Goal: Task Accomplishment & Management: Complete application form

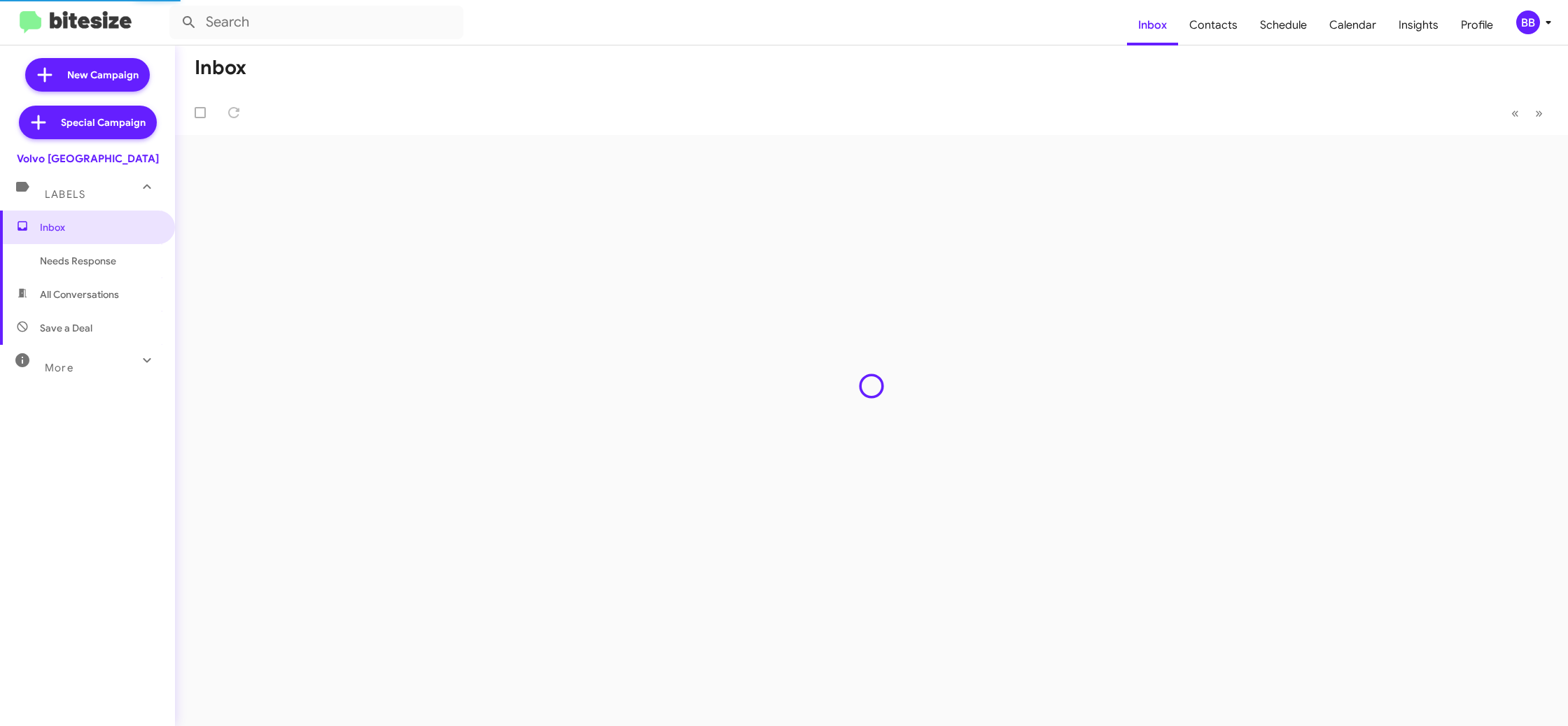
drag, startPoint x: 1539, startPoint y: 23, endPoint x: 1531, endPoint y: 33, distance: 12.8
click at [1538, 23] on span "BB" at bounding box center [1536, 22] width 42 height 24
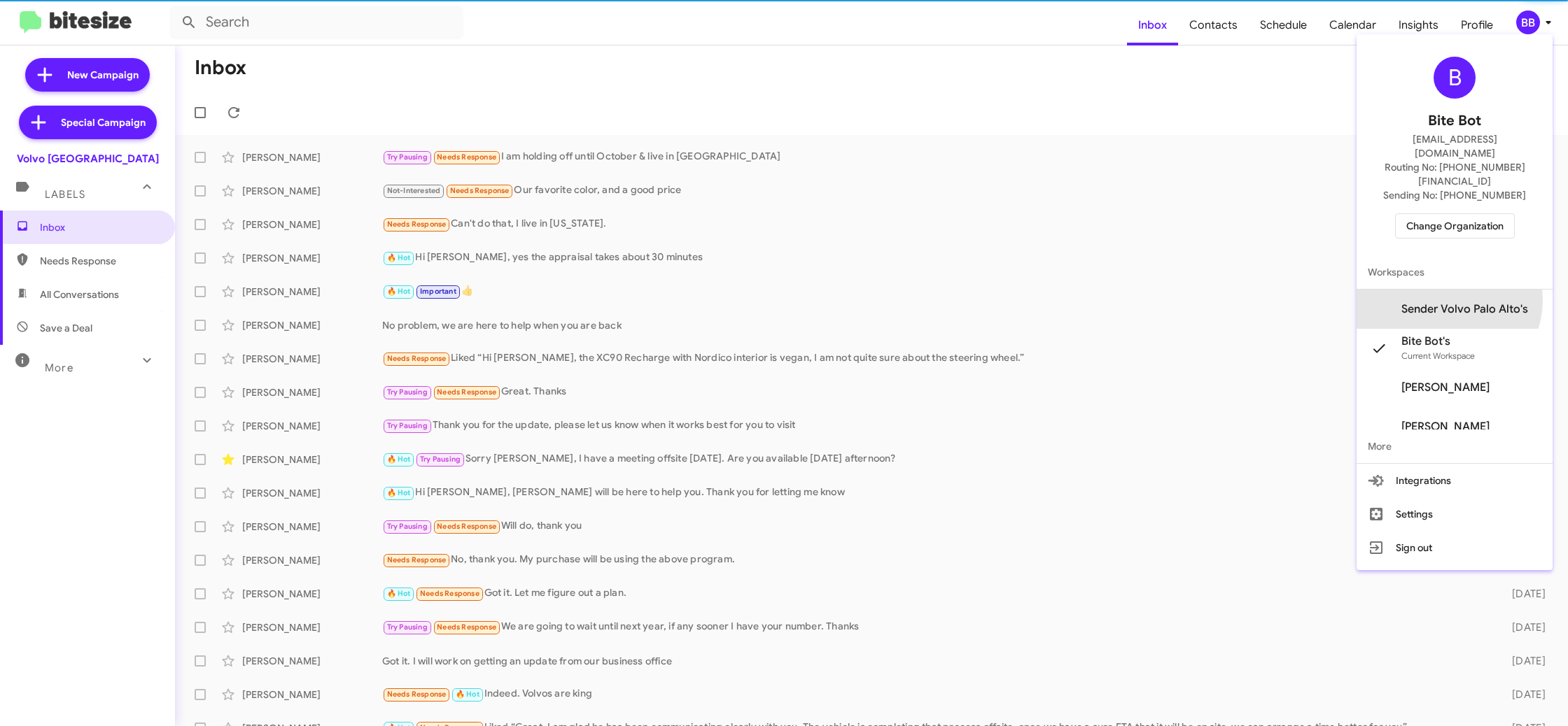
click at [1463, 289] on span "Sender Volvo Palo Alto's" at bounding box center [1454, 308] width 196 height 39
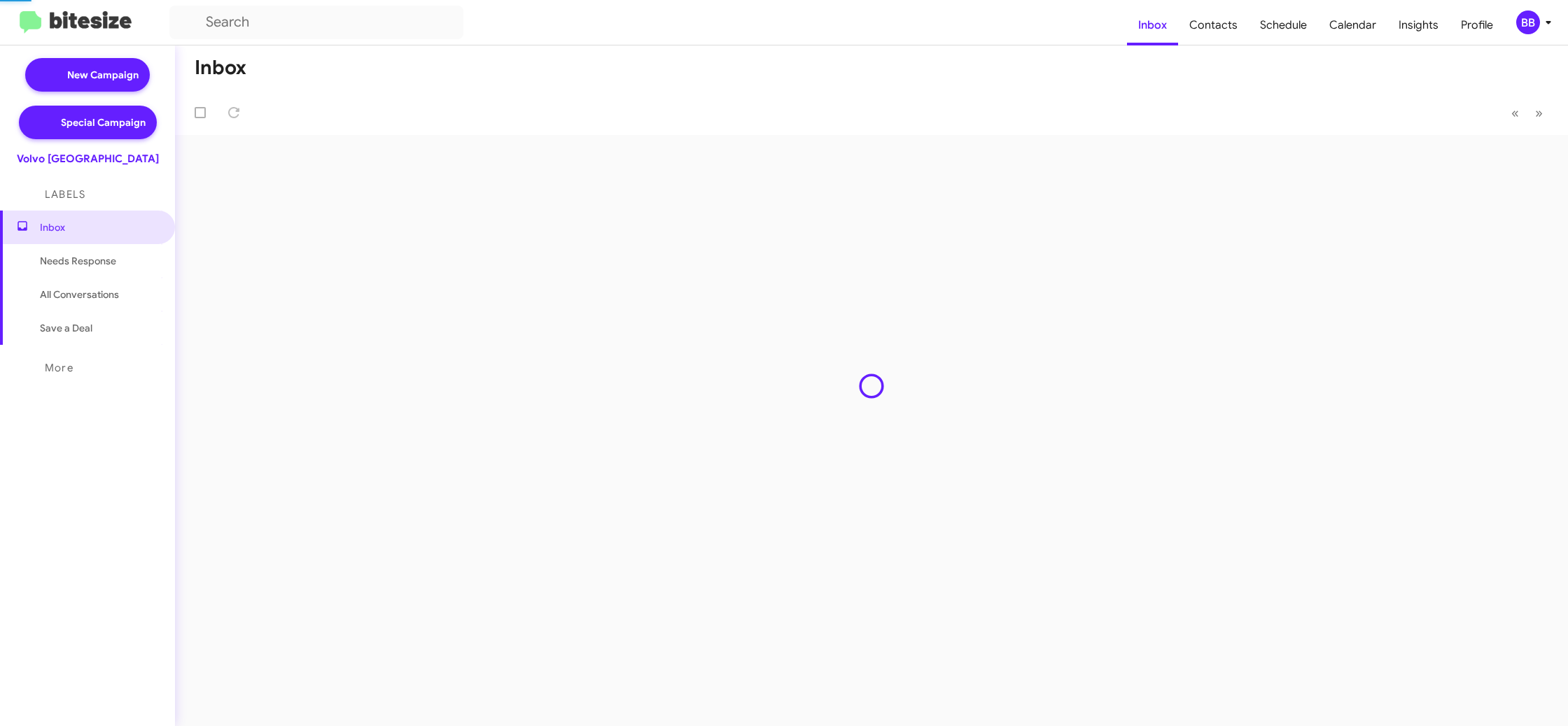
click at [1222, 27] on span "Contacts" at bounding box center [1214, 25] width 71 height 40
type input "in:groups"
click at [1222, 27] on span "Contacts" at bounding box center [1214, 25] width 71 height 40
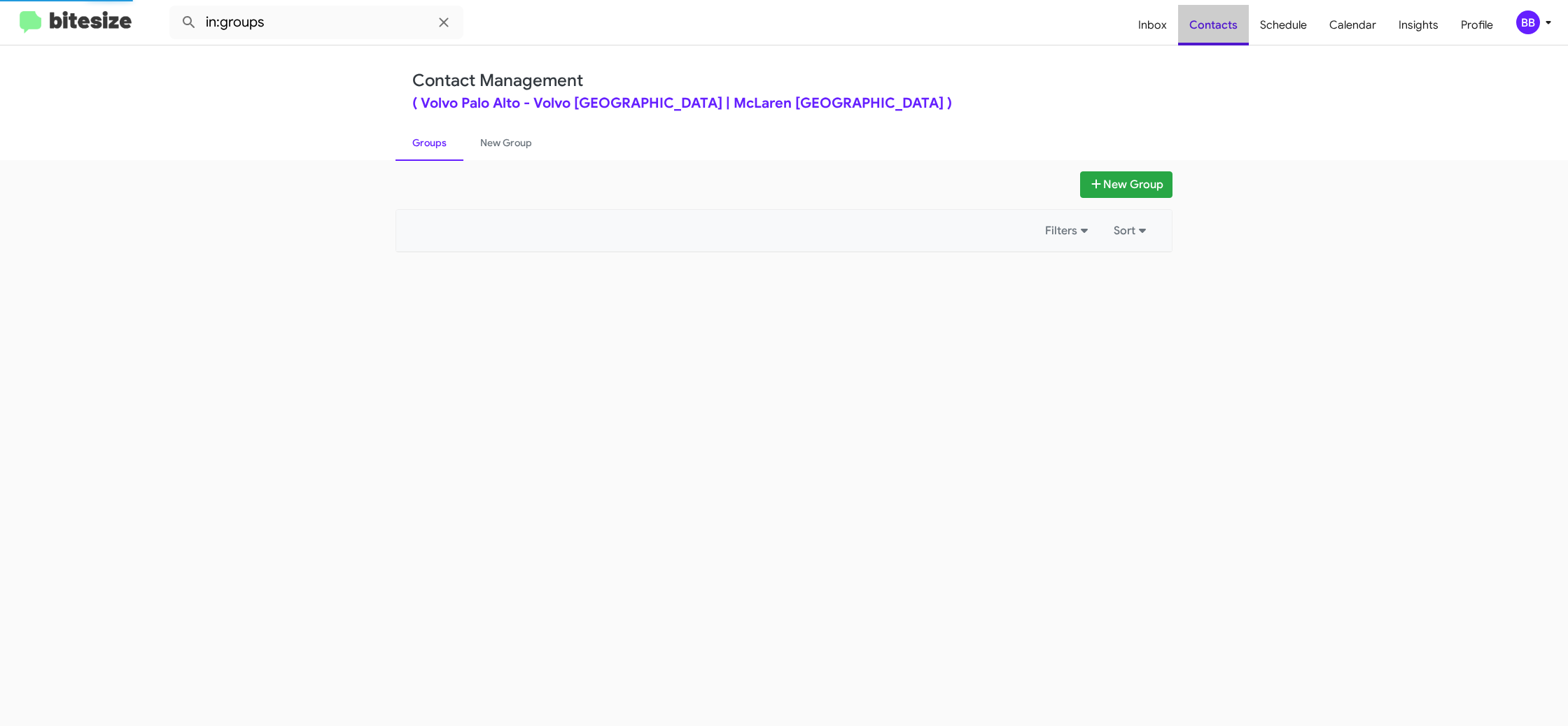
click at [1222, 27] on span "Contacts" at bounding box center [1214, 25] width 71 height 40
click at [494, 138] on link "New Group" at bounding box center [506, 143] width 85 height 36
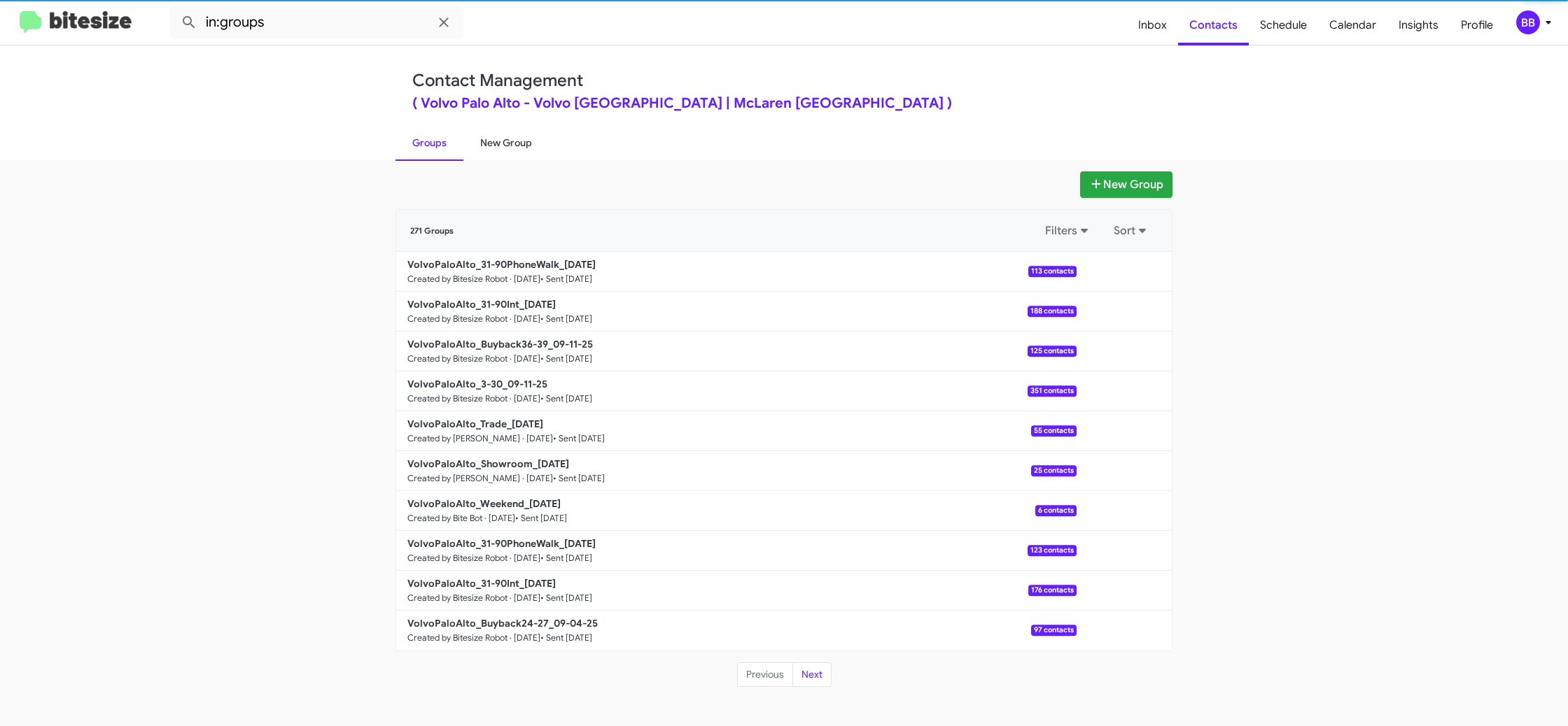
click at [494, 138] on link "New Group" at bounding box center [506, 143] width 85 height 36
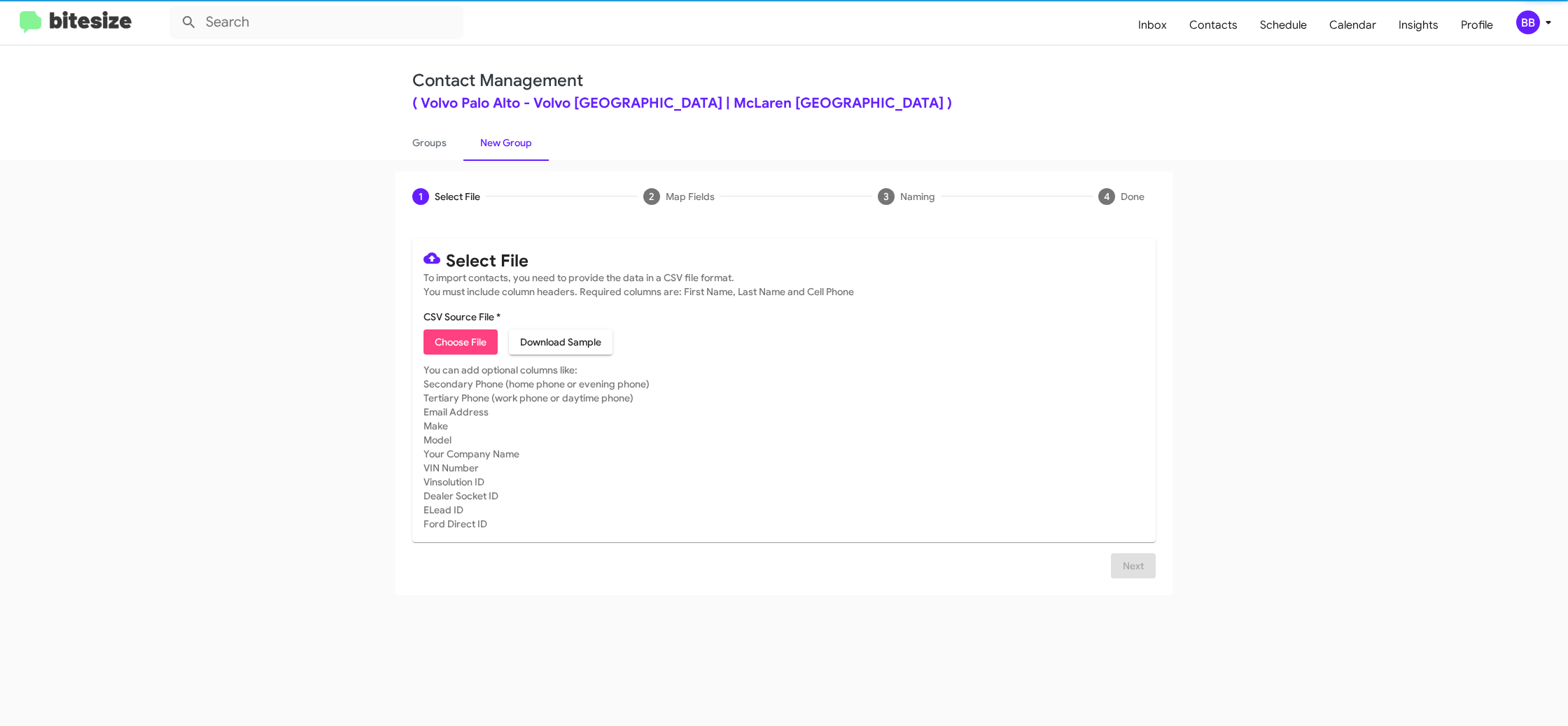
click at [494, 138] on link "New Group" at bounding box center [506, 143] width 85 height 36
drag, startPoint x: 494, startPoint y: 138, endPoint x: 483, endPoint y: 285, distance: 147.4
click at [494, 138] on link "New Group" at bounding box center [506, 143] width 85 height 36
click at [477, 342] on span "Choose File" at bounding box center [461, 342] width 52 height 25
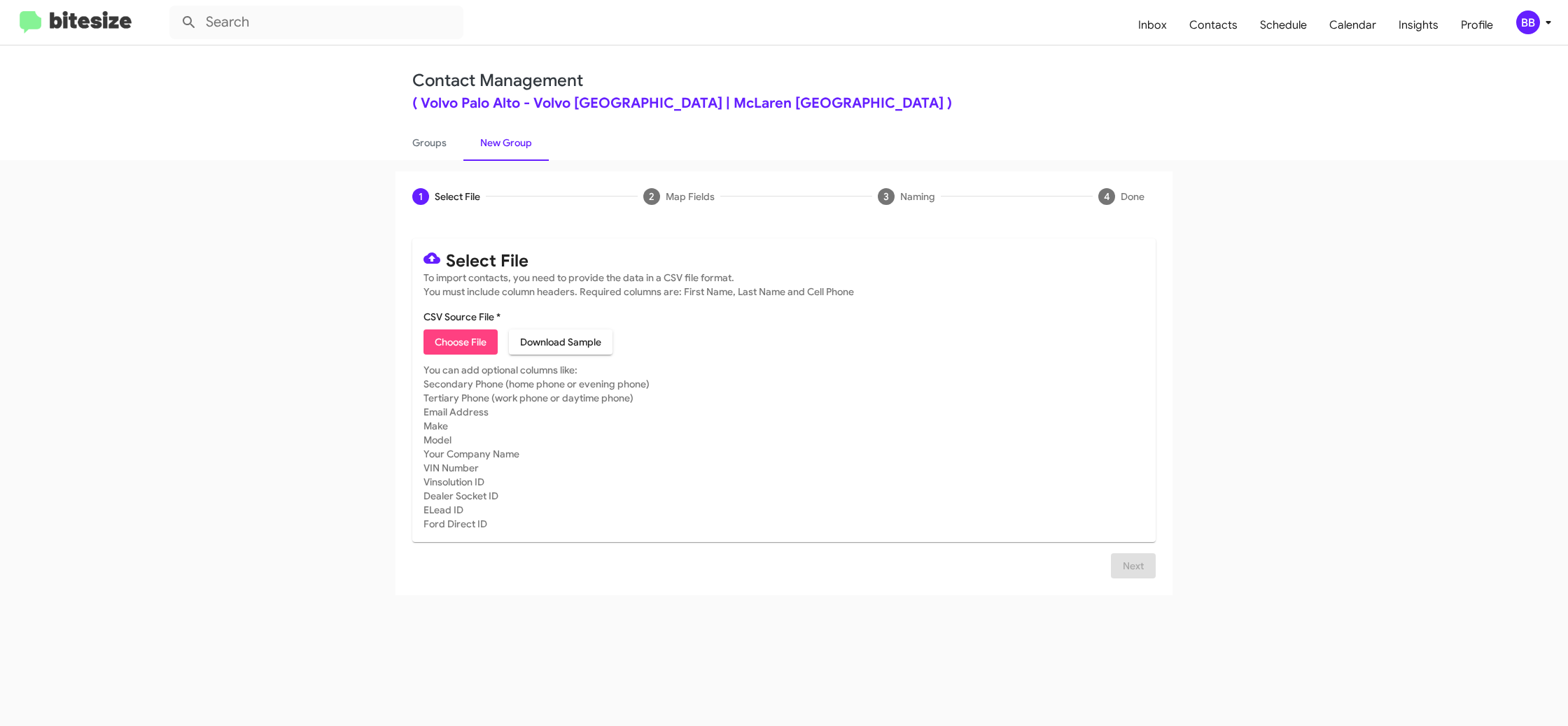
type input "VolvoPaloAlto_Weekend_09-16-25"
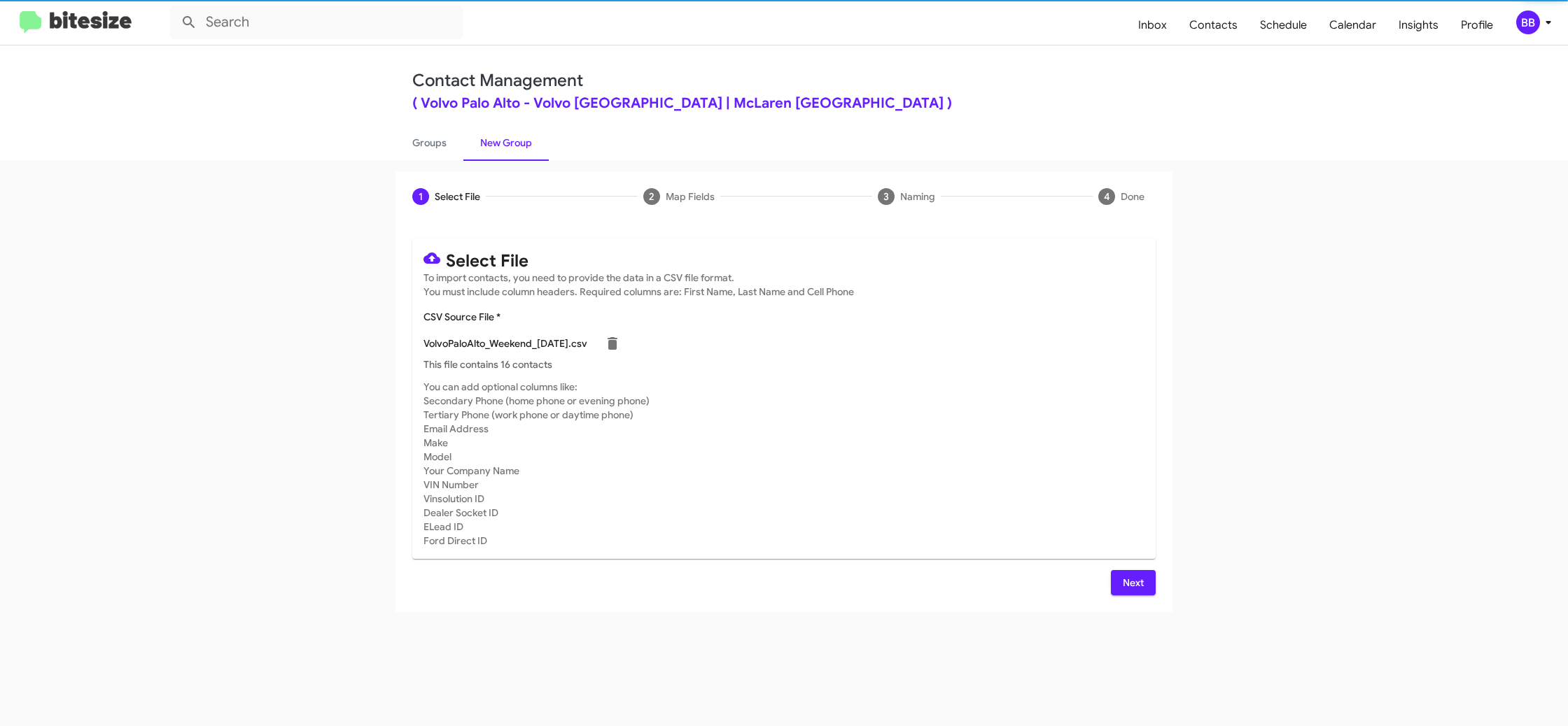
drag, startPoint x: 996, startPoint y: 507, endPoint x: 1018, endPoint y: 521, distance: 26.1
click at [996, 507] on mat-card-subtitle "You can add optional columns like: Secondary Phone (home phone or evening phone…" at bounding box center [784, 464] width 721 height 168
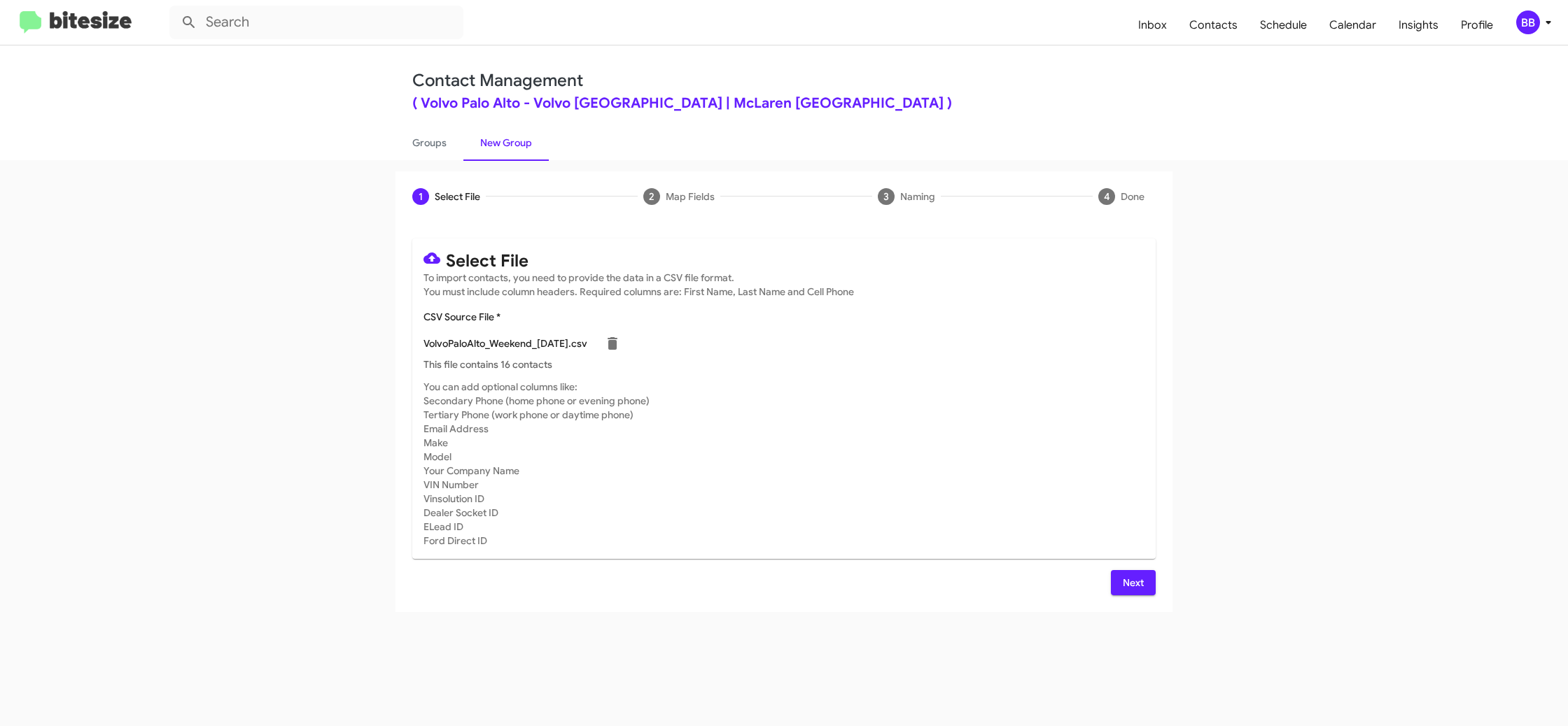
click at [1126, 580] on span "Next" at bounding box center [1132, 582] width 22 height 25
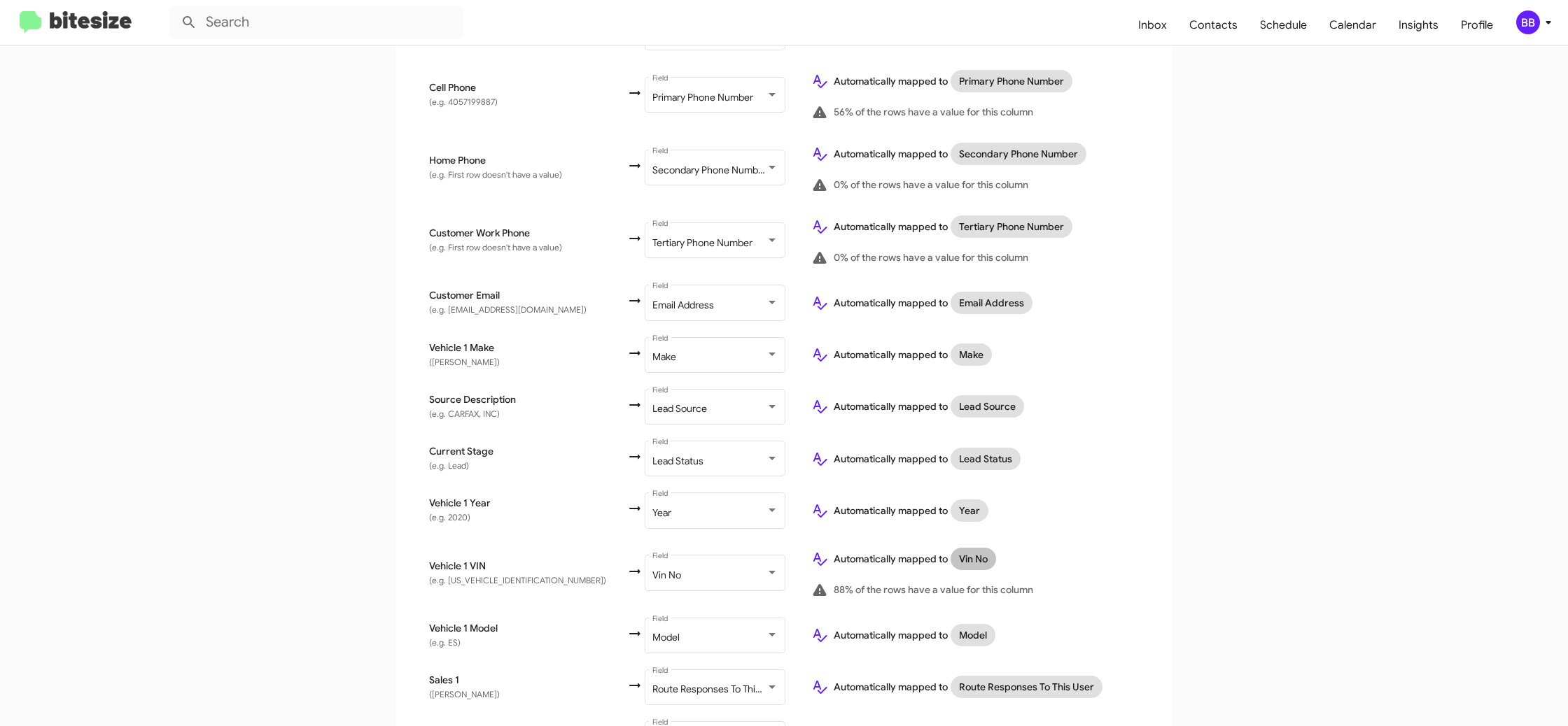
scroll to position [475, 0]
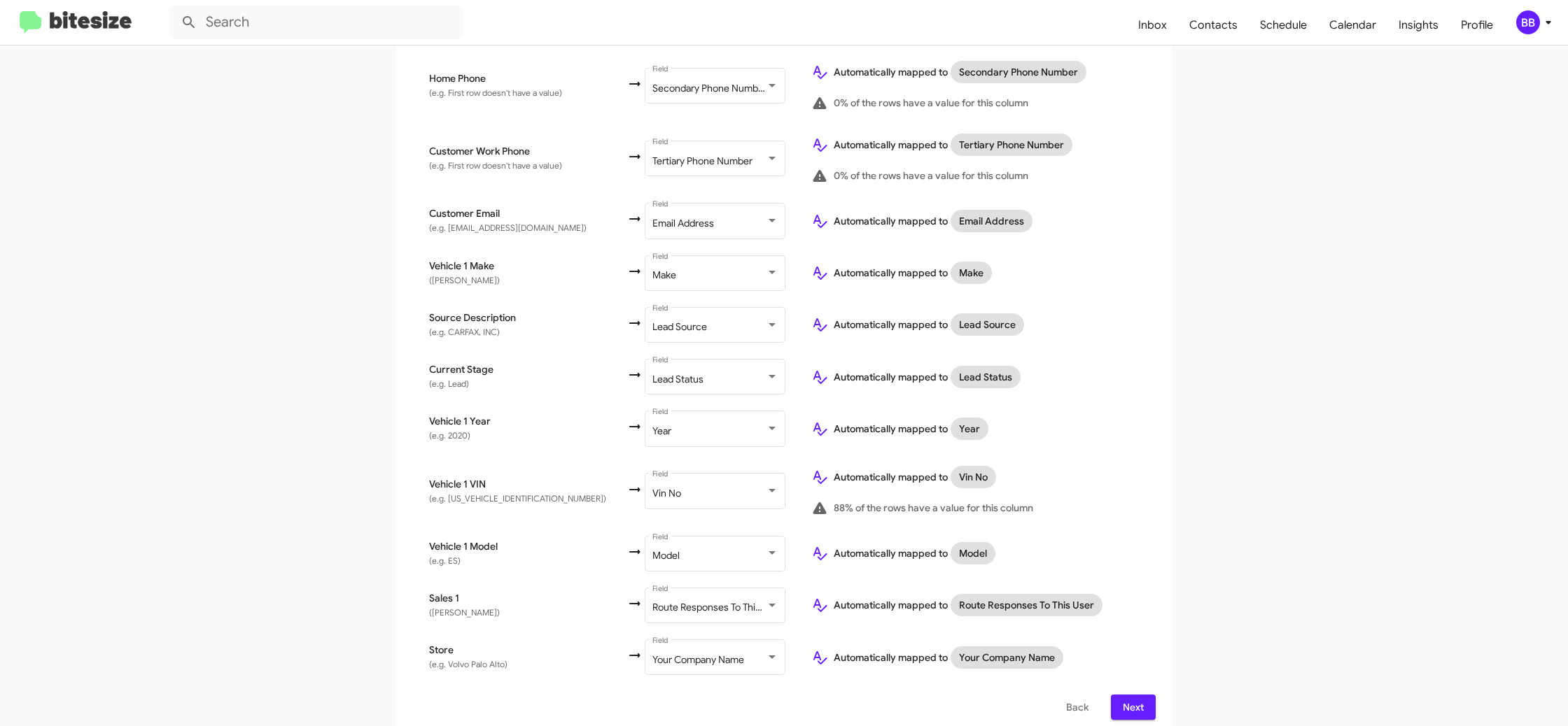
click at [1131, 694] on span "Next" at bounding box center [1132, 707] width 22 height 25
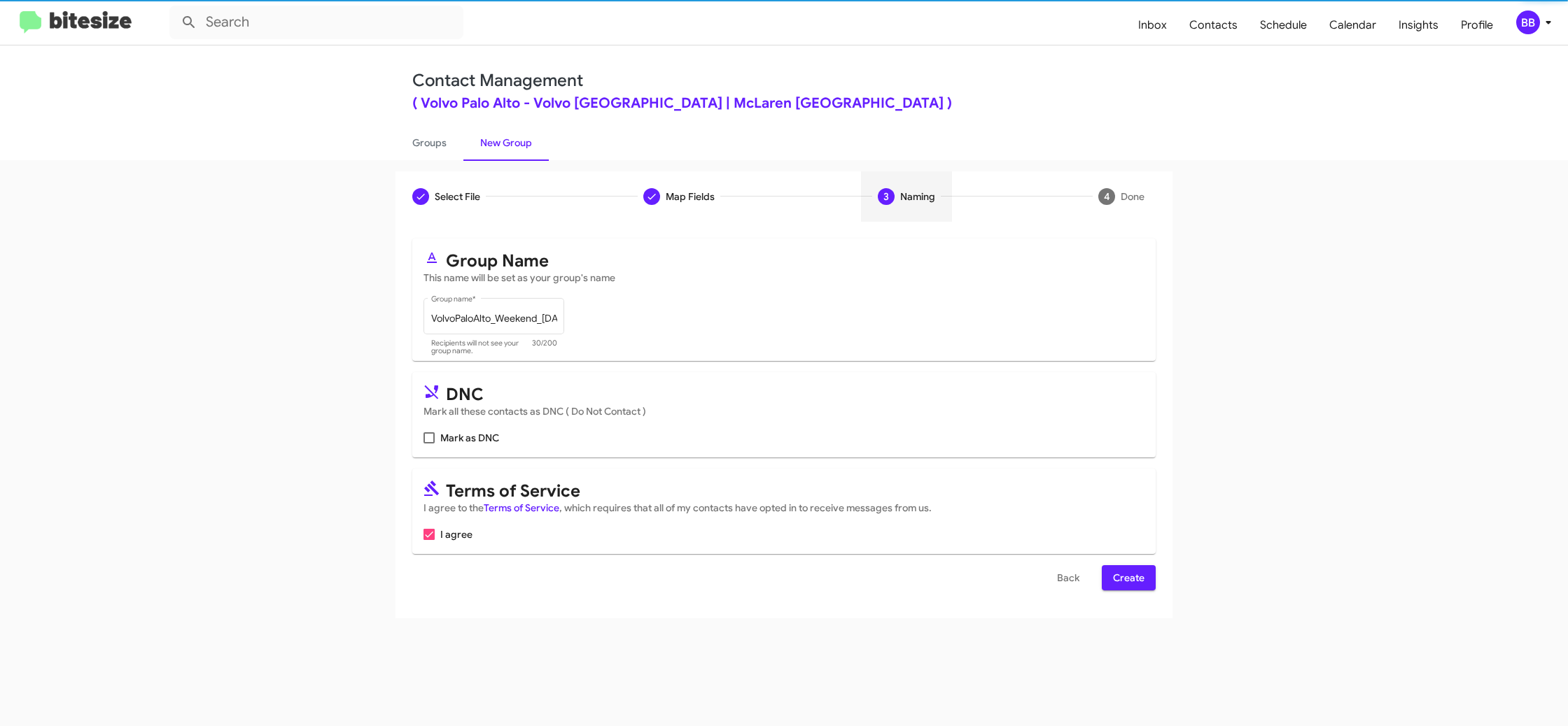
scroll to position [0, 0]
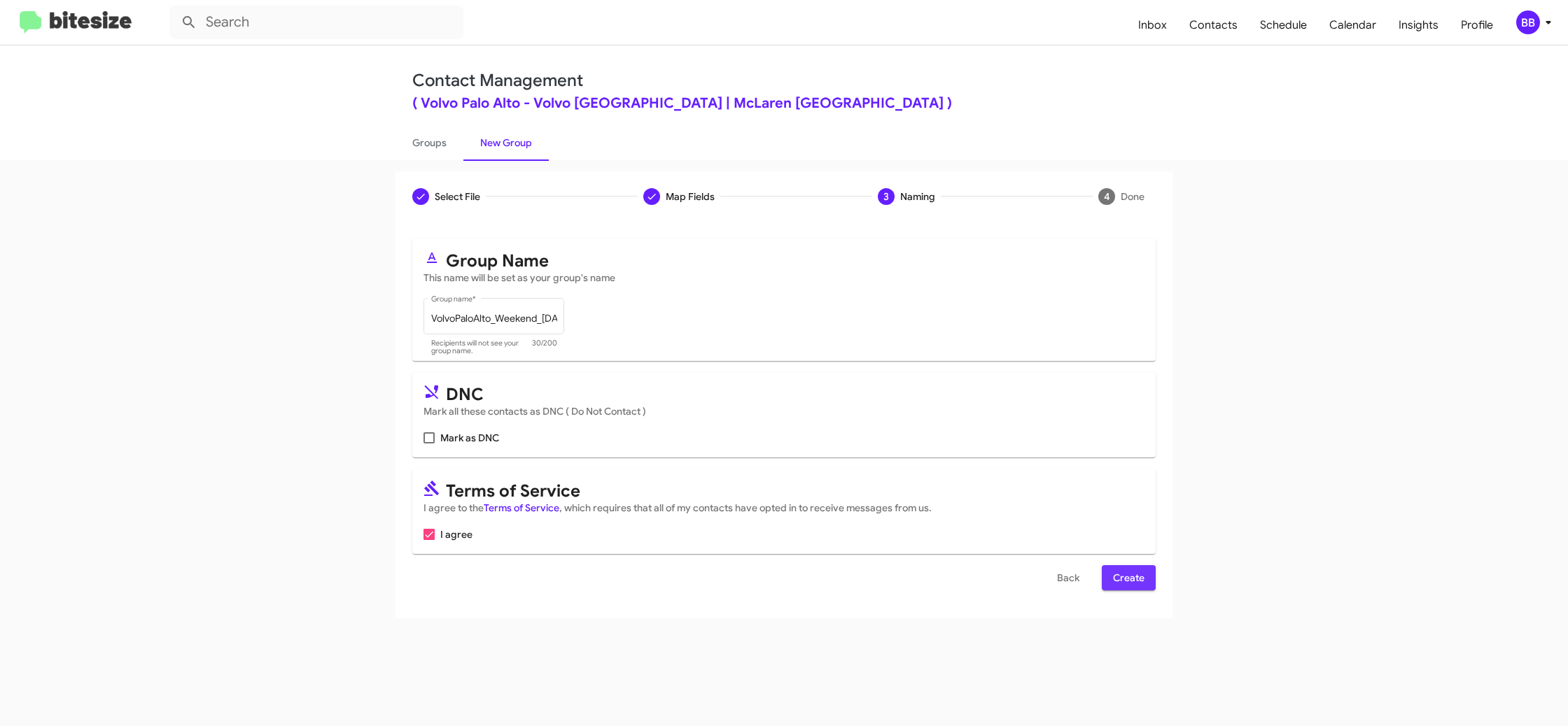
click at [1131, 578] on span "Create" at bounding box center [1128, 578] width 32 height 25
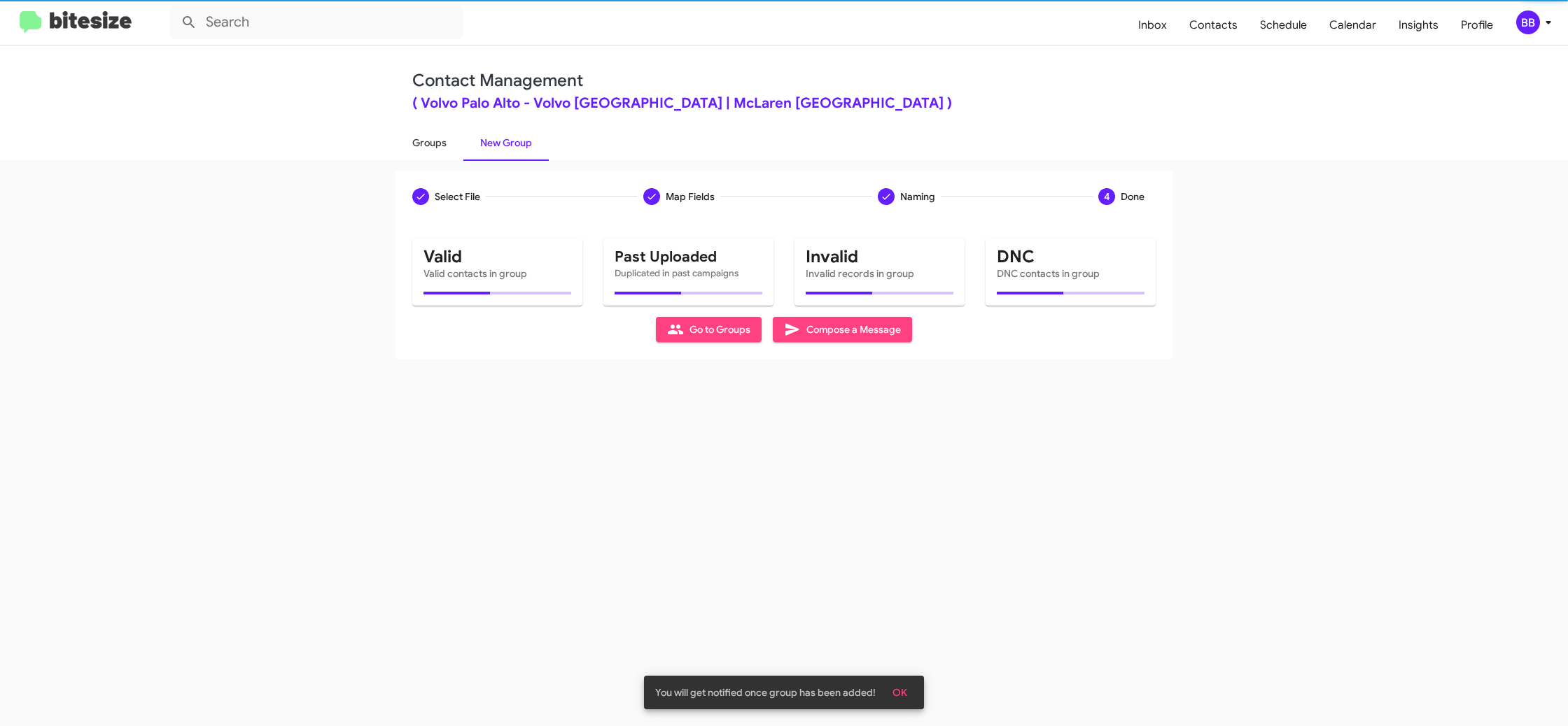
click at [436, 152] on link "Groups" at bounding box center [429, 143] width 68 height 36
click at [467, 147] on link "New Group" at bounding box center [506, 143] width 85 height 36
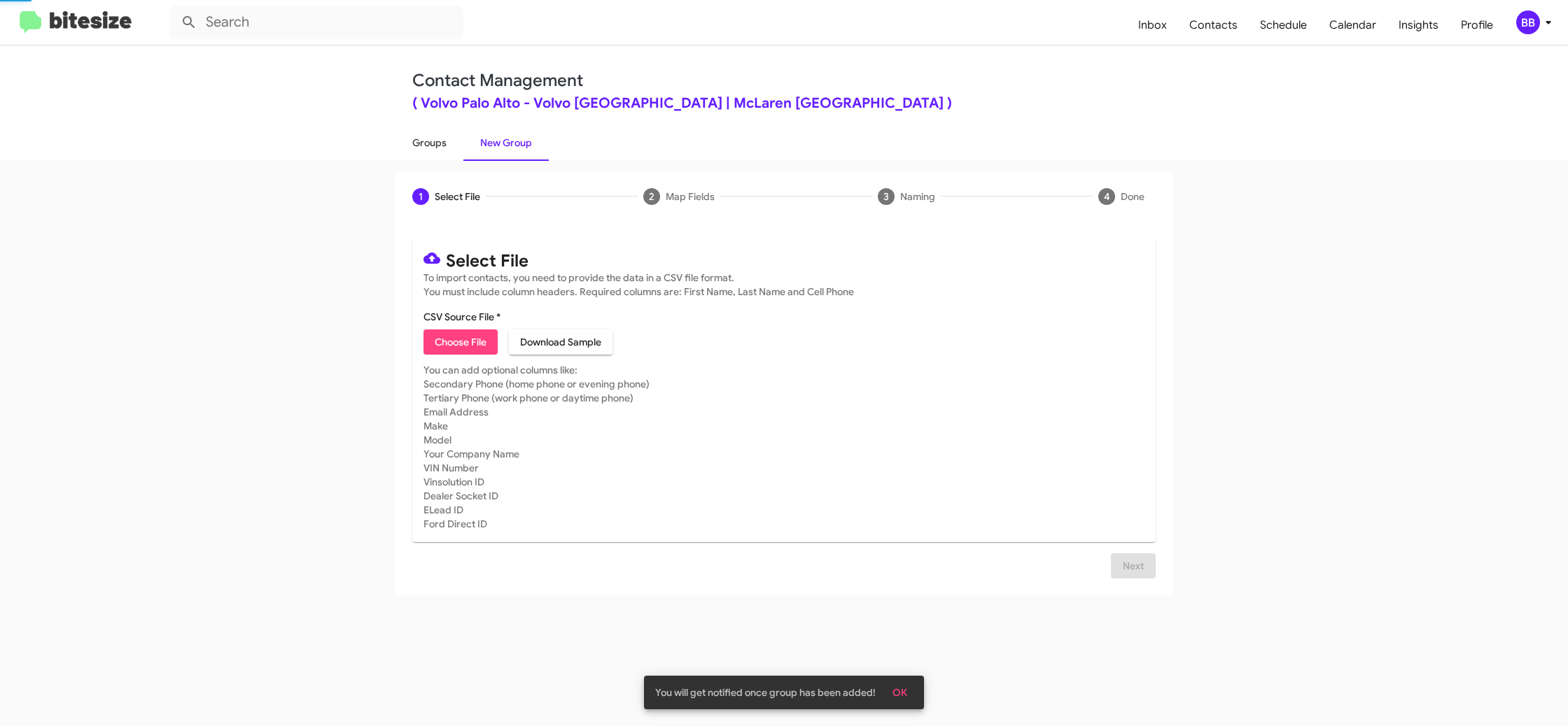
click at [429, 143] on link "Groups" at bounding box center [429, 143] width 68 height 36
type input "in:groups"
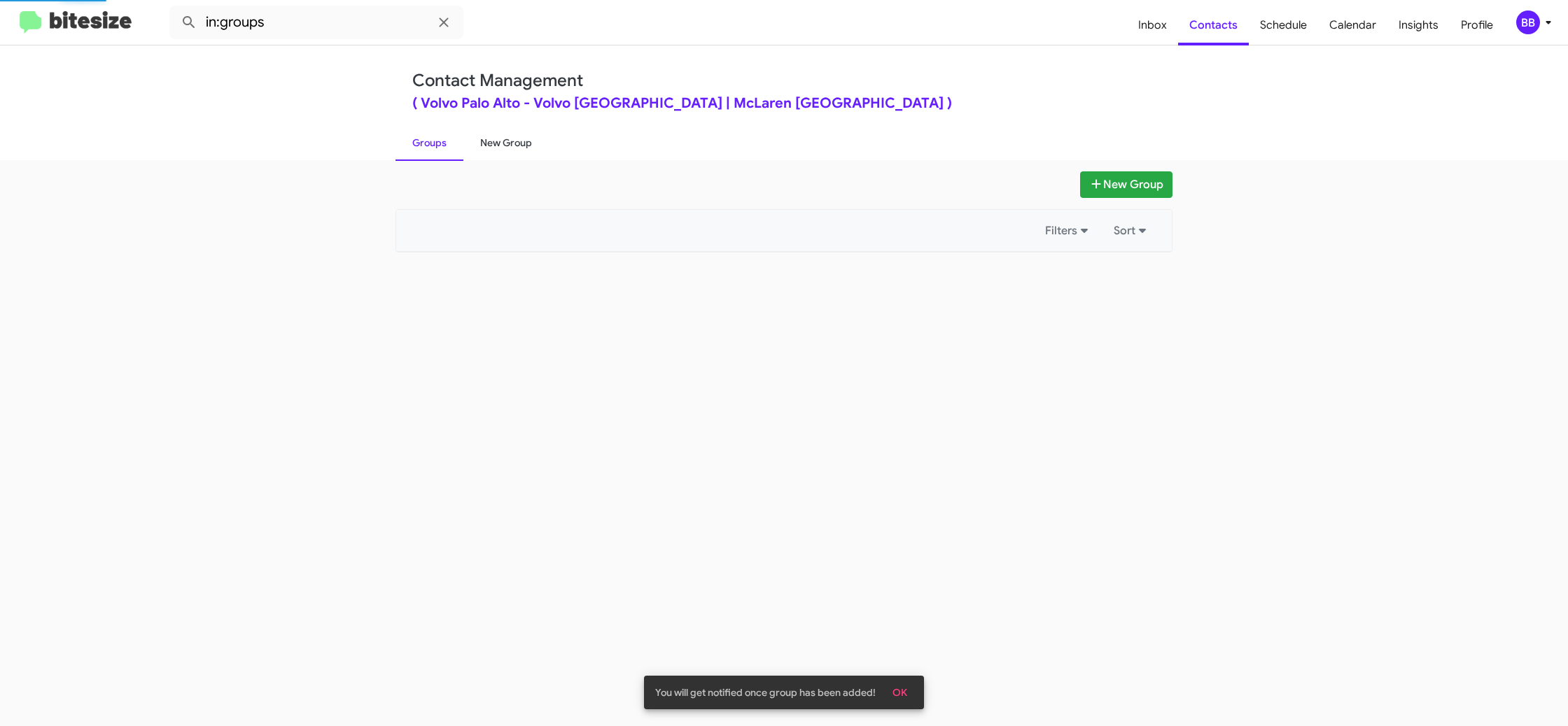
click at [474, 144] on link "New Group" at bounding box center [506, 143] width 85 height 36
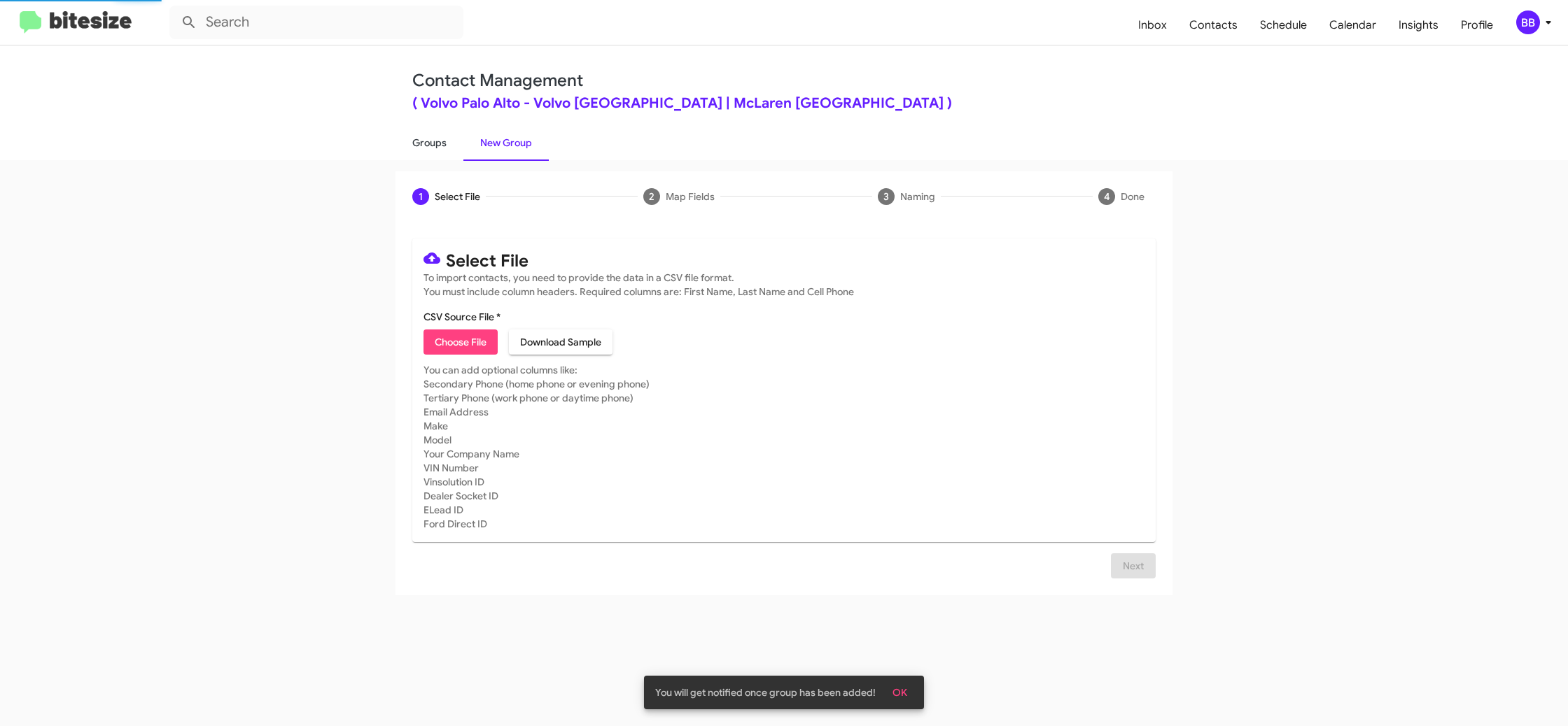
click at [437, 145] on link "Groups" at bounding box center [429, 143] width 68 height 36
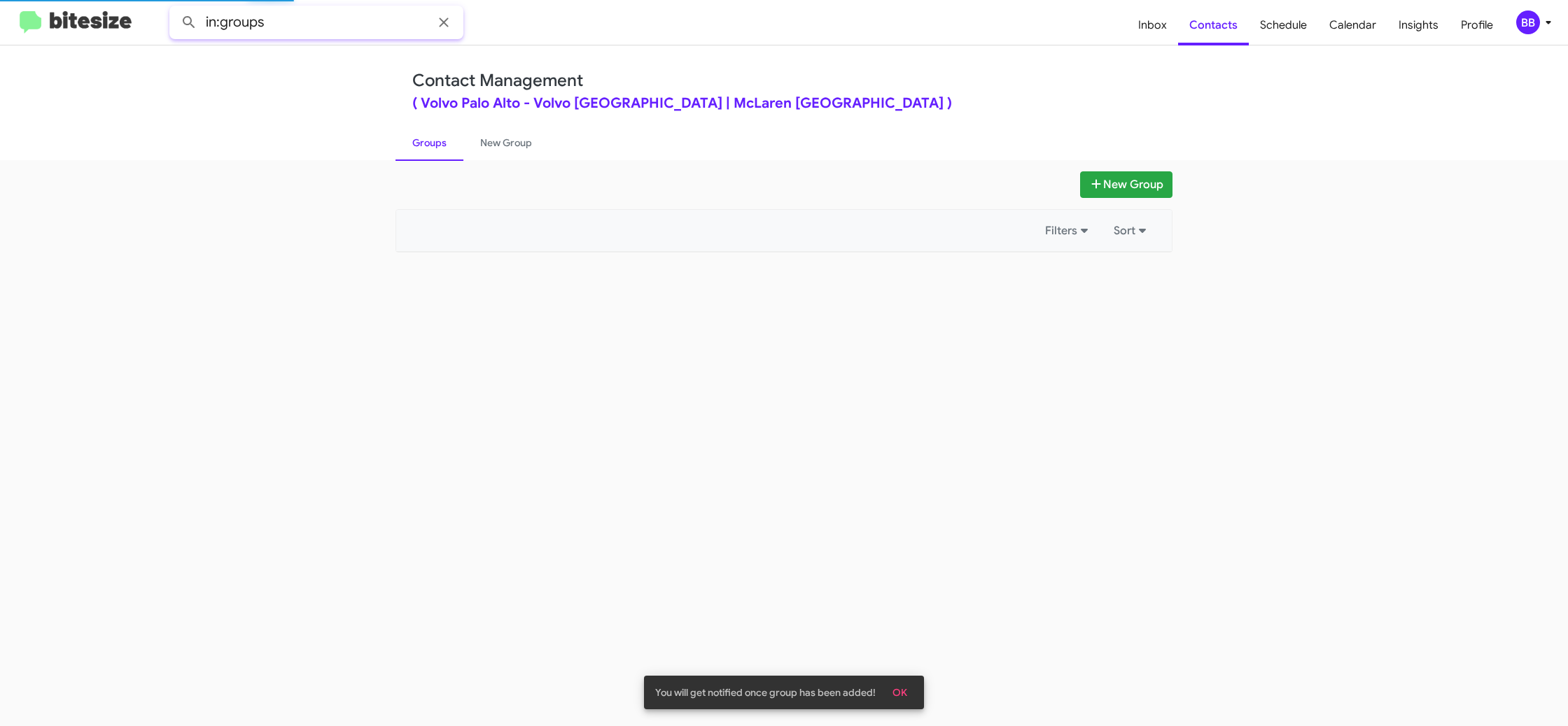
click at [307, 30] on input "in:groups" at bounding box center [316, 22] width 294 height 34
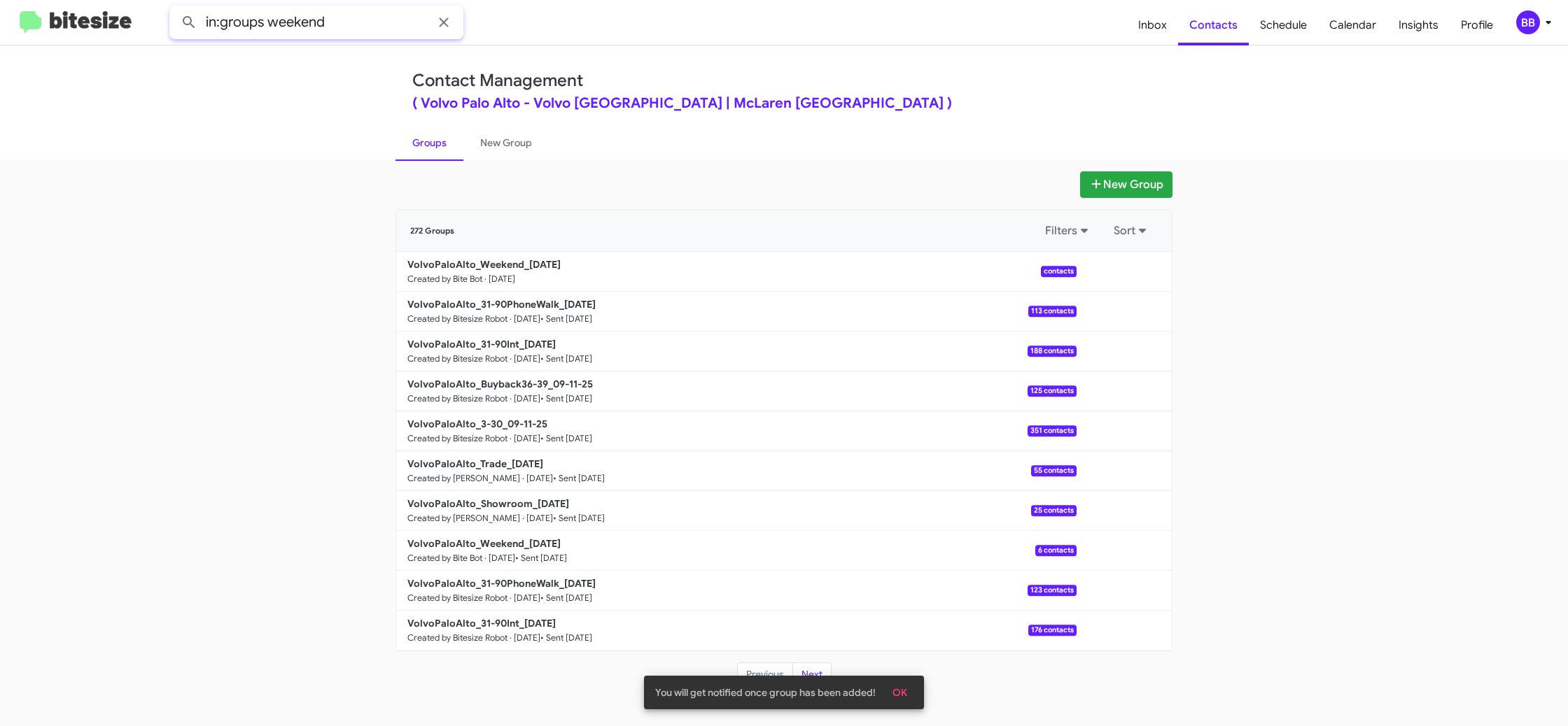
type input "in:groups weekend"
click at [175, 9] on button at bounding box center [189, 22] width 28 height 28
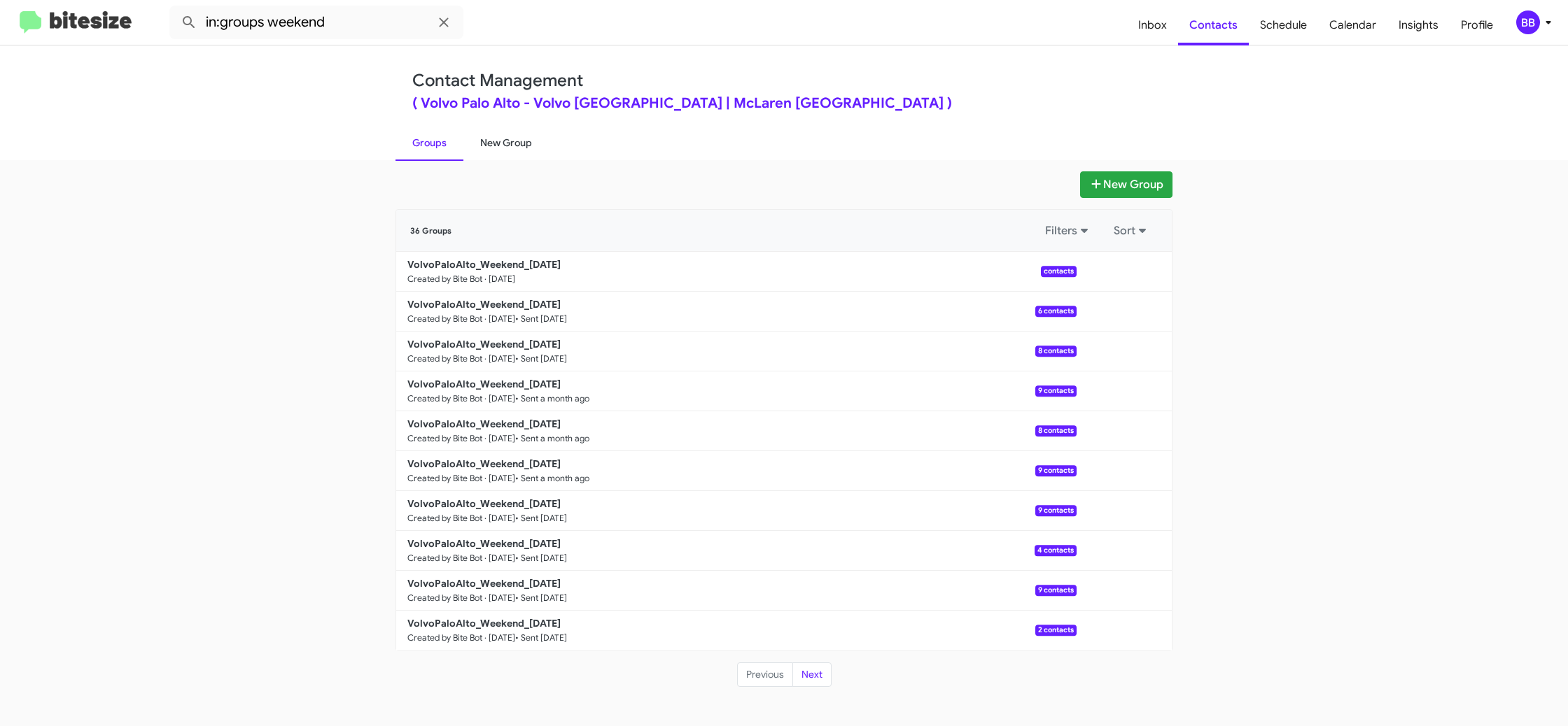
drag, startPoint x: 508, startPoint y: 145, endPoint x: 497, endPoint y: 145, distance: 11.0
click at [507, 145] on link "New Group" at bounding box center [506, 143] width 85 height 36
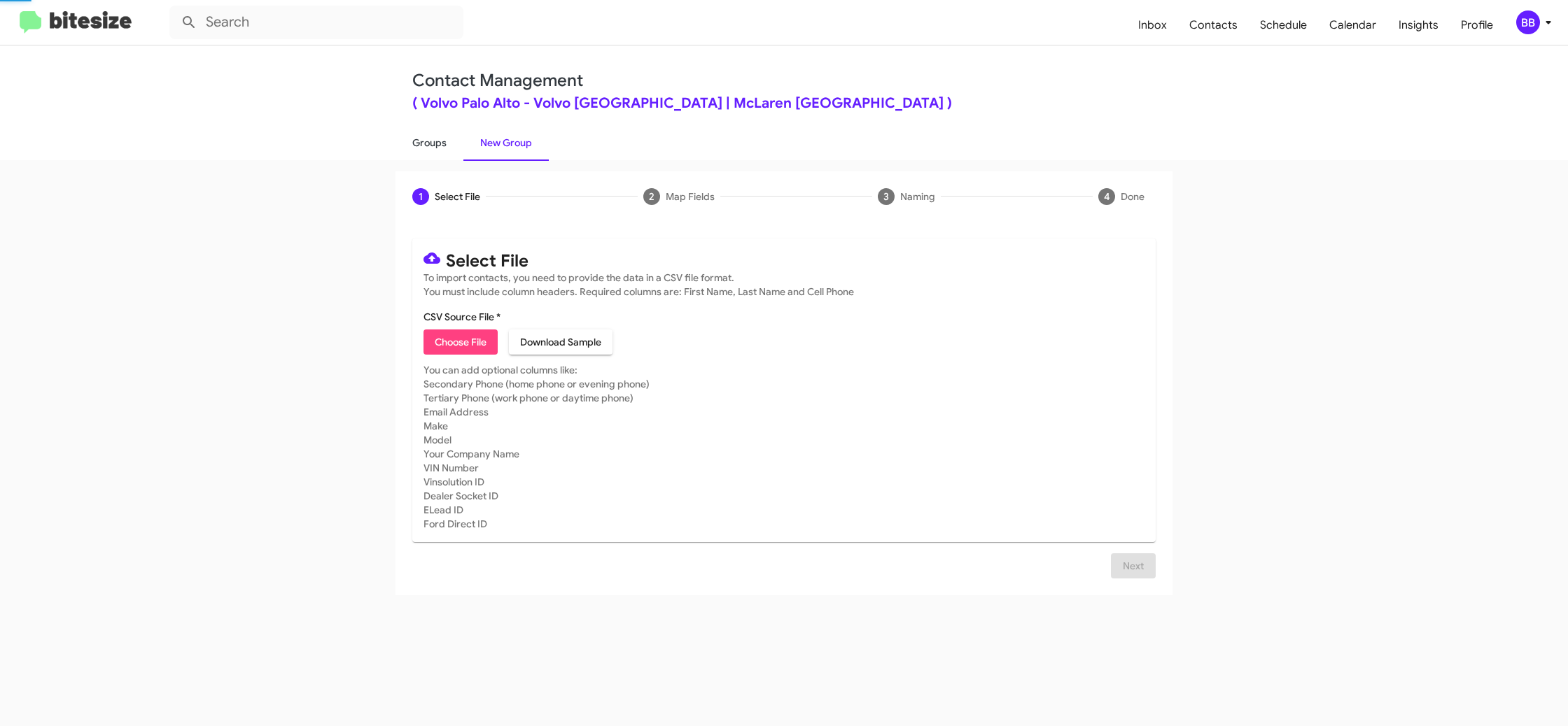
click at [443, 145] on link "Groups" at bounding box center [429, 143] width 68 height 36
type input "in:groups"
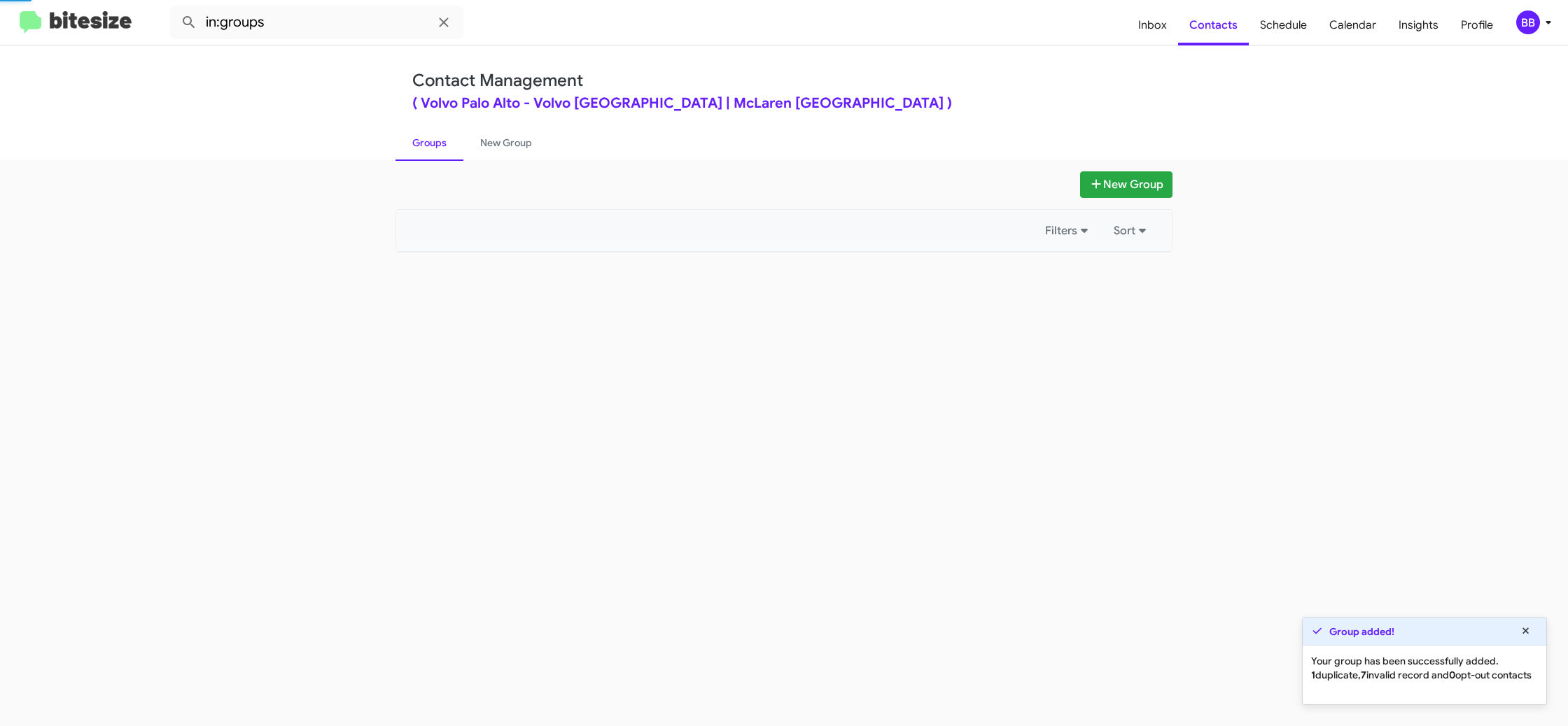
click at [443, 145] on link "Groups" at bounding box center [429, 143] width 68 height 36
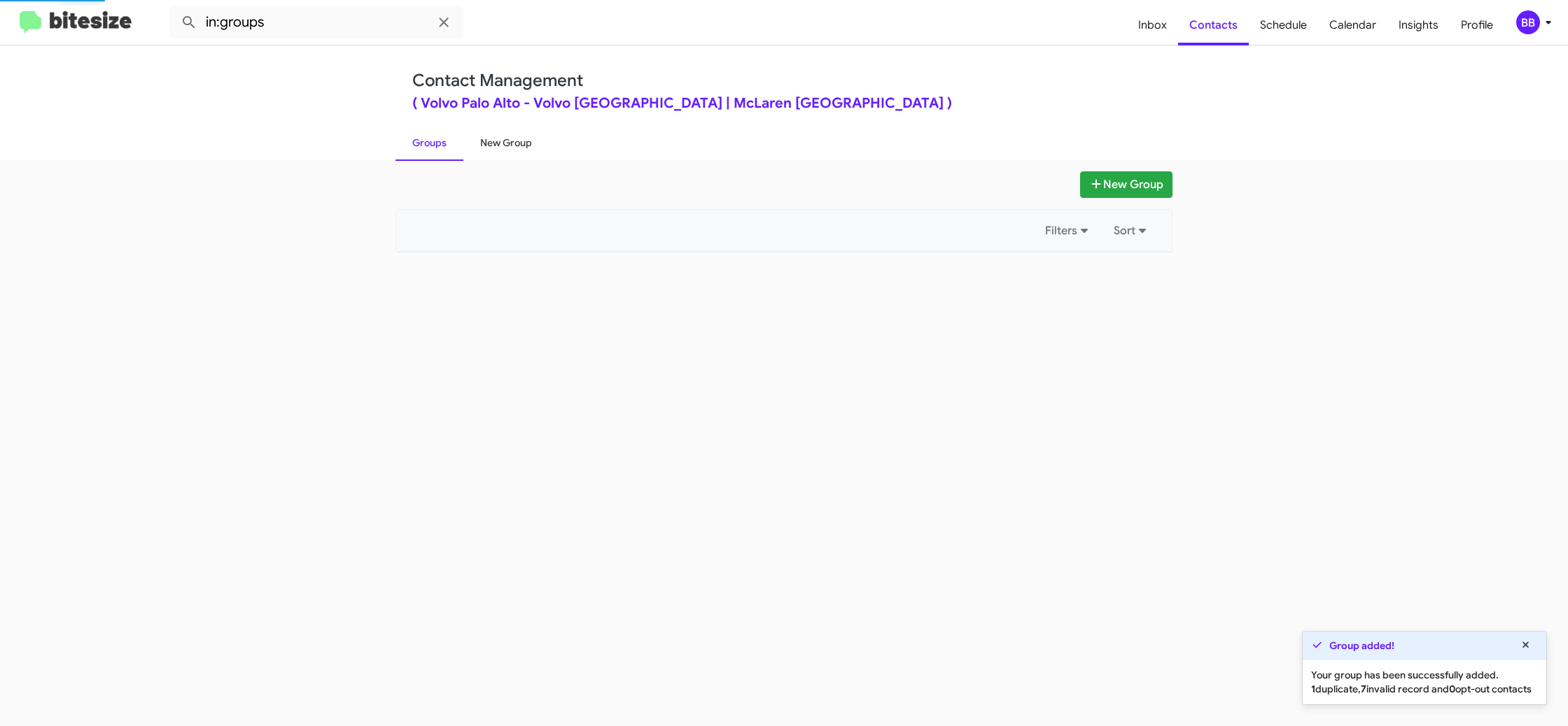
drag, startPoint x: 443, startPoint y: 145, endPoint x: 493, endPoint y: 136, distance: 50.8
click at [444, 145] on link "Groups" at bounding box center [429, 143] width 68 height 36
click at [493, 136] on link "New Group" at bounding box center [506, 143] width 85 height 36
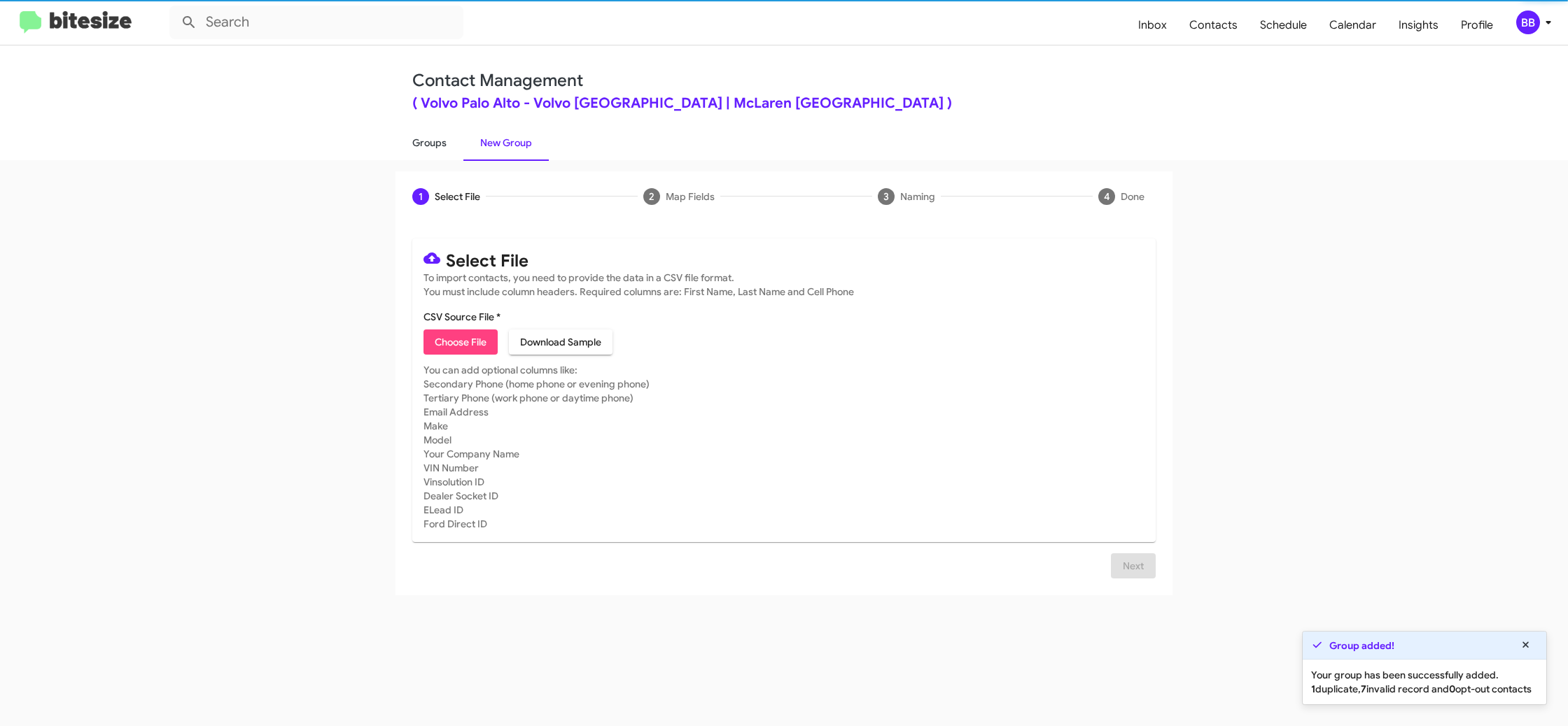
click at [443, 136] on link "Groups" at bounding box center [429, 143] width 68 height 36
type input "in:groups"
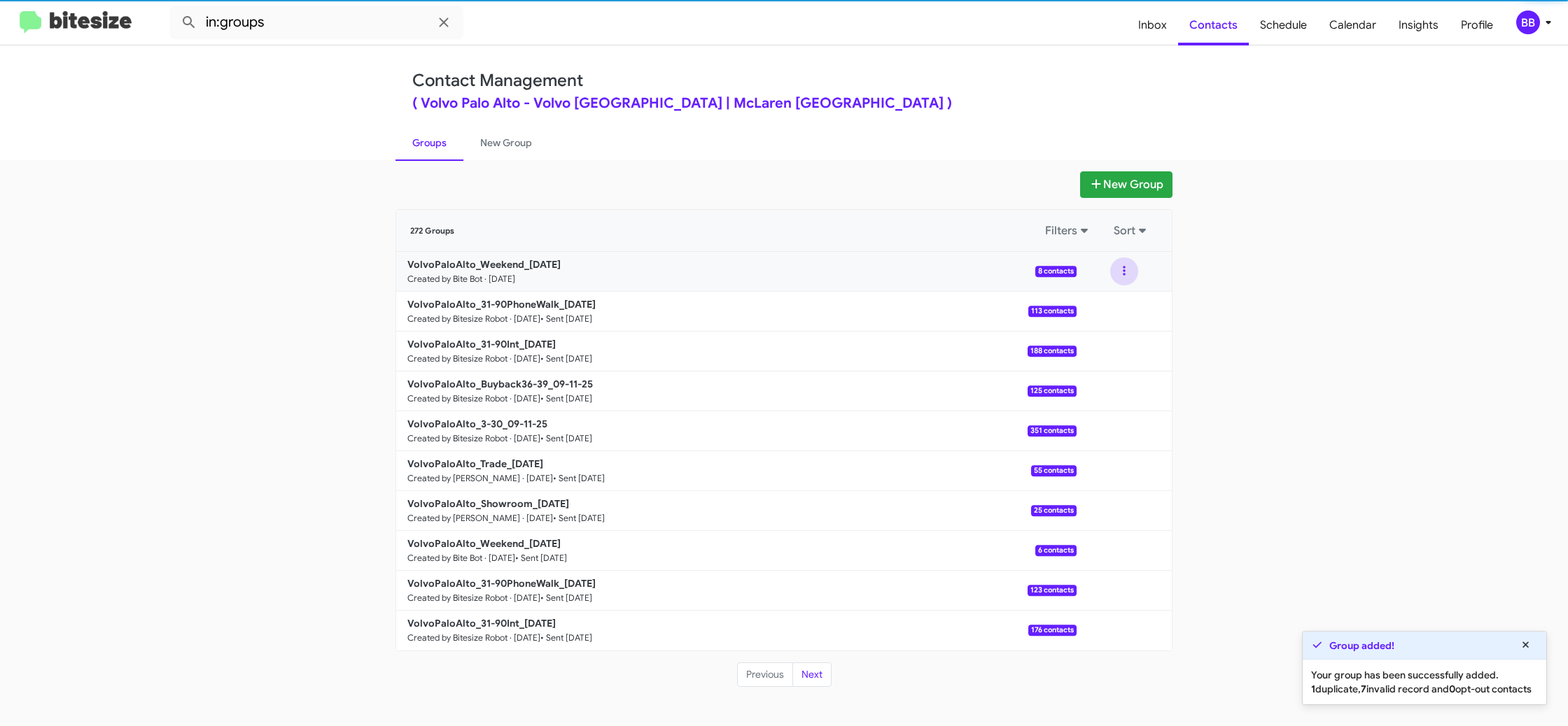
drag, startPoint x: 1113, startPoint y: 274, endPoint x: 1113, endPoint y: 285, distance: 11.0
click at [1113, 274] on button at bounding box center [1124, 271] width 28 height 28
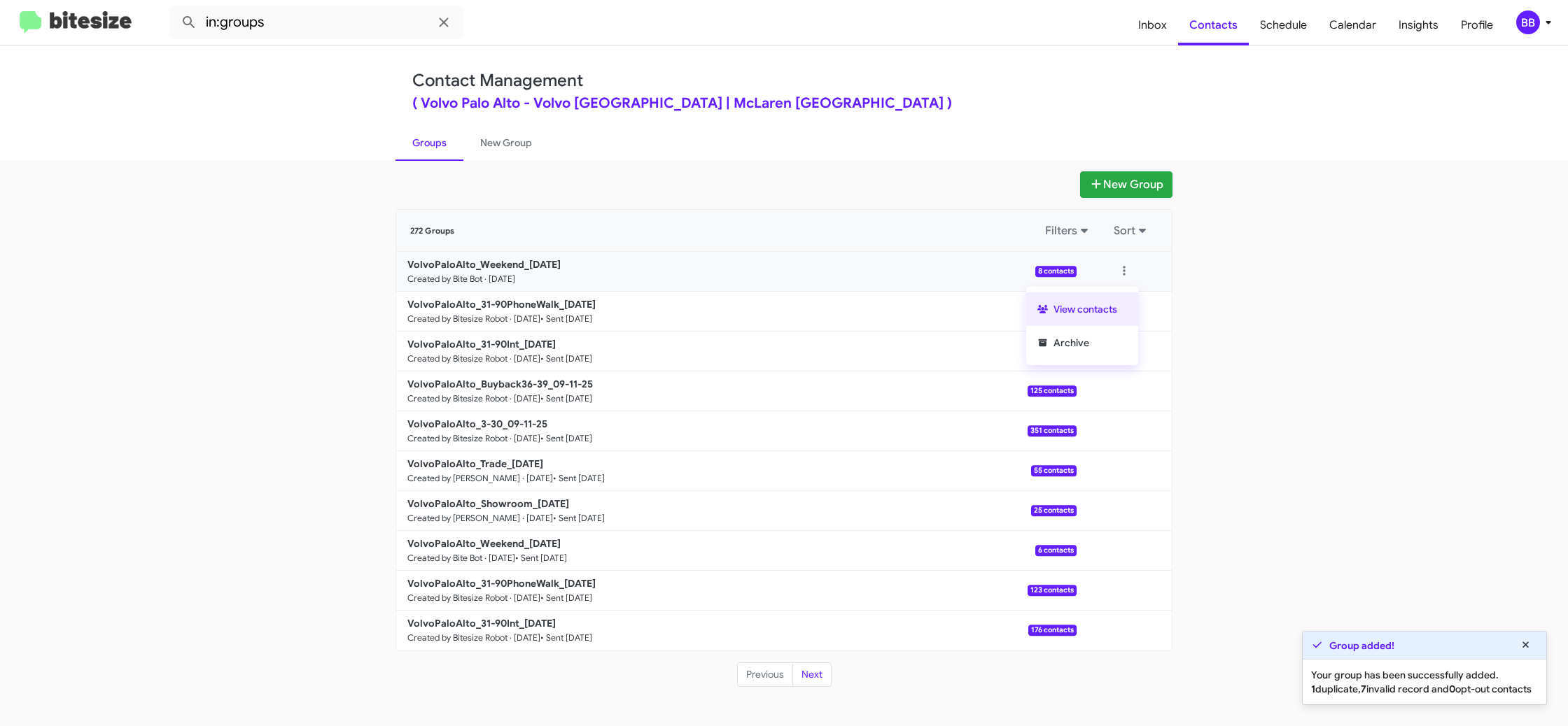
click at [1110, 298] on button "View contacts" at bounding box center [1081, 308] width 112 height 34
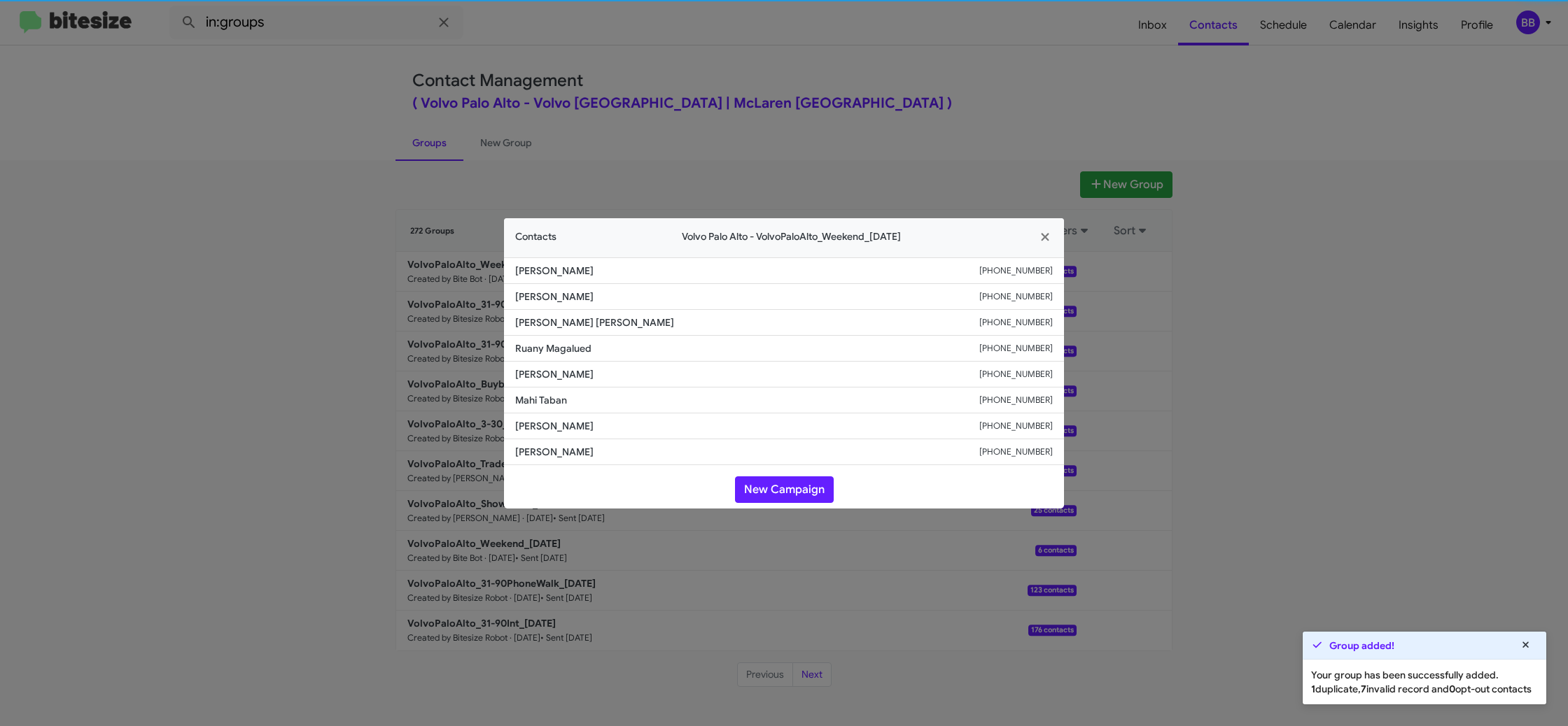
click at [529, 352] on span "Ruany Magalued" at bounding box center [747, 349] width 464 height 14
copy span "Ruany Magalued"
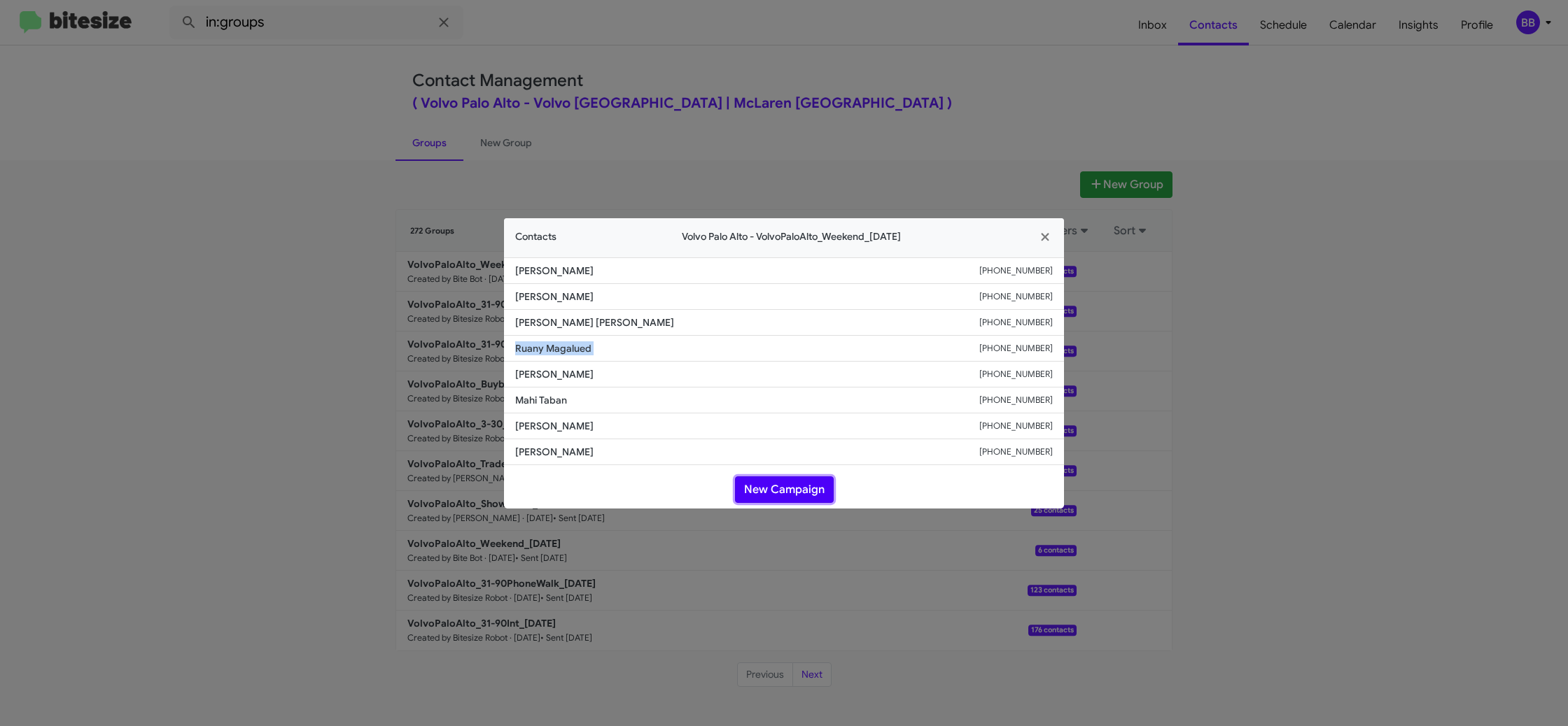
click at [790, 487] on button "New Campaign" at bounding box center [784, 490] width 99 height 27
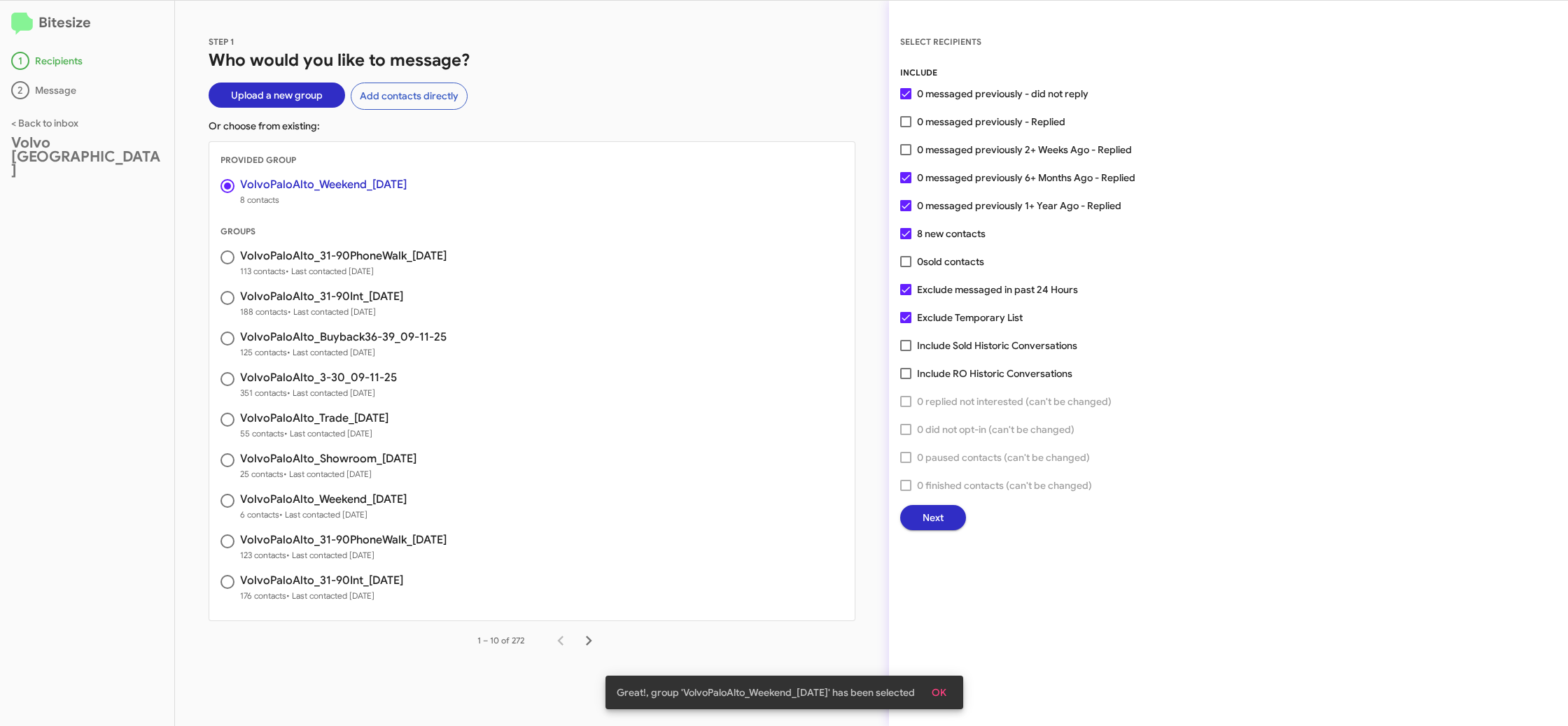
click at [931, 518] on span "Next" at bounding box center [933, 518] width 21 height 25
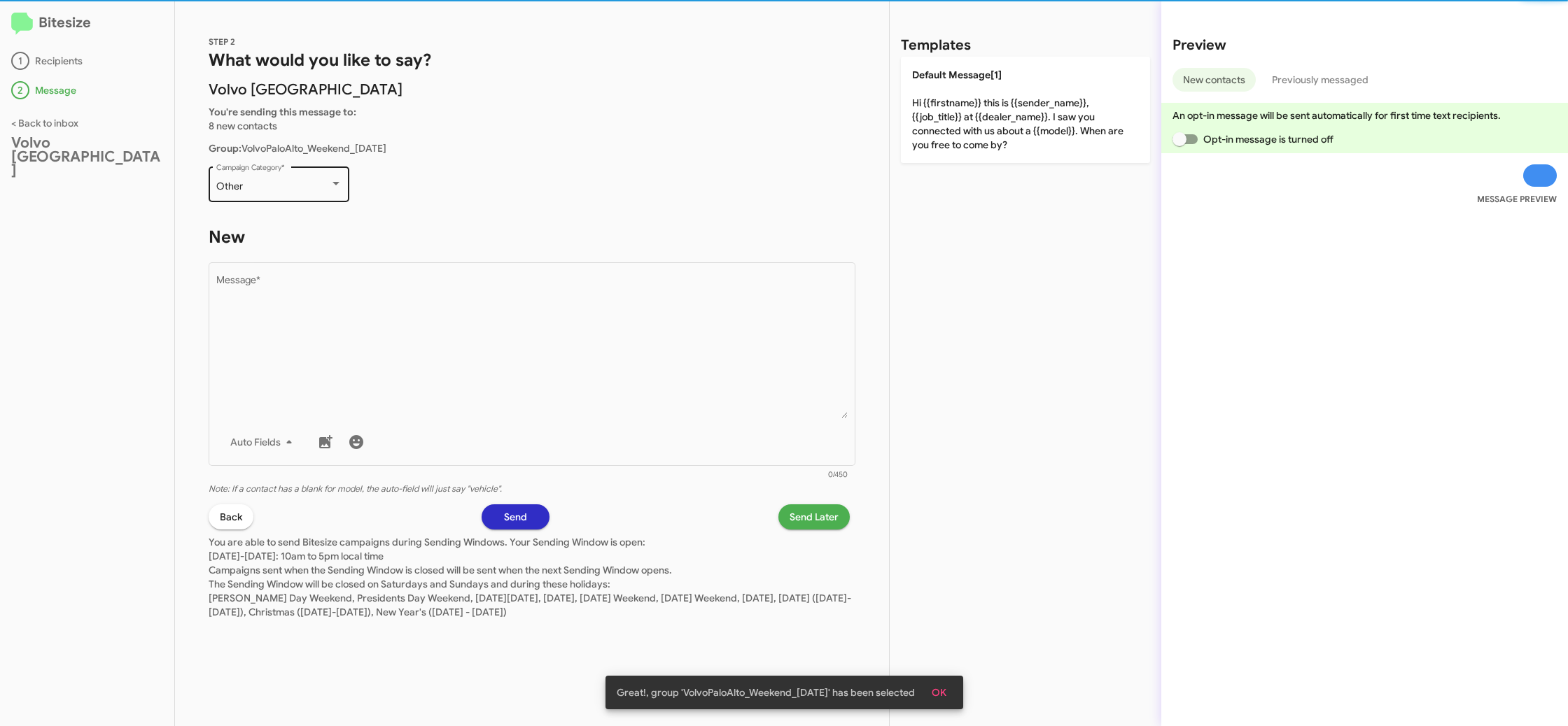
click at [303, 192] on div "Other Campaign Category *" at bounding box center [280, 183] width 126 height 38
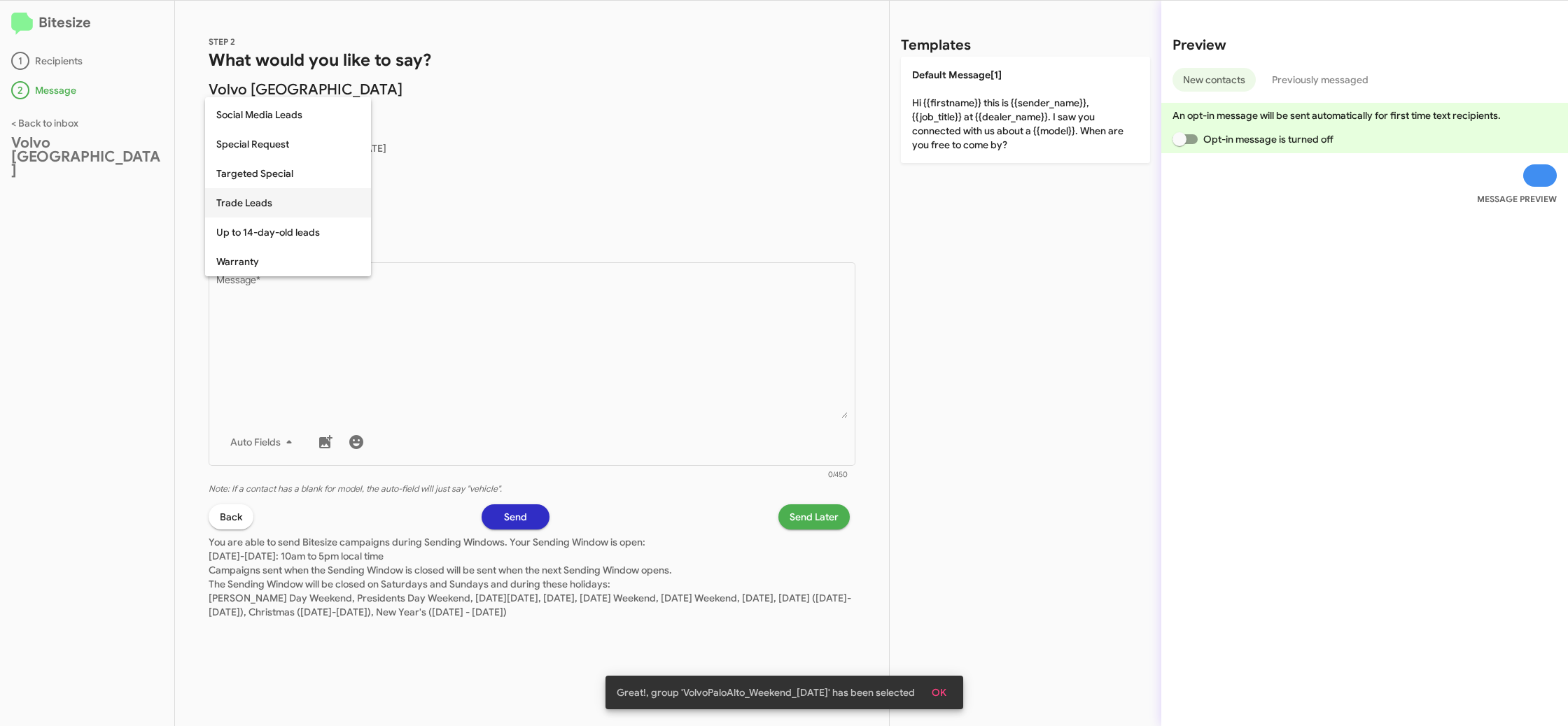
scroll to position [585, 0]
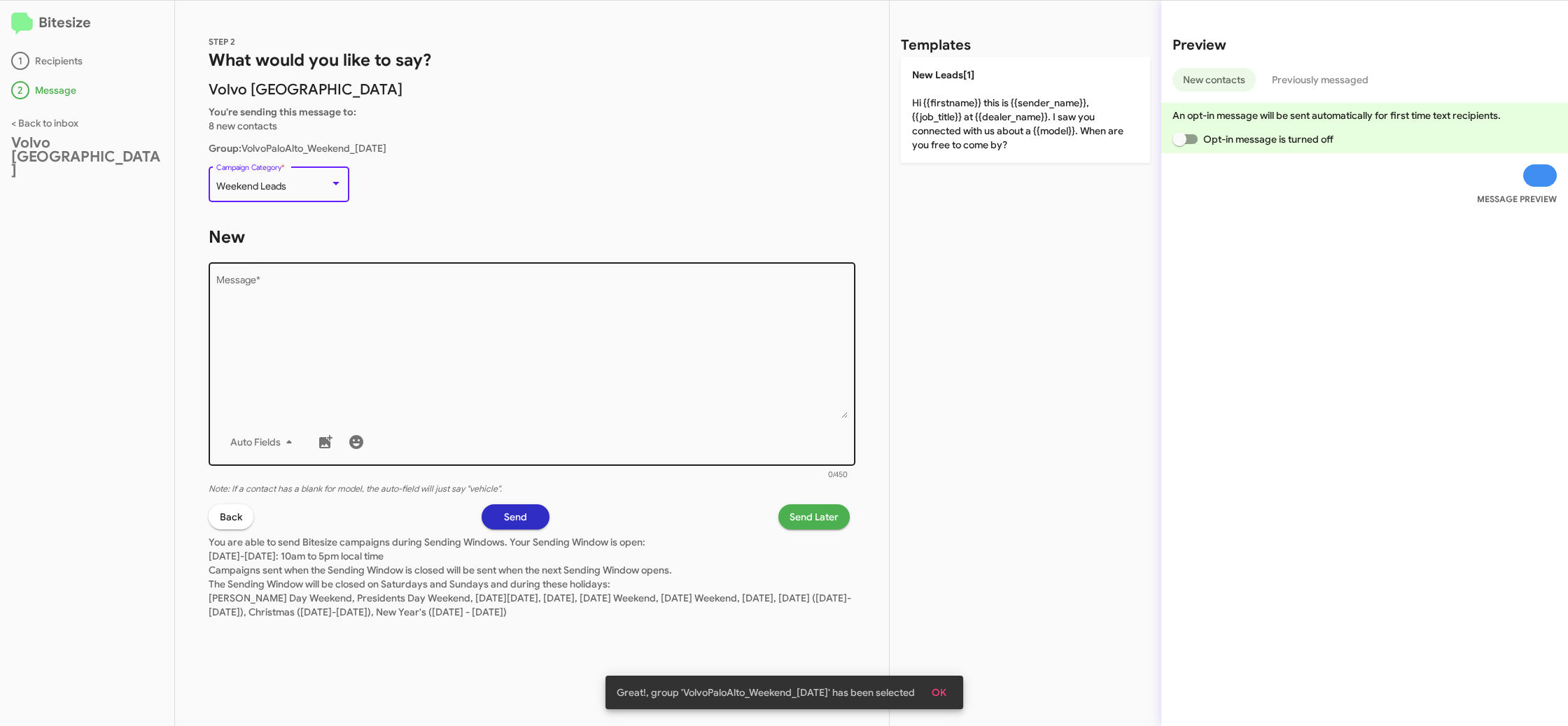
click at [579, 378] on textarea "Message *" at bounding box center [533, 347] width 632 height 143
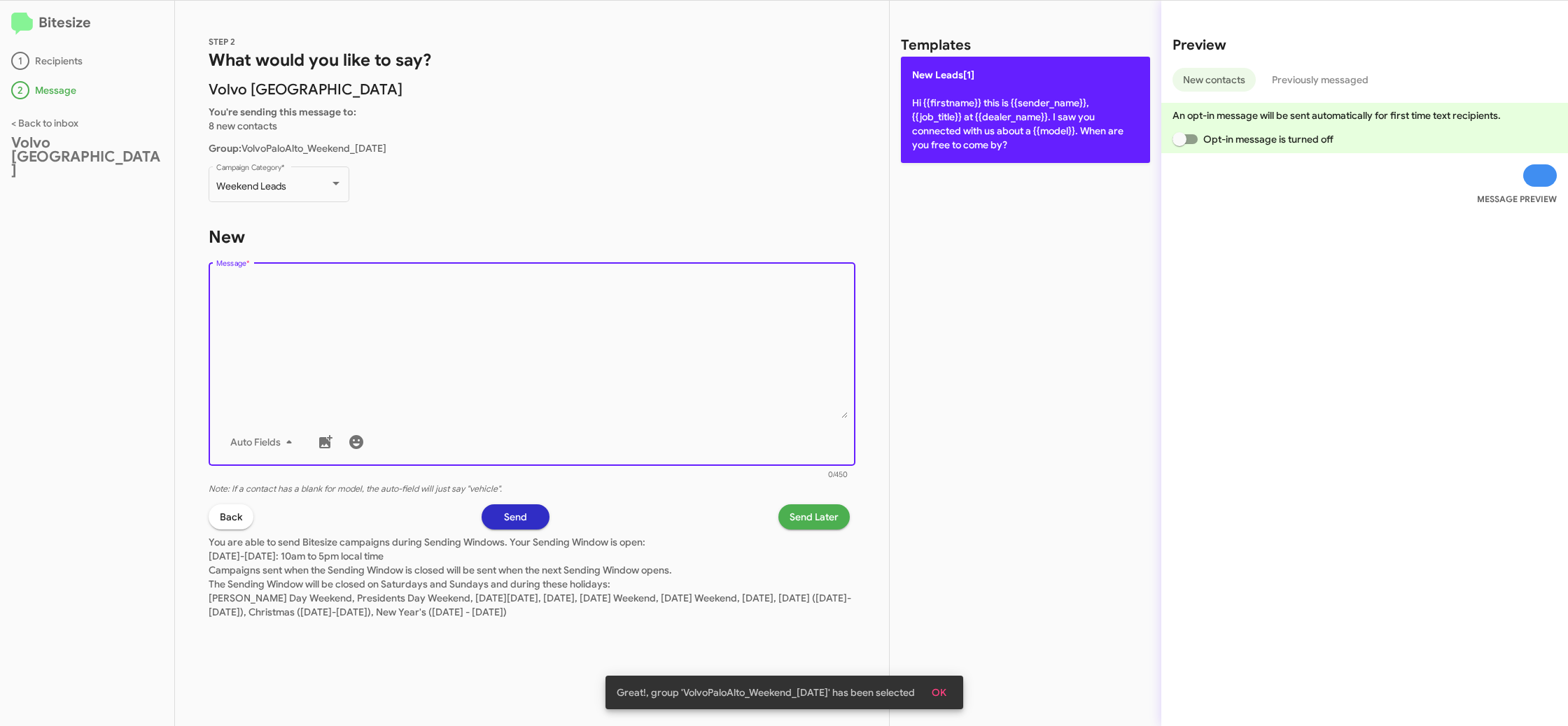
drag, startPoint x: 579, startPoint y: 378, endPoint x: 1072, endPoint y: 142, distance: 546.6
click at [645, 334] on textarea "Message *" at bounding box center [533, 347] width 632 height 143
drag, startPoint x: 1148, startPoint y: 116, endPoint x: 1091, endPoint y: 136, distance: 60.4
click at [1147, 116] on p "New Leads[1] Hi {{firstname}} this is {{sender_name}}, {{job_title}} at {{deale…" at bounding box center [1025, 109] width 249 height 106
type textarea "Hi {{firstname}} this is {{sender_name}}, {{job_title}} at {{dealer_name}}. I s…"
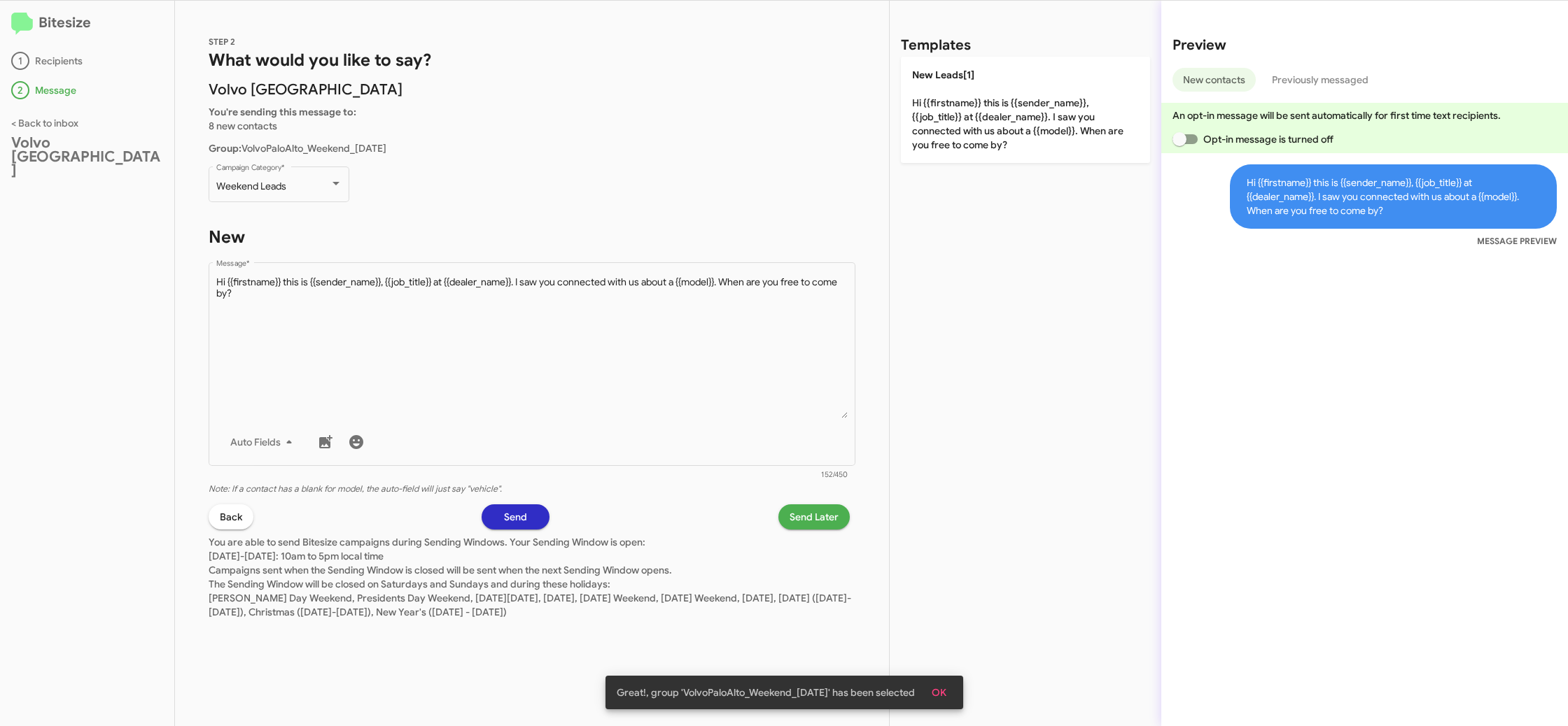
click at [804, 505] on div "STEP 2 What would you like to say? Volvo Palo Alto You're sending this message …" at bounding box center [532, 364] width 714 height 726
click at [814, 516] on span "Send Later" at bounding box center [813, 517] width 49 height 25
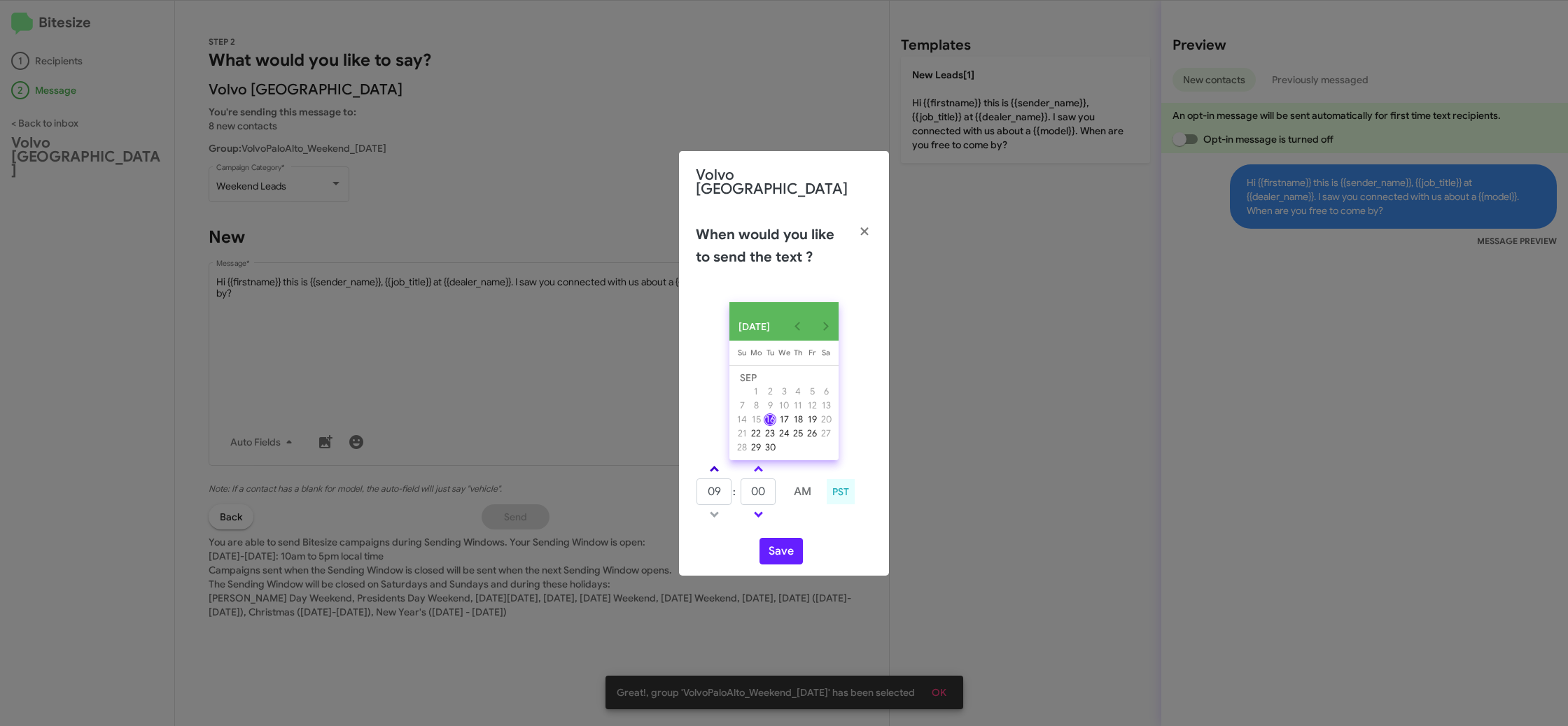
click at [705, 465] on link at bounding box center [715, 468] width 25 height 16
type input "10"
click at [764, 487] on input "00" at bounding box center [758, 492] width 35 height 27
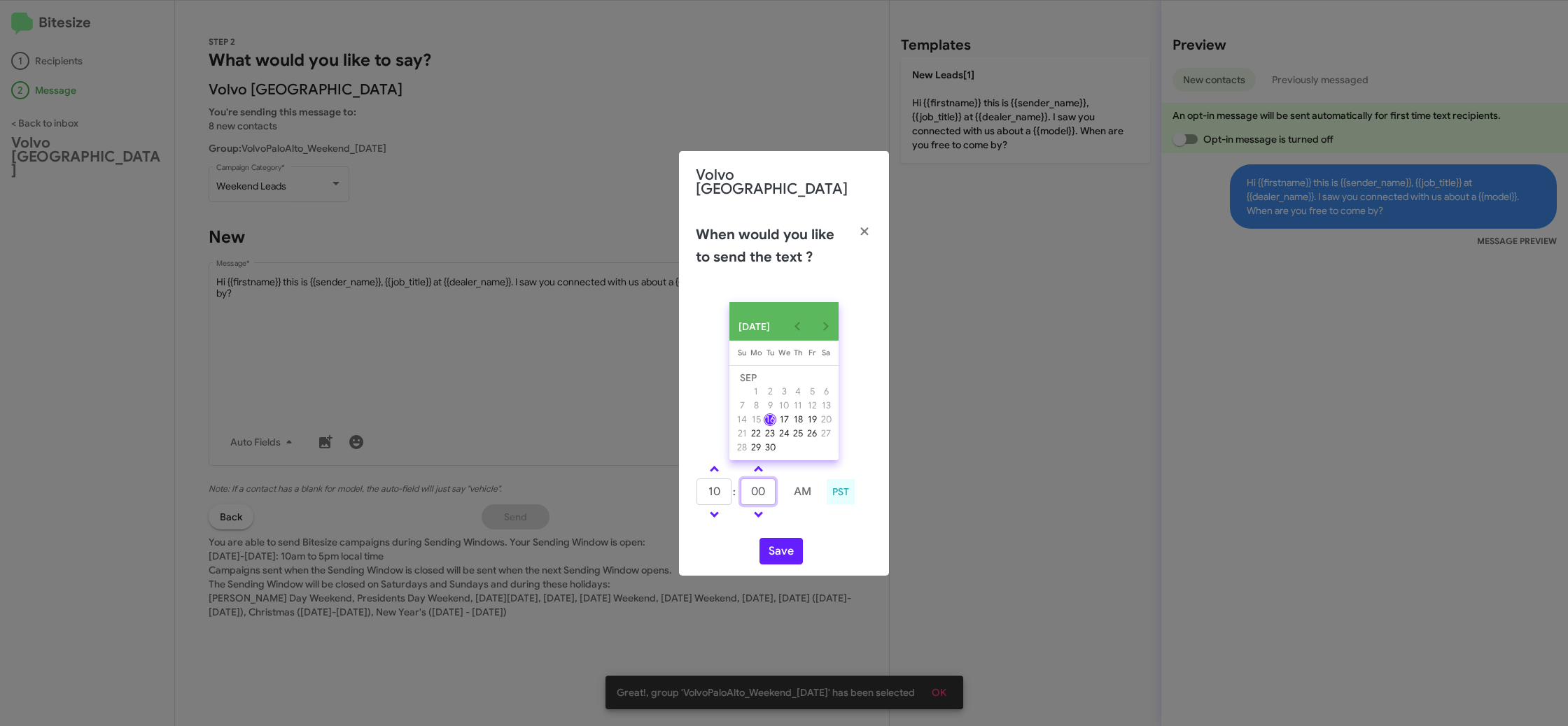
click at [764, 487] on input "00" at bounding box center [758, 492] width 35 height 27
click at [815, 516] on td at bounding box center [802, 514] width 37 height 17
click at [758, 486] on input "20" at bounding box center [758, 492] width 35 height 27
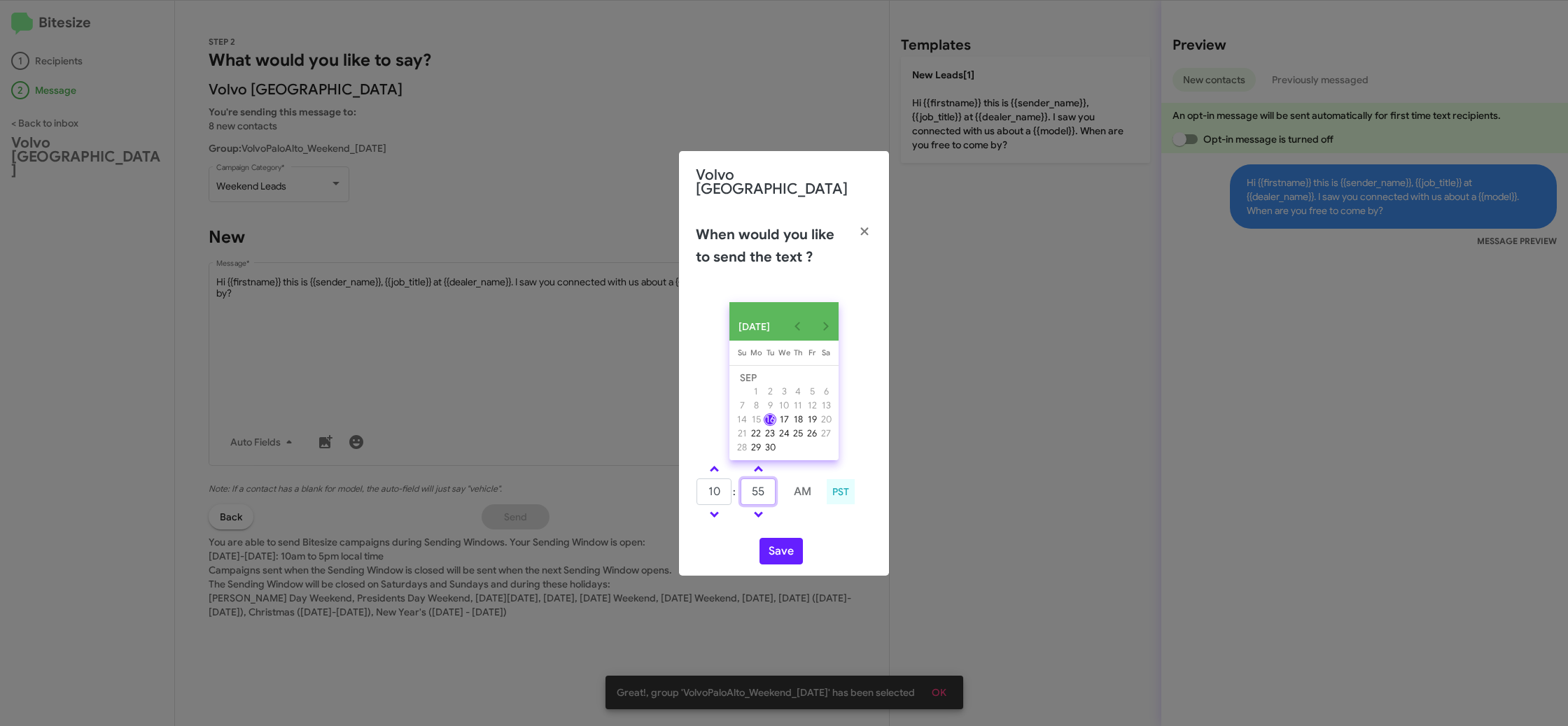
type input "00"
type input "11"
type input "00"
drag, startPoint x: 823, startPoint y: 516, endPoint x: 802, endPoint y: 516, distance: 21.0
click at [822, 518] on div "11 : 00 AM PST" at bounding box center [784, 493] width 197 height 66
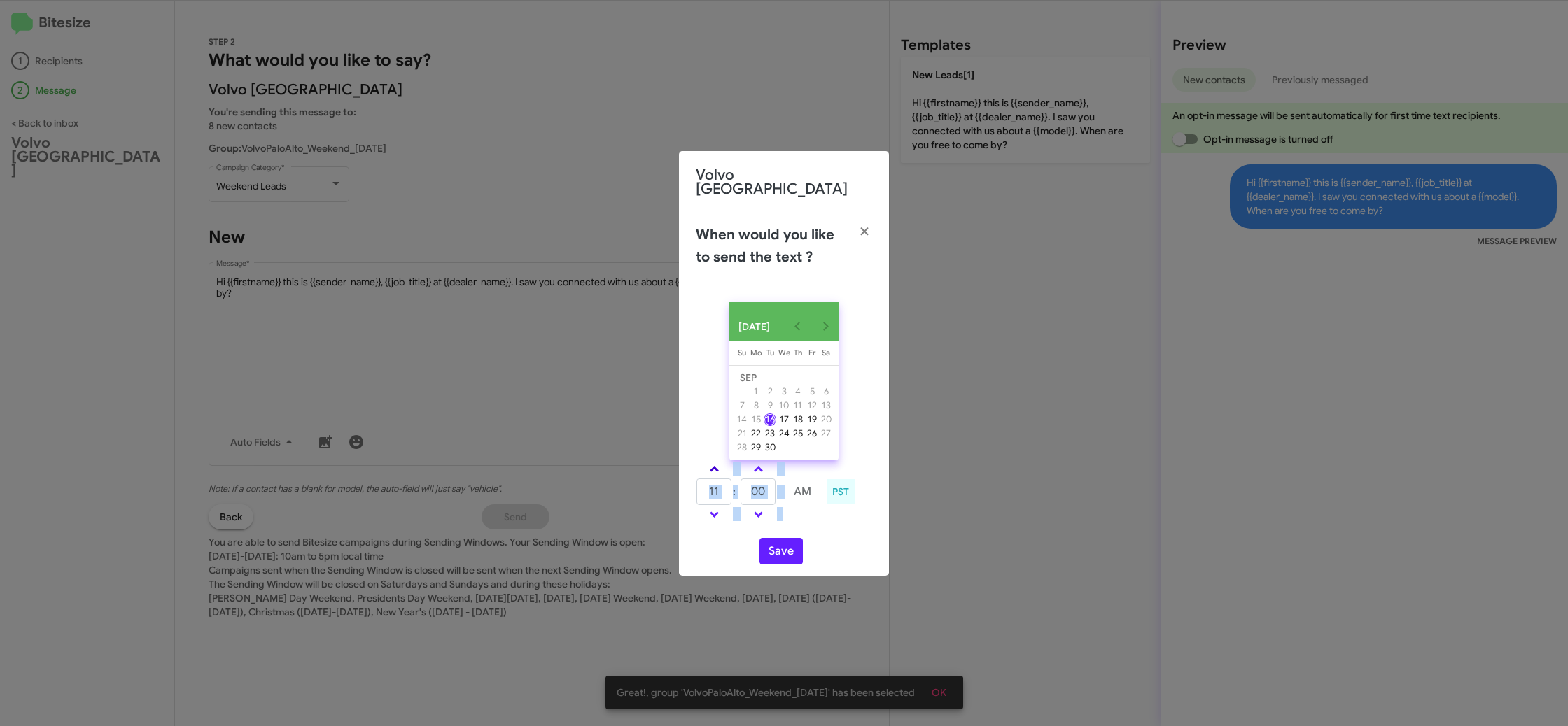
click at [714, 469] on span at bounding box center [714, 470] width 9 height 9
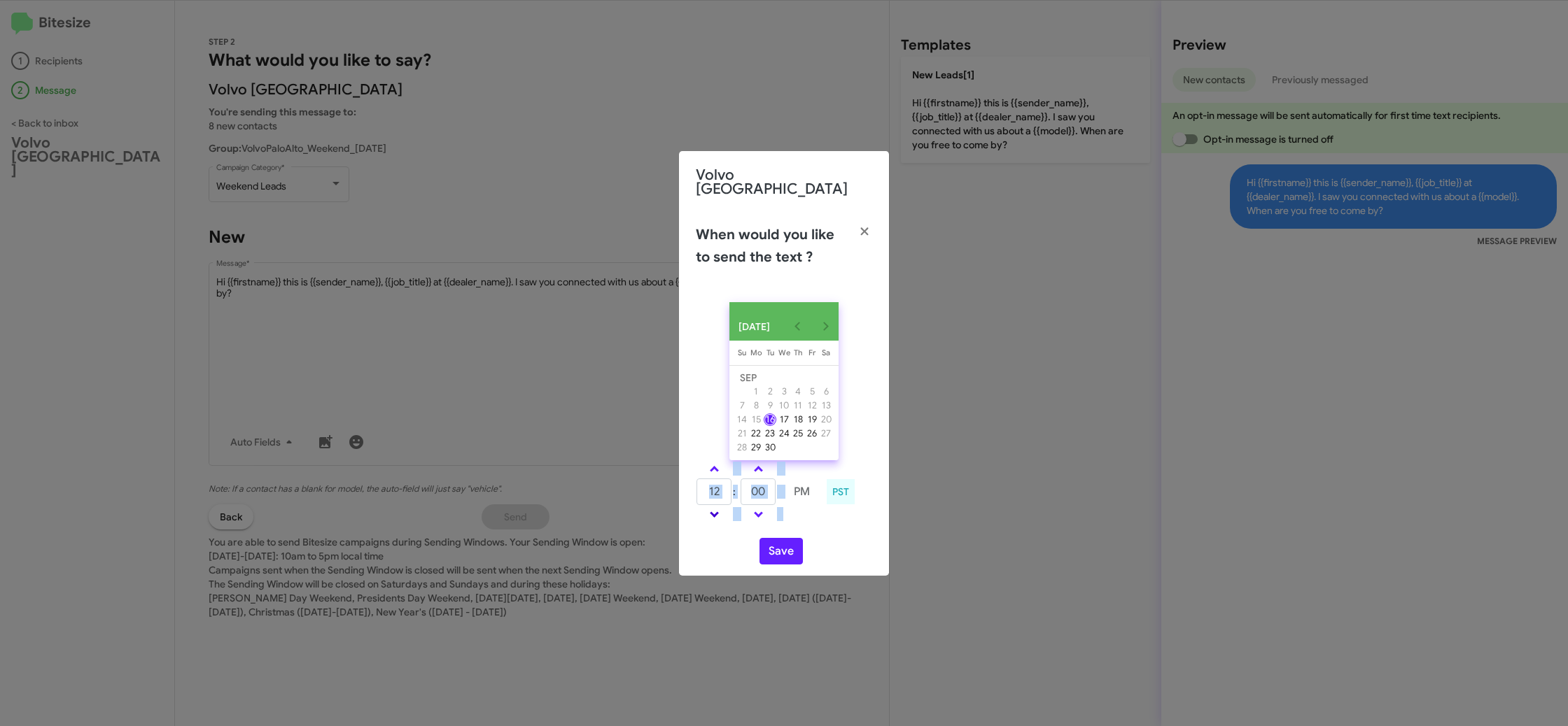
click at [721, 508] on link at bounding box center [715, 514] width 25 height 16
click at [721, 509] on link at bounding box center [715, 514] width 25 height 16
type input "09"
type input "55"
click at [755, 491] on input "55" at bounding box center [758, 492] width 35 height 27
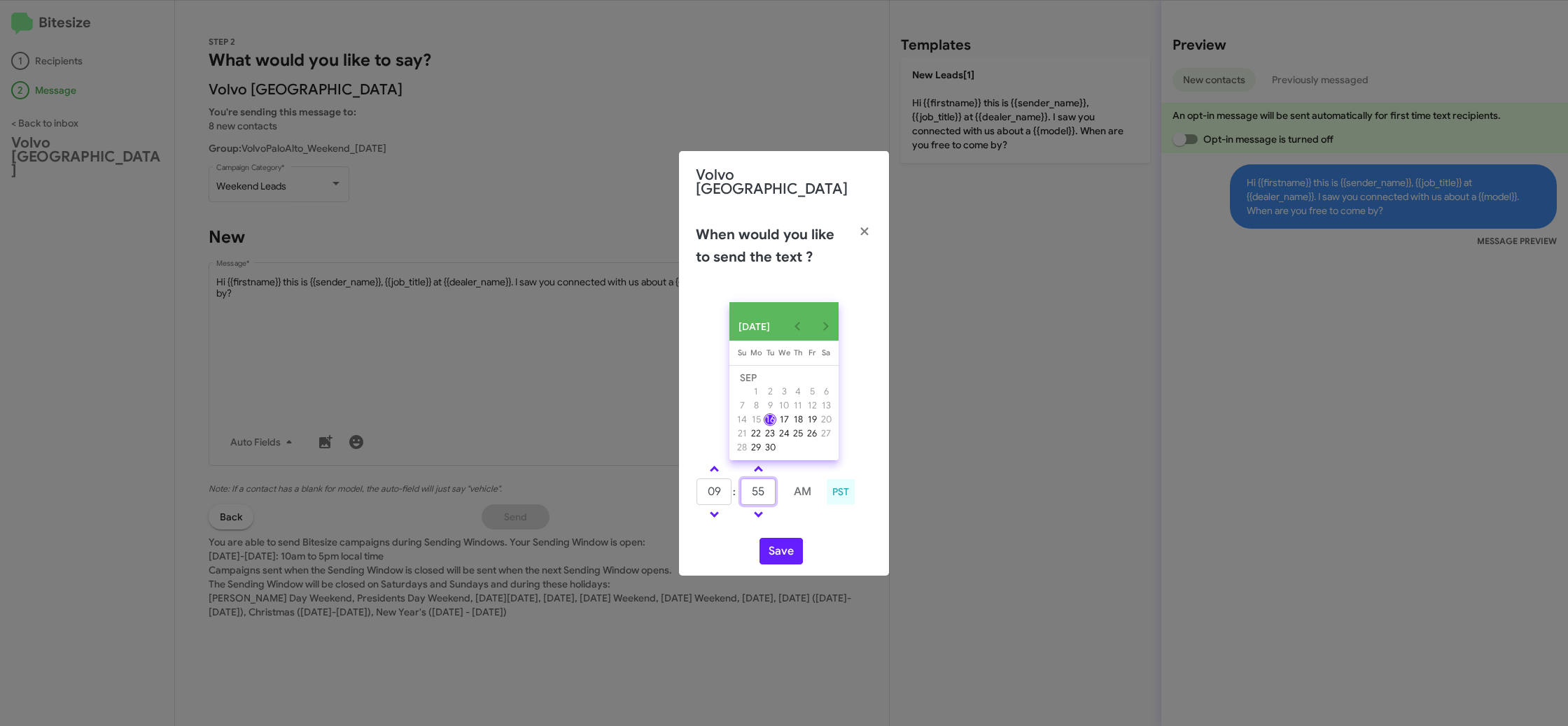
type input "10"
type input "00"
type input "09"
click at [755, 491] on input "55" at bounding box center [758, 492] width 35 height 27
type input "5"
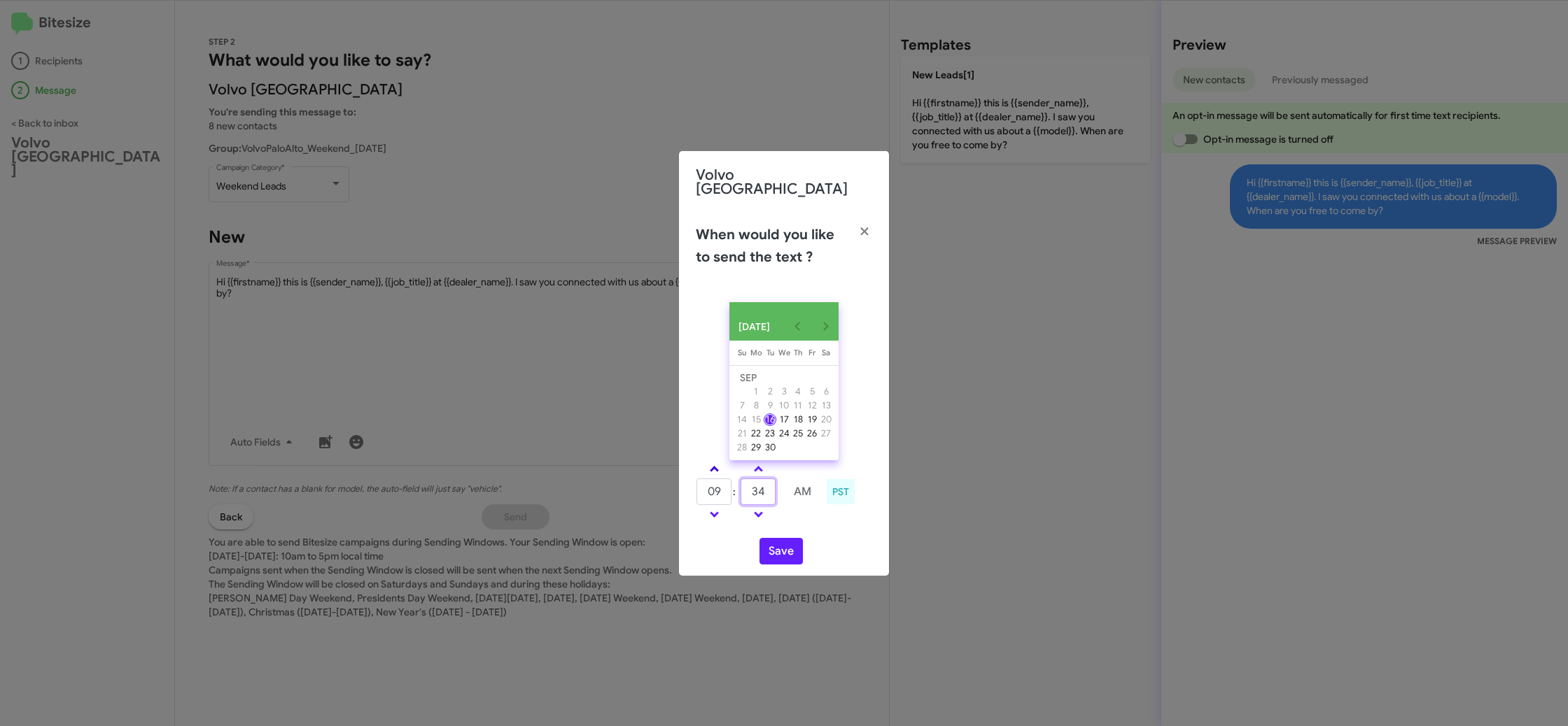
type input "34"
click at [716, 471] on link at bounding box center [715, 468] width 25 height 16
type input "10"
drag, startPoint x: 808, startPoint y: 521, endPoint x: 794, endPoint y: 535, distance: 19.8
click at [808, 521] on div "10 : 34 AM PST" at bounding box center [784, 493] width 197 height 66
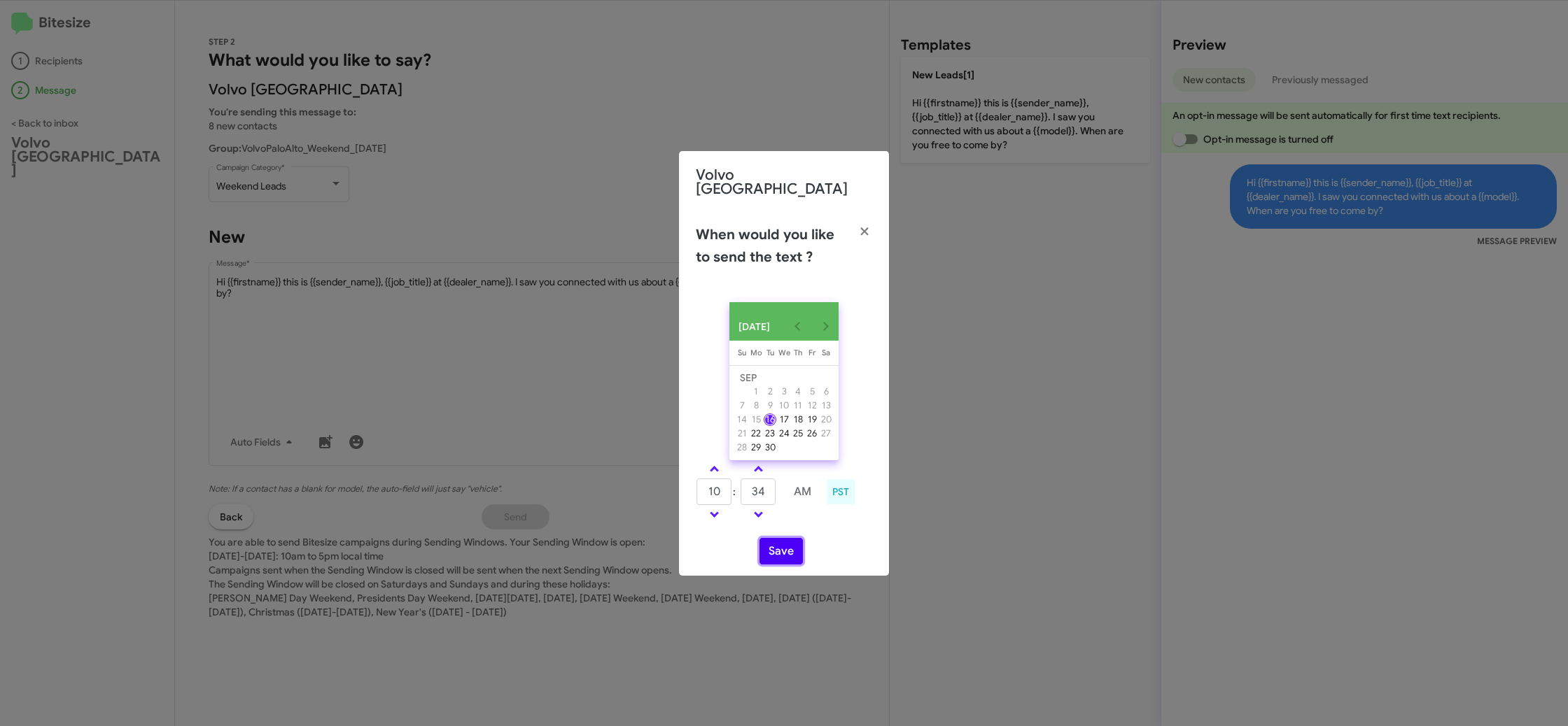
click at [786, 539] on button "Save" at bounding box center [781, 552] width 43 height 27
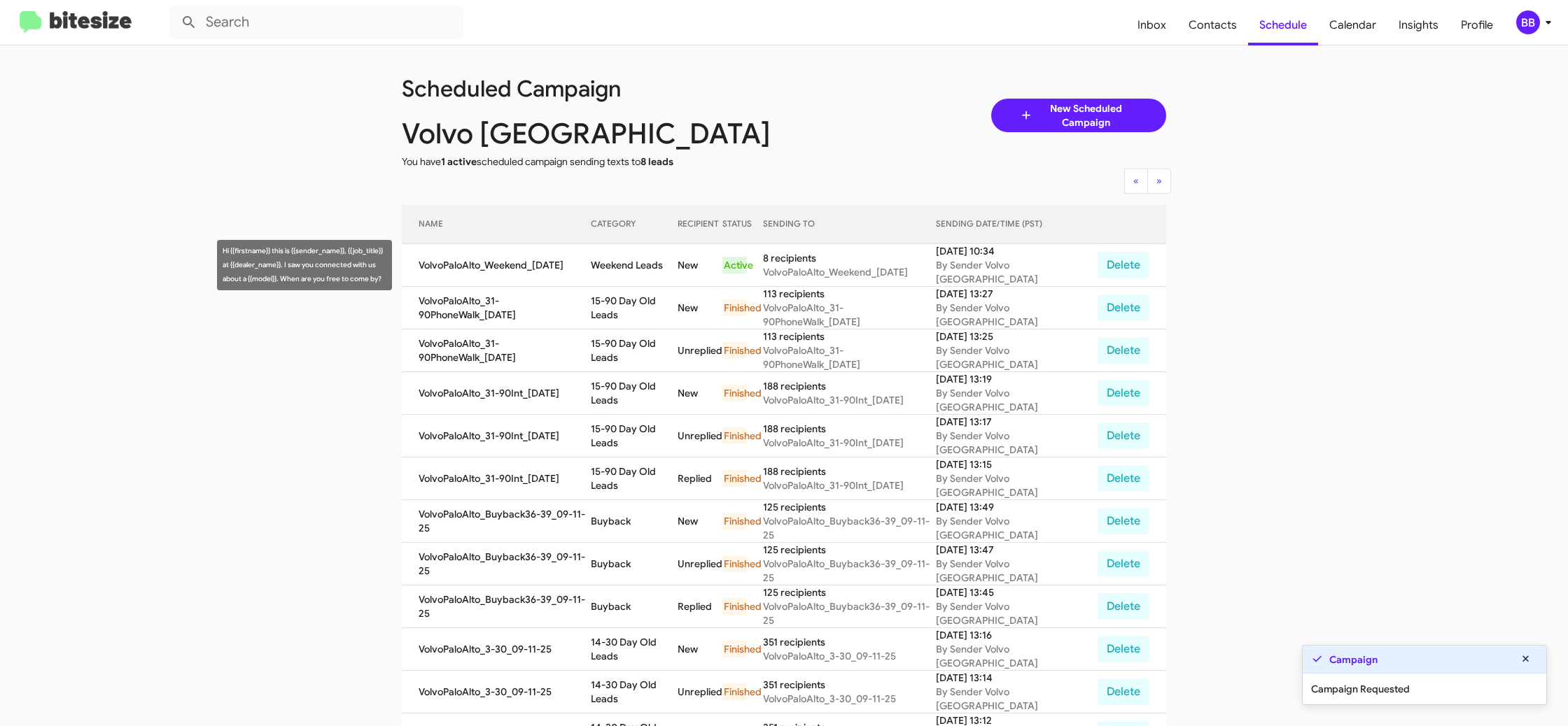
click at [641, 259] on td "Weekend Leads" at bounding box center [634, 265] width 87 height 43
drag, startPoint x: 641, startPoint y: 259, endPoint x: 638, endPoint y: 288, distance: 29.2
click at [641, 260] on td "Weekend Leads" at bounding box center [634, 265] width 87 height 43
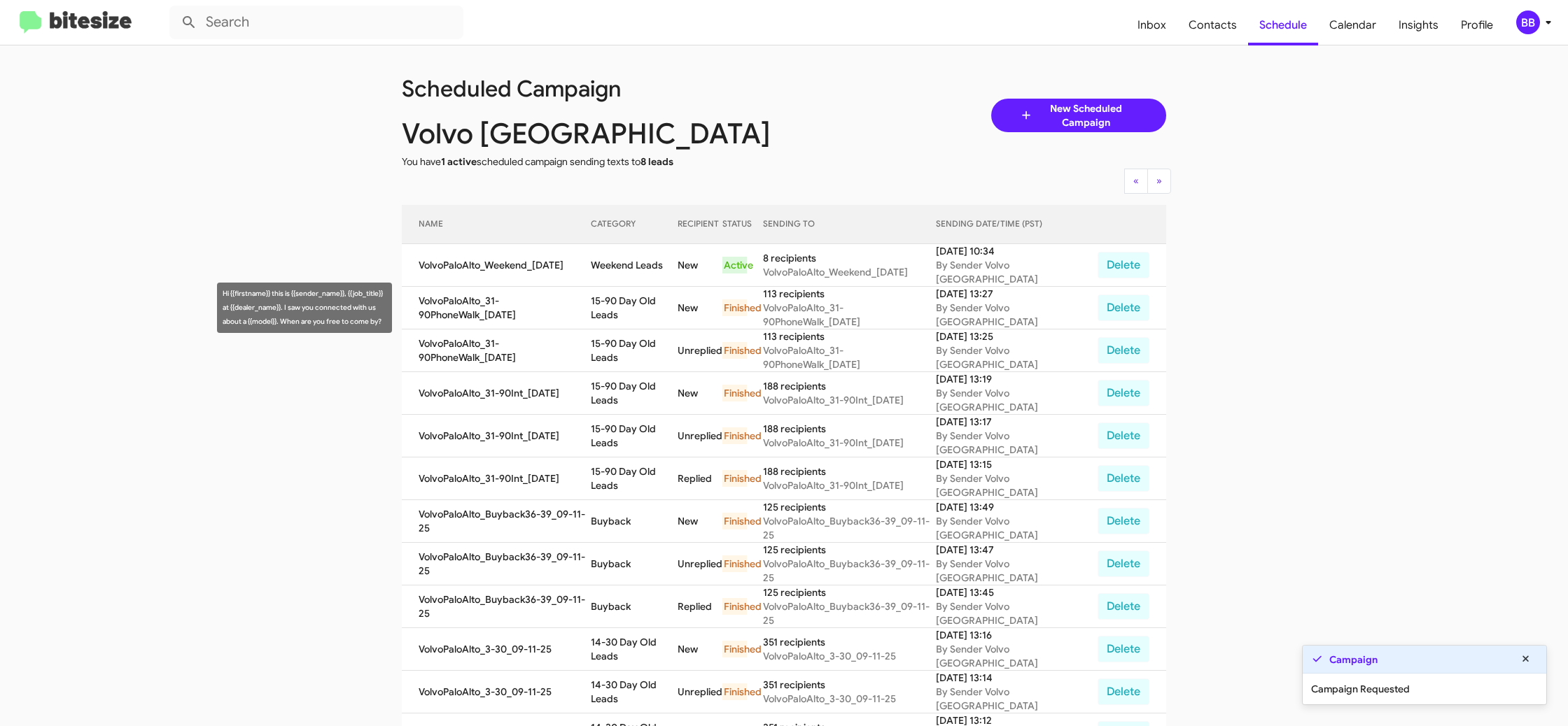
copy td "Weekend Leads"
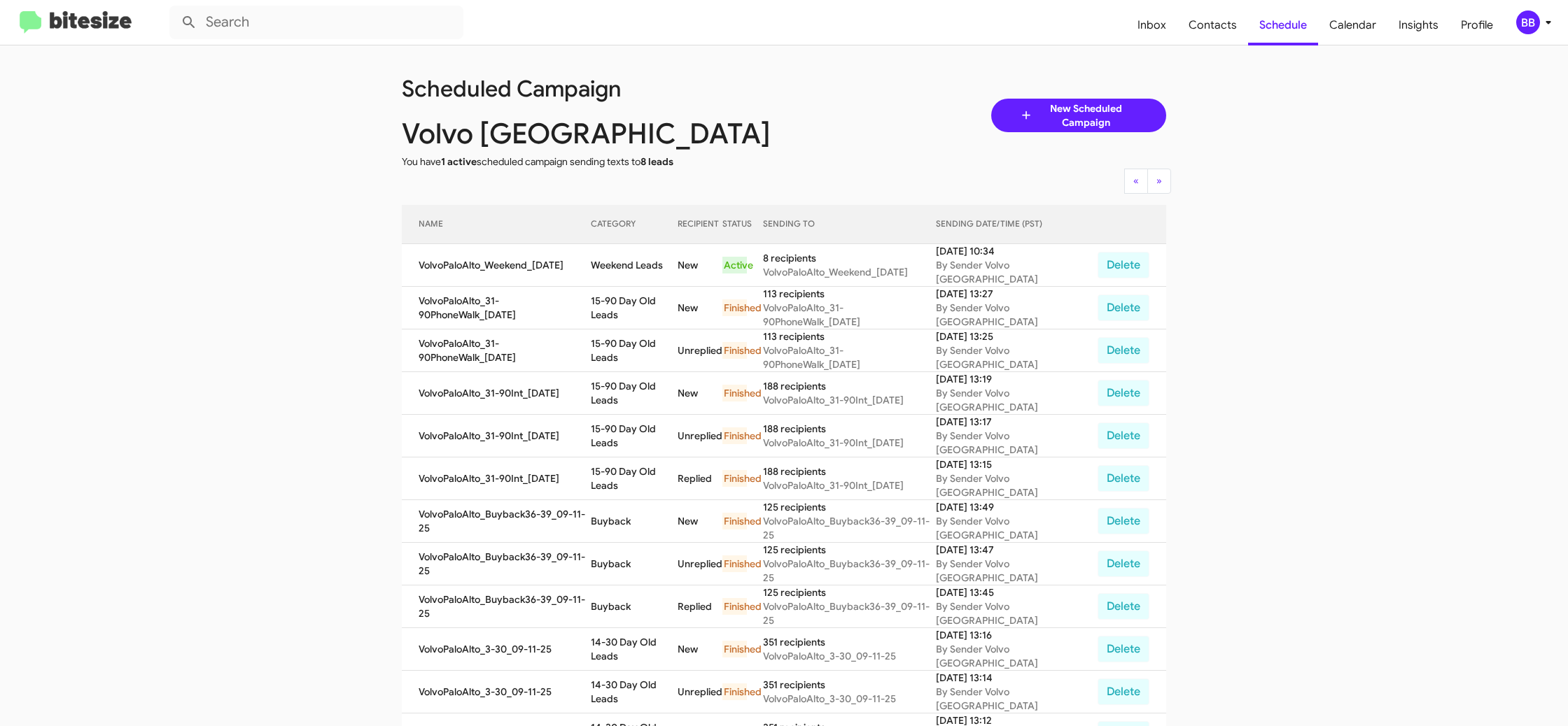
drag, startPoint x: 1532, startPoint y: 17, endPoint x: 1524, endPoint y: 22, distance: 9.4
click at [1524, 22] on div "BB" at bounding box center [1528, 22] width 24 height 24
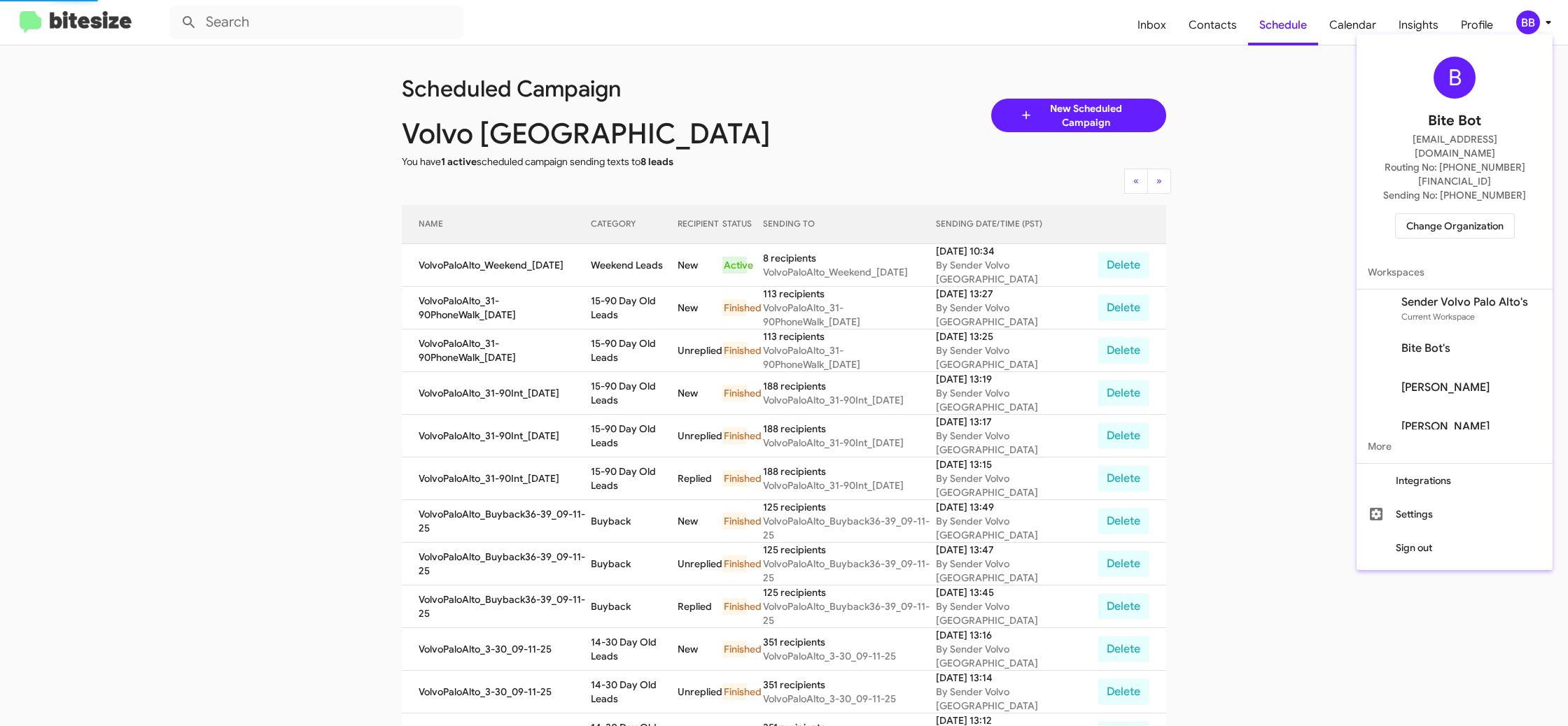
click at [1470, 215] on span "Change Organization" at bounding box center [1455, 226] width 98 height 24
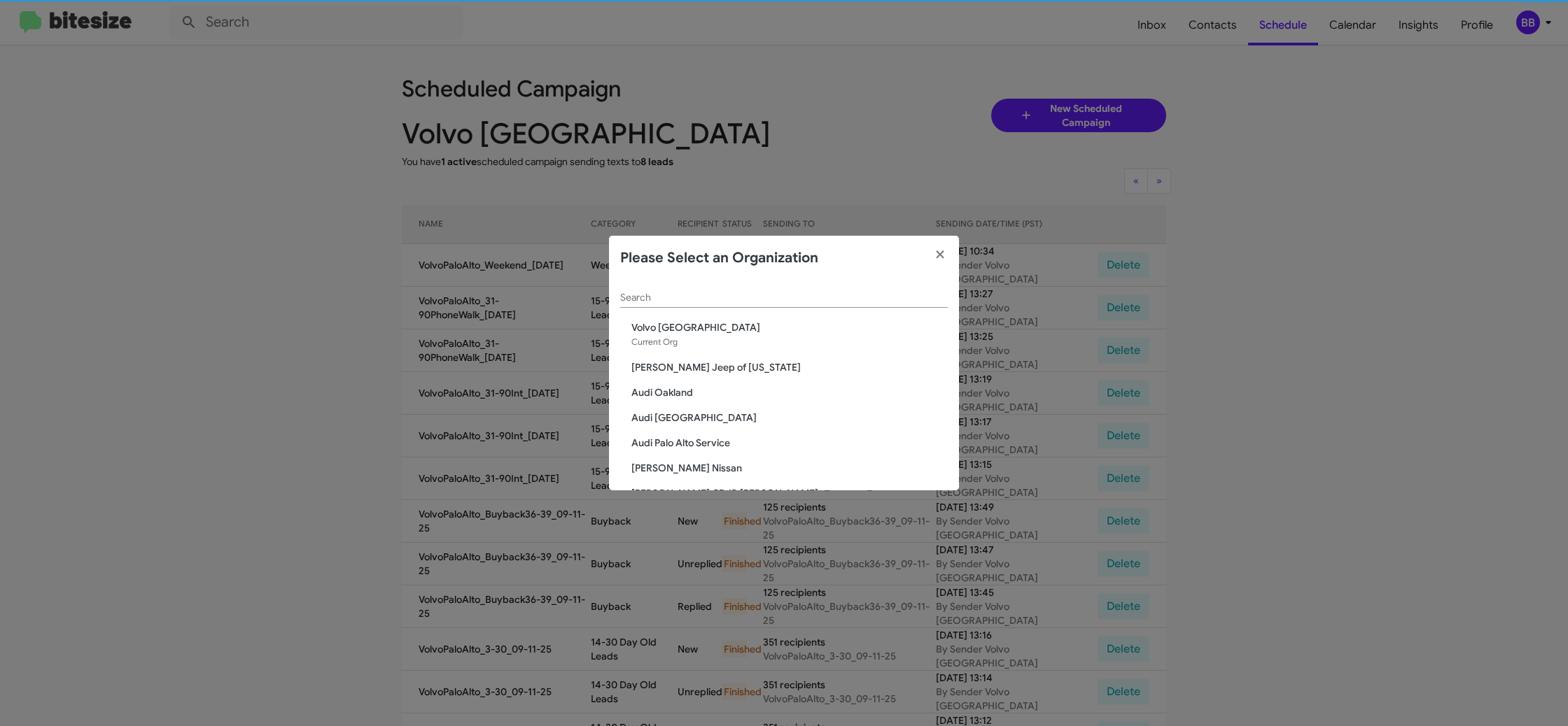
click at [645, 284] on div "Search" at bounding box center [784, 294] width 328 height 27
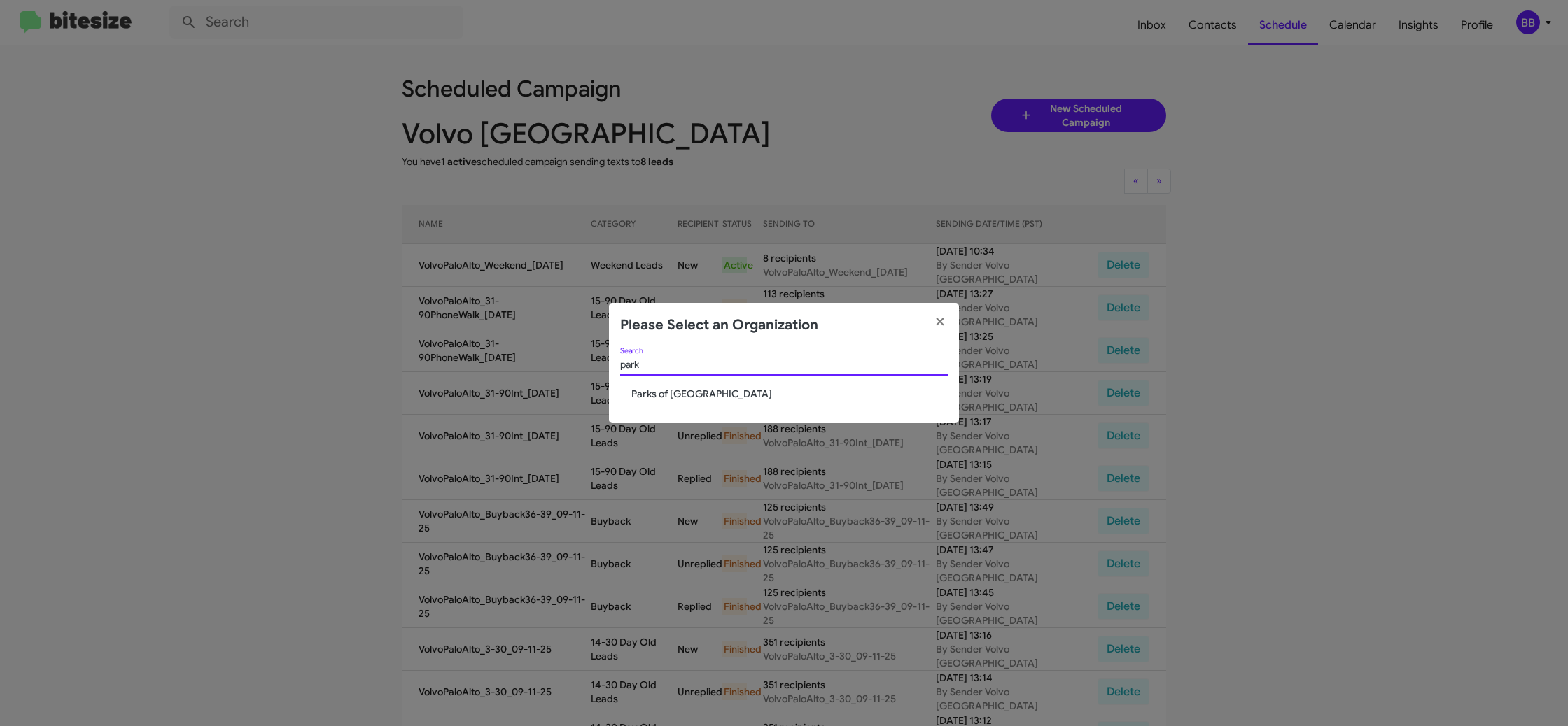
type input "park"
click at [665, 388] on span "Parks of Gainesville" at bounding box center [789, 394] width 316 height 14
drag, startPoint x: 665, startPoint y: 388, endPoint x: 300, endPoint y: 632, distance: 439.0
click at [665, 388] on span "Parks of Gainesville" at bounding box center [789, 394] width 316 height 14
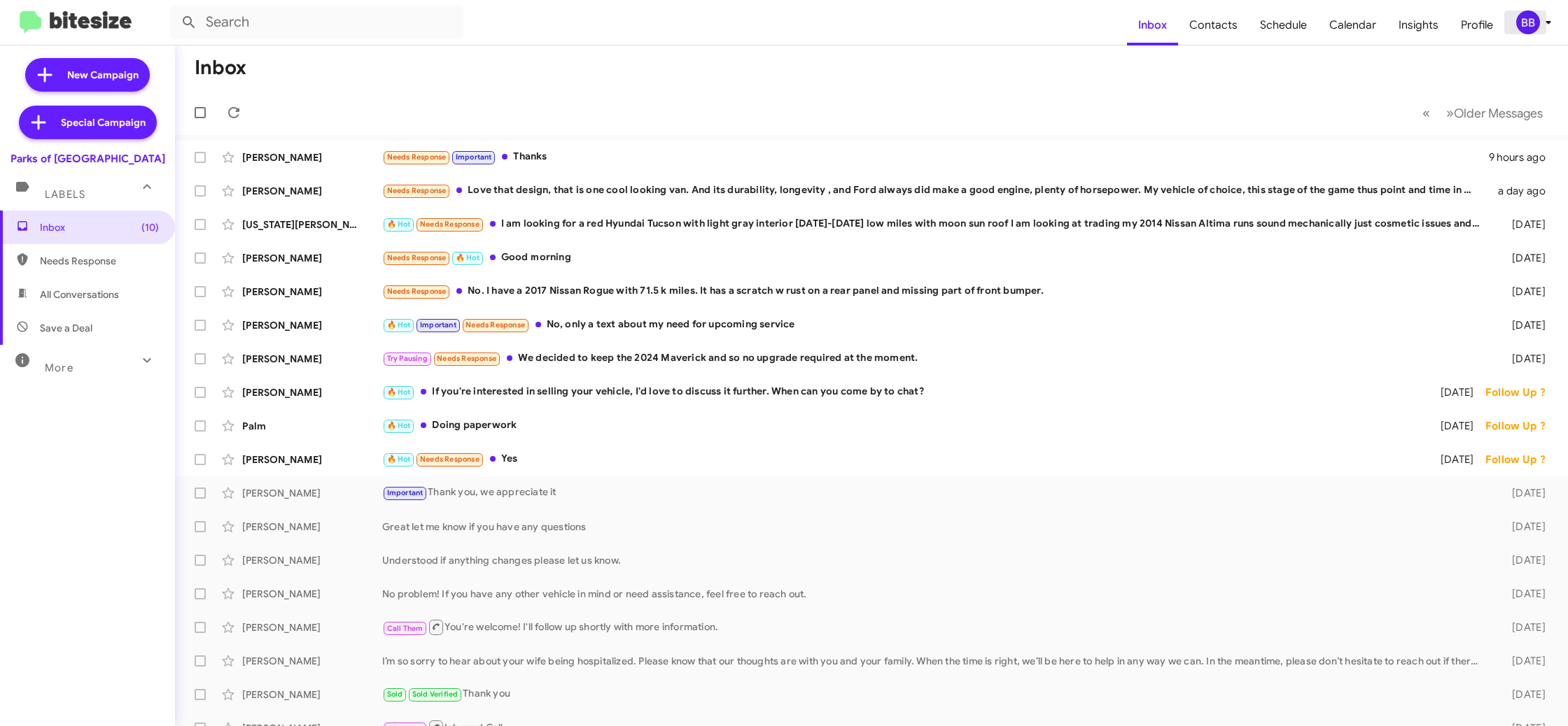
click at [1546, 24] on icon at bounding box center [1548, 23] width 17 height 17
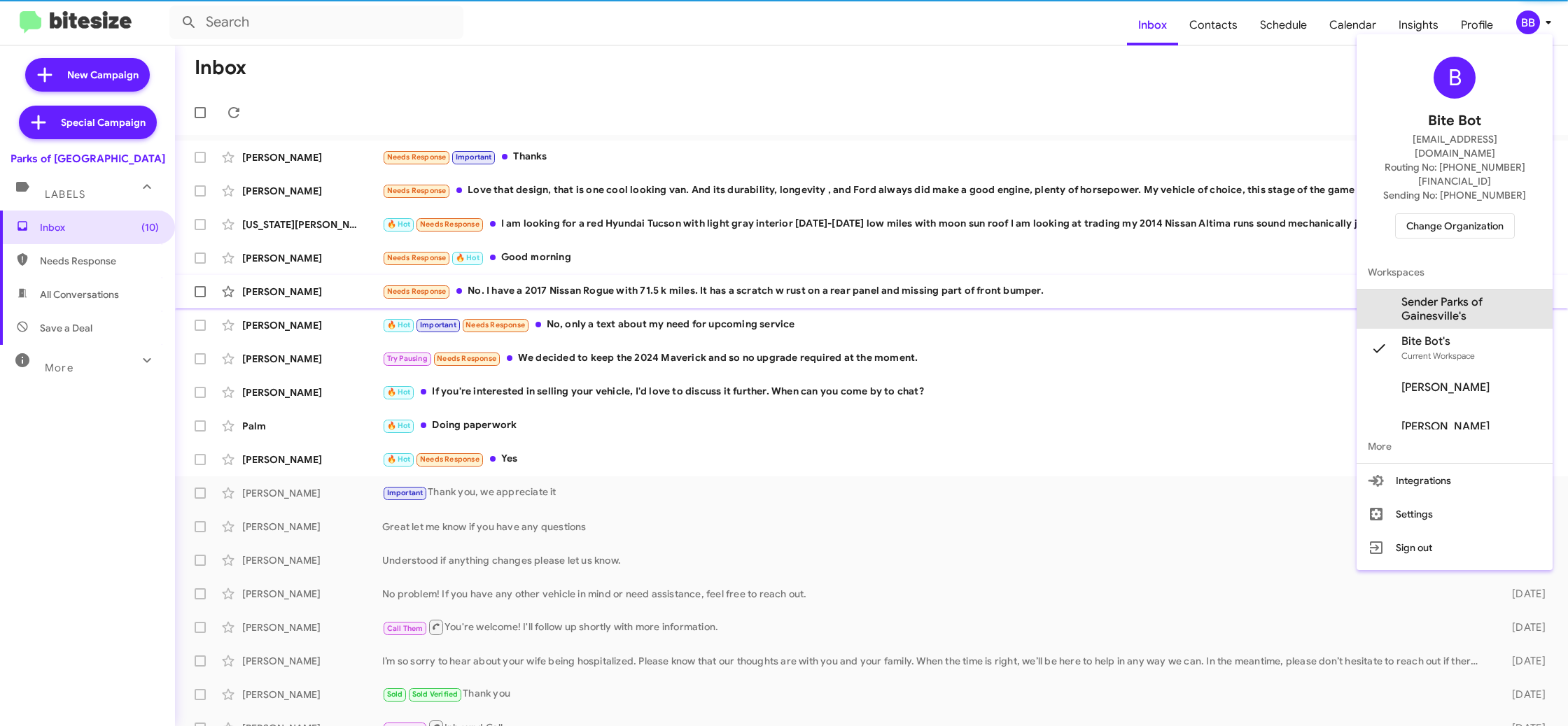
click at [1488, 295] on span "Sender Parks of Gainesville's" at bounding box center [1471, 308] width 140 height 28
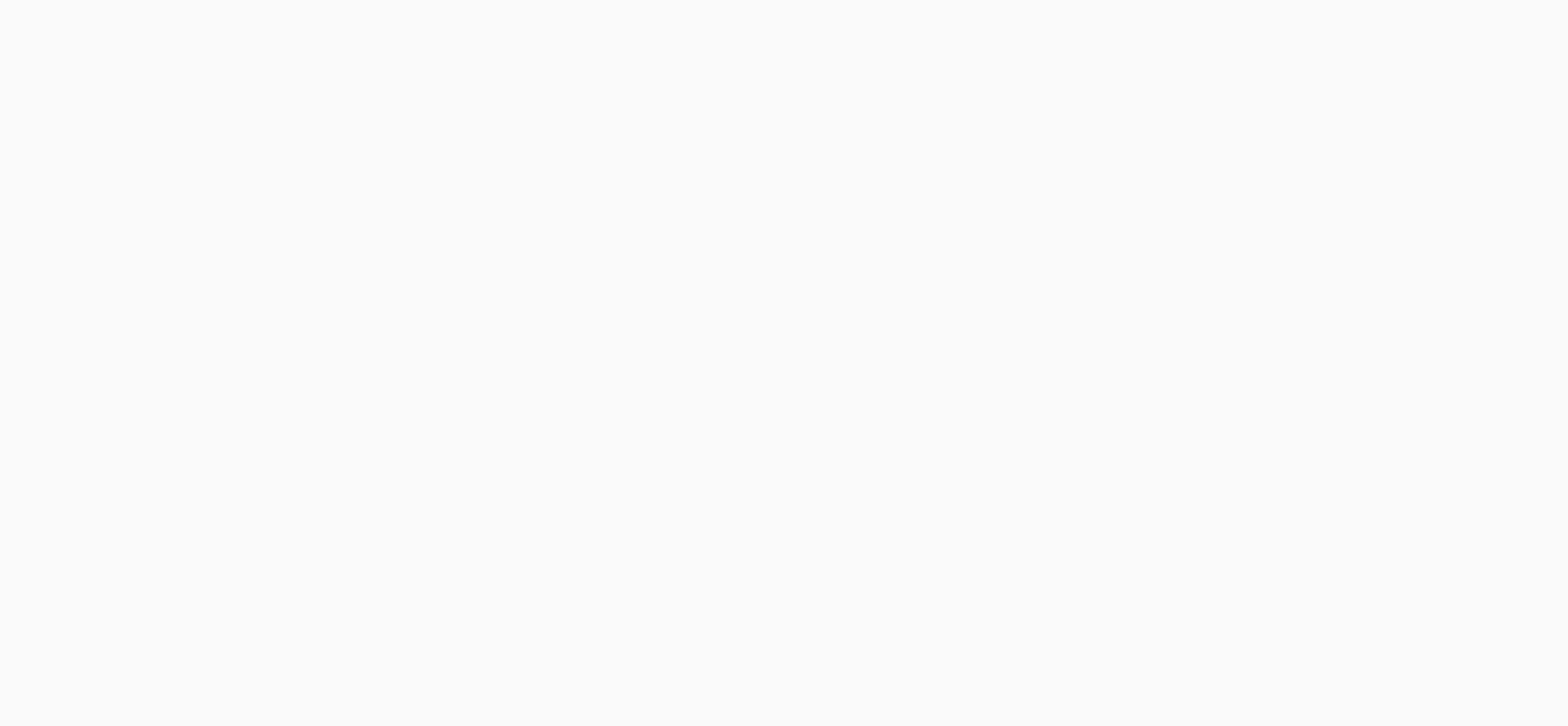
click at [1227, 27] on body at bounding box center [784, 363] width 1568 height 726
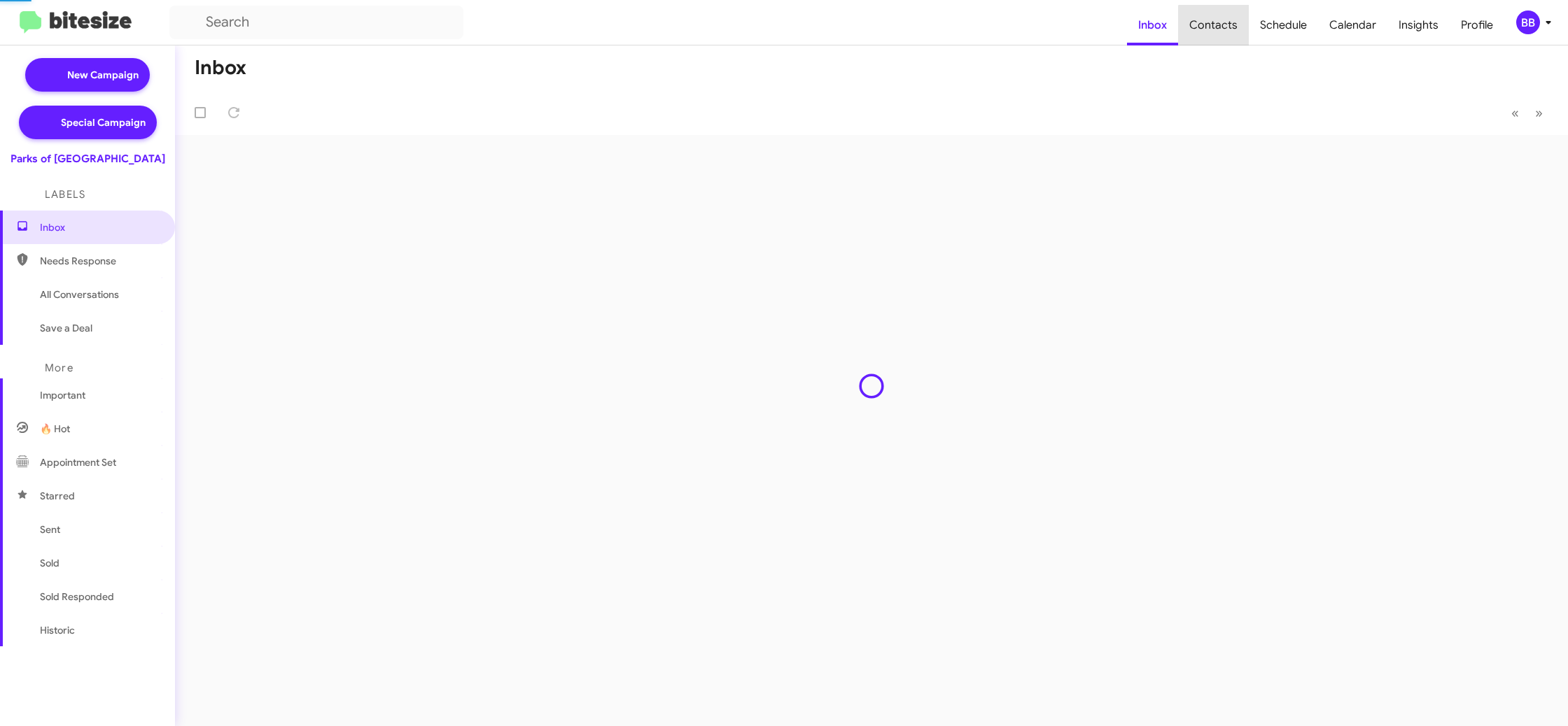
click at [1228, 27] on span "Contacts" at bounding box center [1214, 25] width 71 height 40
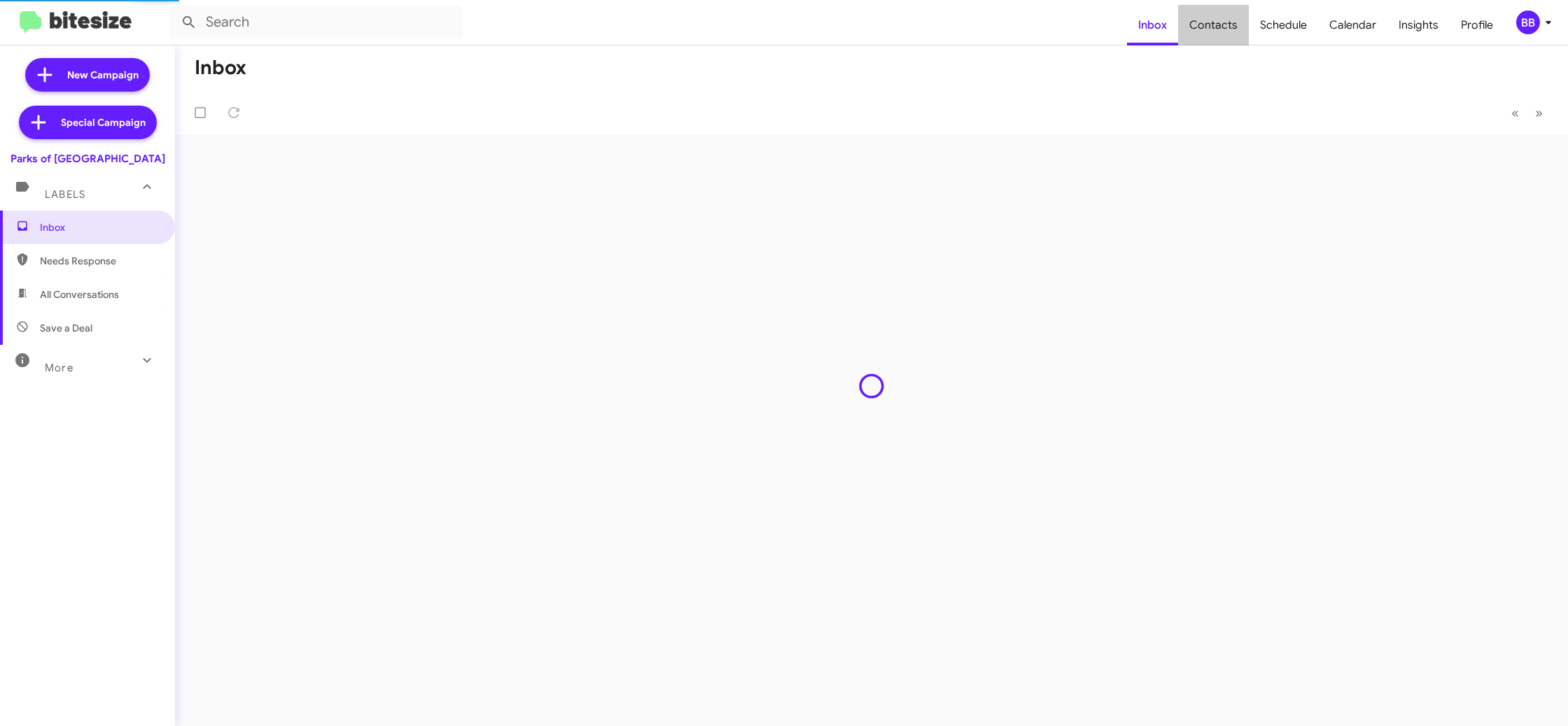
click at [1228, 27] on span "Contacts" at bounding box center [1214, 25] width 71 height 40
type input "in:groups"
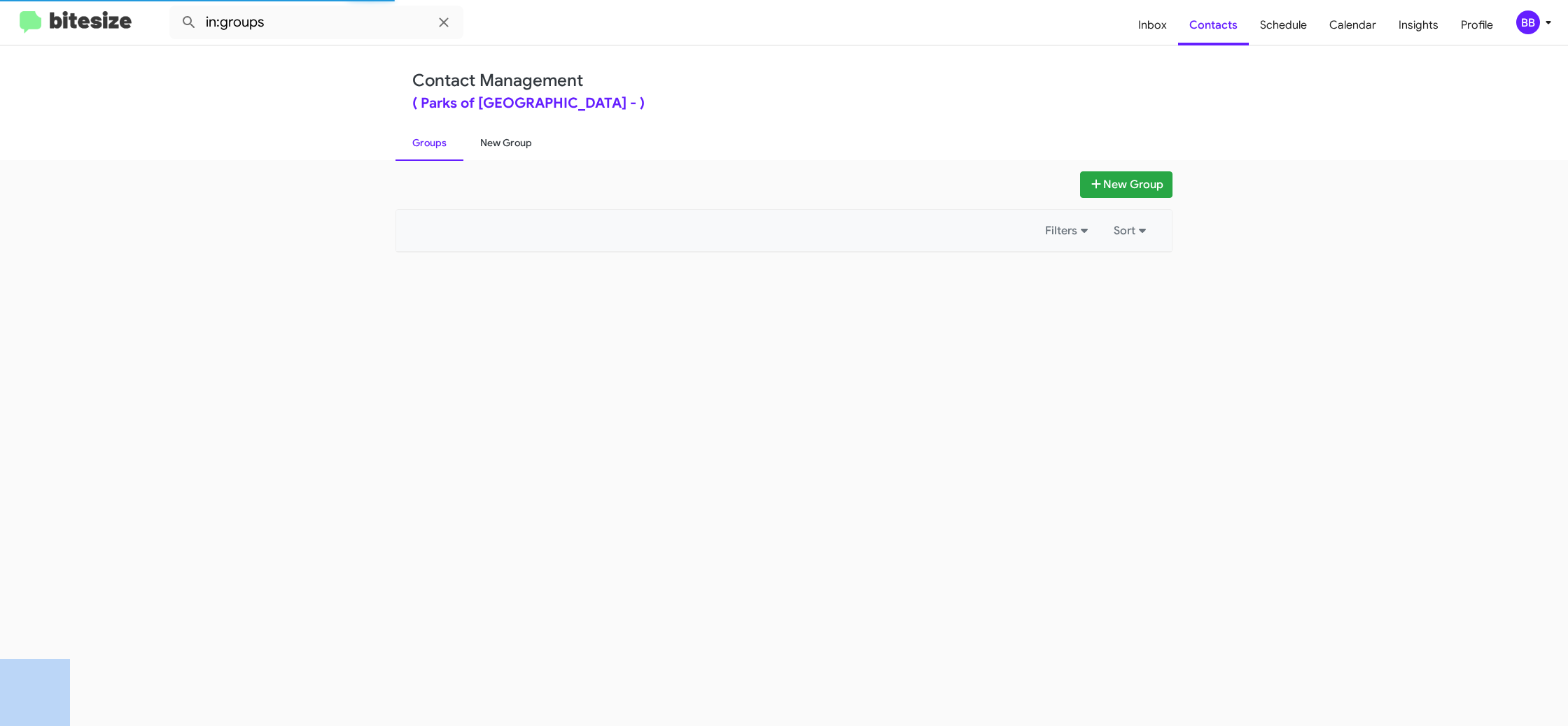
click at [518, 141] on link "New Group" at bounding box center [506, 143] width 85 height 36
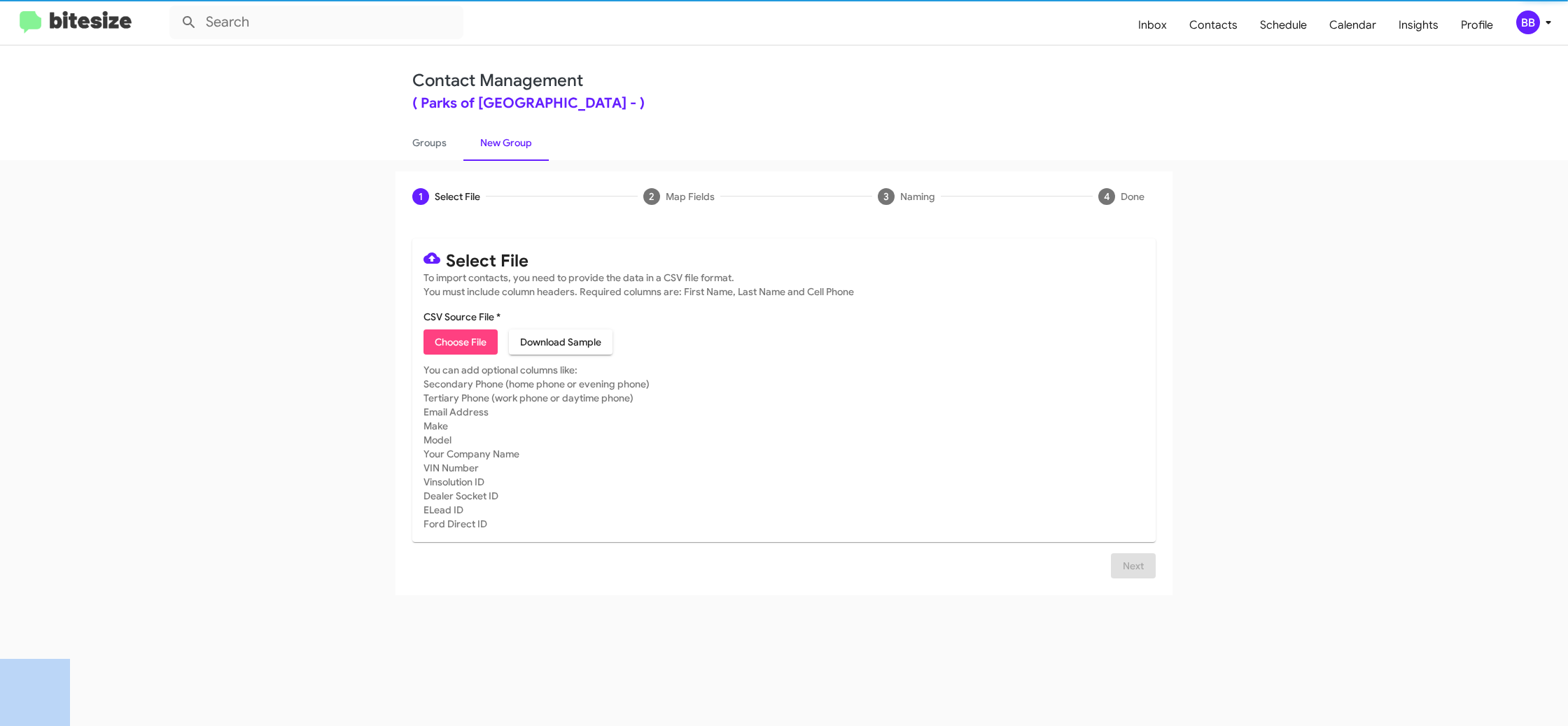
click at [518, 141] on link "New Group" at bounding box center [506, 143] width 85 height 36
drag, startPoint x: 518, startPoint y: 141, endPoint x: 463, endPoint y: 329, distance: 195.9
click at [518, 142] on link "New Group" at bounding box center [506, 143] width 85 height 36
click at [459, 346] on span "Choose File" at bounding box center [461, 342] width 52 height 25
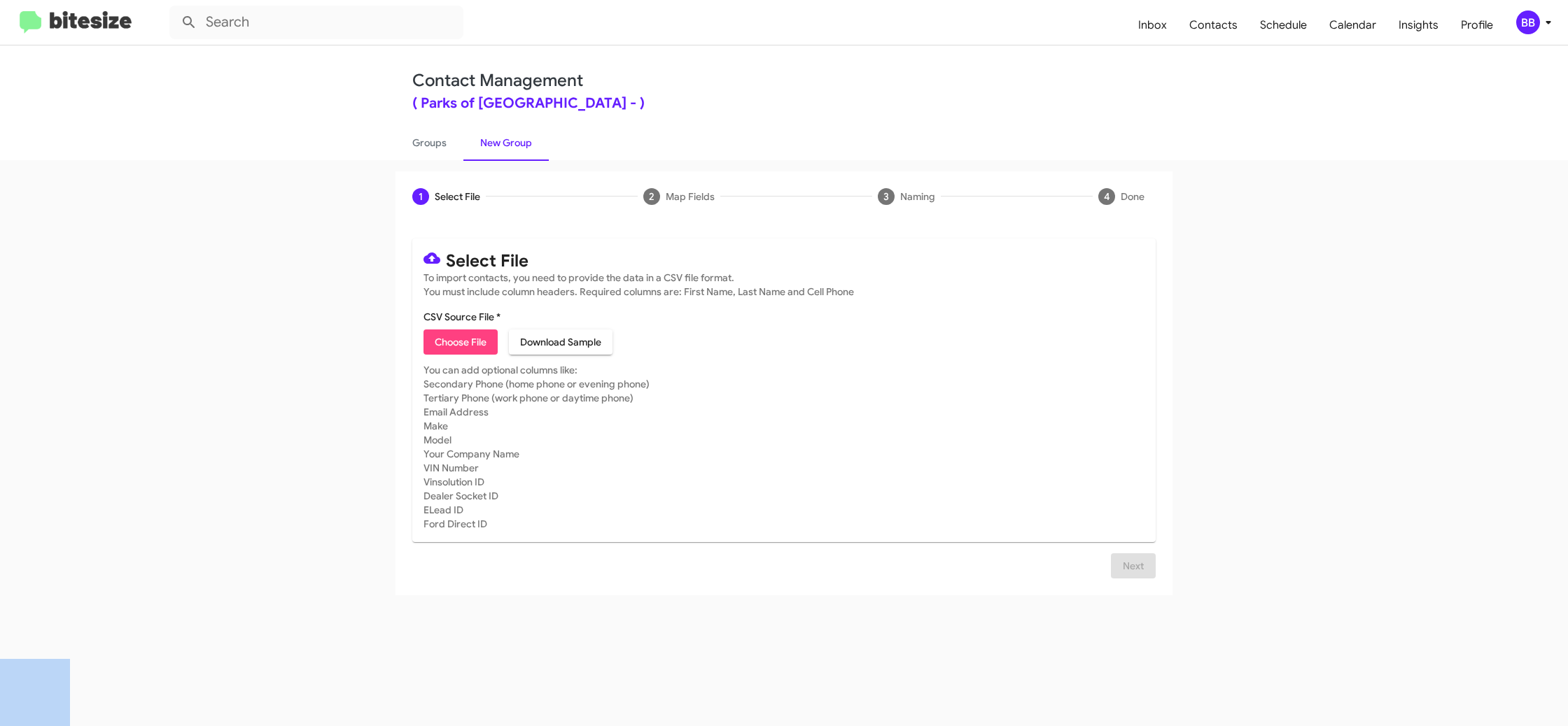
type input "ParkGain_Buyback48-51_09-16-25"
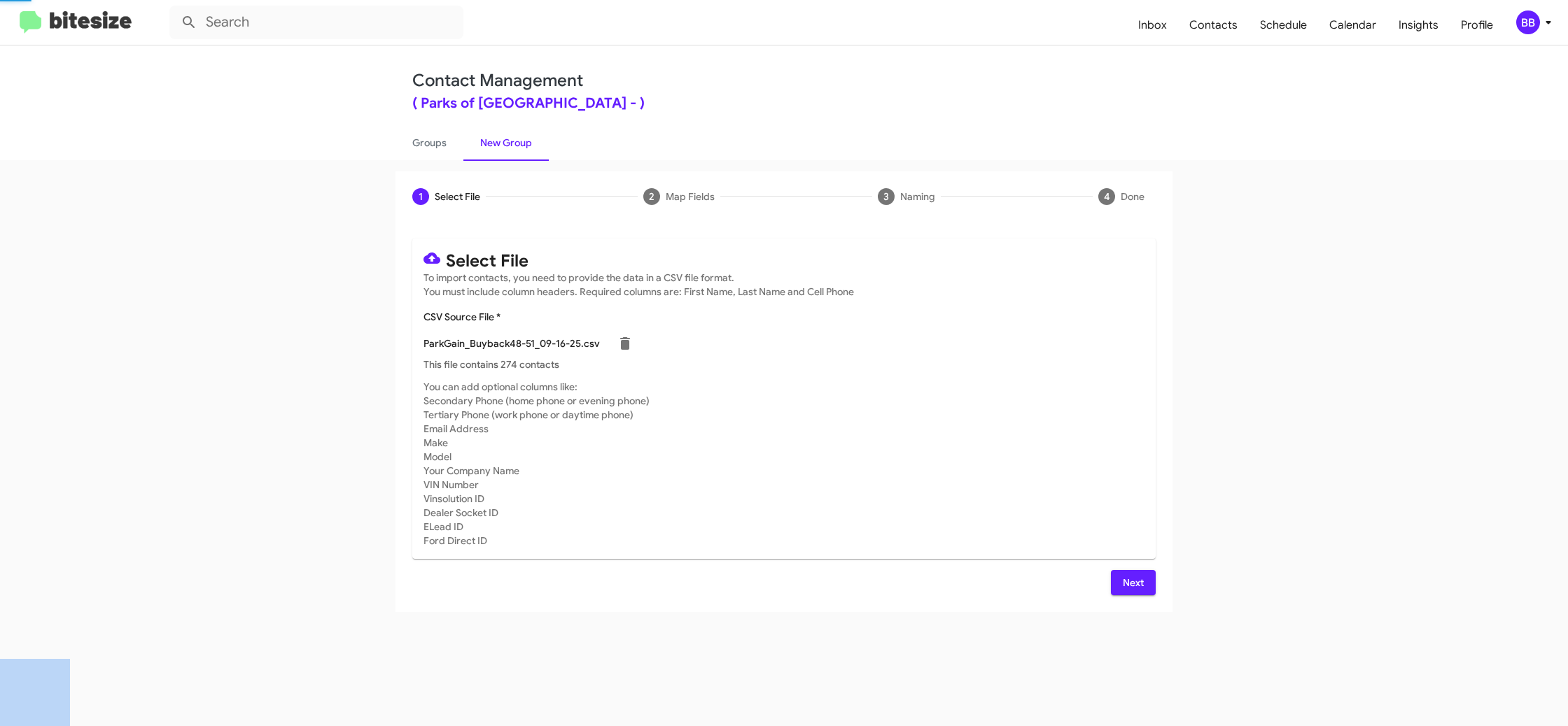
click at [1054, 474] on mat-card-subtitle "You can add optional columns like: Secondary Phone (home phone or evening phone…" at bounding box center [784, 464] width 721 height 168
click at [1121, 578] on button "Next" at bounding box center [1132, 582] width 45 height 25
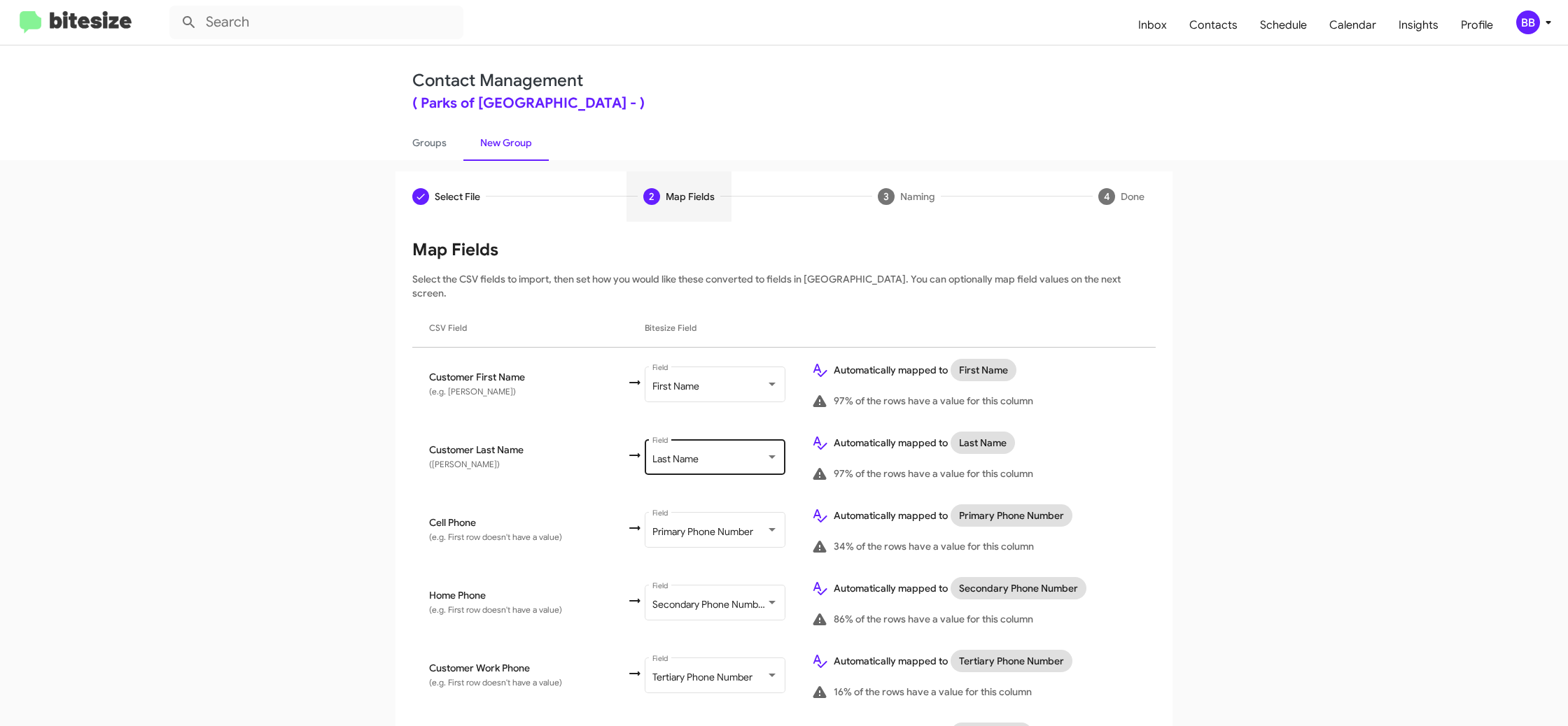
scroll to position [527, 0]
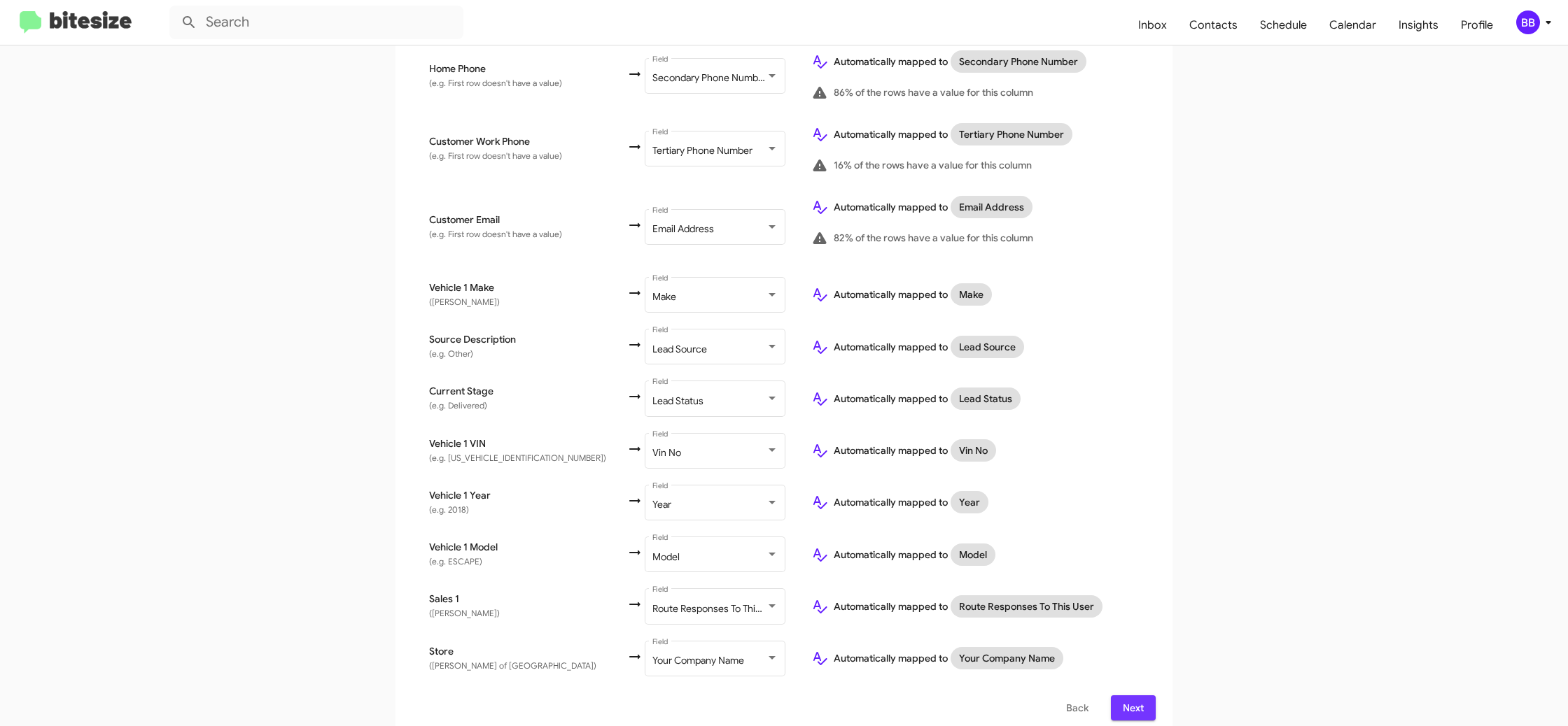
drag, startPoint x: 1139, startPoint y: 697, endPoint x: 1113, endPoint y: 669, distance: 38.2
click at [1138, 697] on span "Next" at bounding box center [1132, 708] width 22 height 25
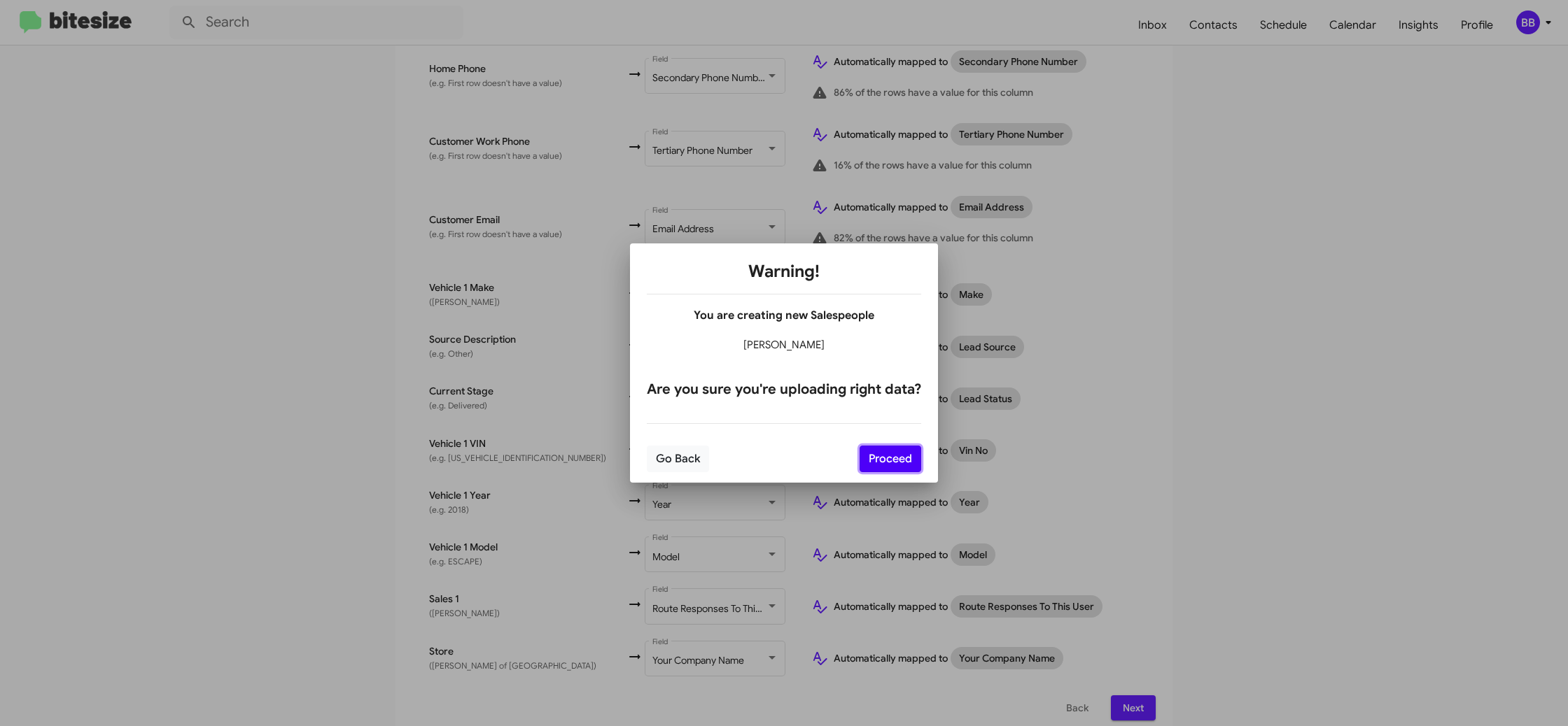
click at [900, 456] on button "Proceed" at bounding box center [890, 459] width 61 height 27
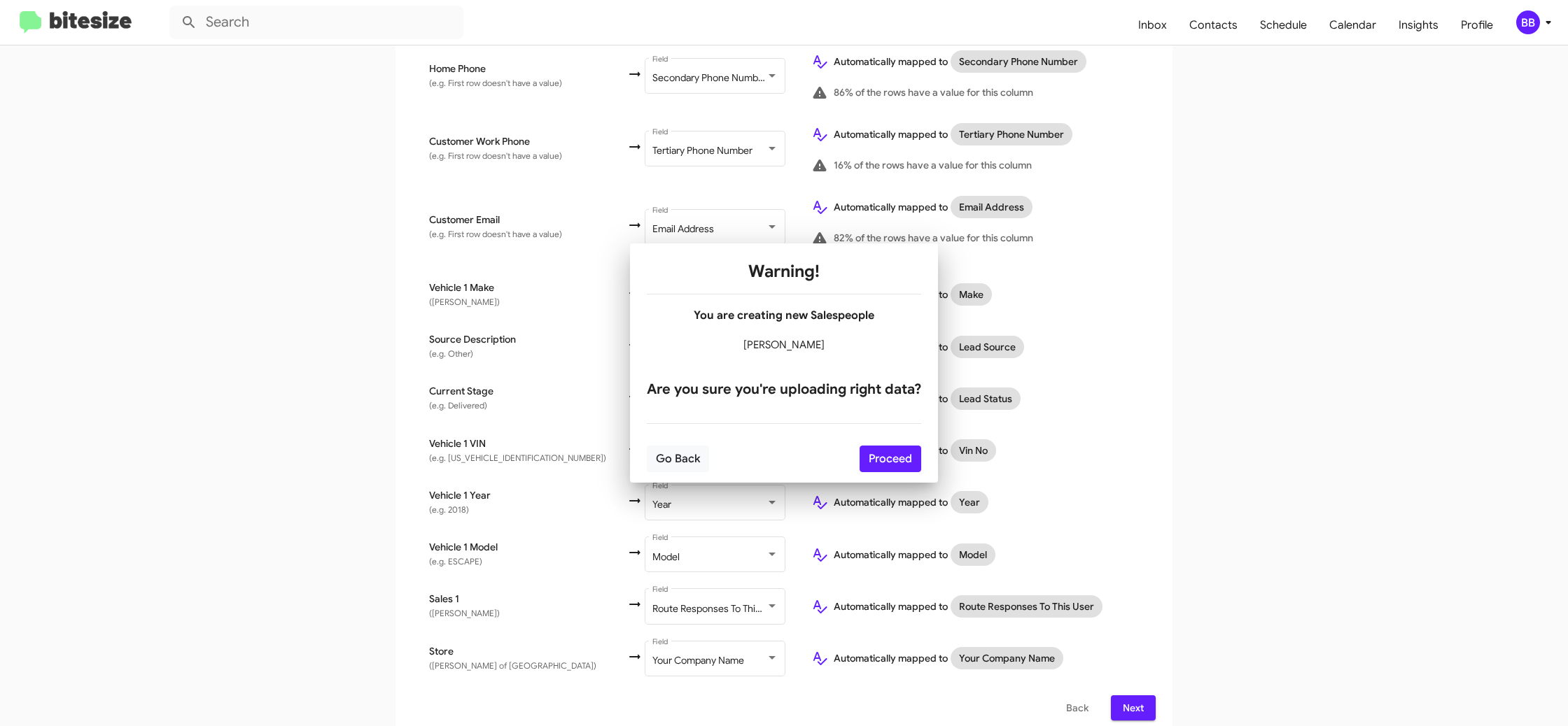
scroll to position [0, 0]
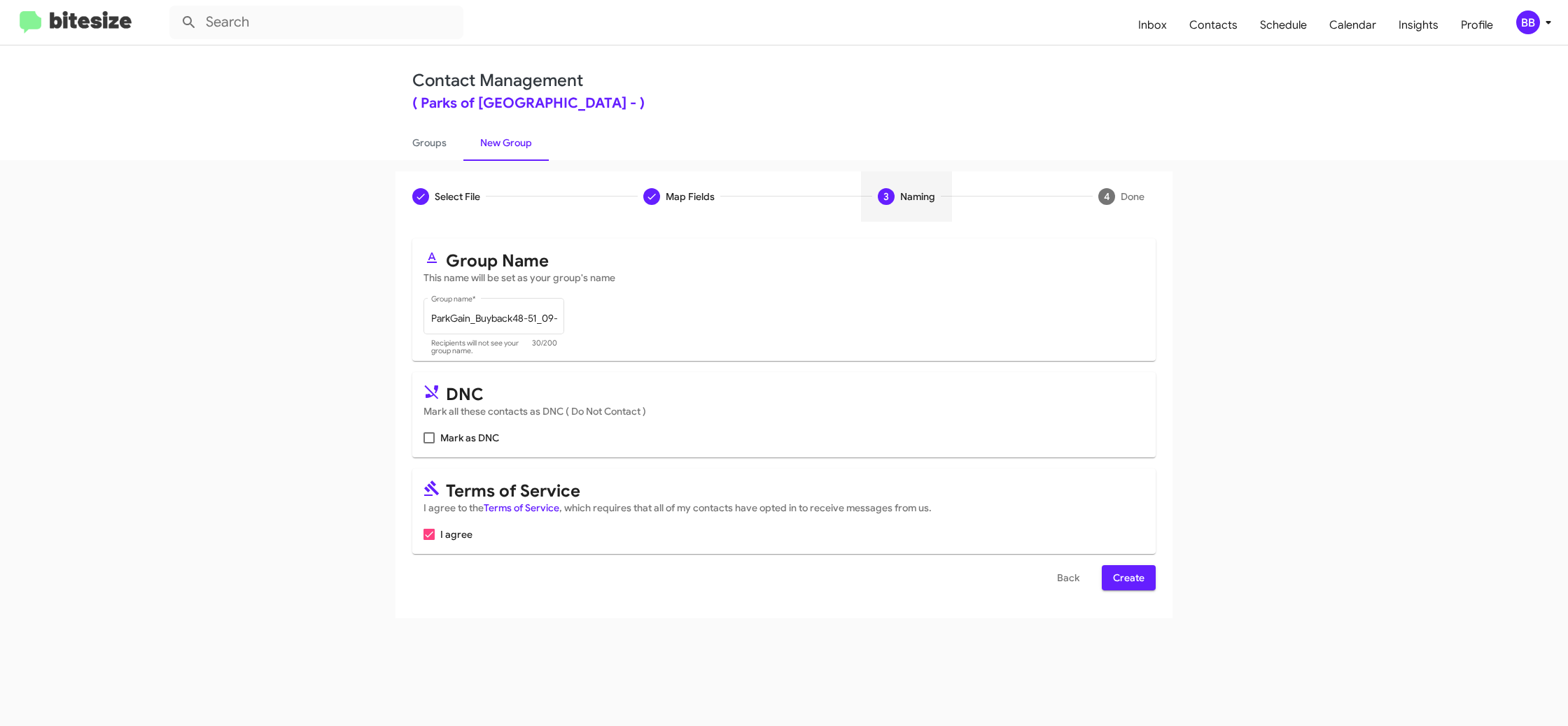
click at [1128, 586] on span "Create" at bounding box center [1128, 578] width 32 height 25
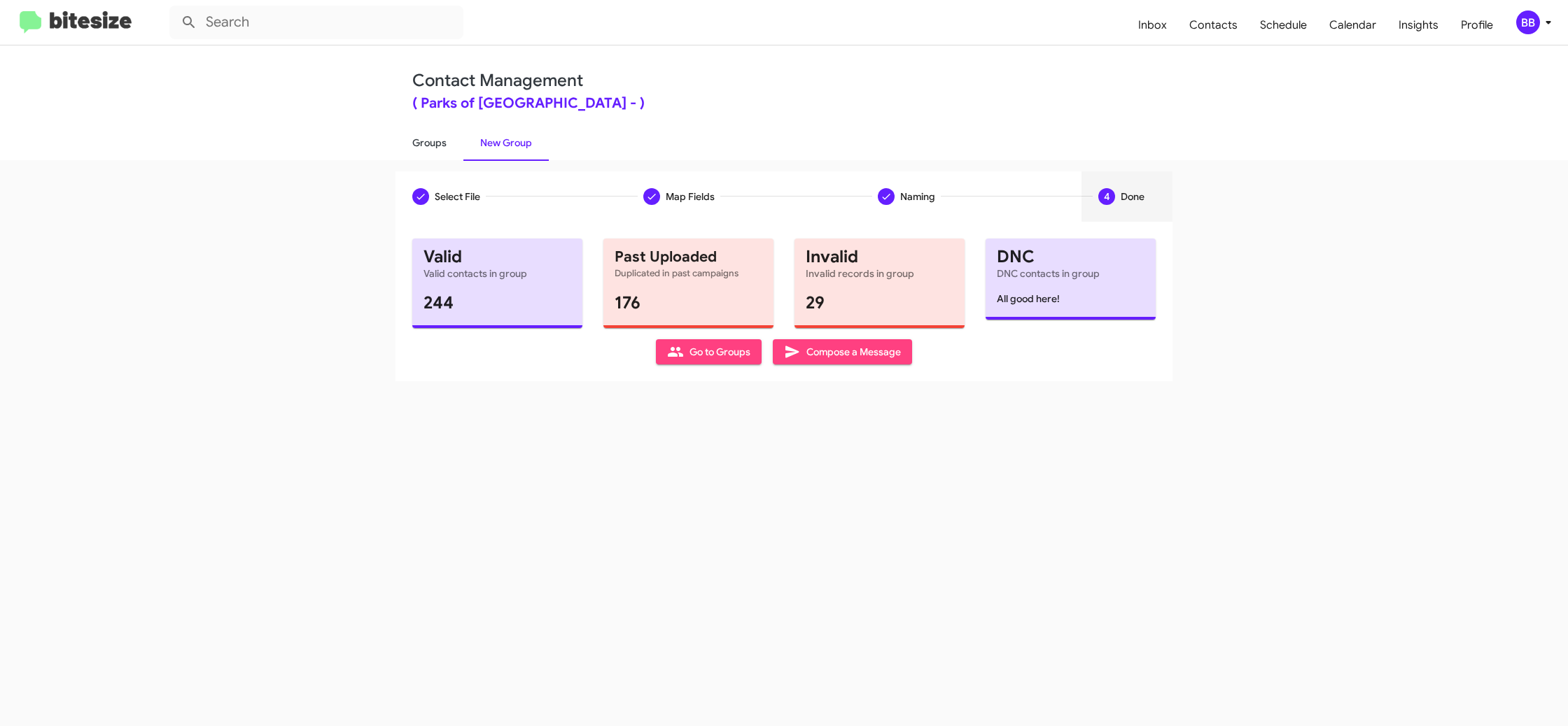
click at [441, 149] on link "Groups" at bounding box center [429, 143] width 68 height 36
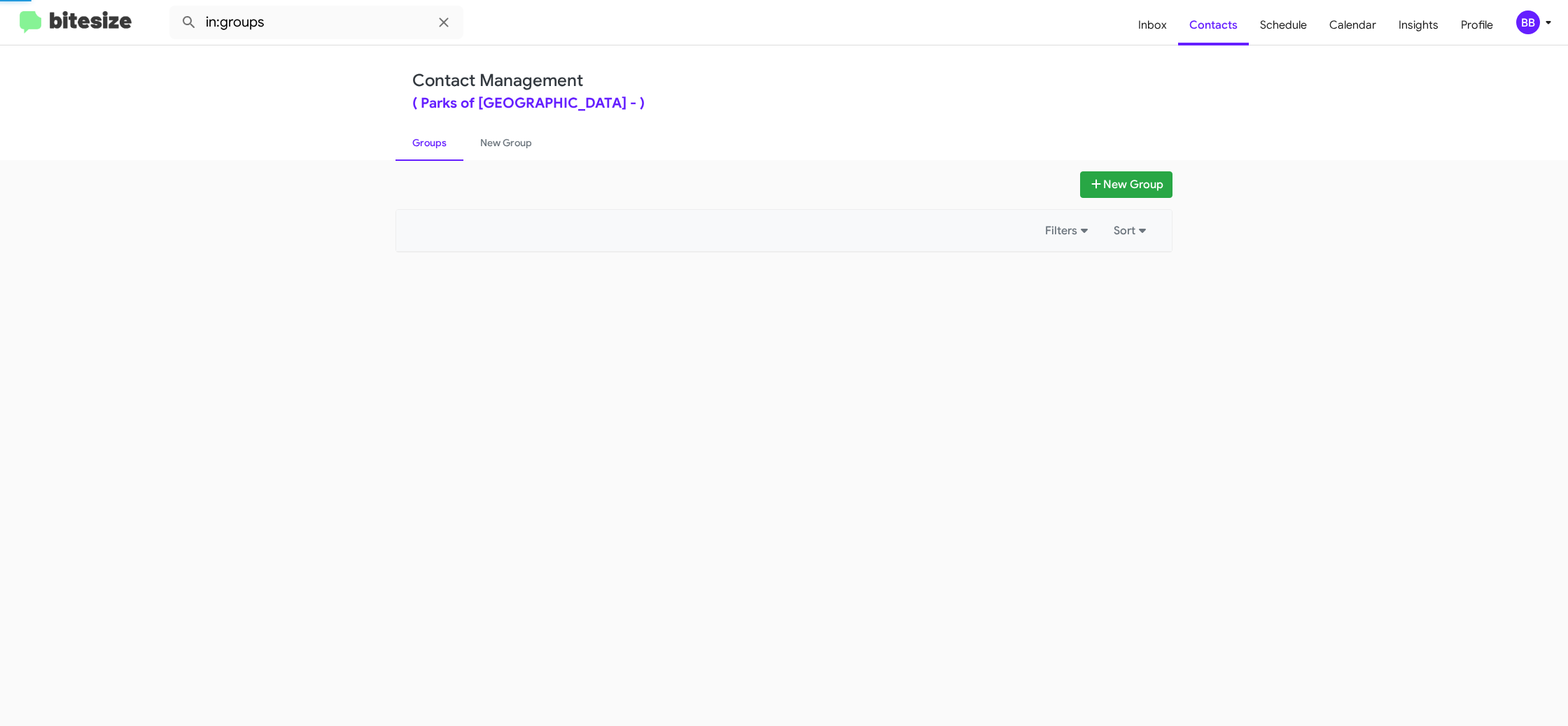
drag, startPoint x: 441, startPoint y: 149, endPoint x: 307, endPoint y: 11, distance: 192.4
click at [439, 143] on link "Groups" at bounding box center [429, 143] width 68 height 36
click at [306, 16] on input "in:groups" at bounding box center [316, 22] width 294 height 34
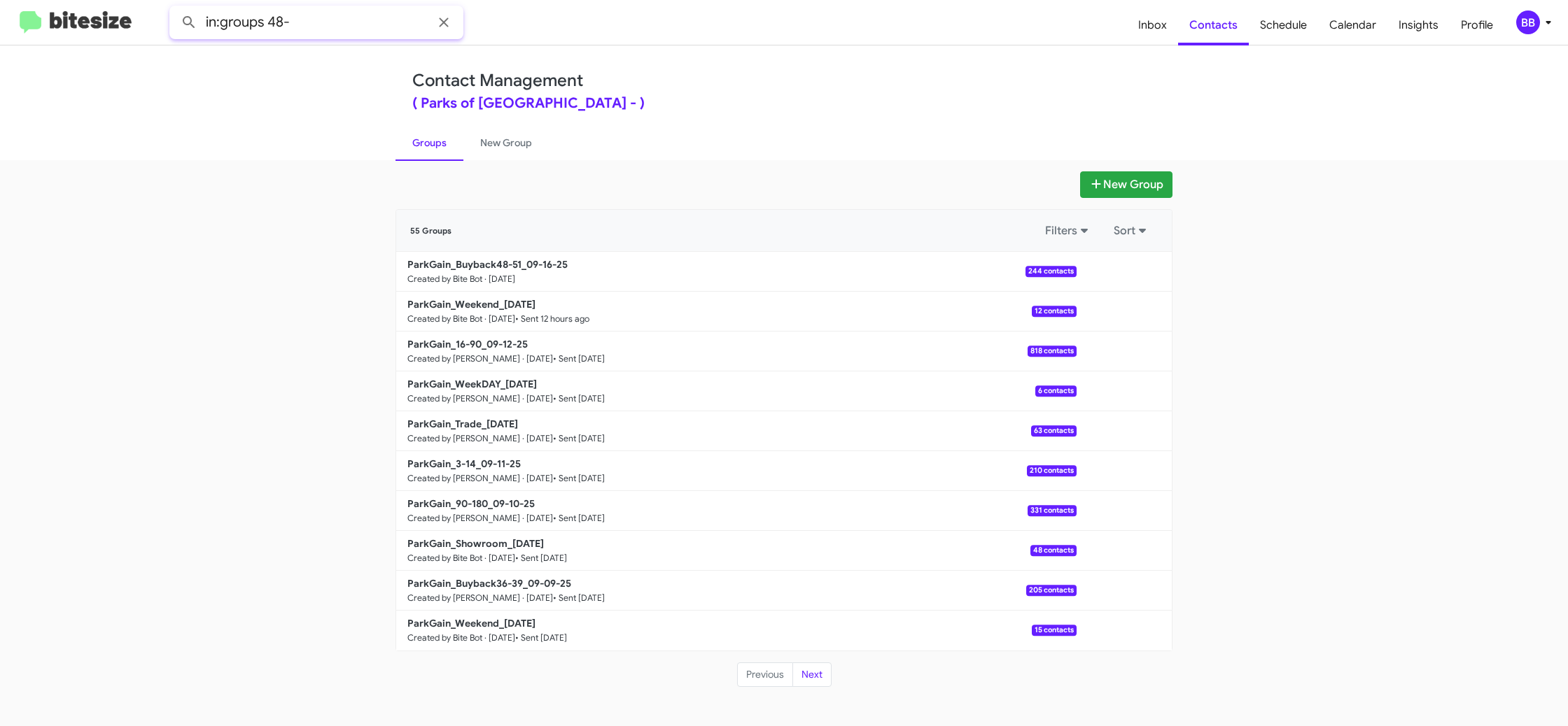
type input "in:groups 48-"
click at [175, 9] on button at bounding box center [189, 22] width 28 height 28
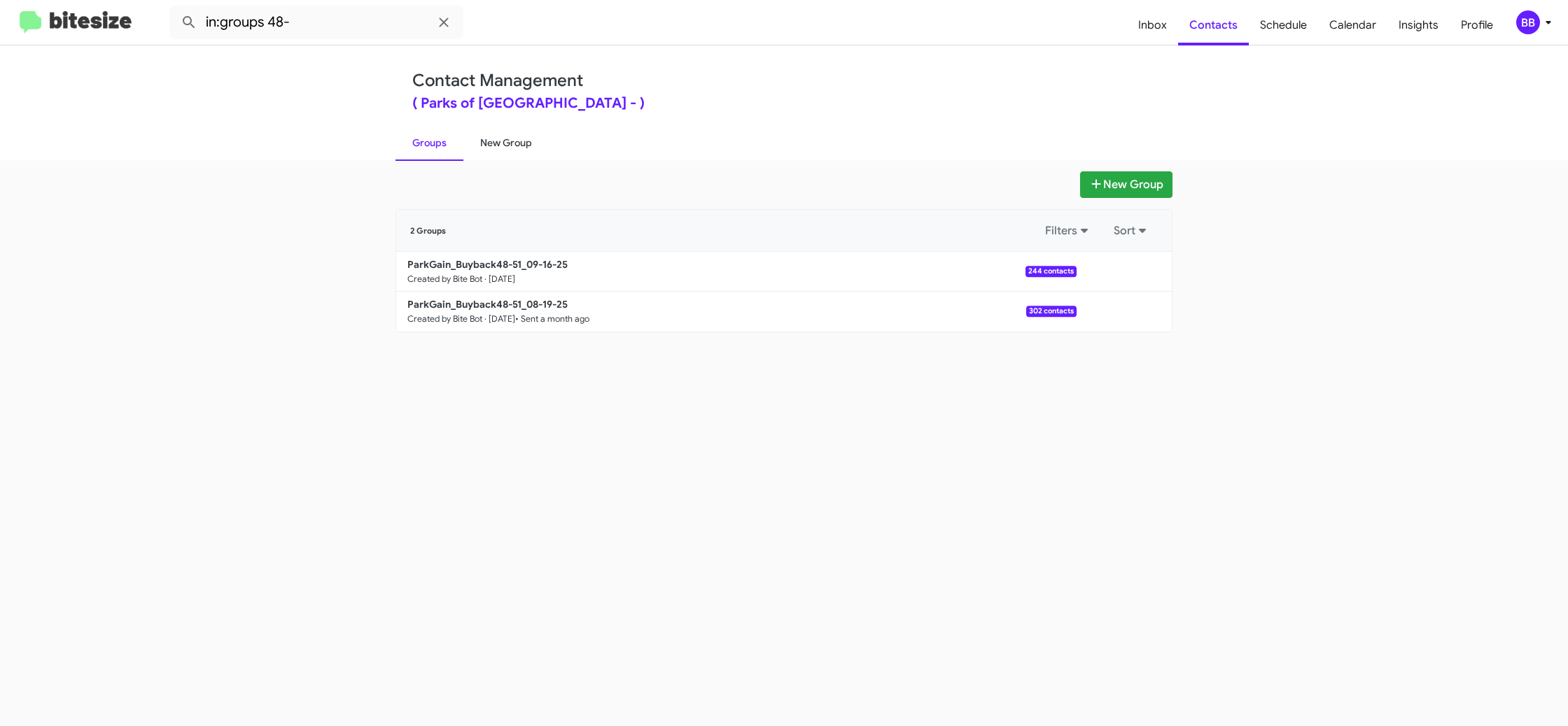
click at [505, 149] on link "New Group" at bounding box center [506, 143] width 85 height 36
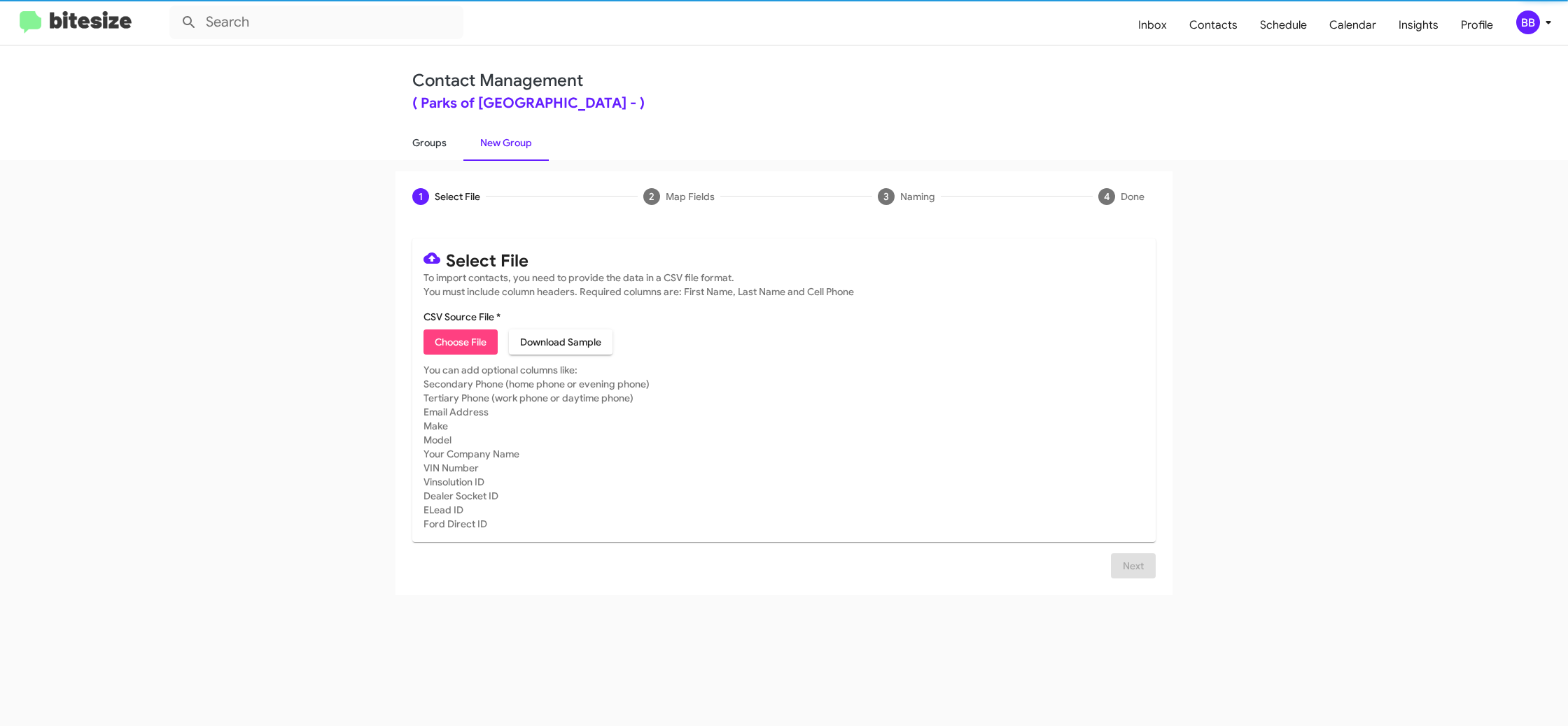
click at [445, 146] on link "Groups" at bounding box center [429, 143] width 68 height 36
click at [448, 145] on link "Groups" at bounding box center [429, 143] width 68 height 36
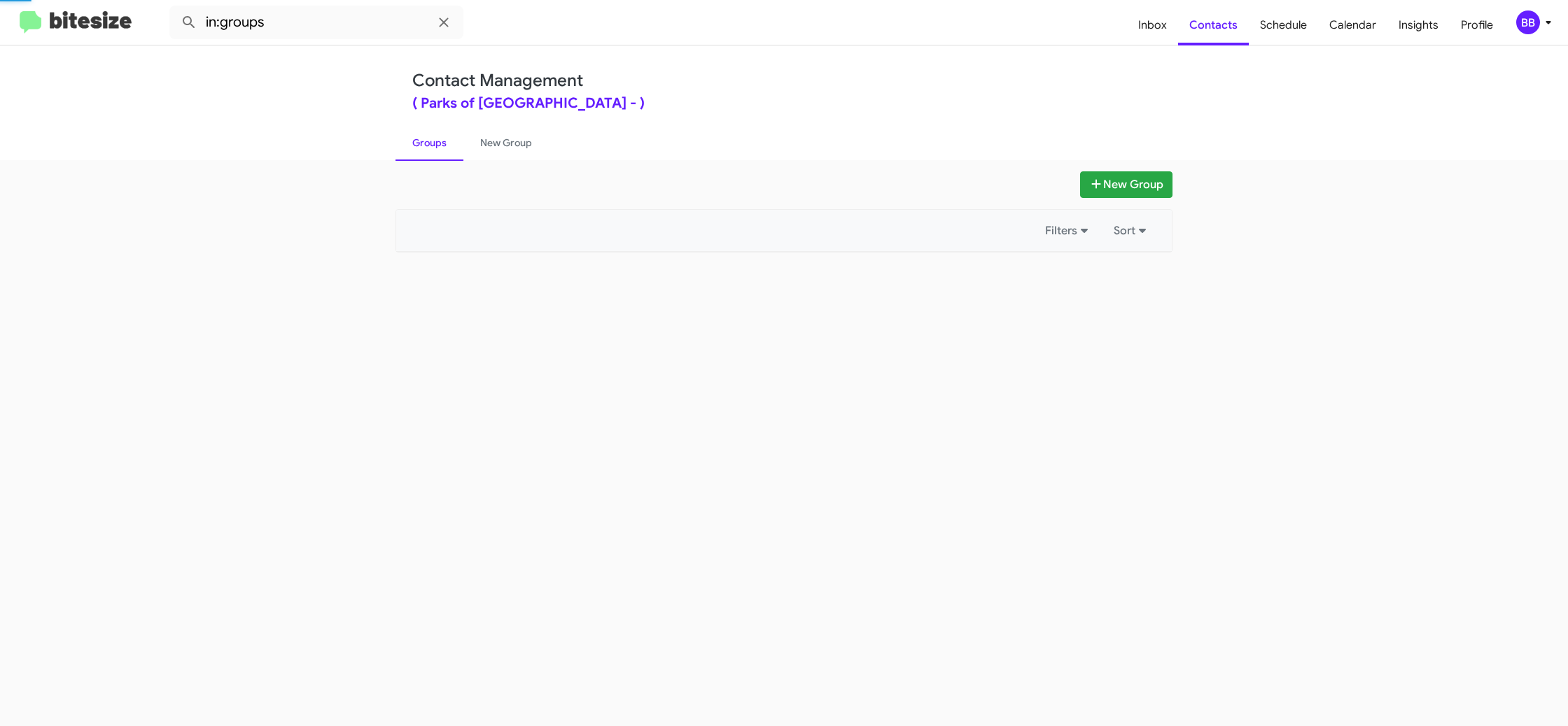
click at [448, 145] on link "Groups" at bounding box center [429, 143] width 68 height 36
drag, startPoint x: 448, startPoint y: 145, endPoint x: 711, endPoint y: 221, distance: 273.8
click at [467, 147] on ul "Groups New Group" at bounding box center [784, 142] width 777 height 35
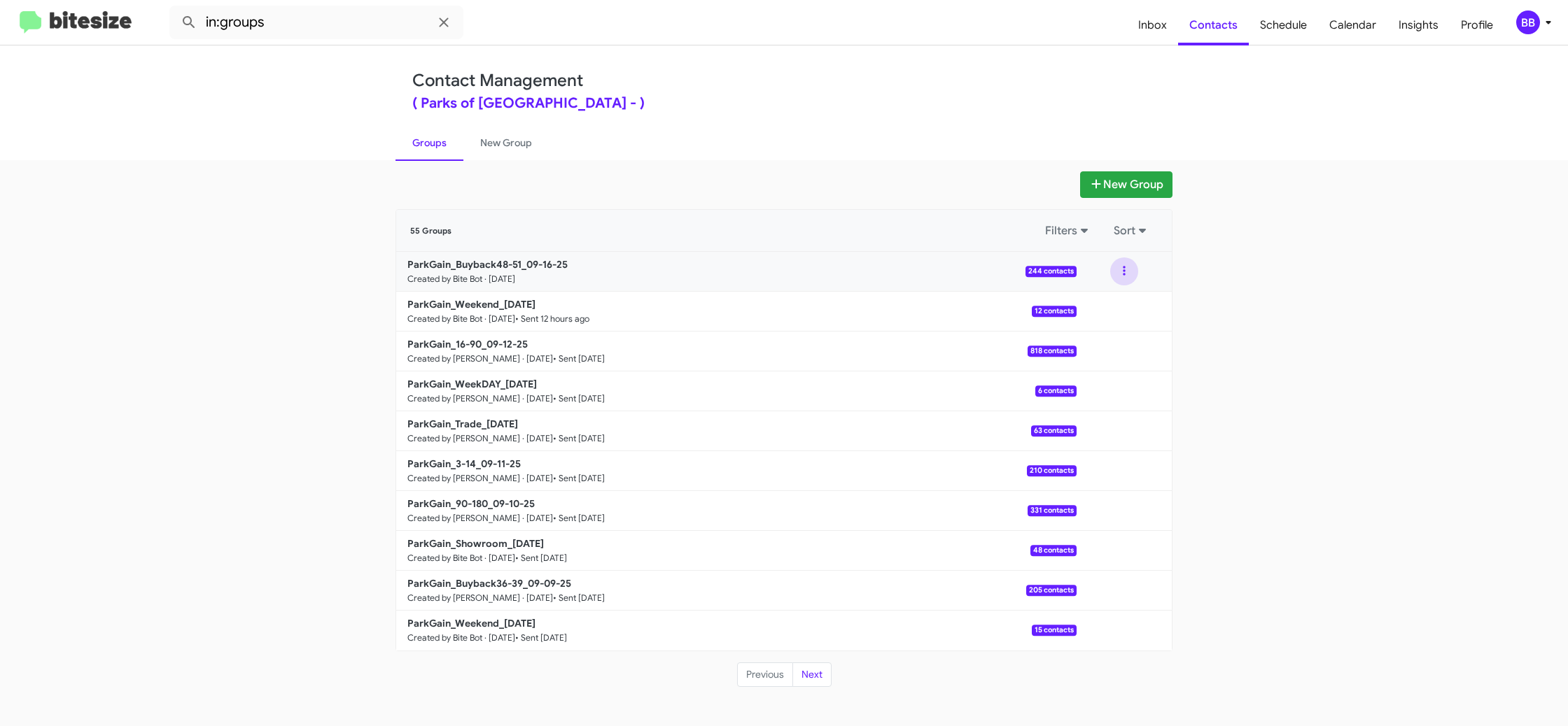
click at [1123, 277] on button at bounding box center [1124, 271] width 28 height 28
click at [1115, 302] on button "View contacts" at bounding box center [1081, 308] width 112 height 34
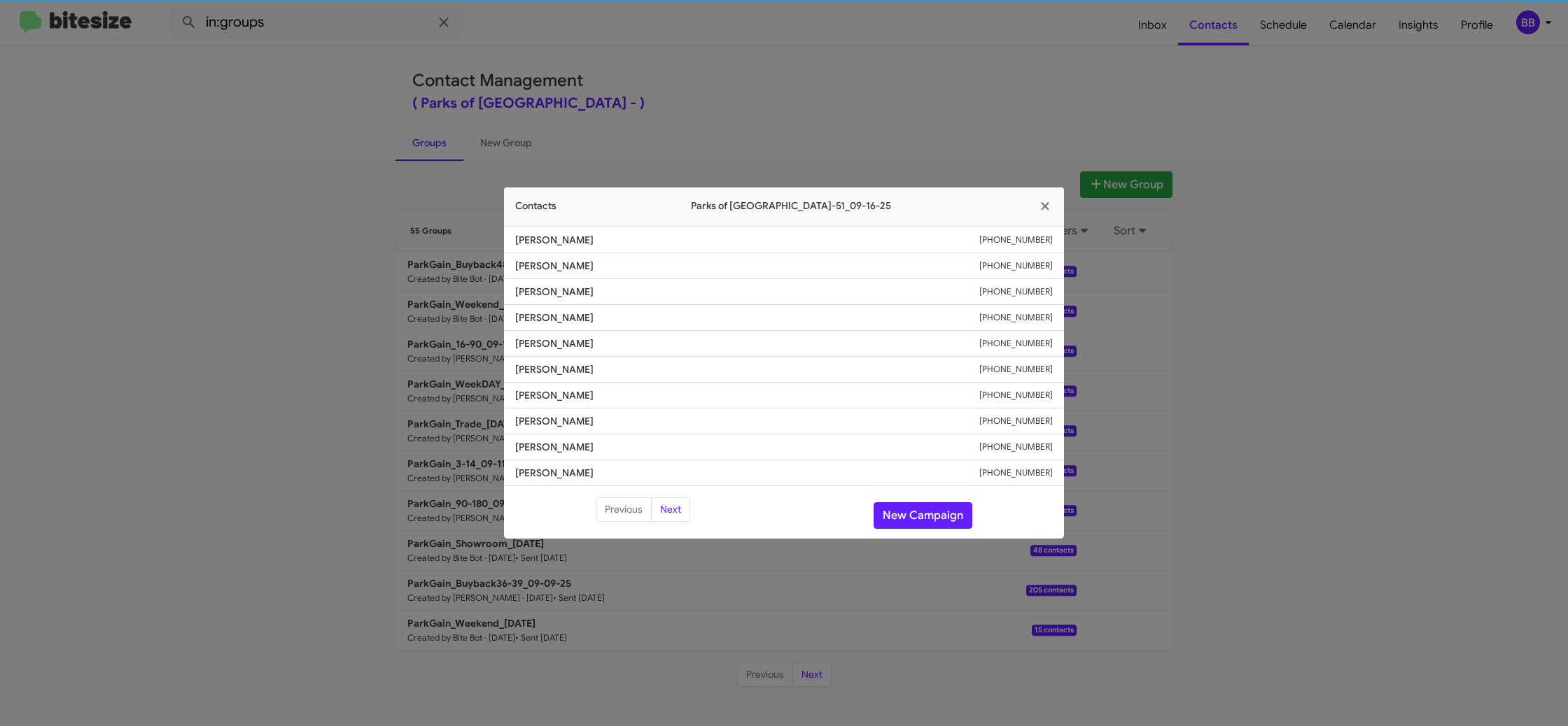
click at [559, 378] on li "Aaron Hunter +13522213322" at bounding box center [784, 370] width 559 height 26
copy span "Aaron Hunter"
drag, startPoint x: 459, startPoint y: 119, endPoint x: 435, endPoint y: 79, distance: 46.6
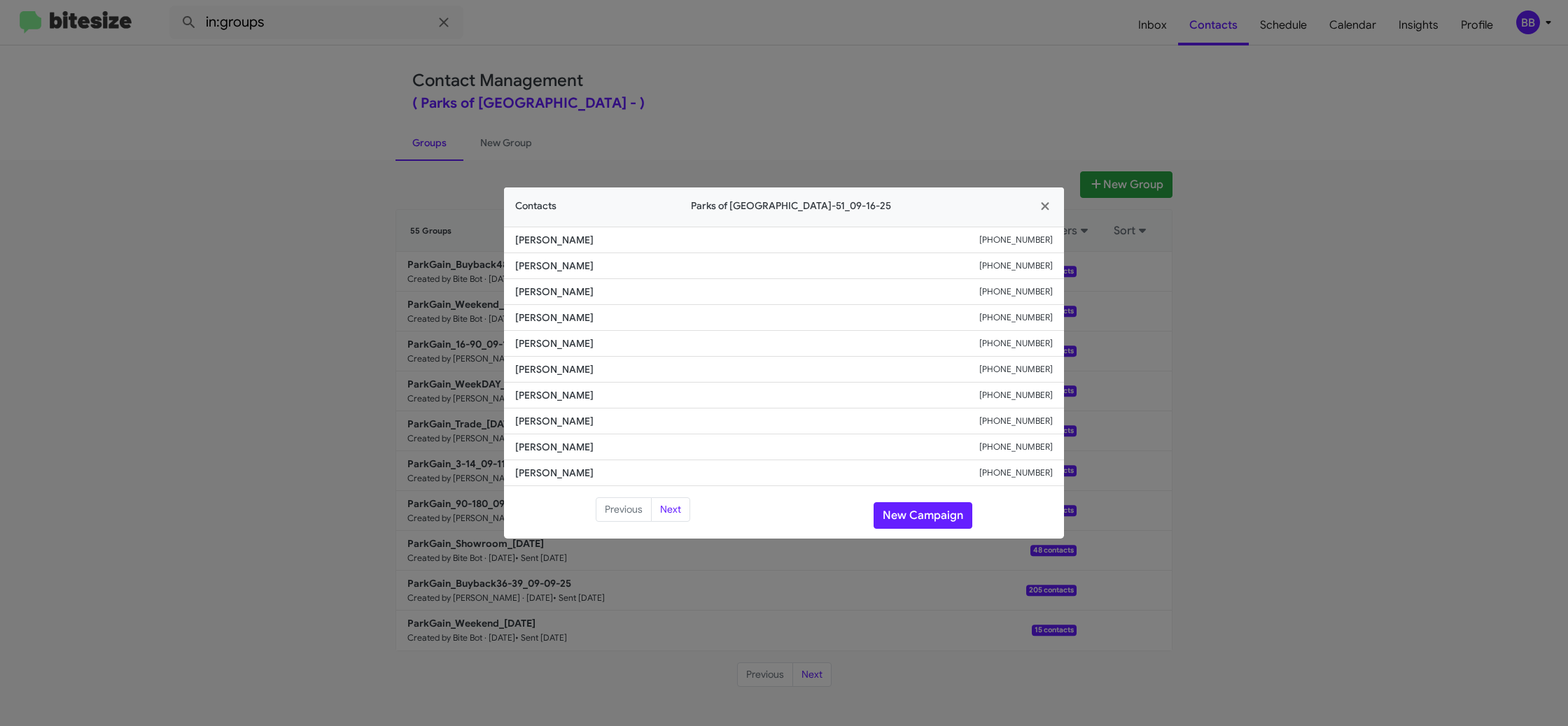
click at [459, 118] on modal-container "Contacts Parks of Gainesville - ParkGain_Buyback48-51_09-16-25 Melinda Boudah +…" at bounding box center [784, 363] width 1568 height 726
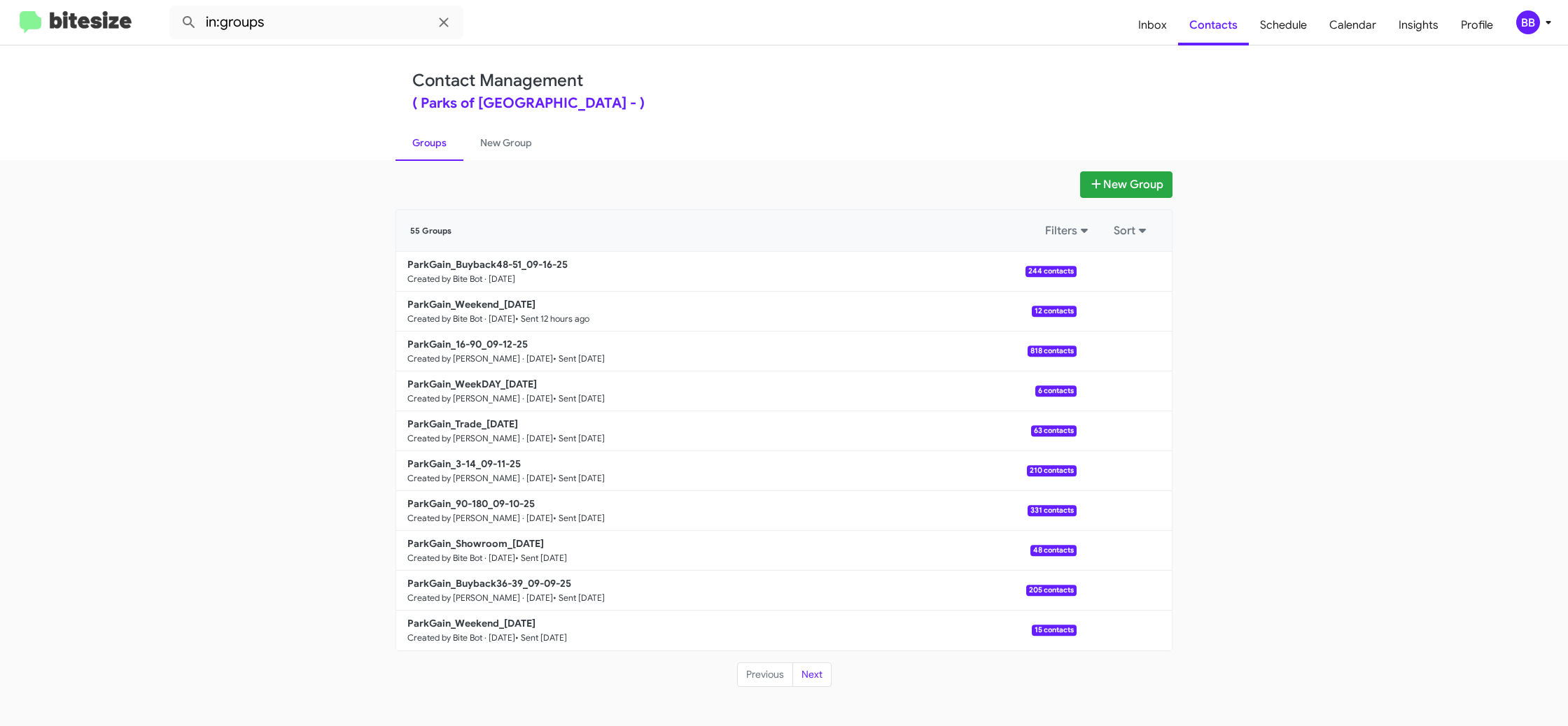
drag, startPoint x: 269, startPoint y: 29, endPoint x: 285, endPoint y: 28, distance: 16.0
drag, startPoint x: 288, startPoint y: 27, endPoint x: 303, endPoint y: 25, distance: 15.1
click at [288, 27] on input "in:groups" at bounding box center [316, 22] width 294 height 34
type input "in:groups 48-"
click at [175, 9] on button at bounding box center [189, 22] width 28 height 28
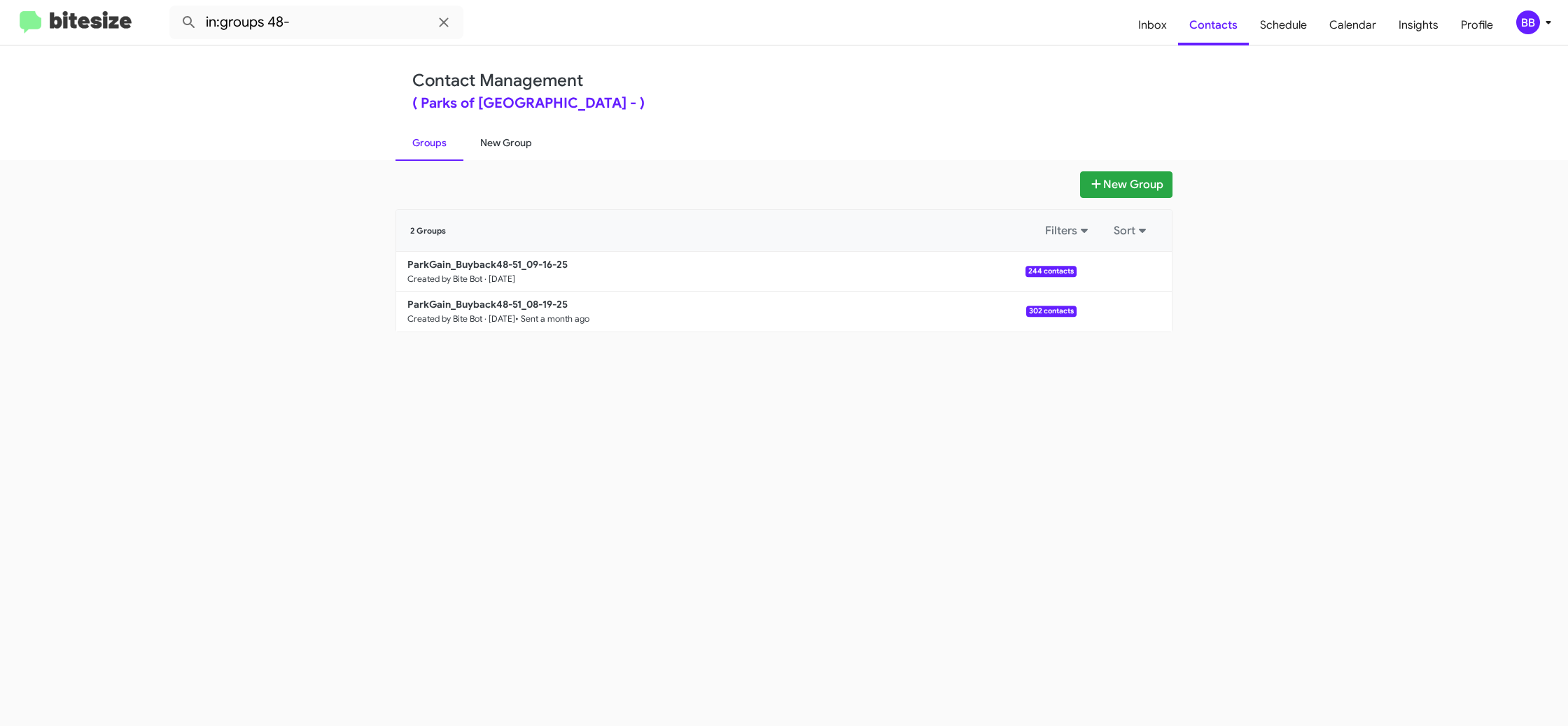
click at [489, 140] on link "New Group" at bounding box center [506, 143] width 85 height 36
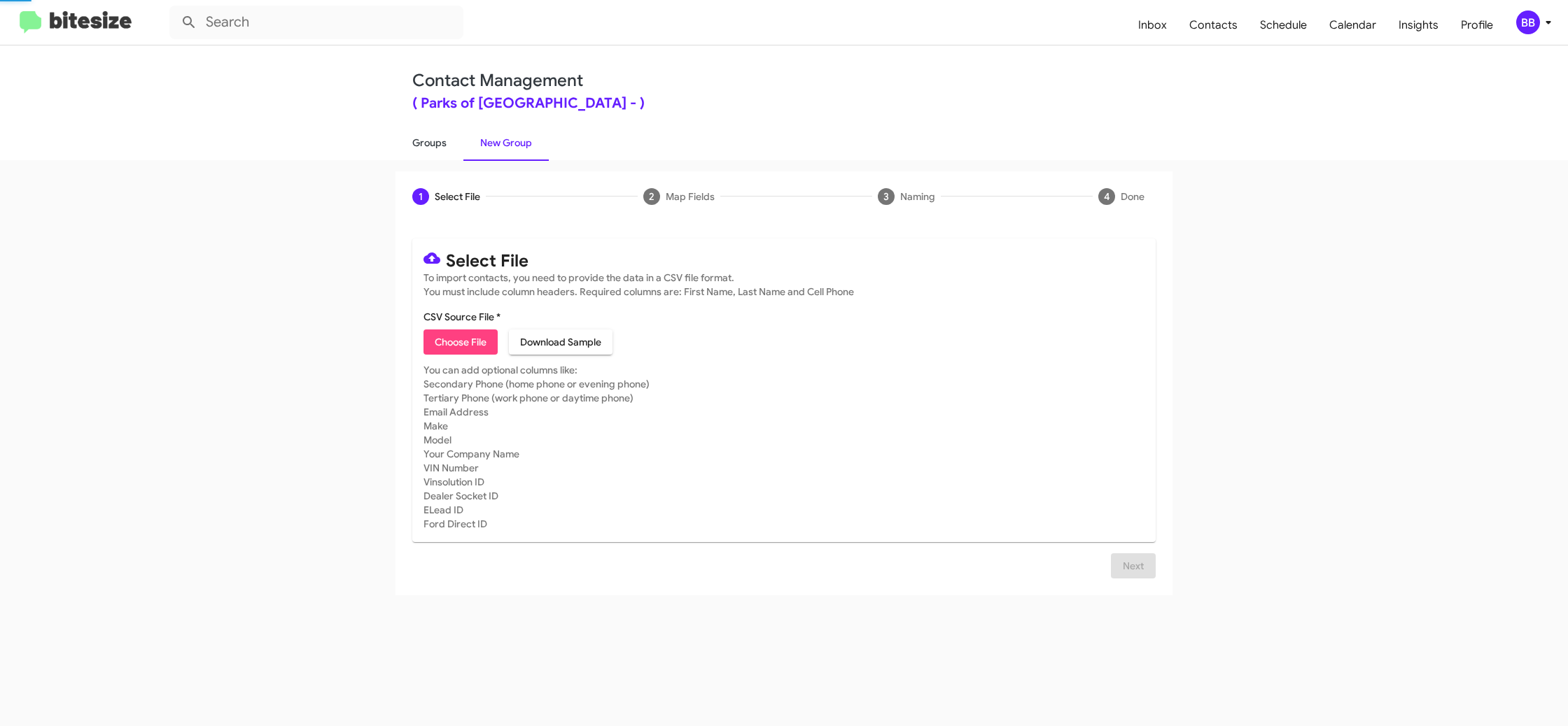
click at [443, 141] on link "Groups" at bounding box center [429, 143] width 68 height 36
type input "in:groups"
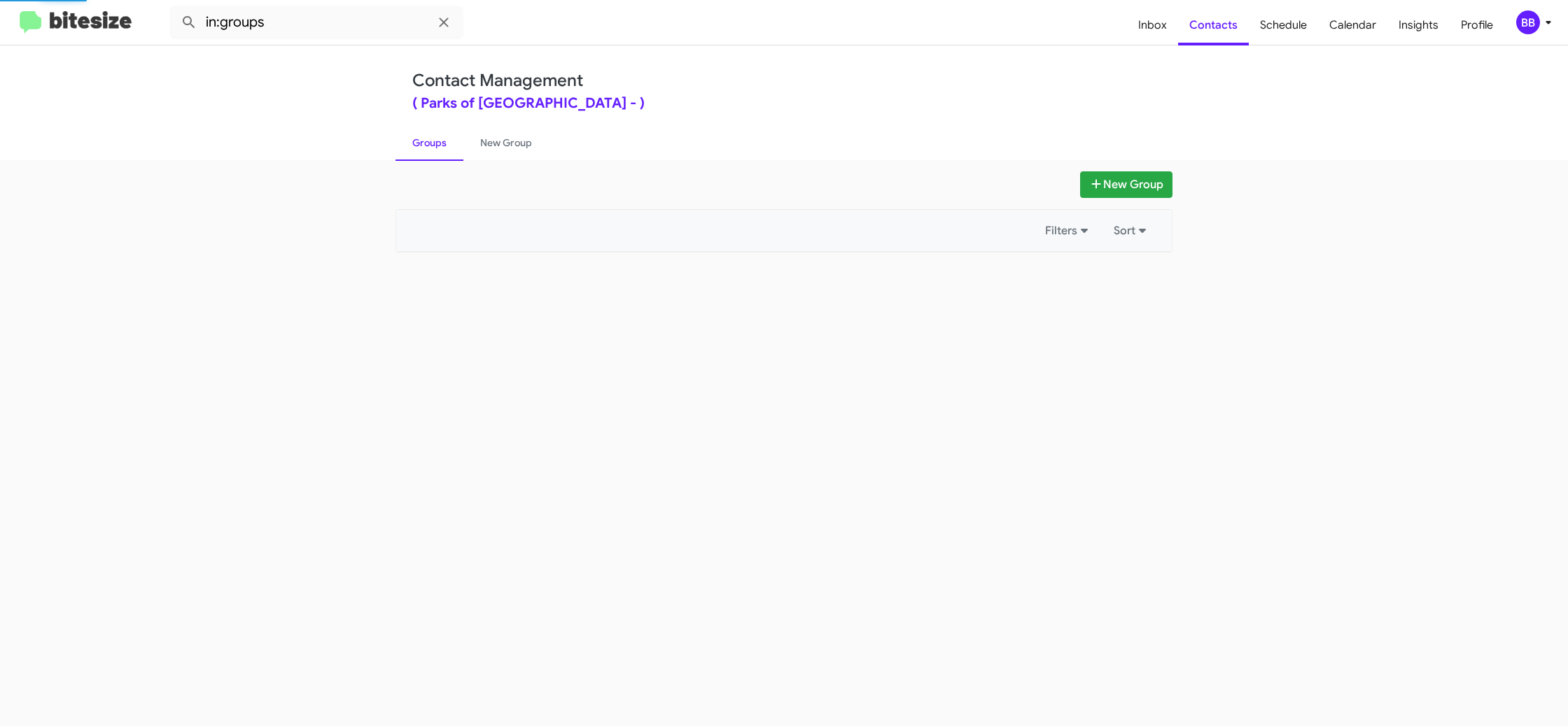
drag, startPoint x: 443, startPoint y: 141, endPoint x: 523, endPoint y: 90, distance: 94.9
click at [442, 141] on link "Groups" at bounding box center [429, 143] width 68 height 36
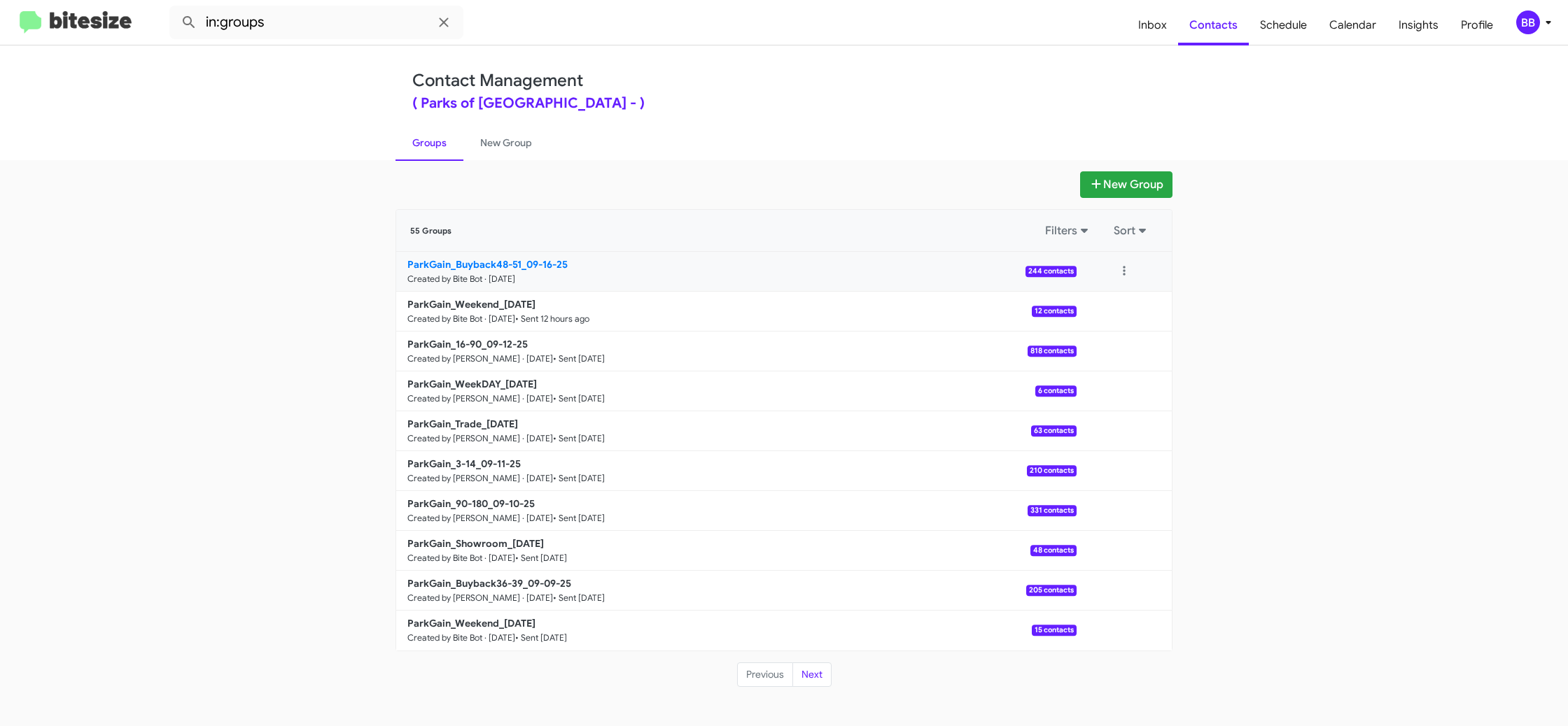
click at [535, 261] on b "ParkGain_Buyback48-51_09-16-25" at bounding box center [487, 264] width 160 height 12
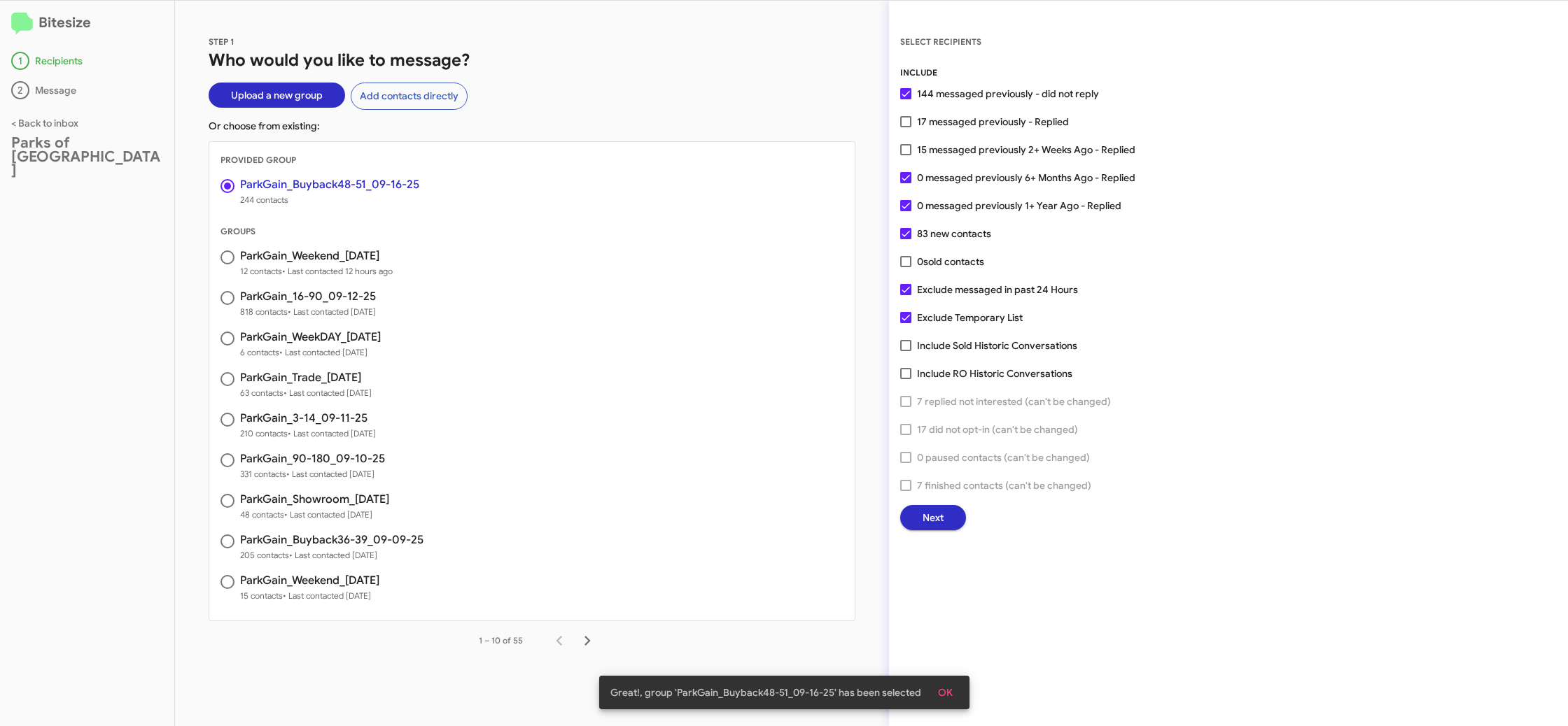
click at [930, 521] on span "Next" at bounding box center [933, 518] width 21 height 25
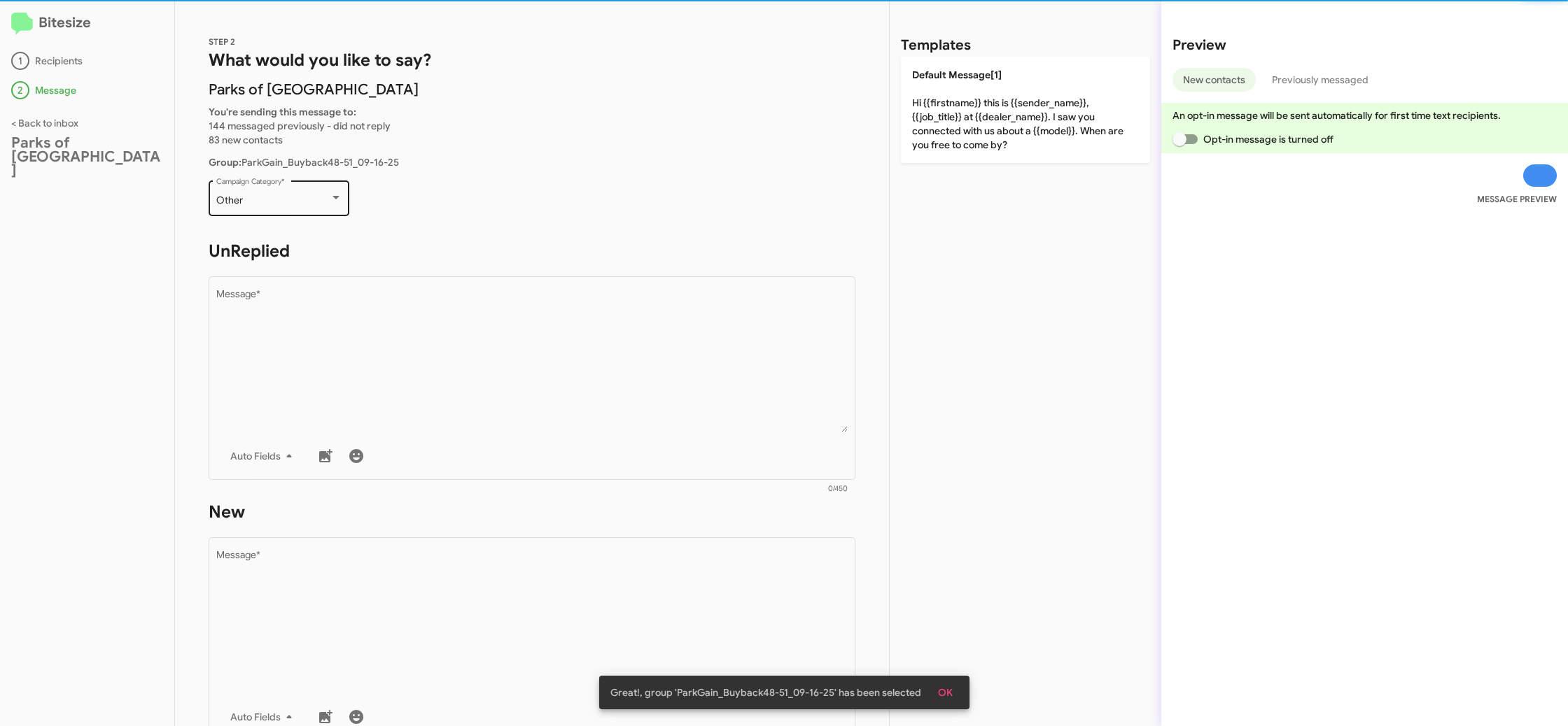
click at [263, 183] on div "Other Campaign Category *" at bounding box center [280, 197] width 126 height 38
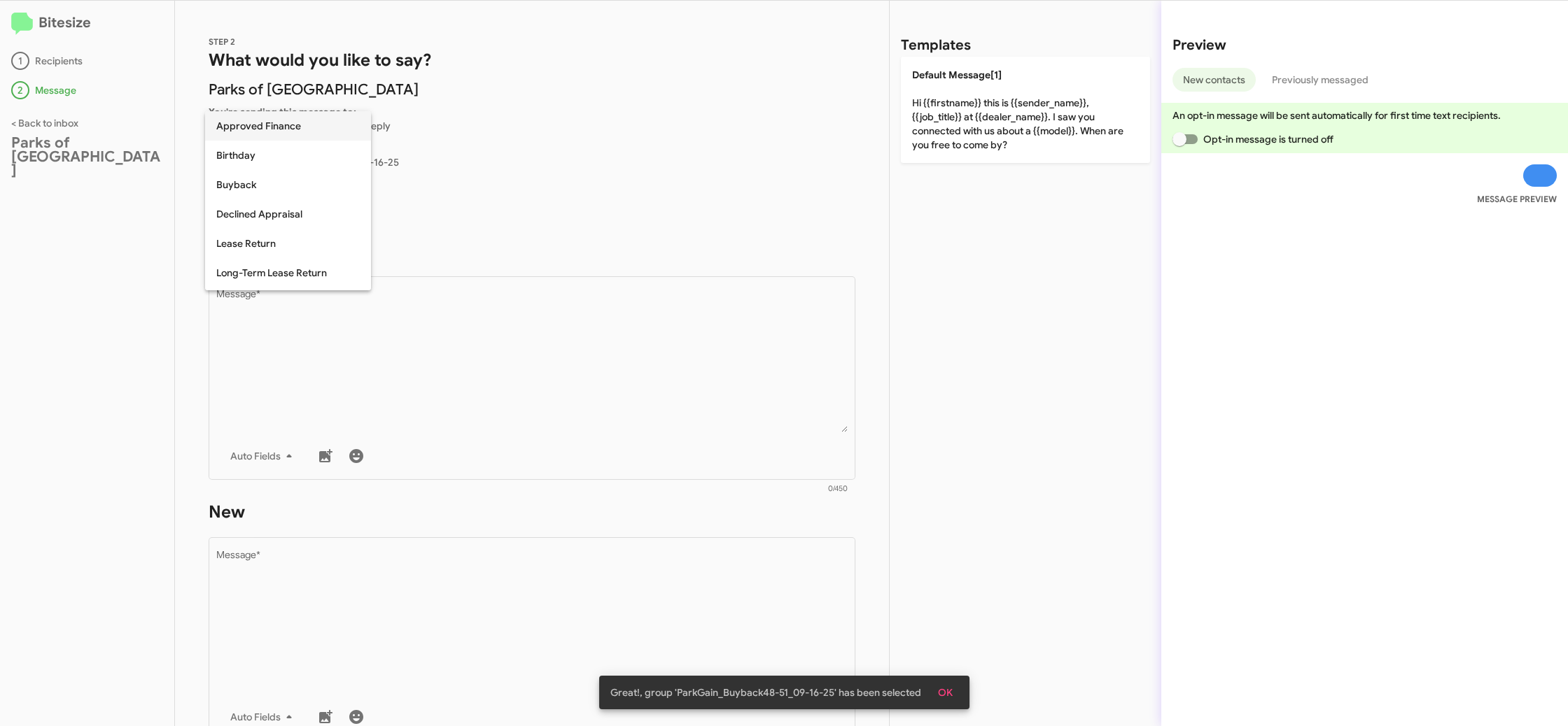
scroll to position [58, 0]
click at [260, 207] on span "Buyback" at bounding box center [288, 214] width 144 height 30
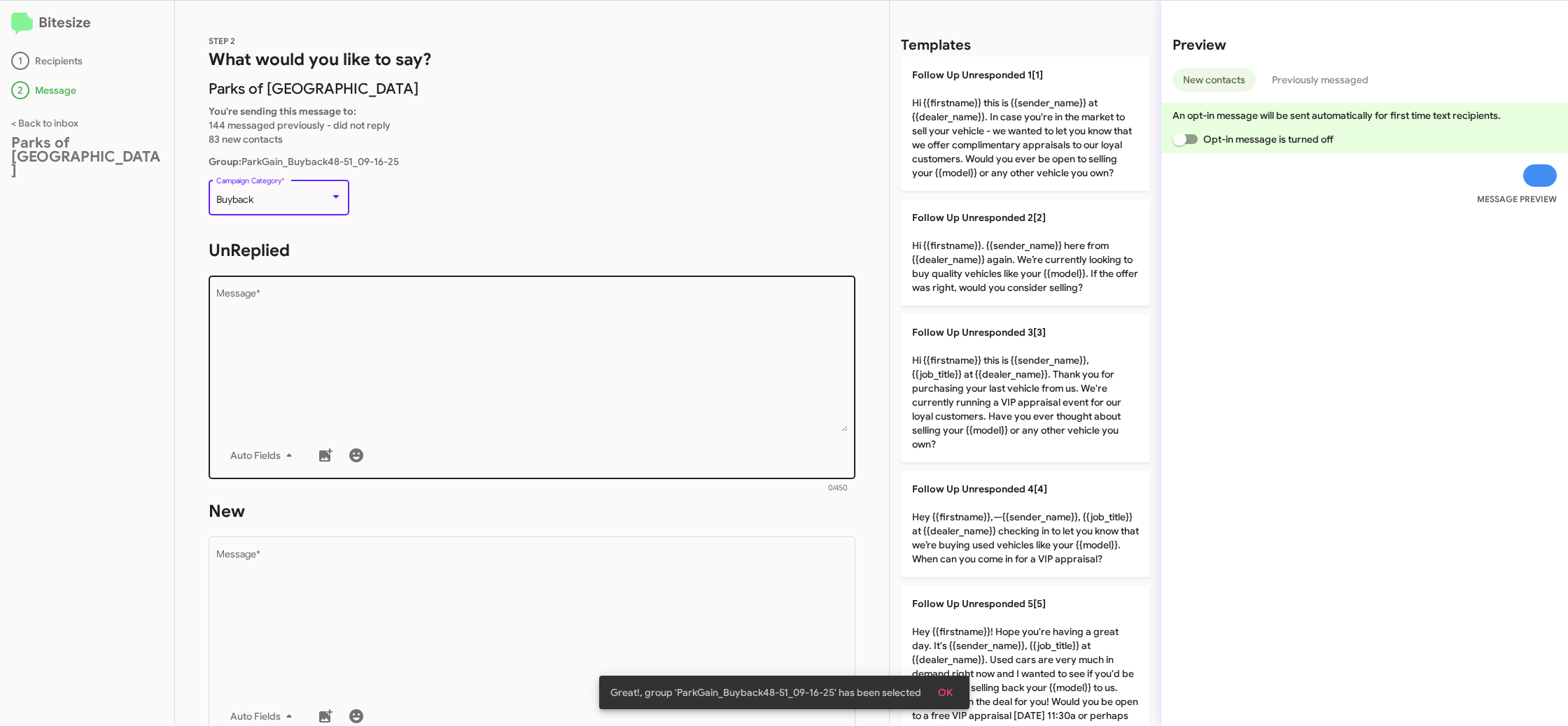
click at [451, 331] on textarea "Message *" at bounding box center [533, 360] width 632 height 143
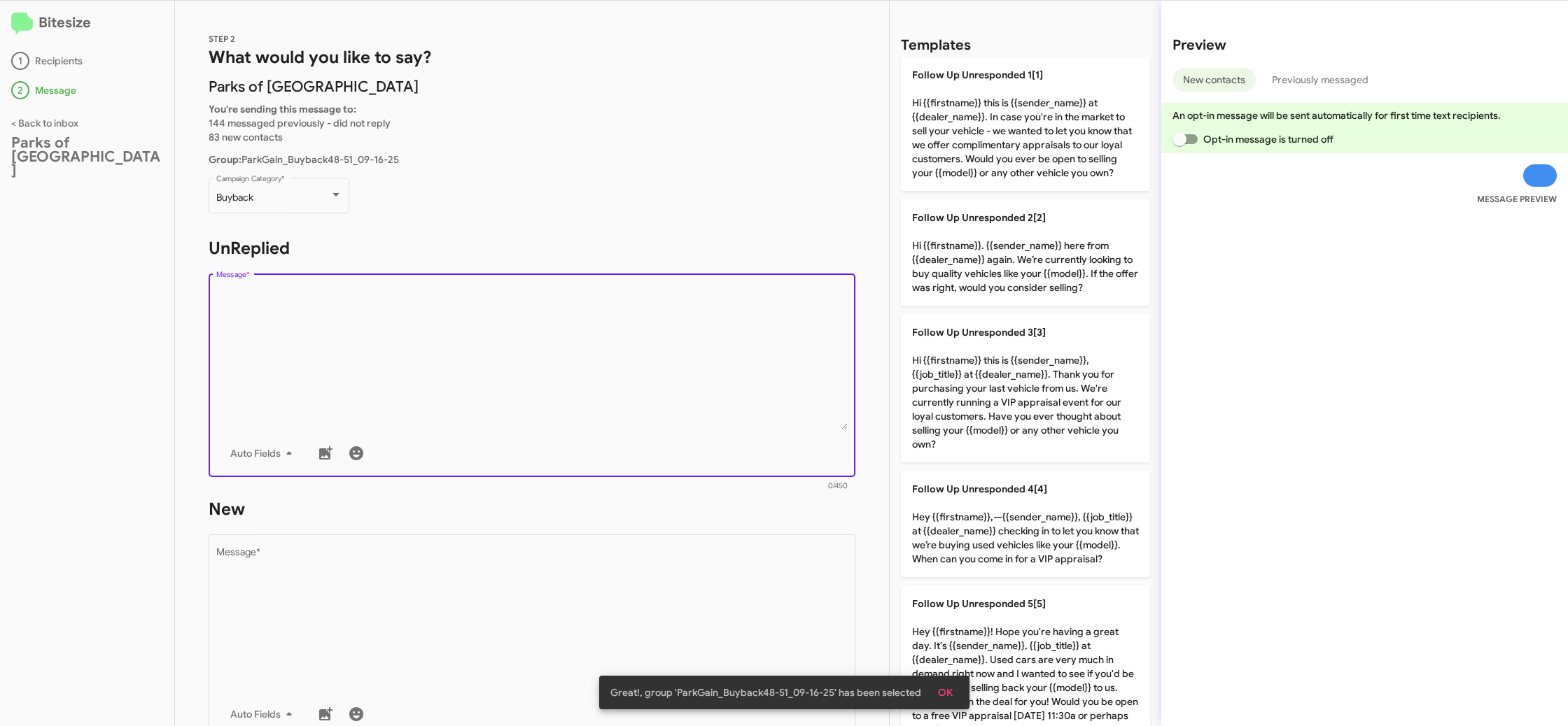
click at [451, 331] on textarea "Message *" at bounding box center [533, 358] width 632 height 143
drag, startPoint x: 451, startPoint y: 331, endPoint x: 469, endPoint y: 329, distance: 18.1
click at [451, 330] on textarea "Message *" at bounding box center [533, 356] width 632 height 143
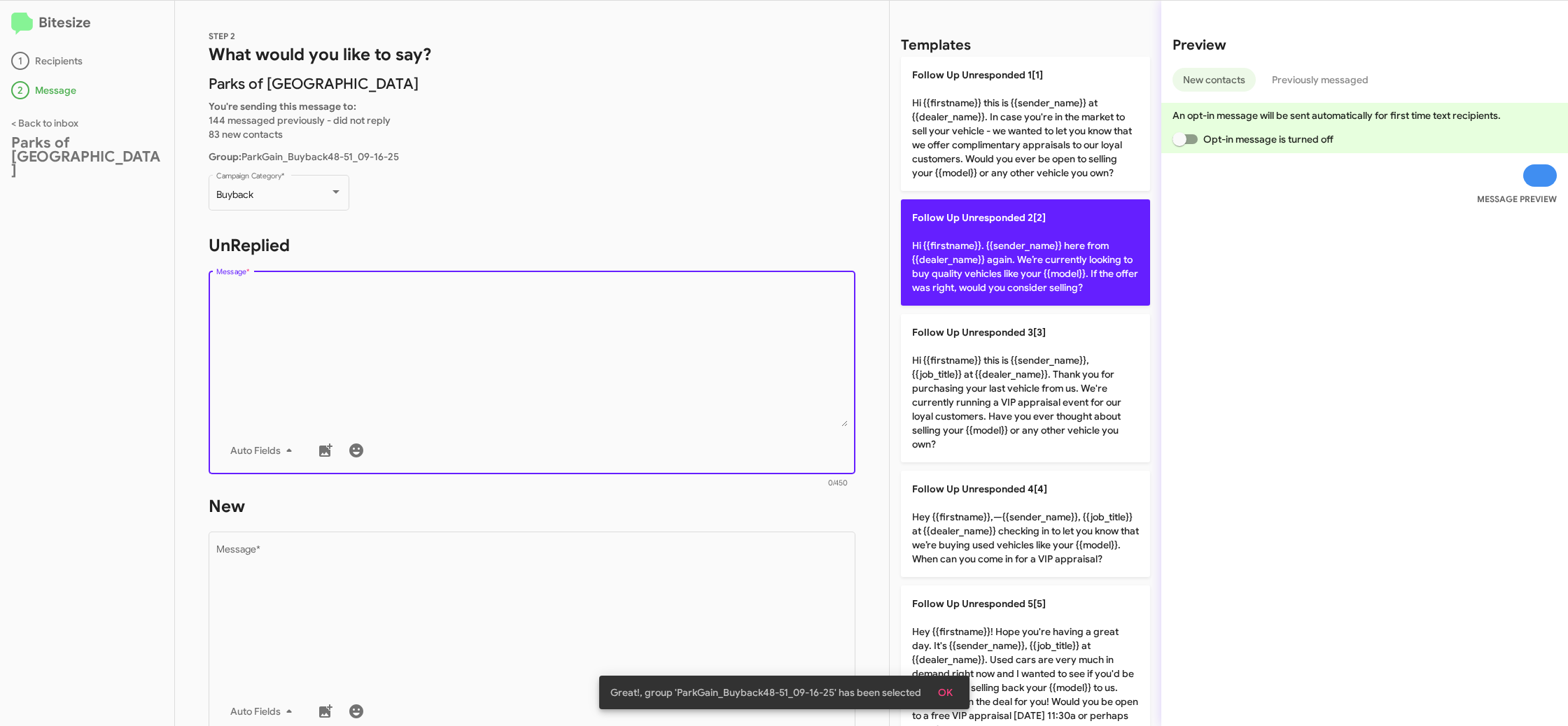
click at [966, 264] on p "Follow Up Unresponded 2[2] Hi {{firstname}}. {{sender_name}} here from {{dealer…" at bounding box center [1025, 252] width 249 height 106
type textarea "Hi {{firstname}}. {{sender_name}} here from {{dealer_name}} again. We’re curren…"
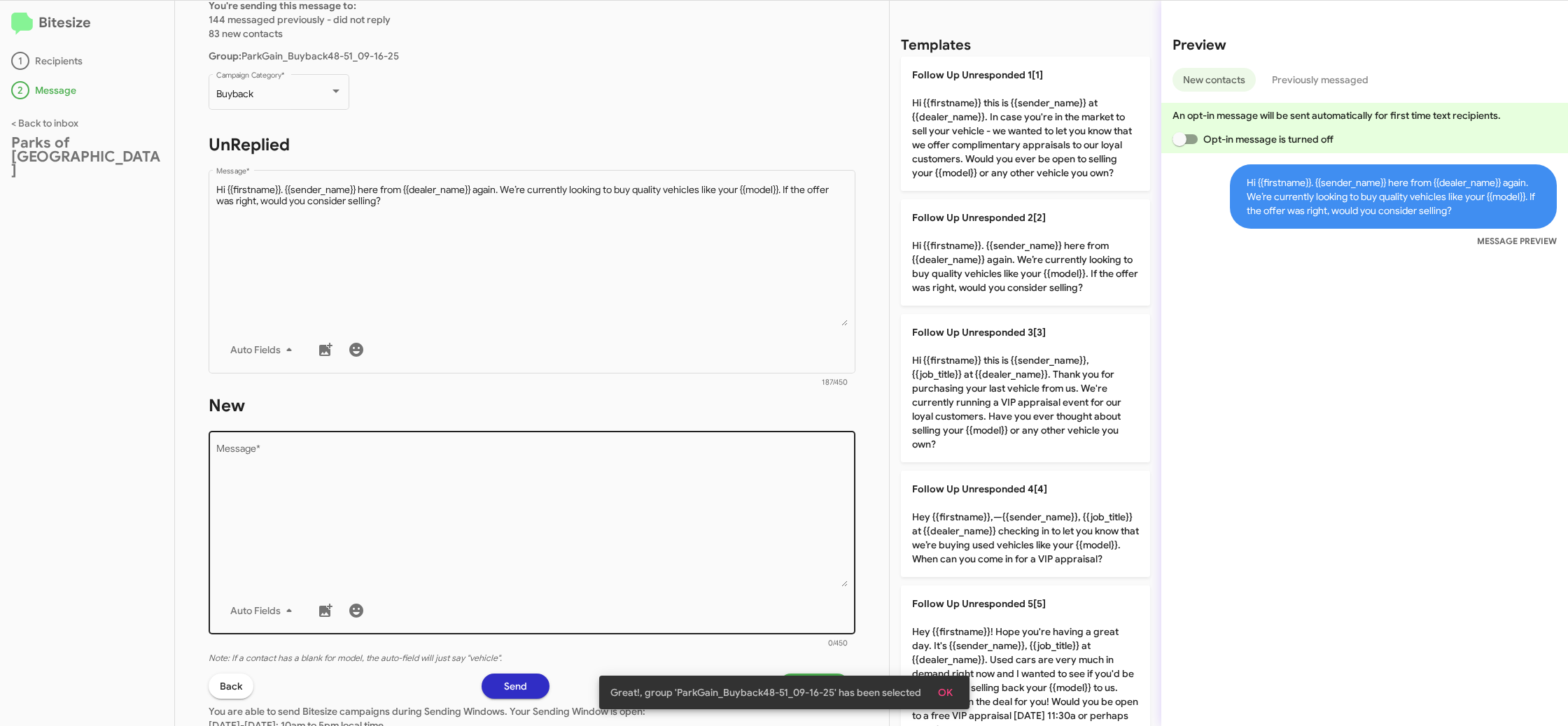
scroll to position [211, 0]
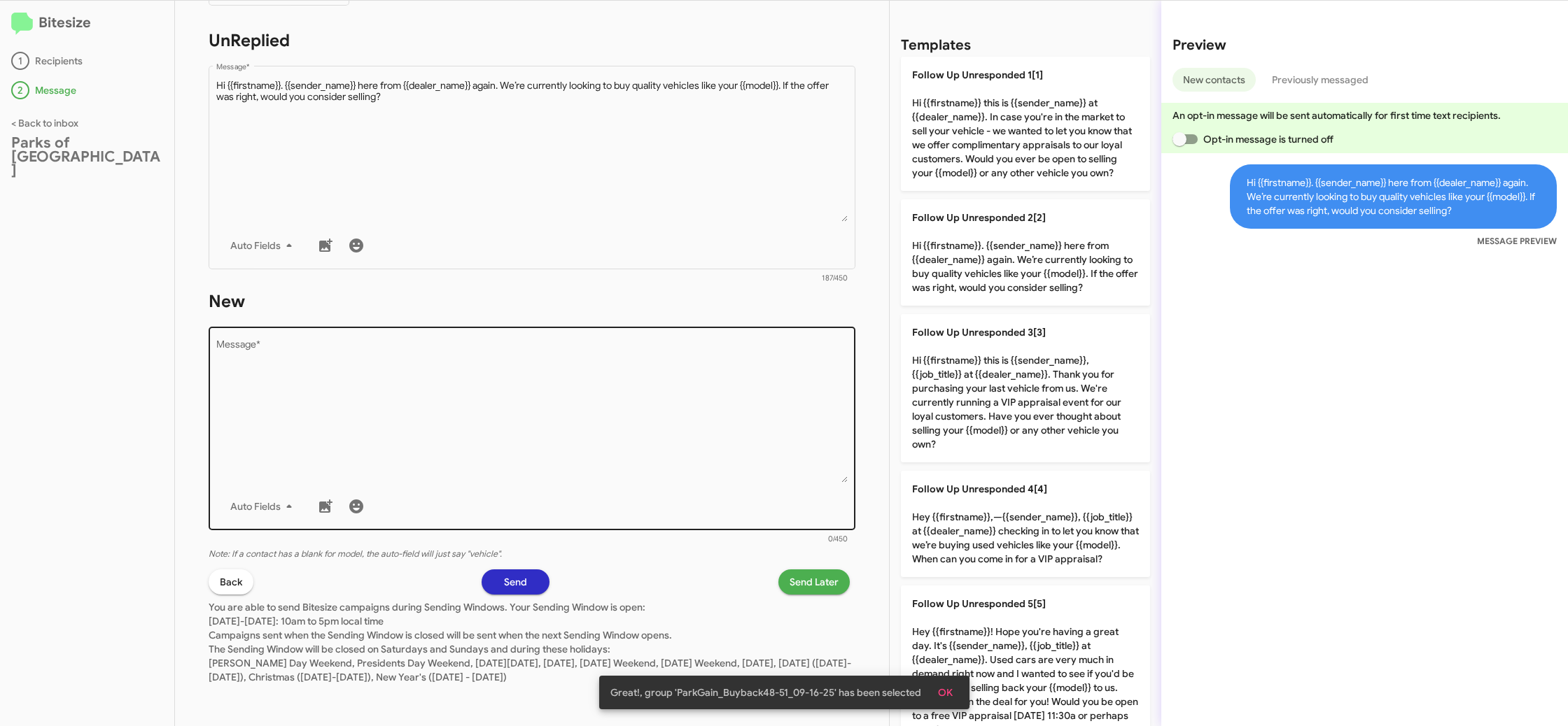
click at [638, 500] on div "Auto Fields" at bounding box center [533, 506] width 632 height 28
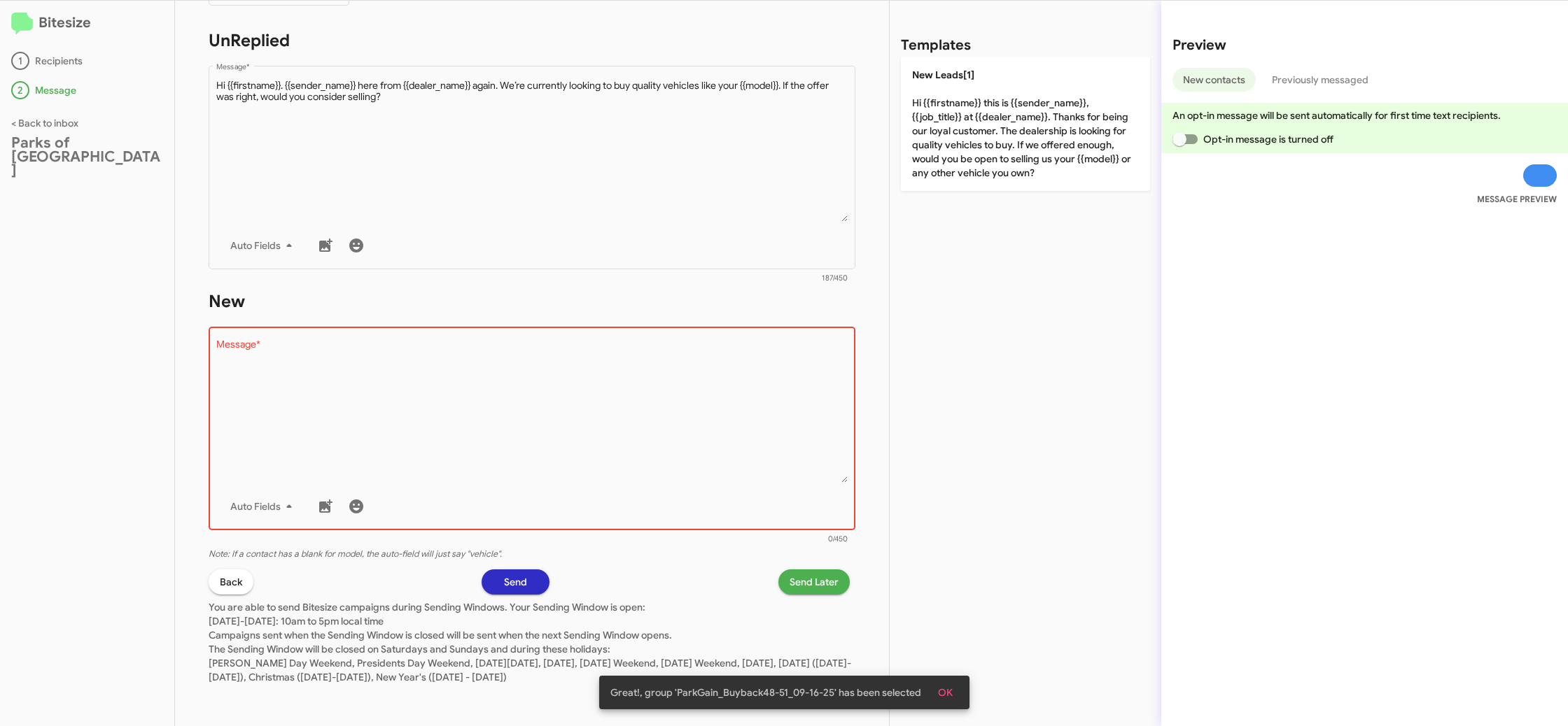
drag, startPoint x: 638, startPoint y: 500, endPoint x: 907, endPoint y: 201, distance: 402.2
click at [659, 461] on div "Drop image here to insert Auto Fields Message *" at bounding box center [533, 427] width 632 height 207
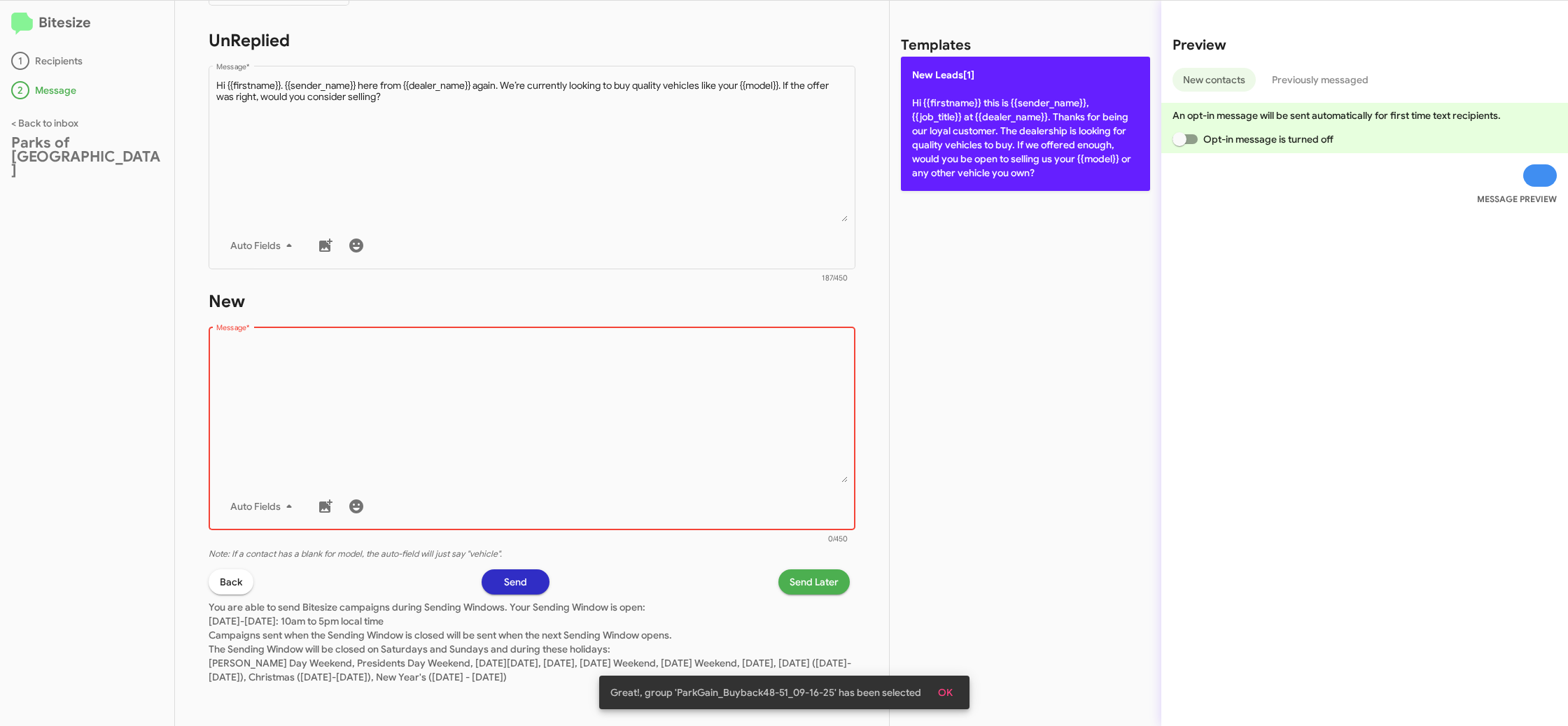
click at [932, 187] on p "New Leads[1] Hi {{firstname}} this is {{sender_name}}, {{job_title}} at {{deale…" at bounding box center [1025, 124] width 249 height 134
type textarea "Hi {{firstname}} this is {{sender_name}}, {{job_title}} at {{dealer_name}}. Tha…"
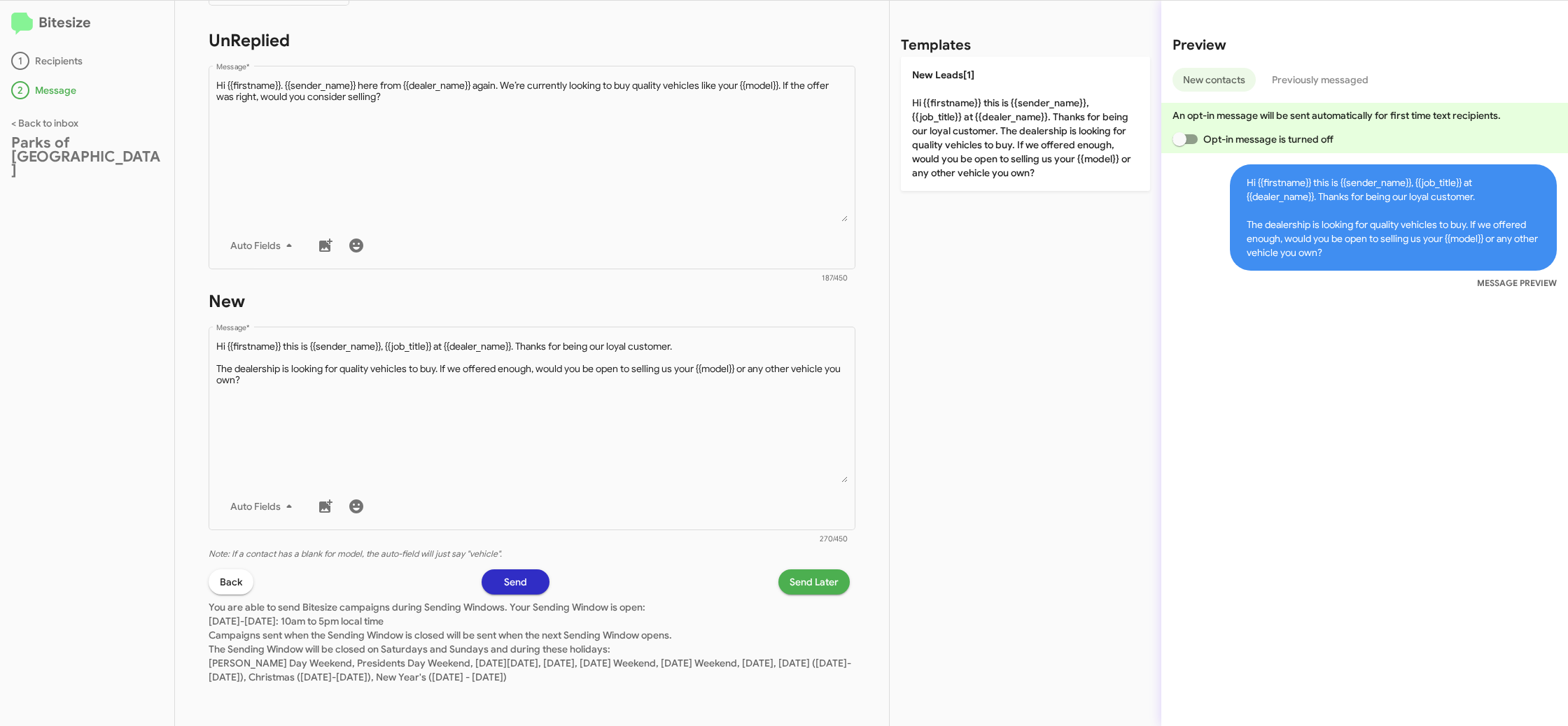
click at [828, 588] on span "Send Later" at bounding box center [813, 582] width 49 height 25
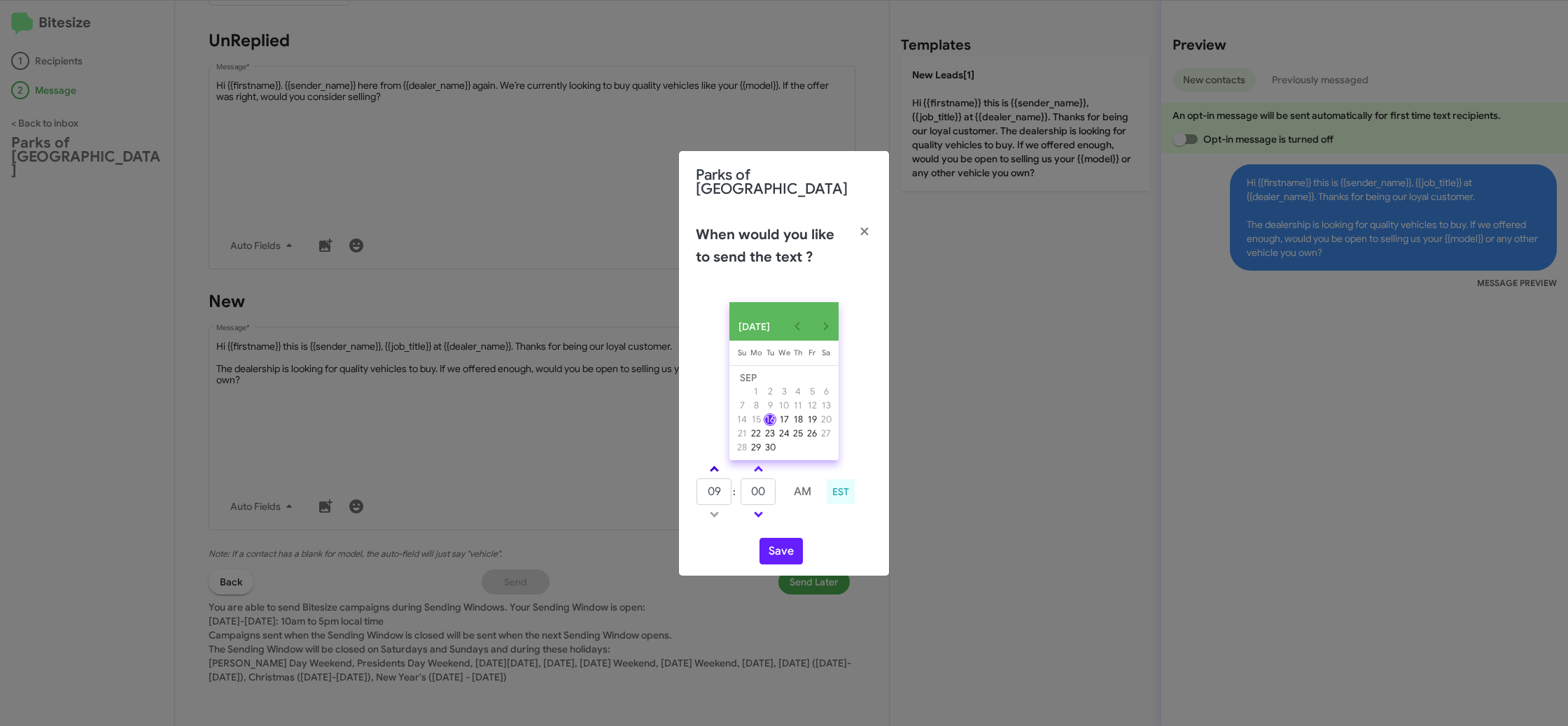
drag, startPoint x: 713, startPoint y: 463, endPoint x: 795, endPoint y: 494, distance: 87.7
click at [714, 463] on link at bounding box center [715, 468] width 25 height 16
type input "10"
click at [773, 494] on input "00" at bounding box center [758, 492] width 35 height 27
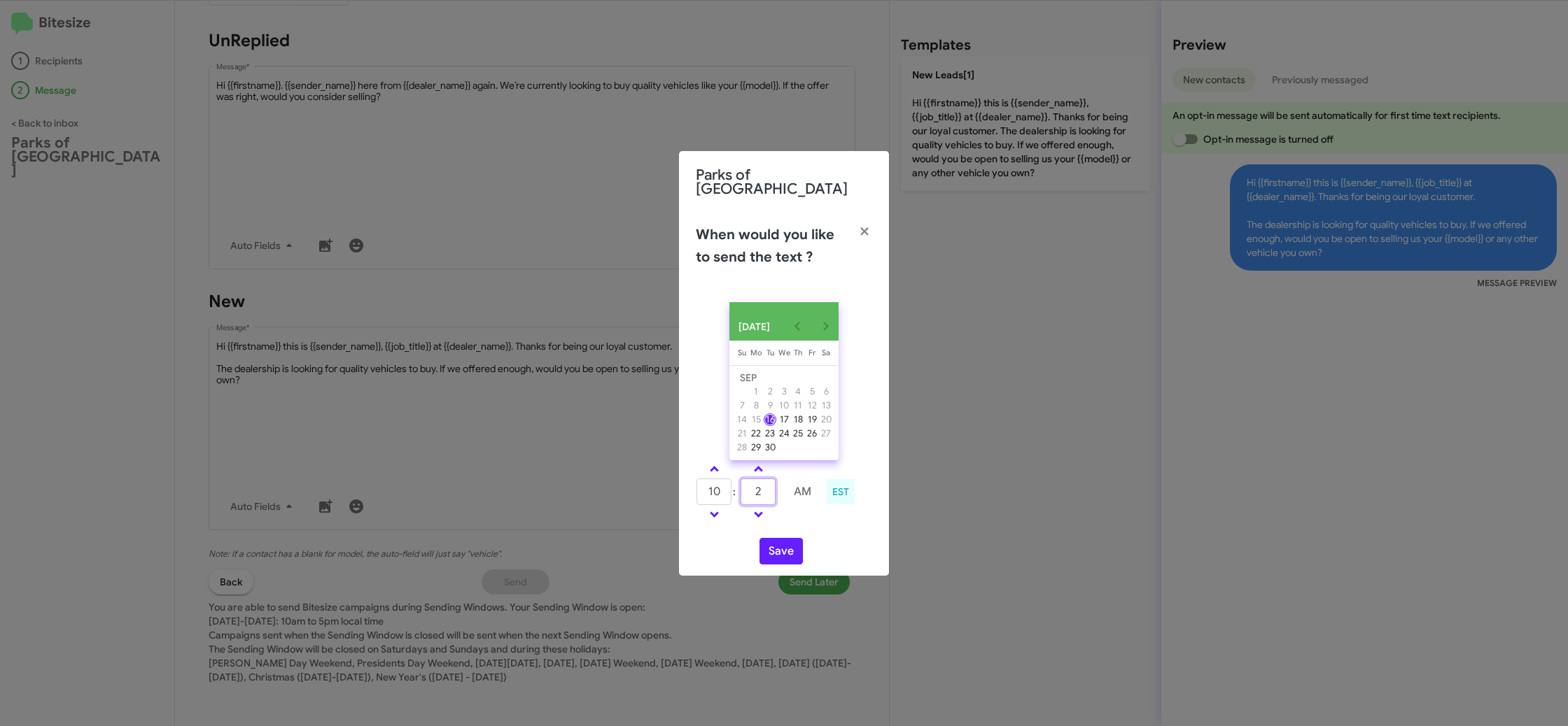
click at [773, 494] on input "2" at bounding box center [758, 492] width 35 height 27
type input "23"
click at [809, 518] on td at bounding box center [802, 514] width 37 height 17
click at [773, 547] on button "Save" at bounding box center [781, 552] width 43 height 27
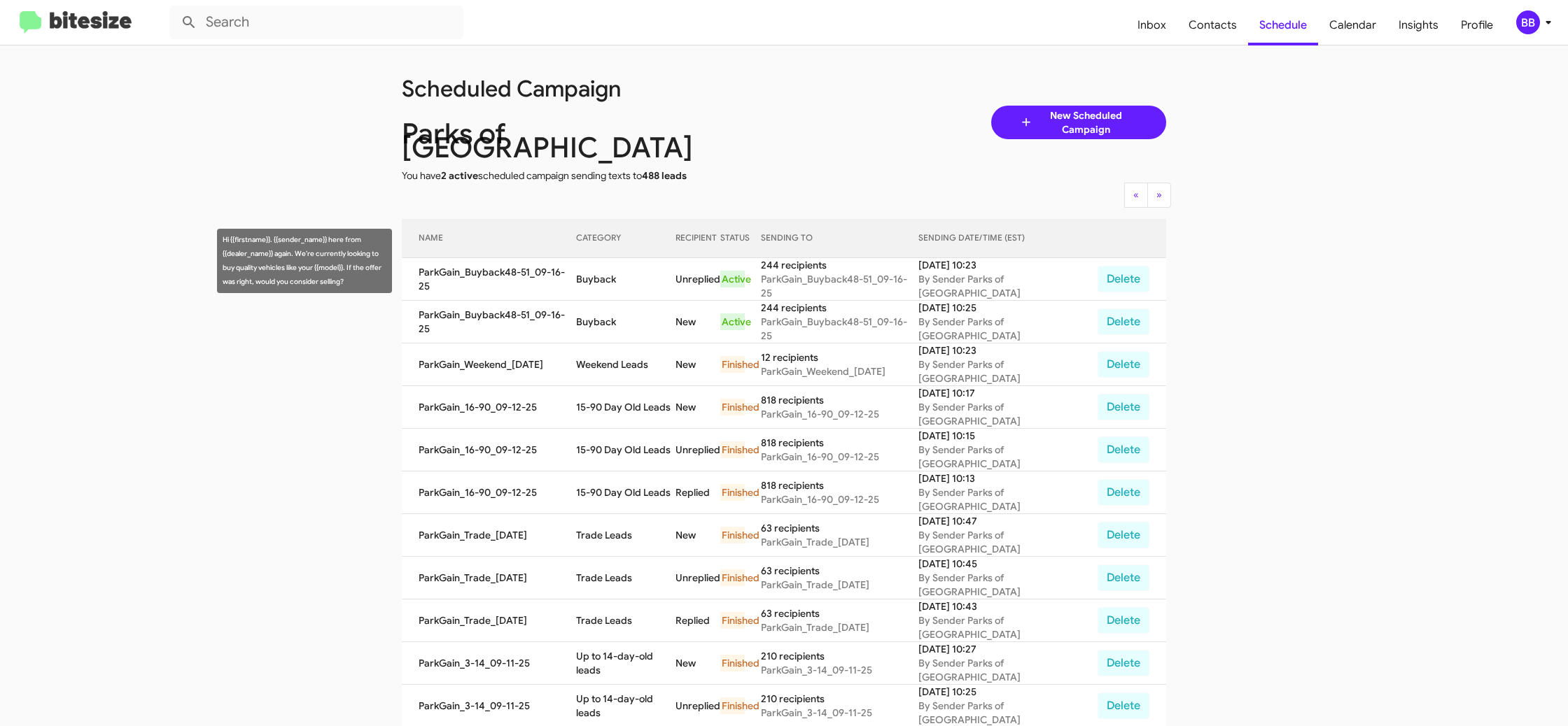
click at [618, 259] on td "Buyback" at bounding box center [625, 280] width 100 height 43
copy td "Buyback"
click at [1536, 15] on div "BB" at bounding box center [1528, 22] width 24 height 24
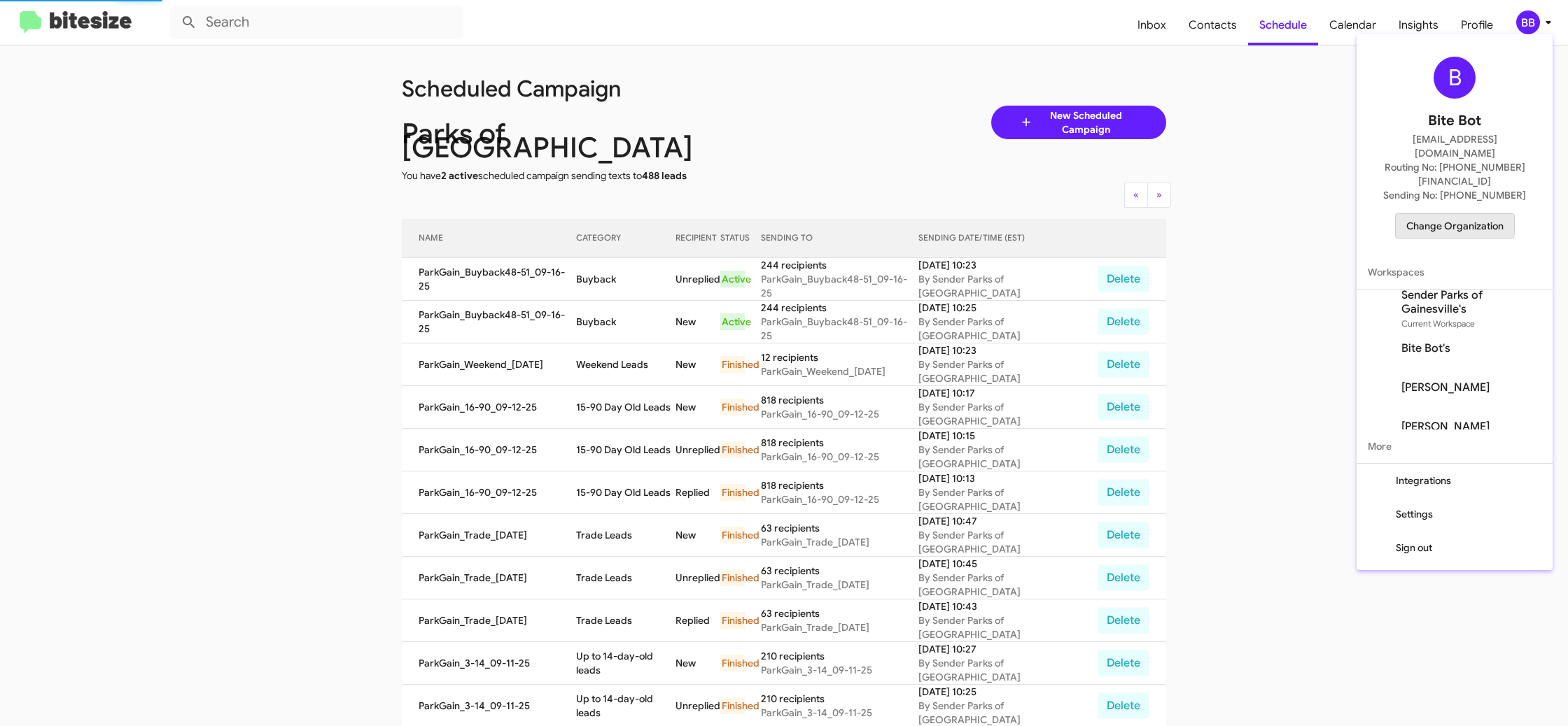
click at [1417, 215] on span "Change Organization" at bounding box center [1455, 226] width 98 height 24
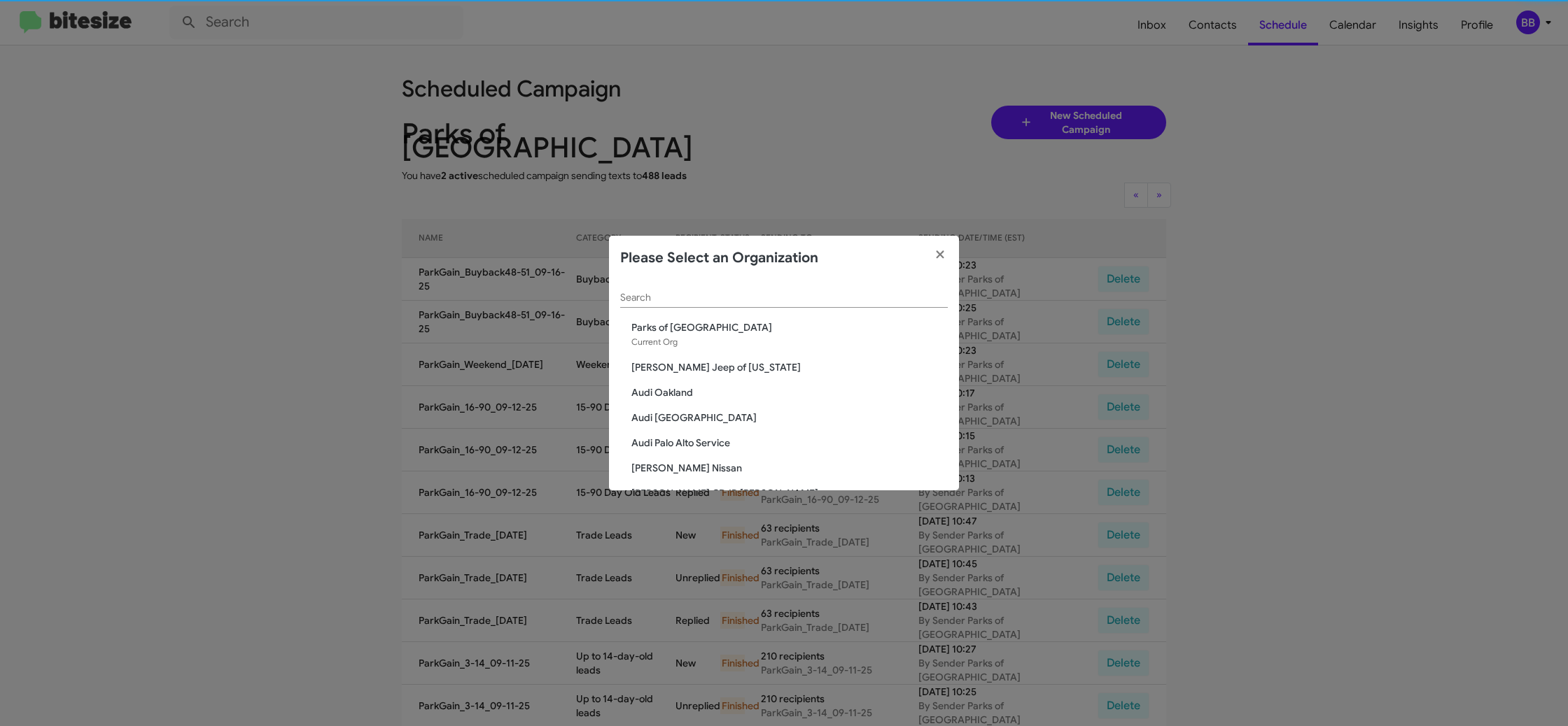
click at [647, 290] on div "Search" at bounding box center [784, 294] width 328 height 27
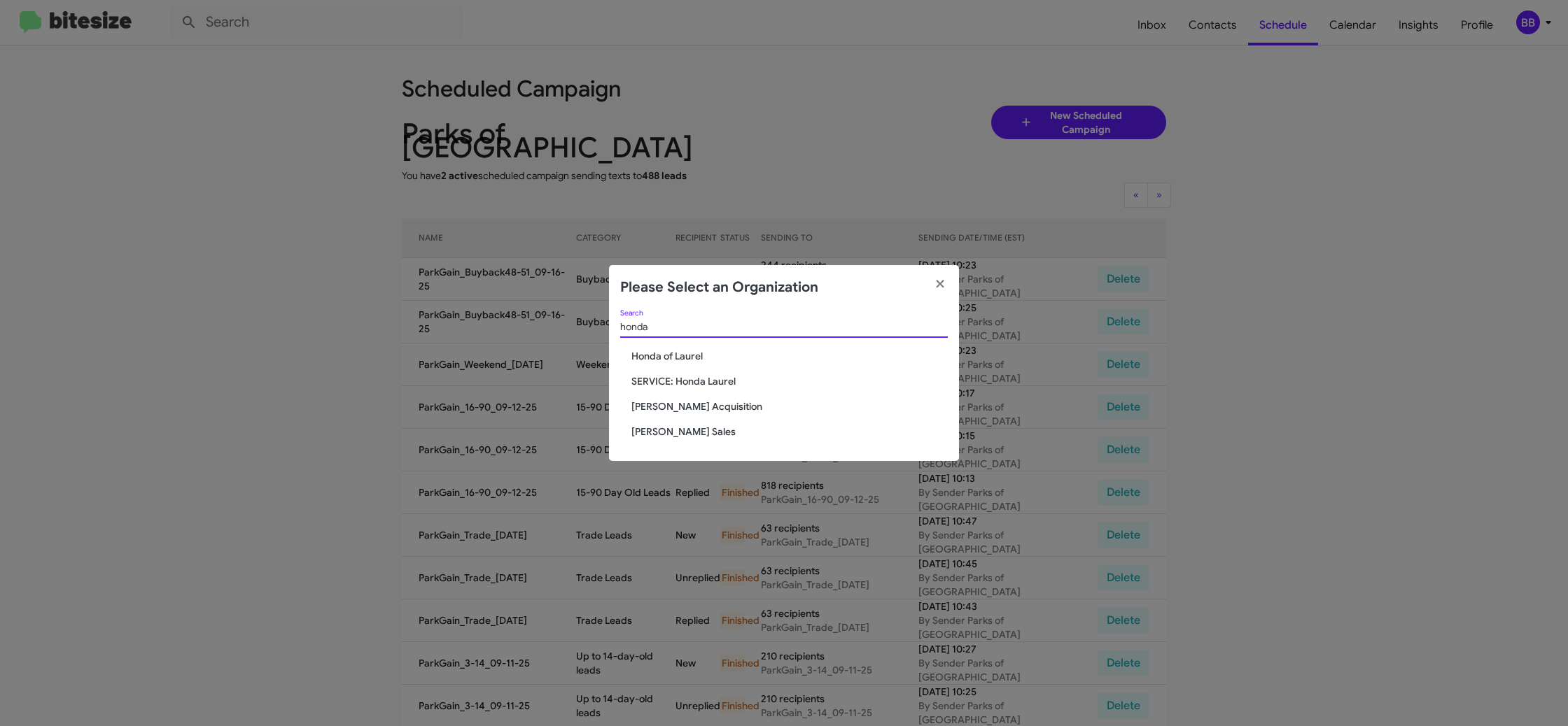
type input "honda"
click at [694, 400] on span "Tony Honda Acquisition" at bounding box center [789, 406] width 316 height 14
click at [694, 400] on span "[PERSON_NAME] Acquisition" at bounding box center [789, 406] width 316 height 14
drag, startPoint x: 694, startPoint y: 400, endPoint x: 641, endPoint y: 324, distance: 92.7
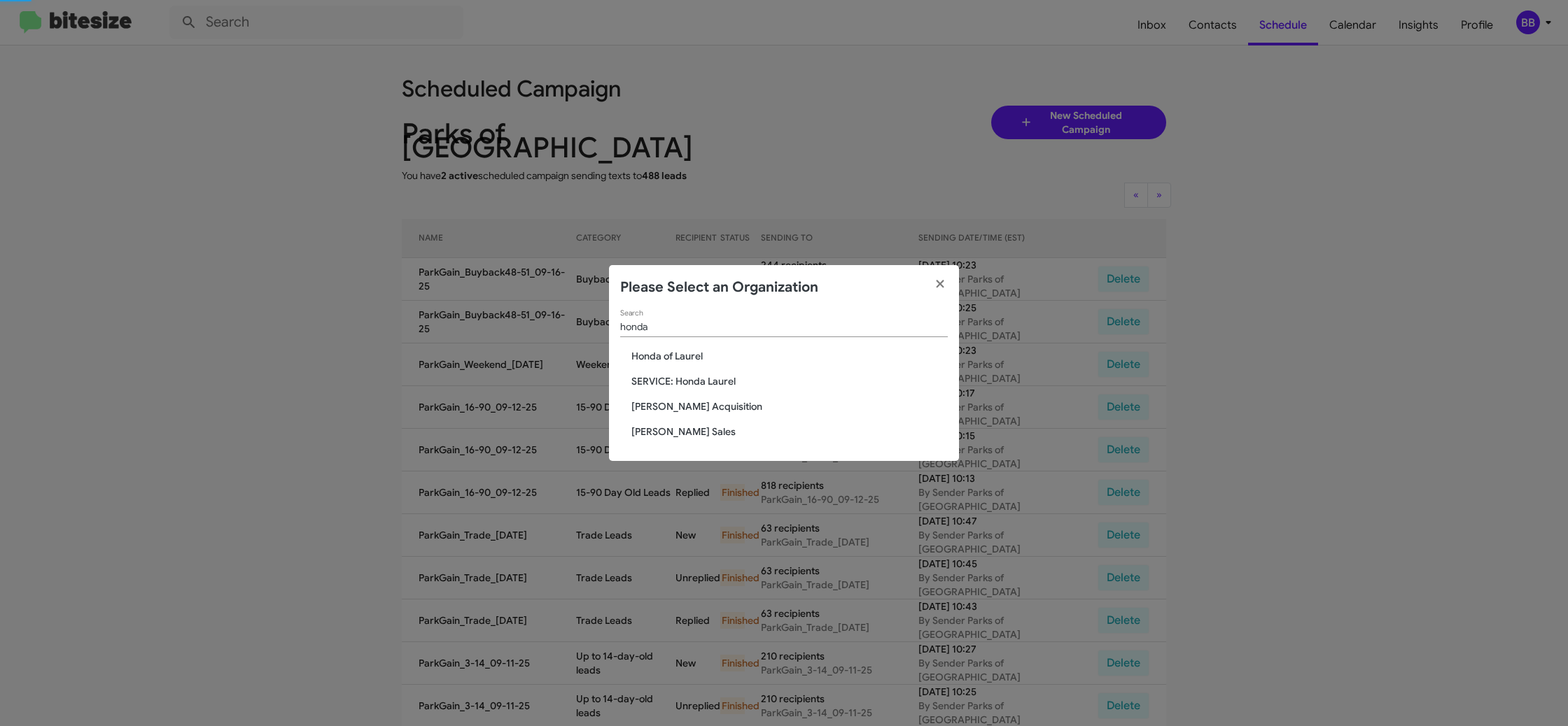
click at [693, 397] on div "honda Search Honda of Laurel SERVICE: Honda Laurel Tony Honda Acquisition Tony …" at bounding box center [784, 386] width 350 height 152
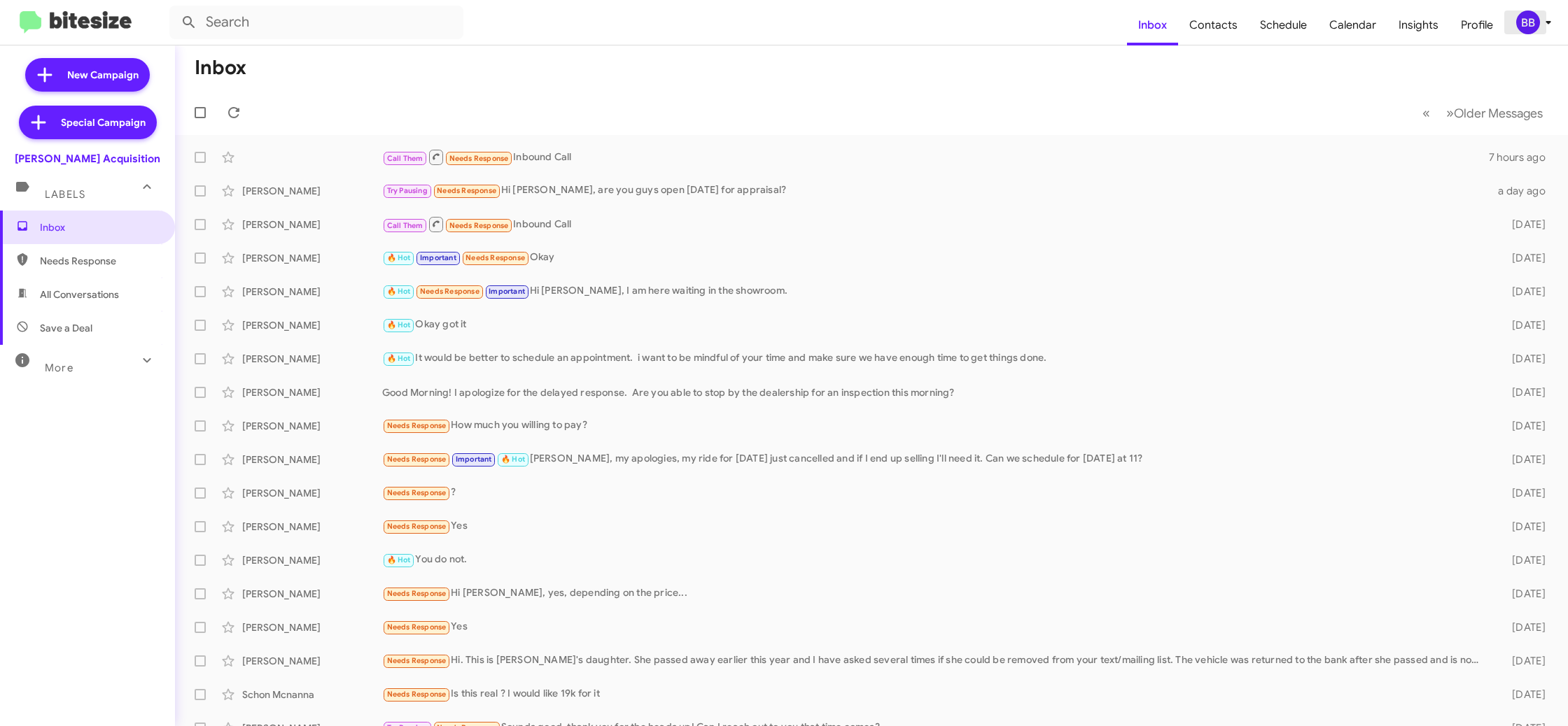
drag, startPoint x: 1525, startPoint y: 18, endPoint x: 1513, endPoint y: 27, distance: 15.0
click at [1524, 19] on div "BB" at bounding box center [1528, 22] width 24 height 24
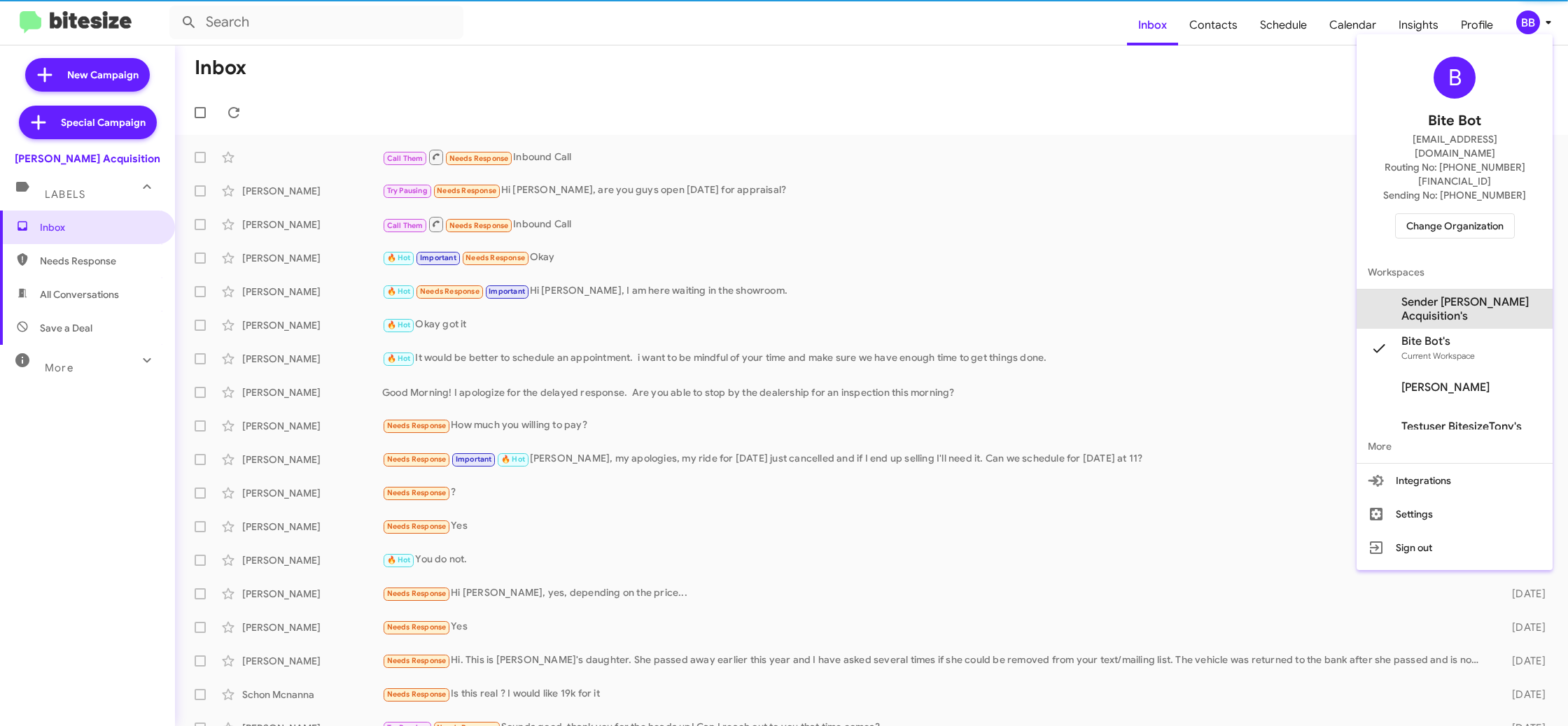
drag, startPoint x: 1425, startPoint y: 272, endPoint x: 1308, endPoint y: 102, distance: 206.4
click at [1425, 295] on span "Sender [PERSON_NAME] Acquisition's" at bounding box center [1471, 308] width 140 height 28
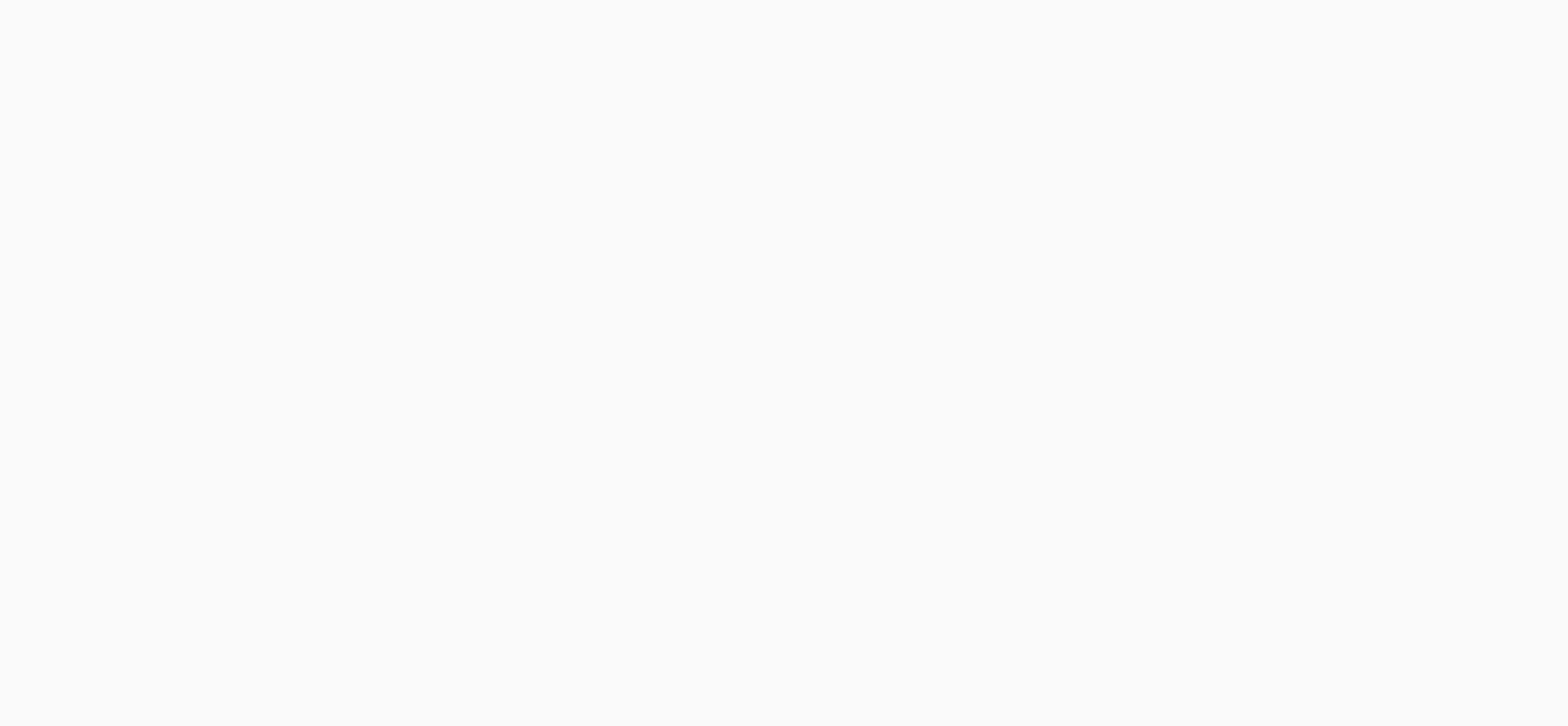
click at [1215, 29] on body at bounding box center [784, 363] width 1568 height 726
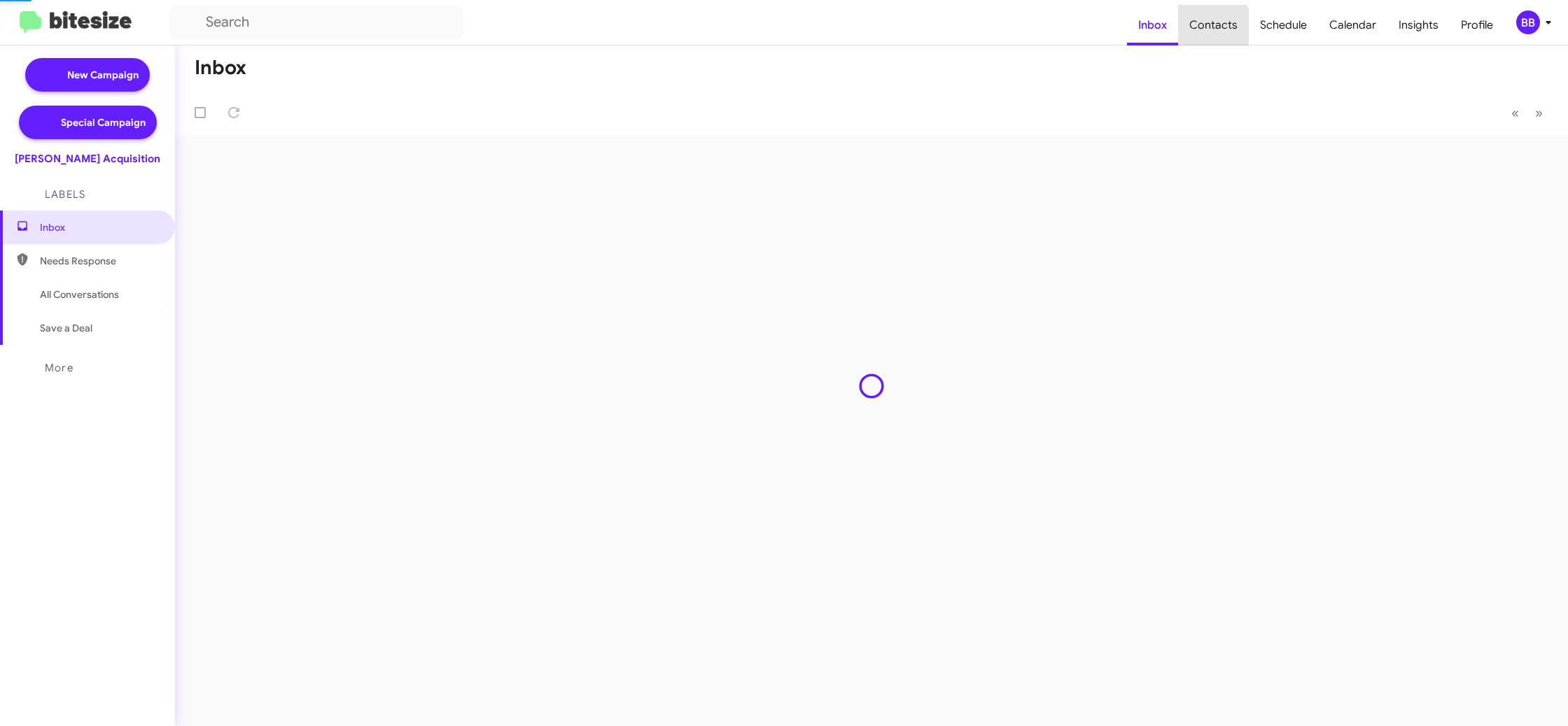
click at [1215, 29] on span "Contacts" at bounding box center [1214, 25] width 71 height 40
drag, startPoint x: 0, startPoint y: 0, endPoint x: 1102, endPoint y: 8, distance: 1102.0
click at [1212, 28] on span "Contacts" at bounding box center [1214, 25] width 71 height 40
type input "in:groups"
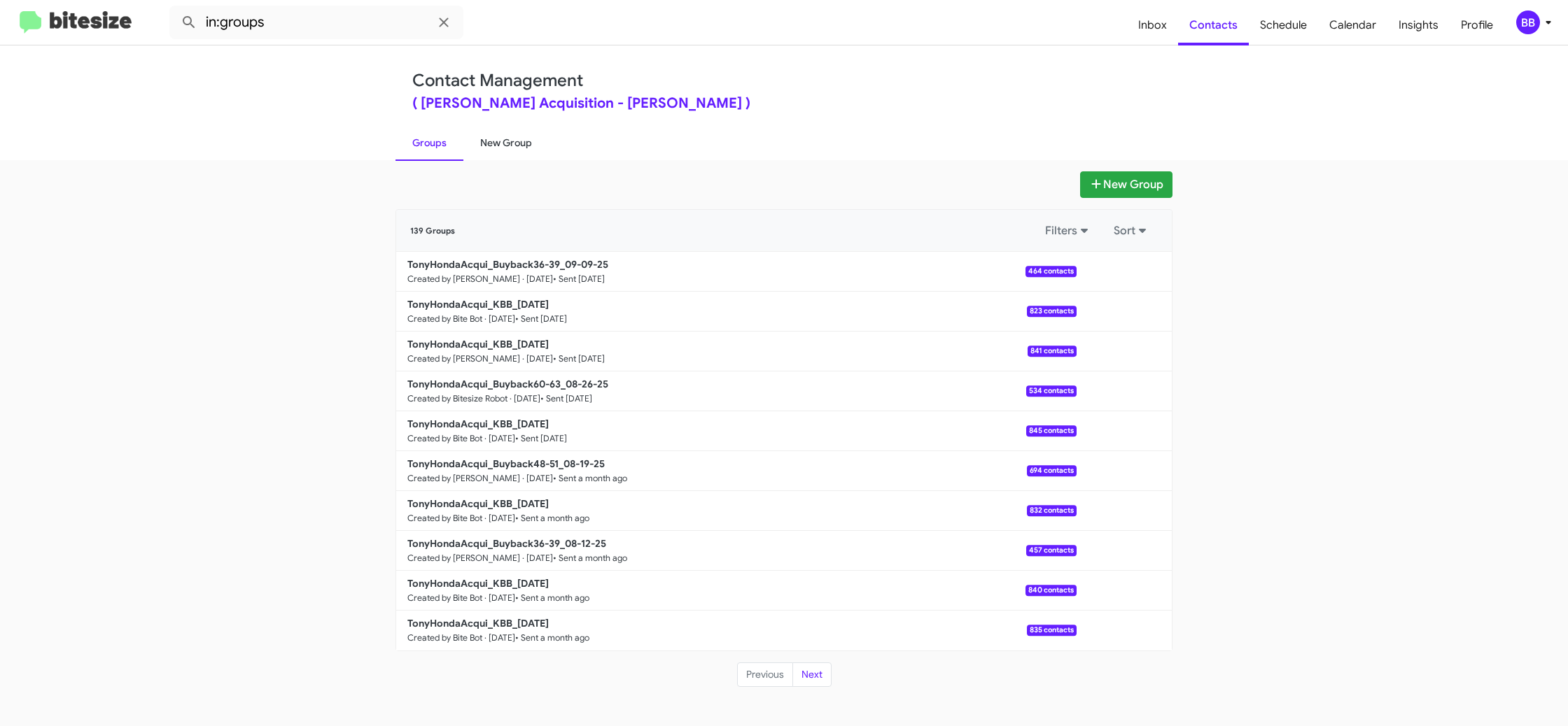
click at [528, 142] on link "New Group" at bounding box center [506, 143] width 85 height 36
drag, startPoint x: 528, startPoint y: 142, endPoint x: 511, endPoint y: 11, distance: 132.1
click at [528, 141] on link "New Group" at bounding box center [506, 143] width 85 height 36
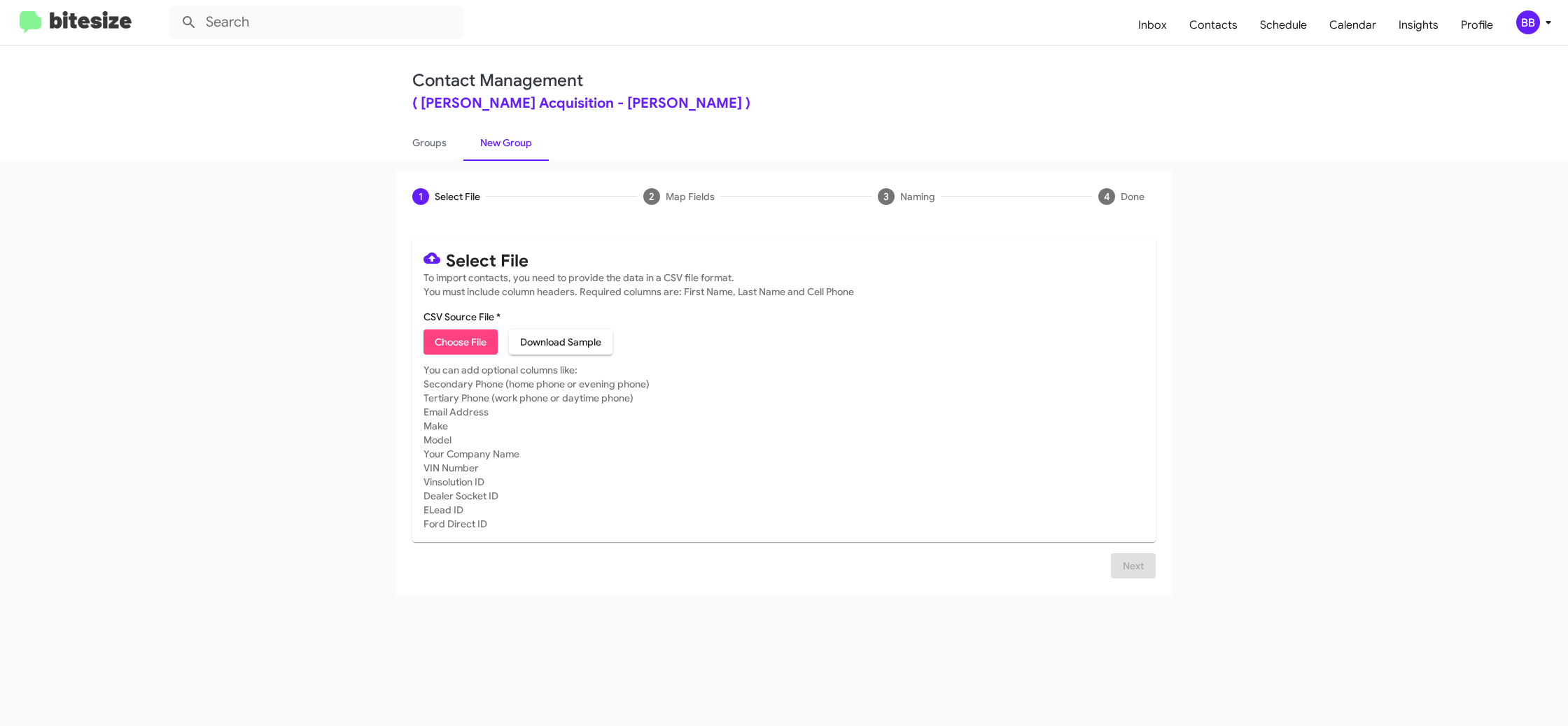
click at [463, 344] on span "Choose File" at bounding box center [461, 342] width 52 height 25
type input "TonyHondaAcqui_KBB_09-16-25"
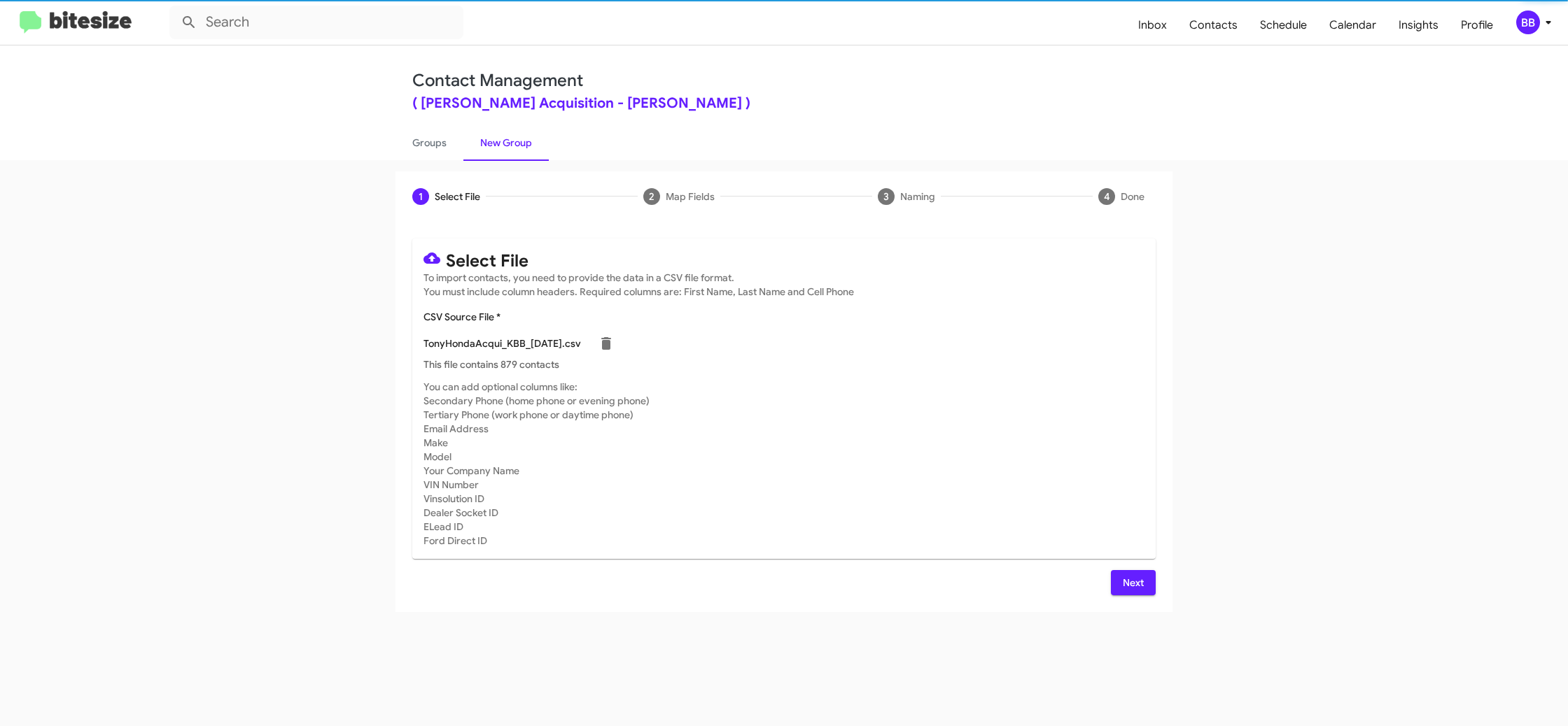
click at [1013, 442] on mat-card-subtitle "You can add optional columns like: Secondary Phone (home phone or evening phone…" at bounding box center [784, 464] width 721 height 168
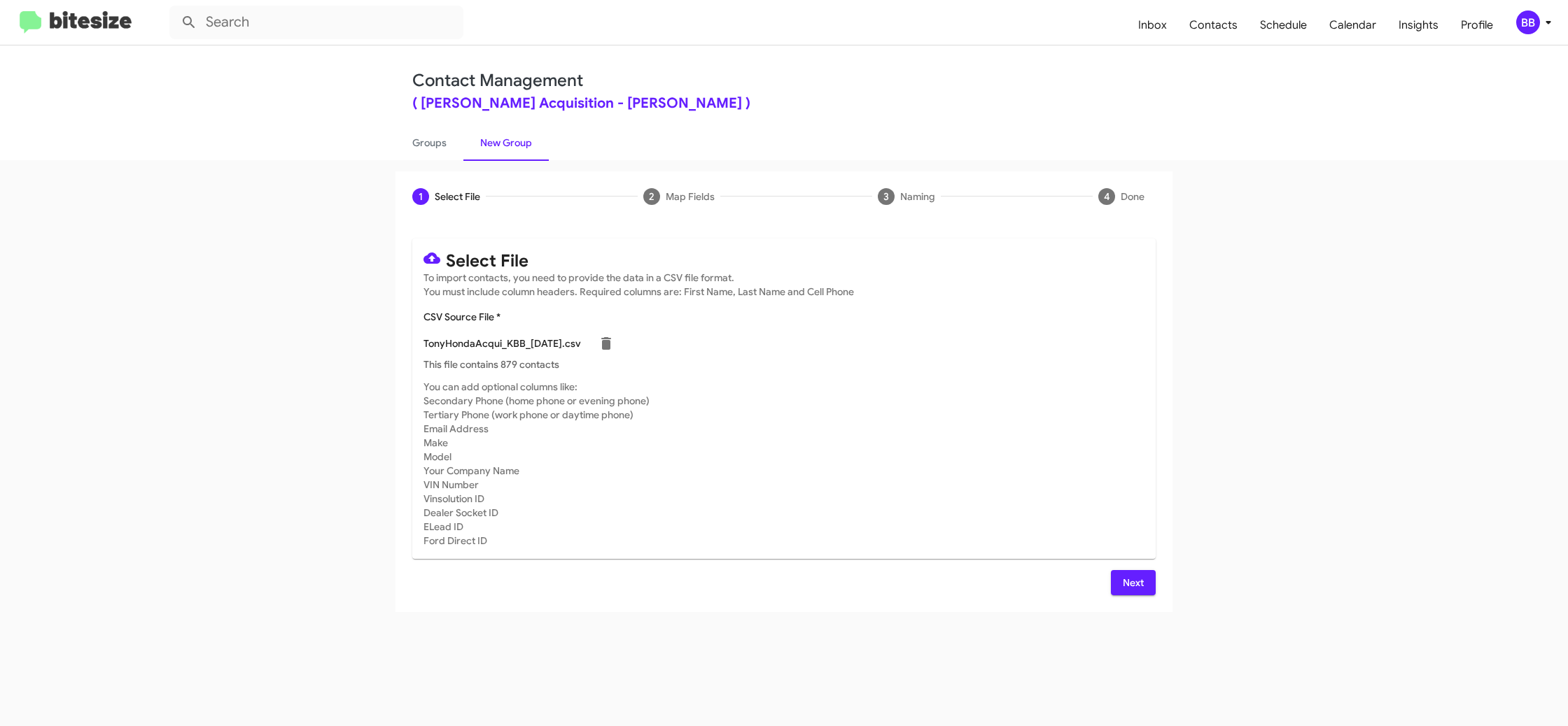
drag, startPoint x: 1142, startPoint y: 588, endPoint x: 1116, endPoint y: 573, distance: 30.0
click at [1135, 583] on span "Next" at bounding box center [1132, 582] width 22 height 25
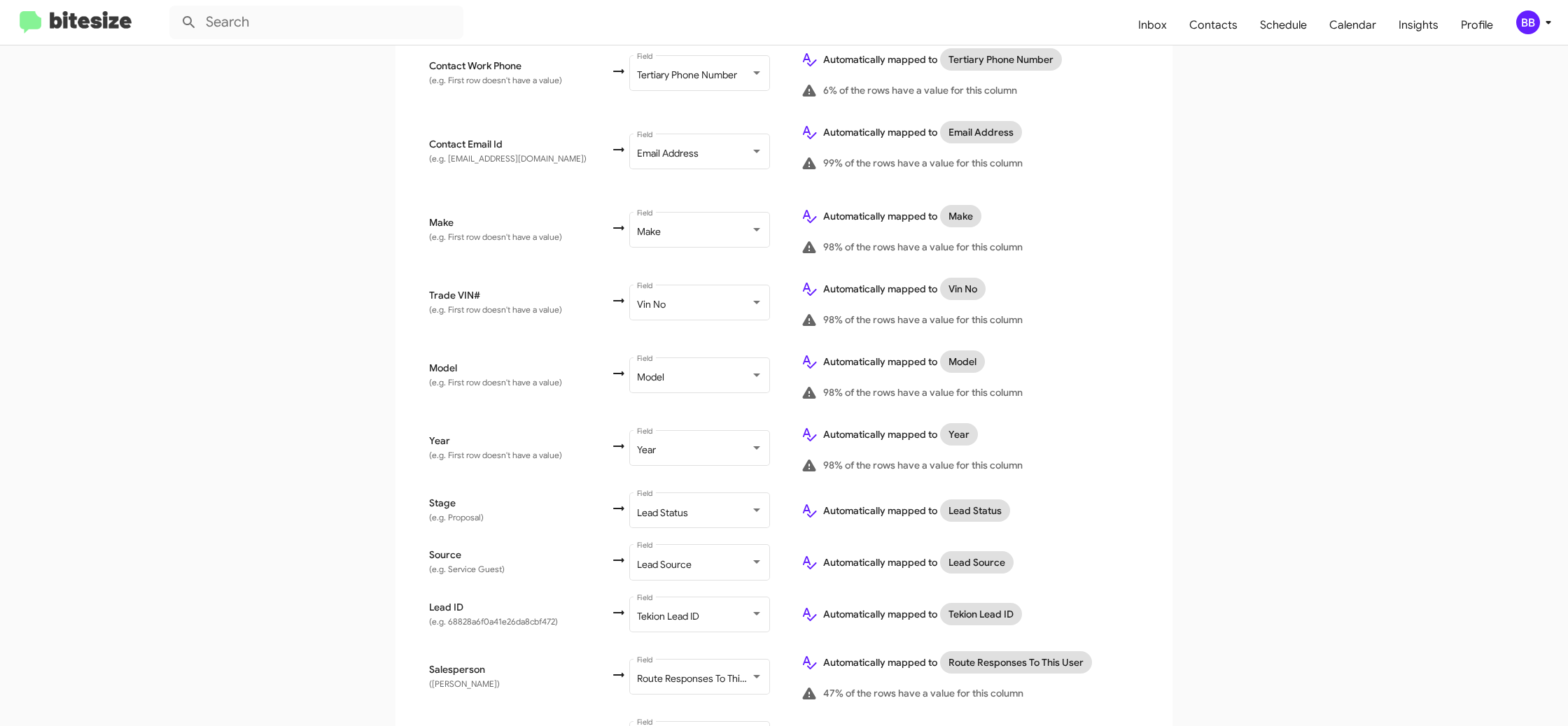
scroll to position [588, 0]
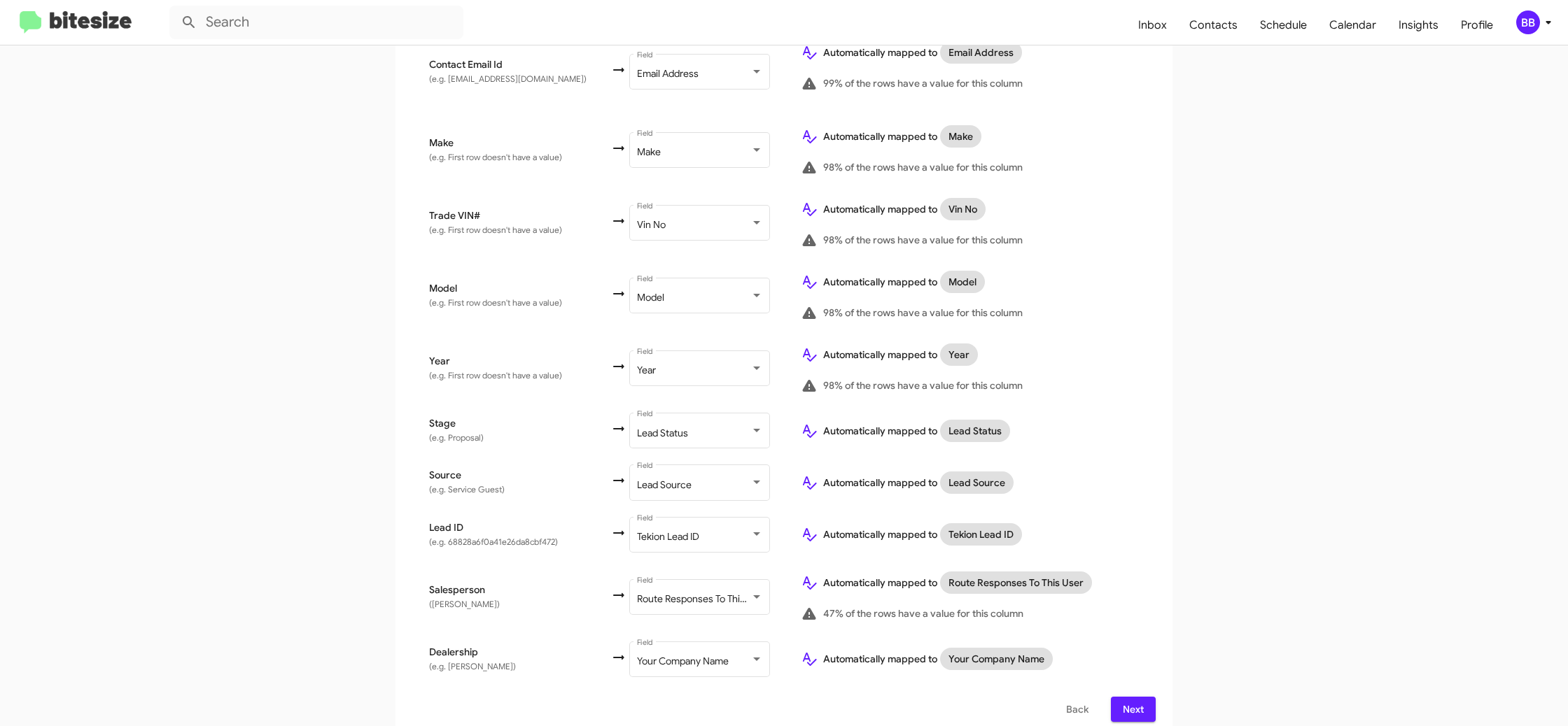
click at [1141, 697] on span "Next" at bounding box center [1132, 710] width 22 height 25
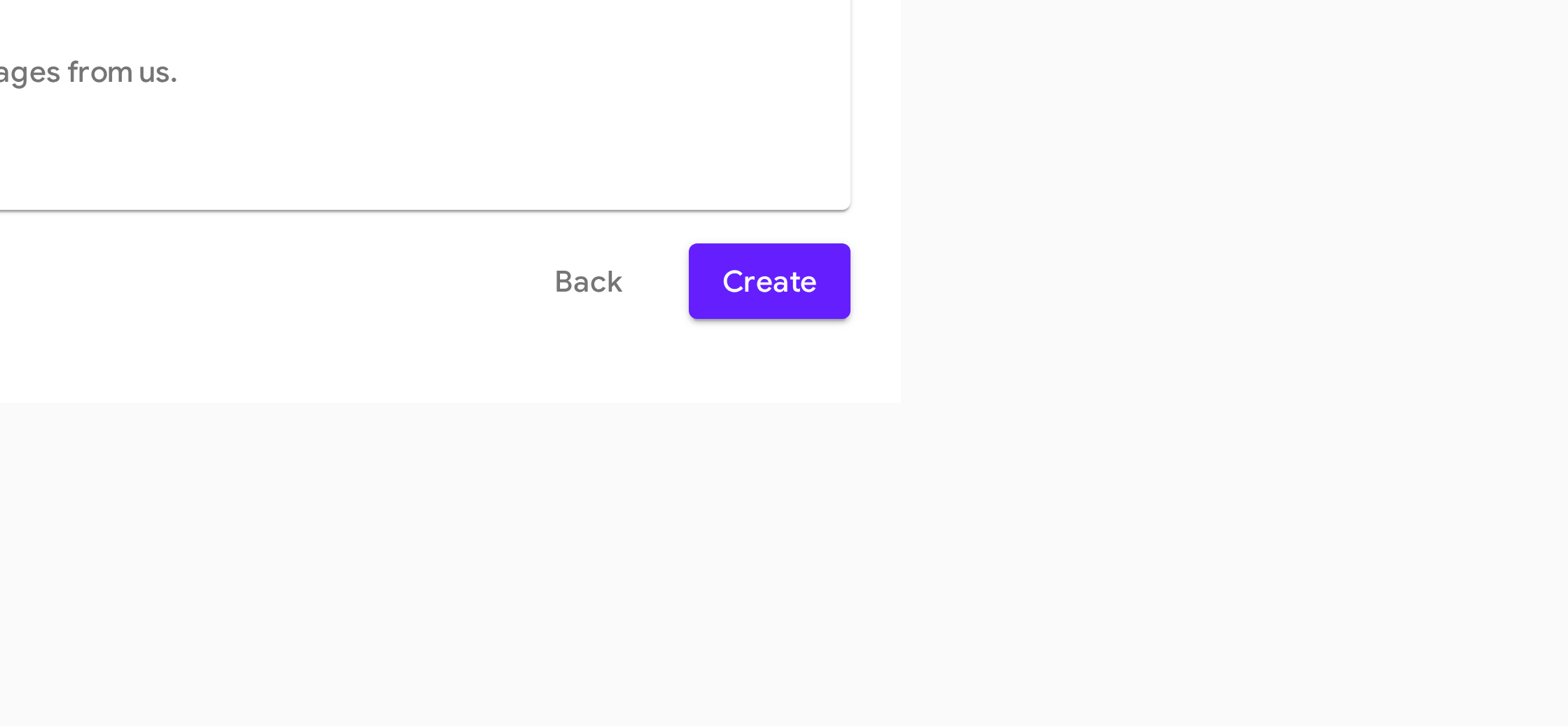
scroll to position [0, 0]
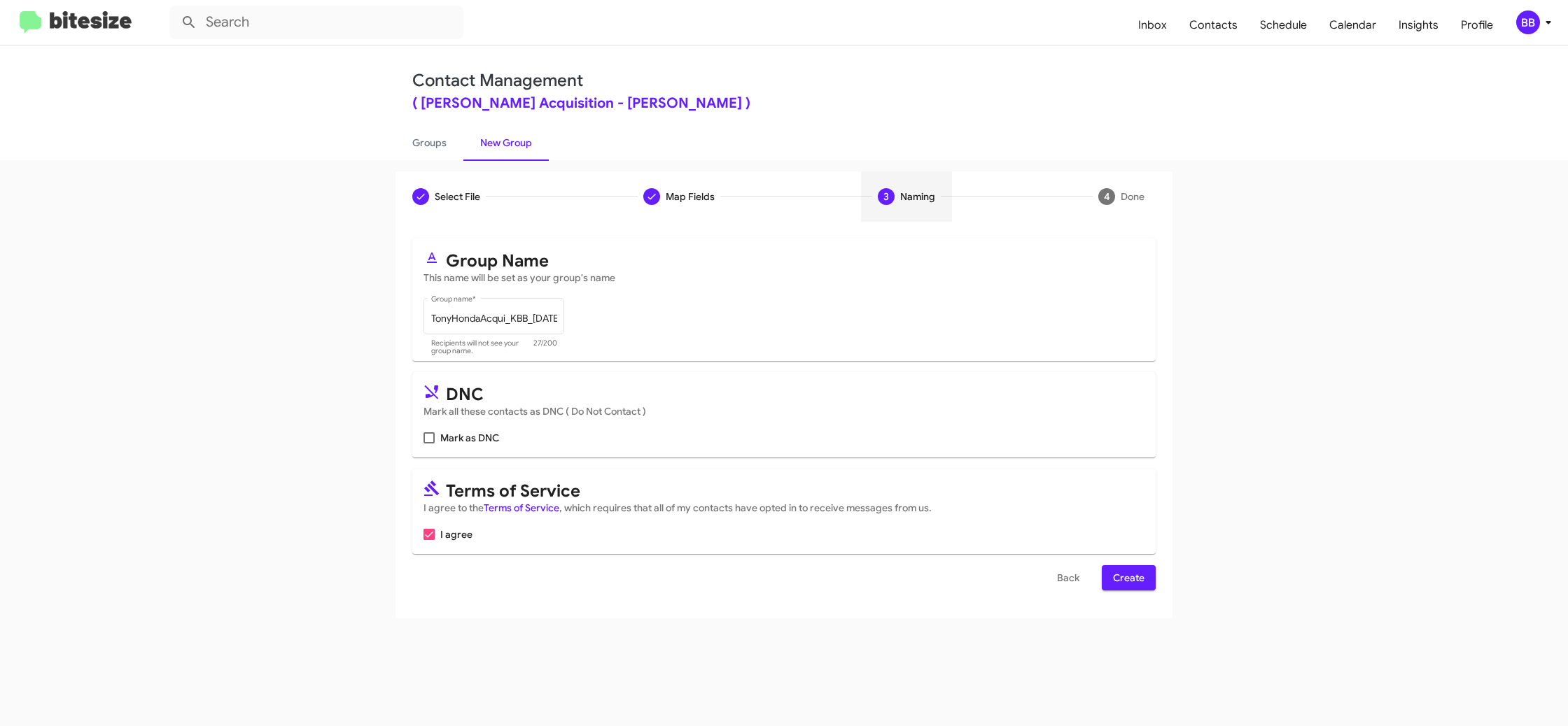
click at [1124, 585] on span "Create" at bounding box center [1128, 578] width 32 height 25
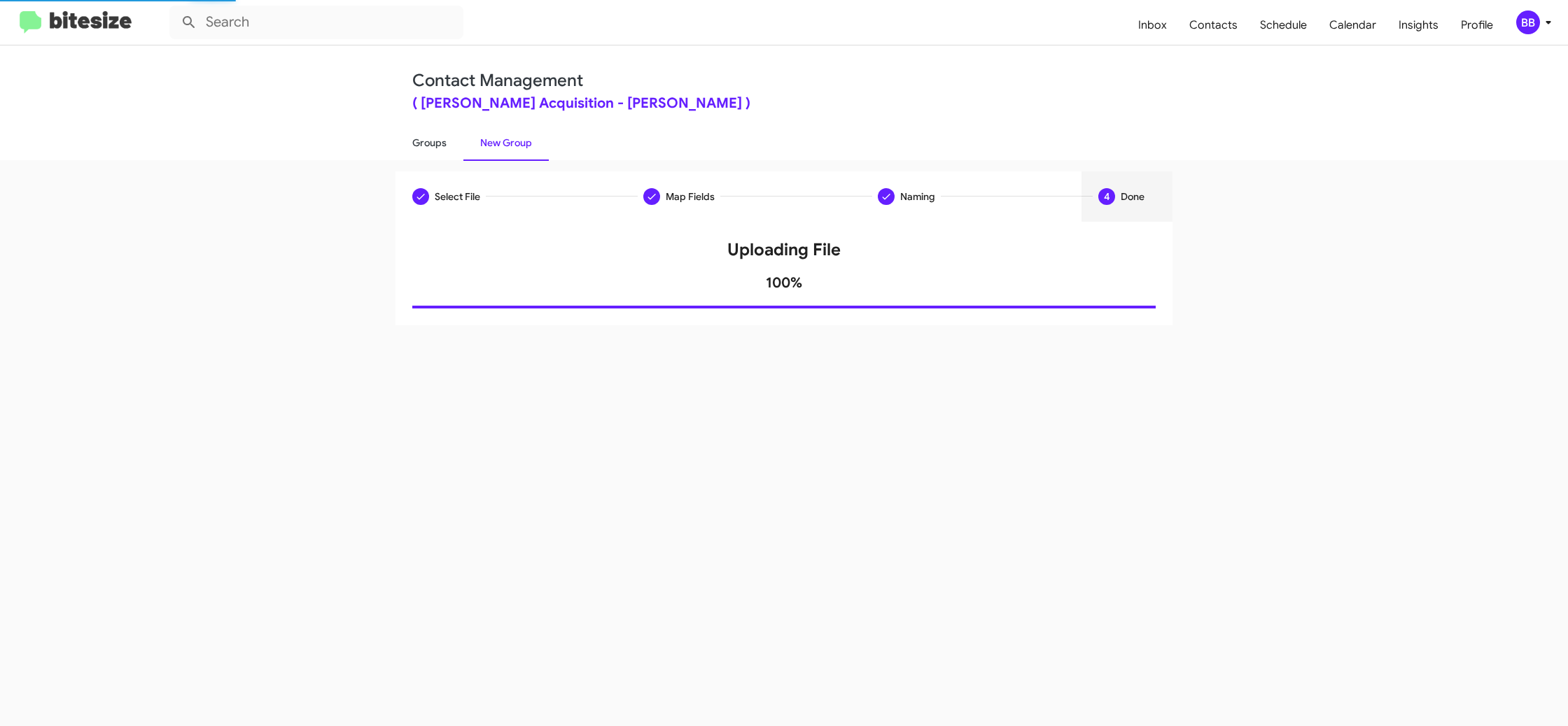
click at [426, 150] on link "Groups" at bounding box center [429, 143] width 68 height 36
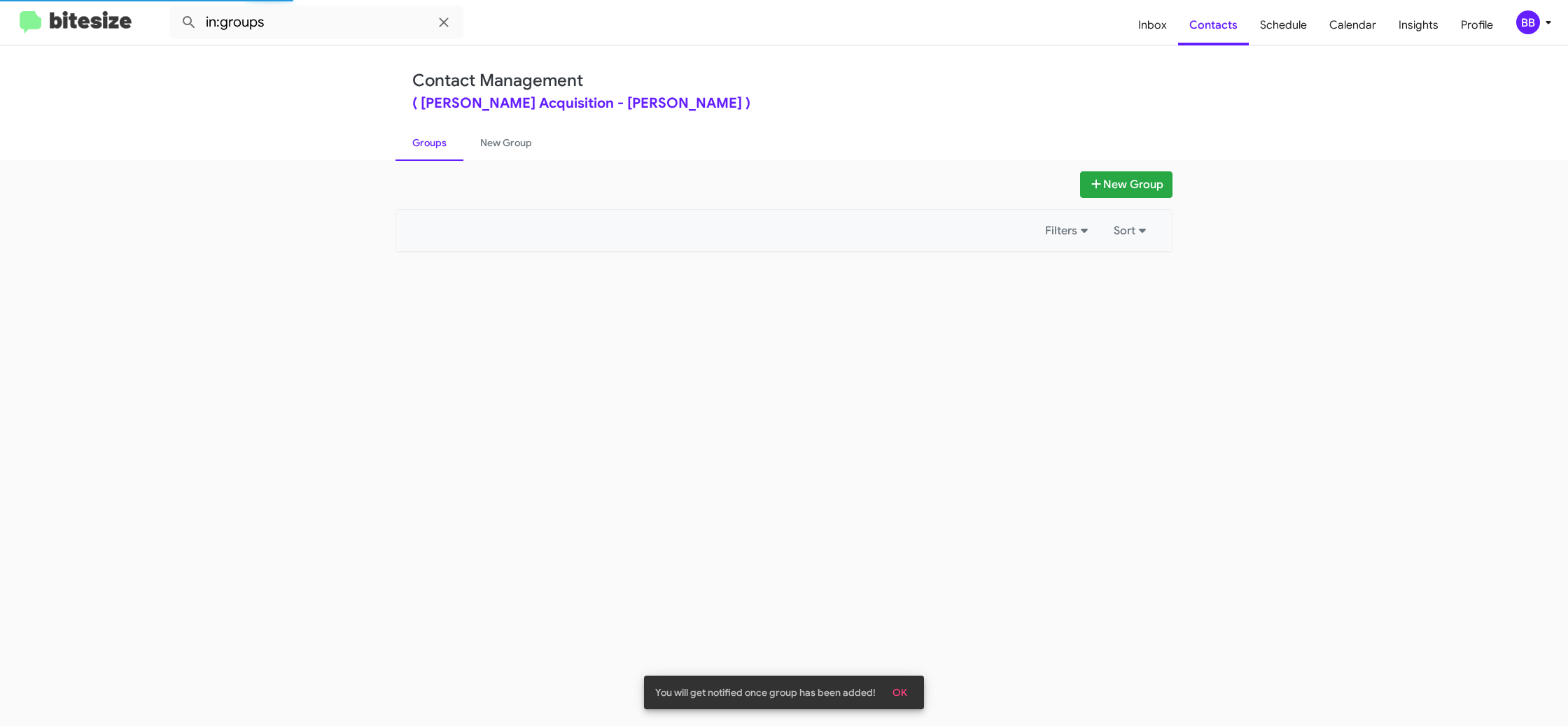
click at [426, 150] on link "Groups" at bounding box center [429, 143] width 68 height 36
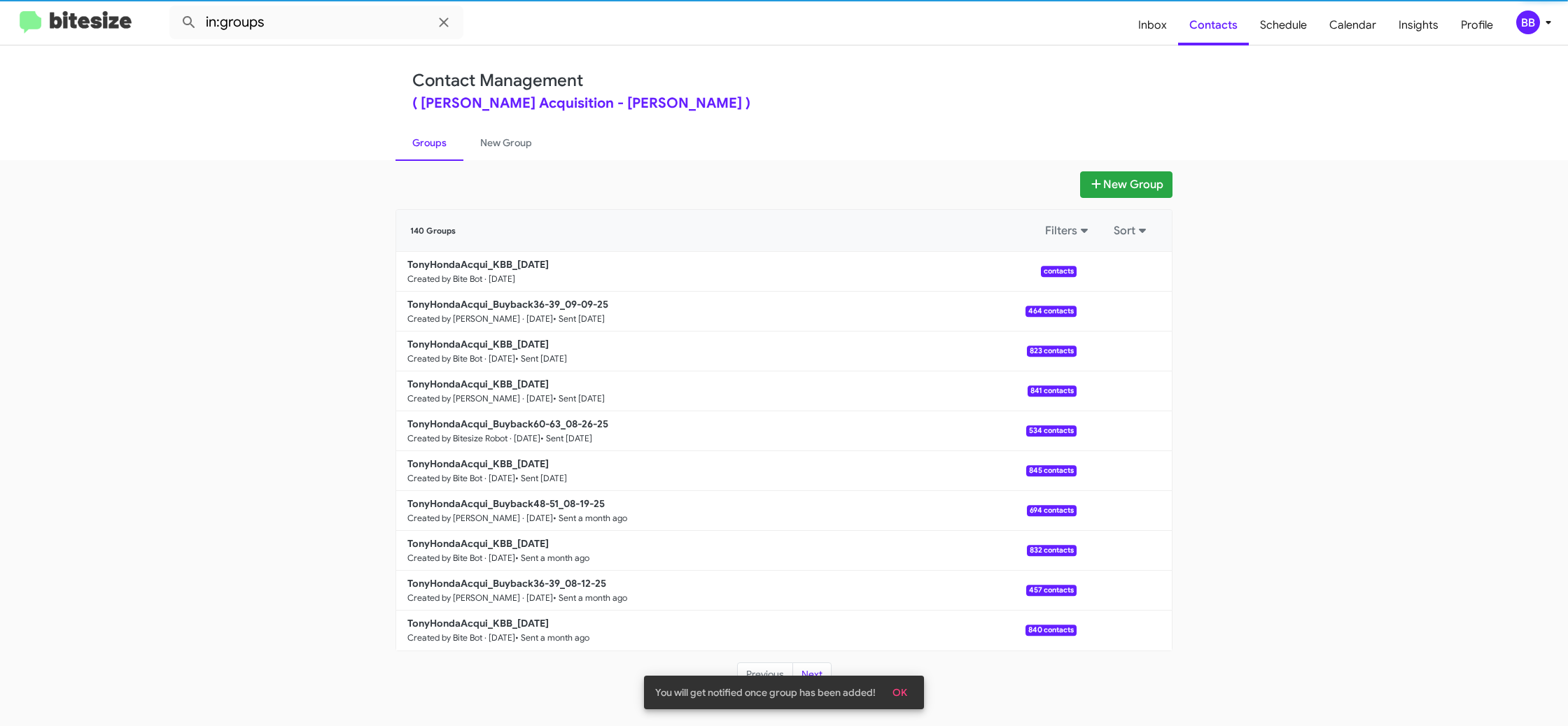
drag, startPoint x: 426, startPoint y: 150, endPoint x: 338, endPoint y: 63, distance: 123.7
click at [424, 148] on link "Groups" at bounding box center [429, 143] width 68 height 36
click at [337, 39] on mat-toolbar "in:groups Inbox Contacts Schedule Calendar Insights Profile BB" at bounding box center [784, 22] width 1568 height 45
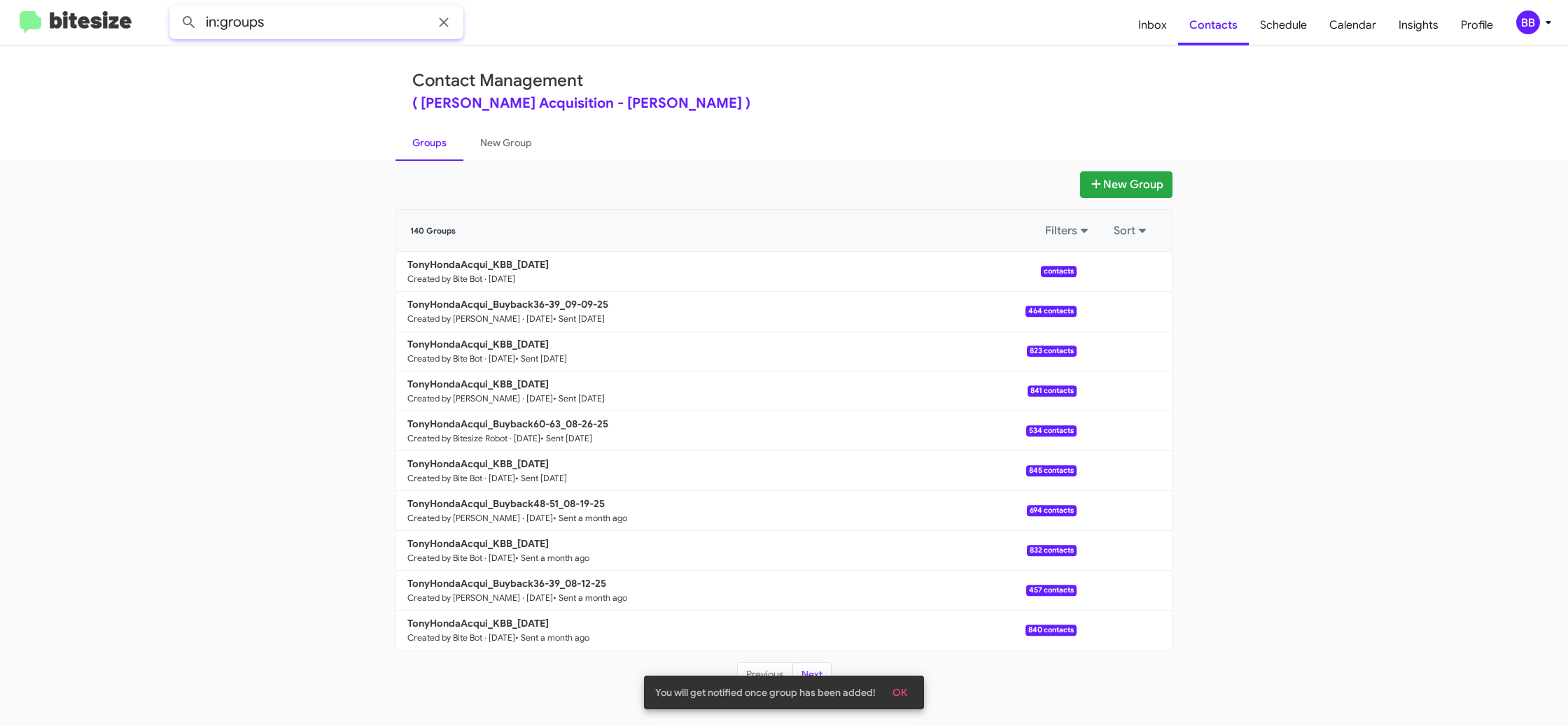
click at [339, 28] on input "in:groups" at bounding box center [316, 22] width 294 height 34
type input "in:groups kbb"
click at [175, 9] on button at bounding box center [189, 22] width 28 height 28
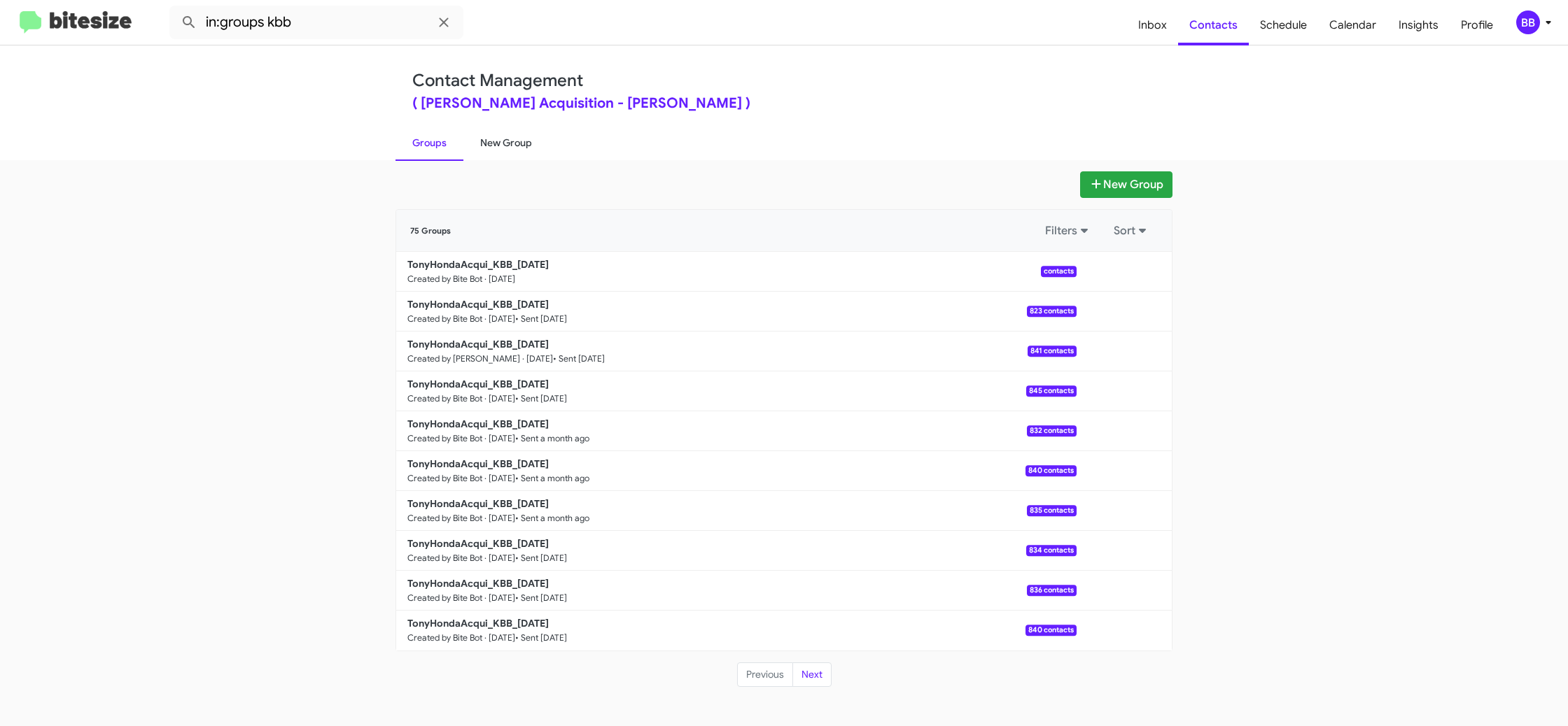
click at [498, 152] on link "New Group" at bounding box center [506, 143] width 85 height 36
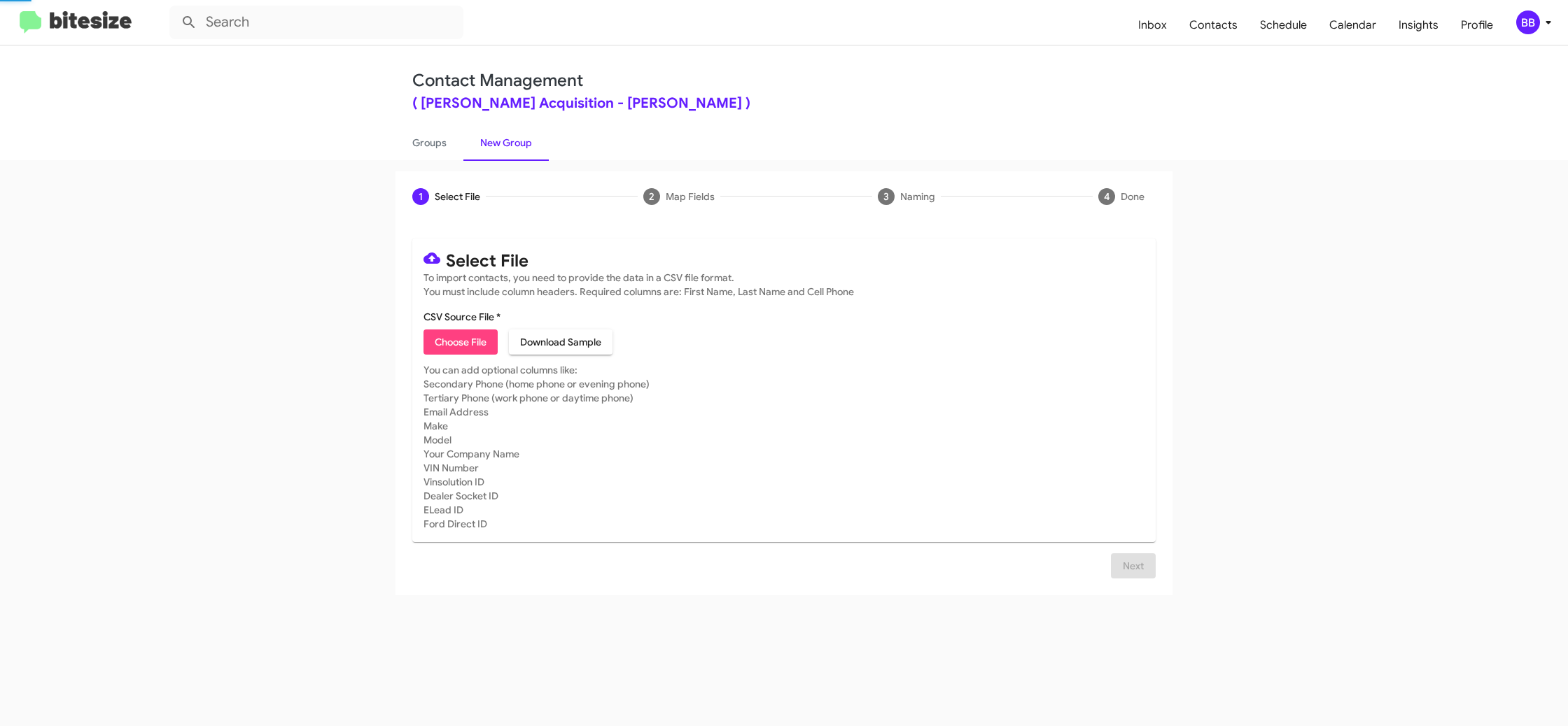
click at [498, 152] on link "New Group" at bounding box center [506, 143] width 85 height 36
click at [380, 147] on div "Contact Management ( Tony Honda Acquisition - Tony Honda ) Groups New Group" at bounding box center [784, 102] width 1568 height 115
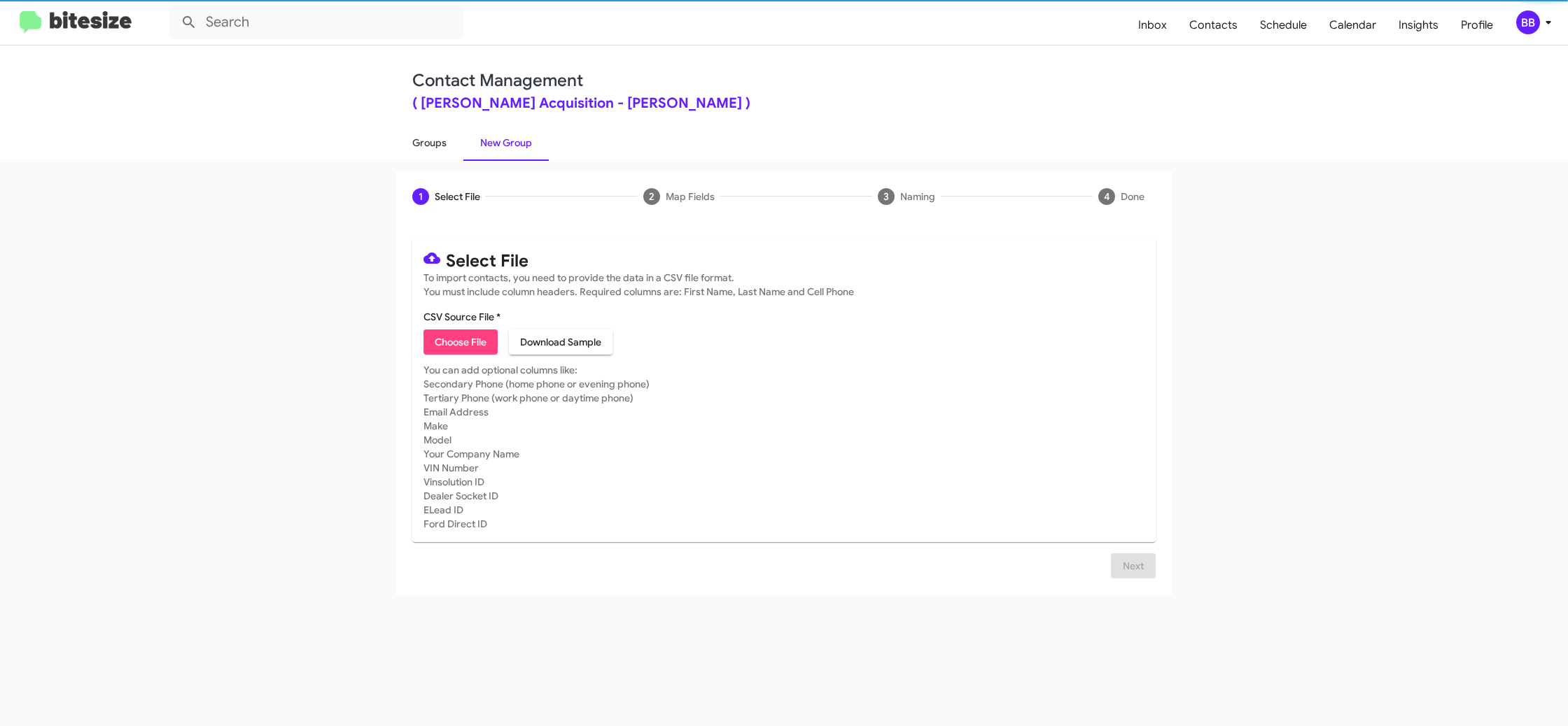
click at [415, 143] on link "Groups" at bounding box center [429, 143] width 68 height 36
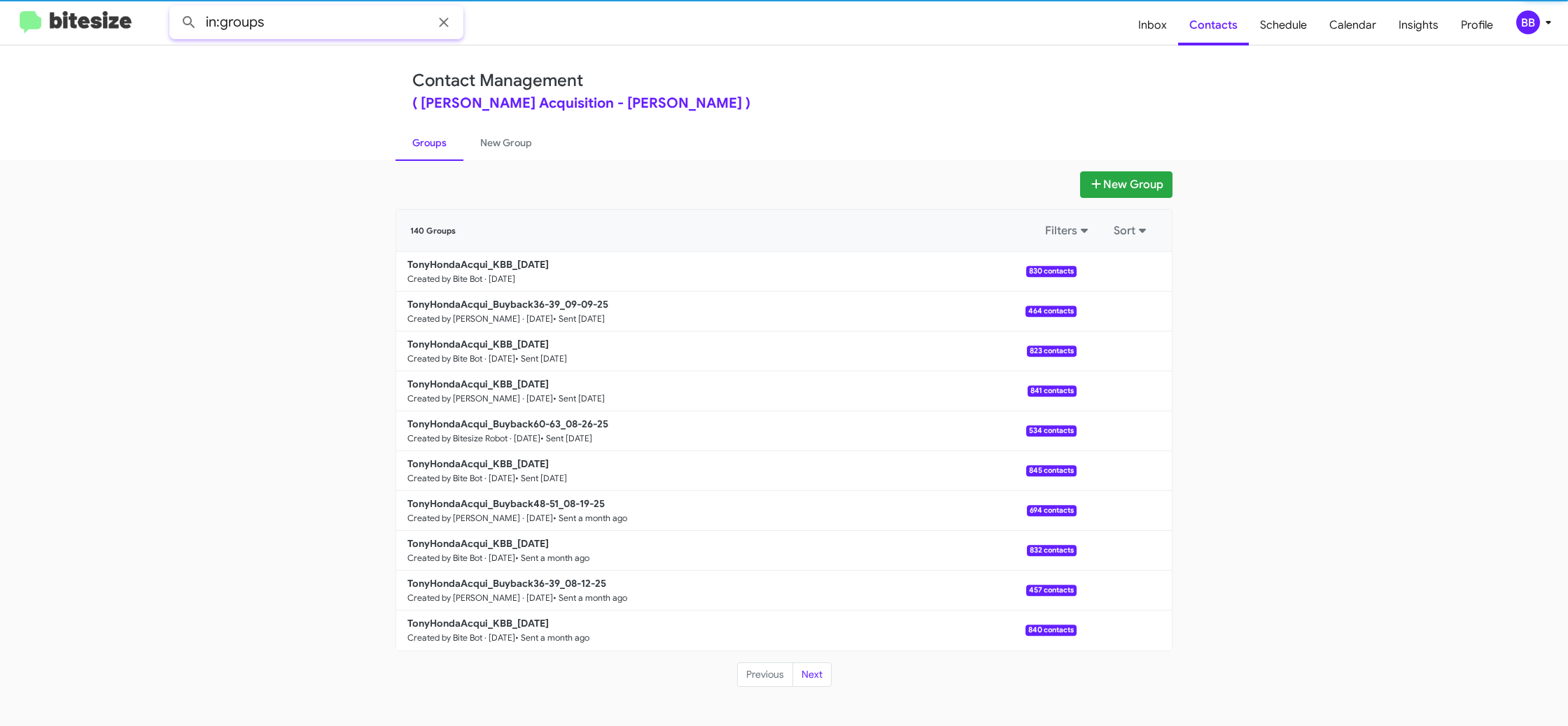
click at [295, 17] on input "in:groups" at bounding box center [316, 22] width 294 height 34
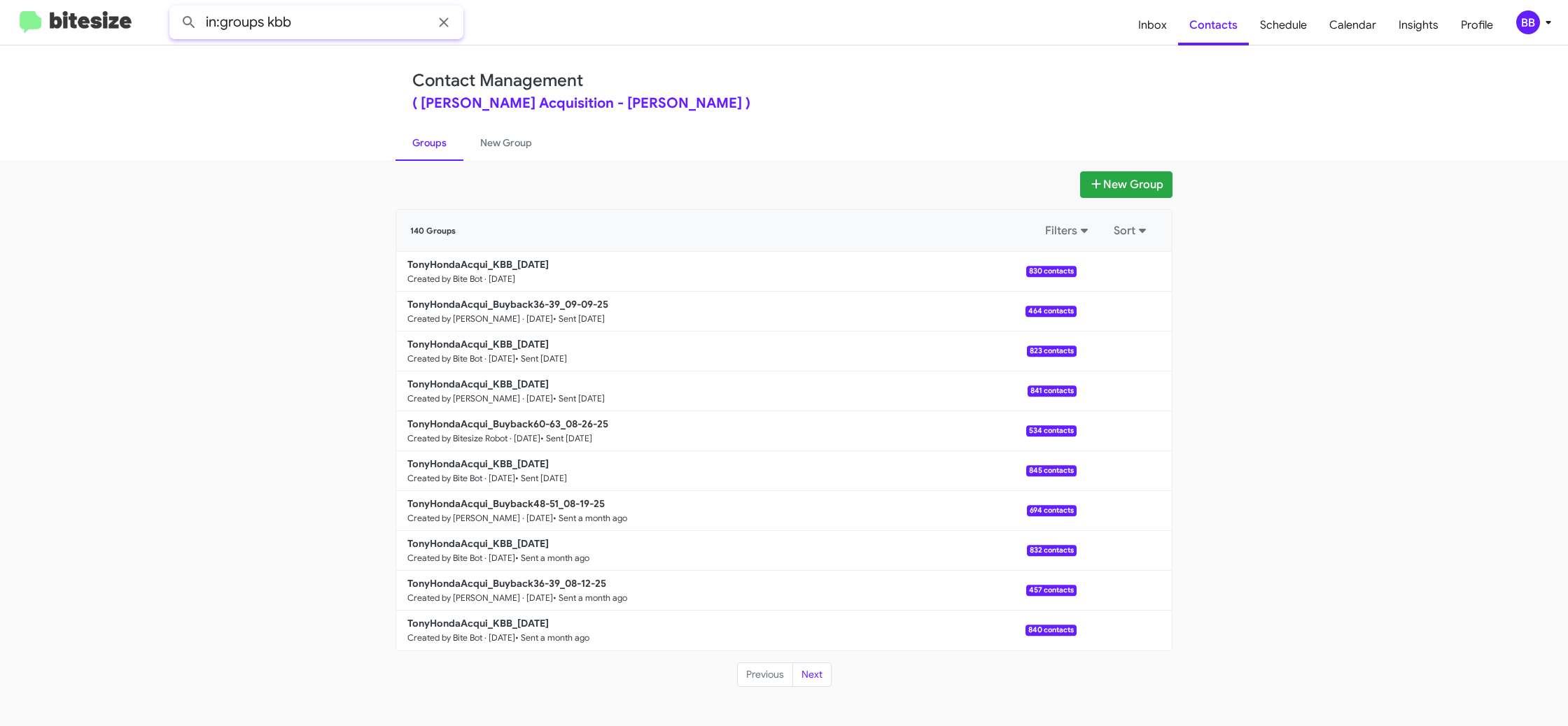
type input "in:groups kbb"
click at [175, 9] on button at bounding box center [189, 22] width 28 height 28
click at [494, 152] on link "New Group" at bounding box center [506, 143] width 85 height 36
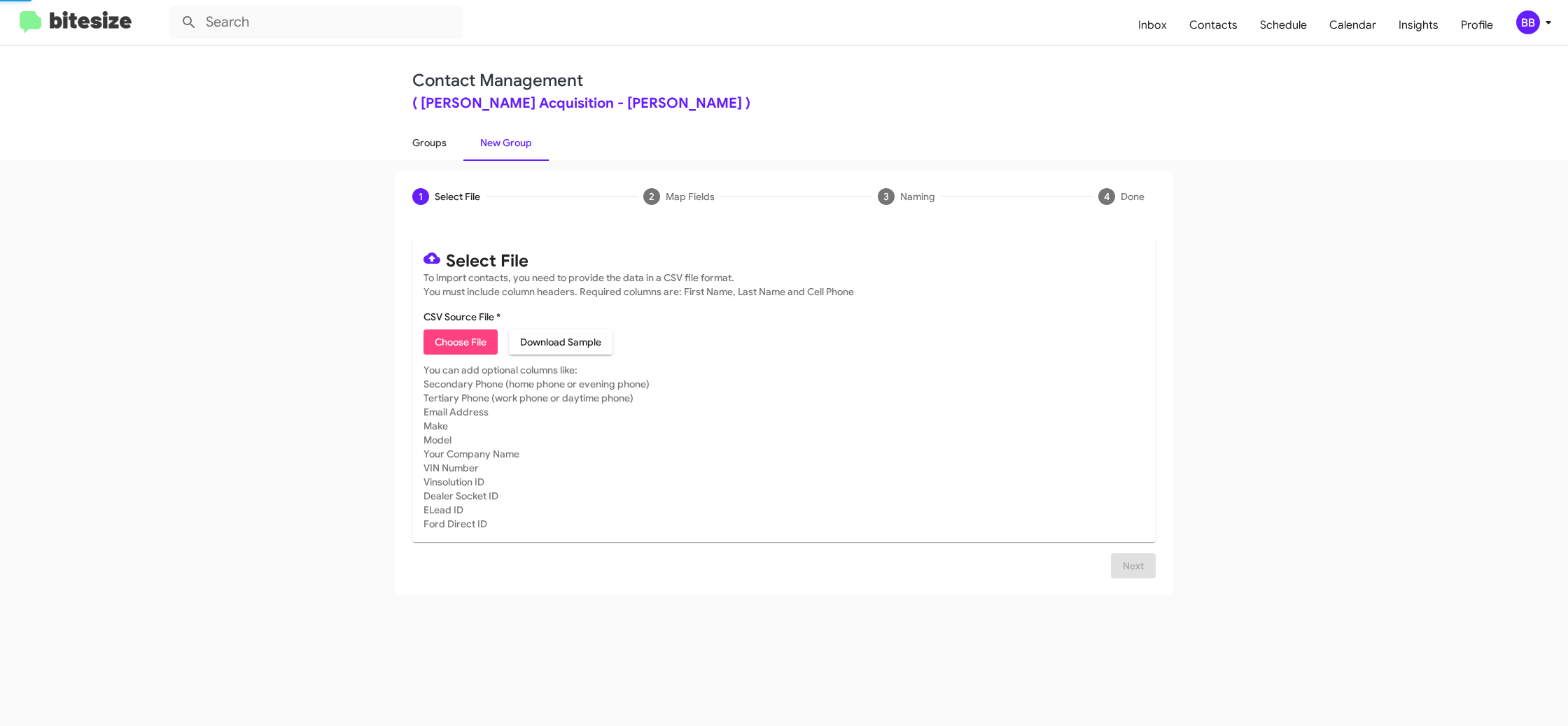
click at [444, 147] on link "Groups" at bounding box center [429, 143] width 68 height 36
type input "in:groups"
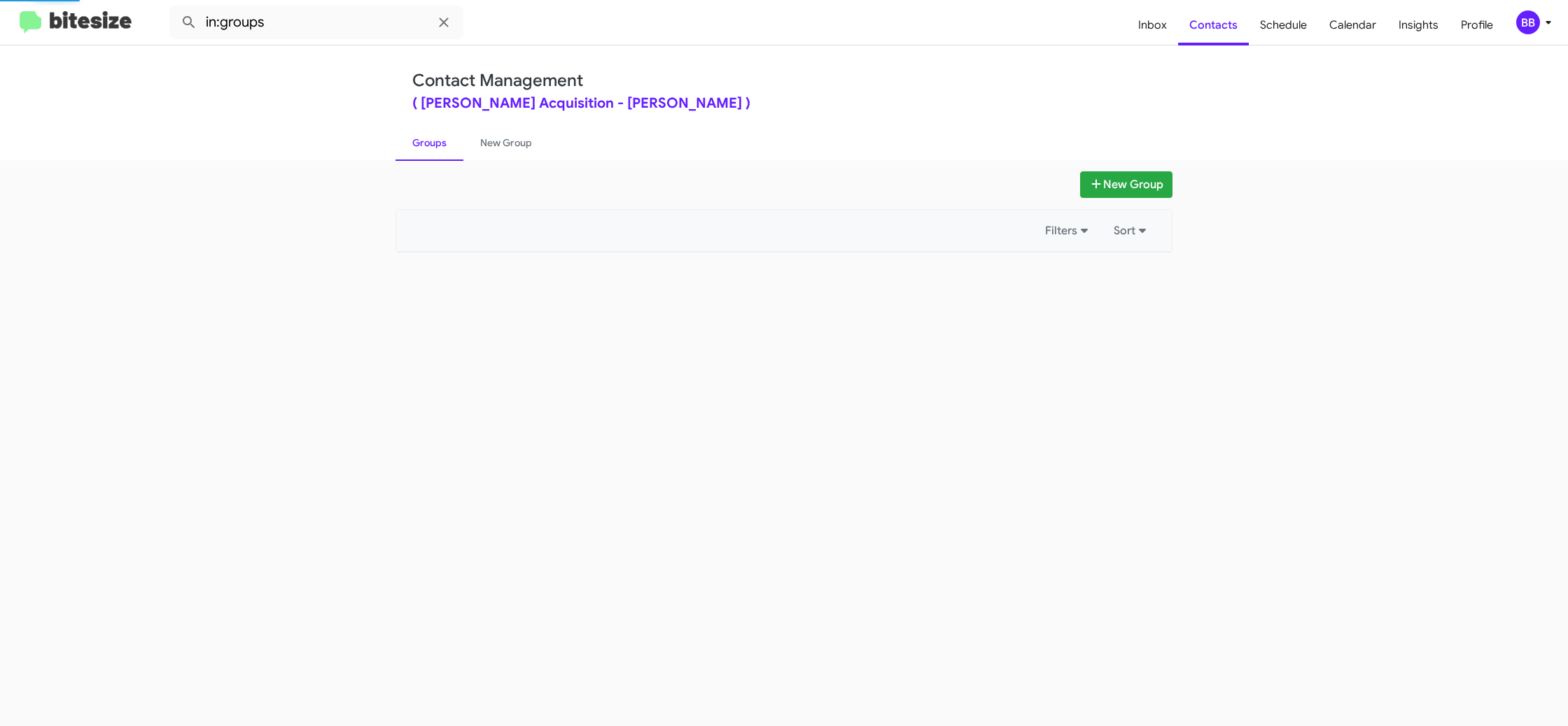
drag, startPoint x: 444, startPoint y: 147, endPoint x: 987, endPoint y: 264, distance: 555.5
click at [444, 147] on link "Groups" at bounding box center [429, 143] width 68 height 36
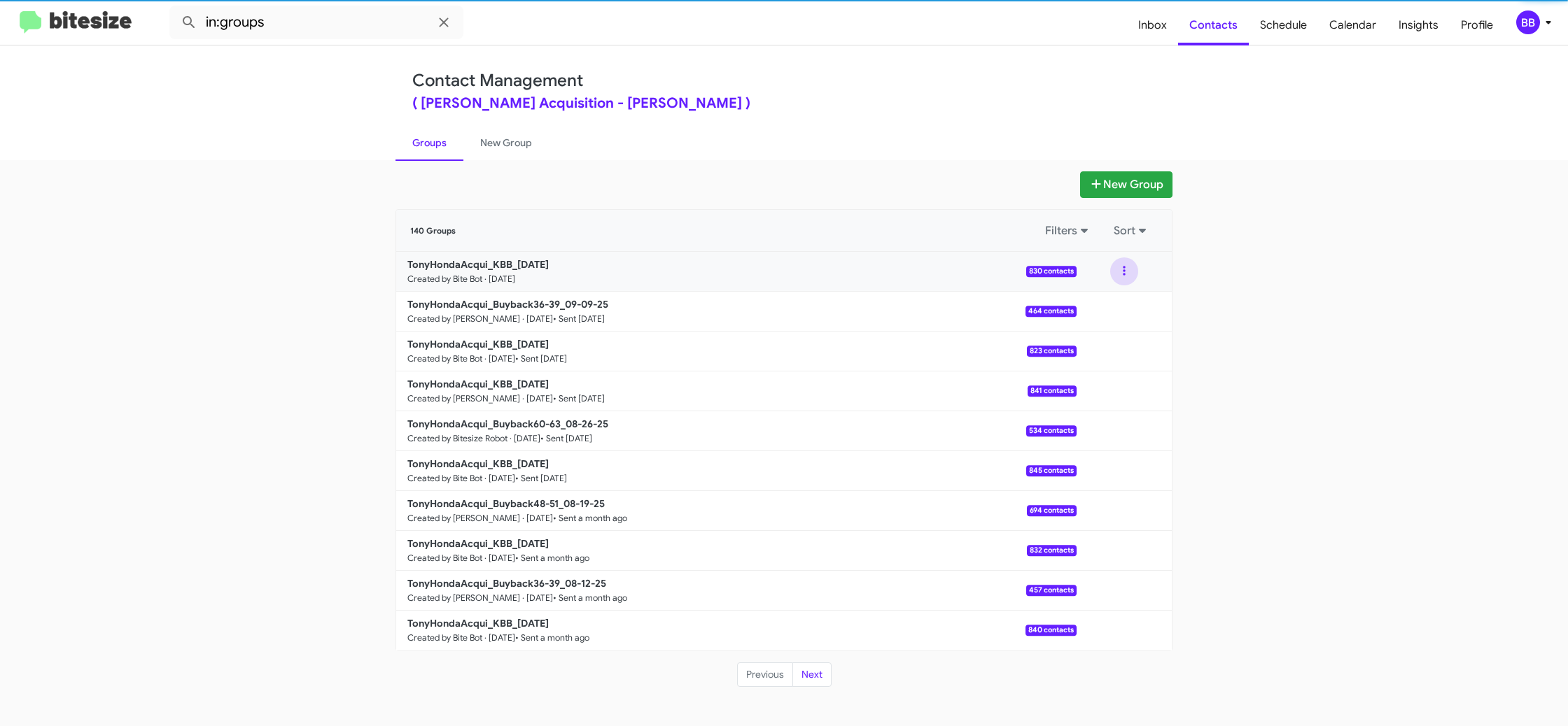
click at [1124, 270] on button at bounding box center [1124, 271] width 28 height 28
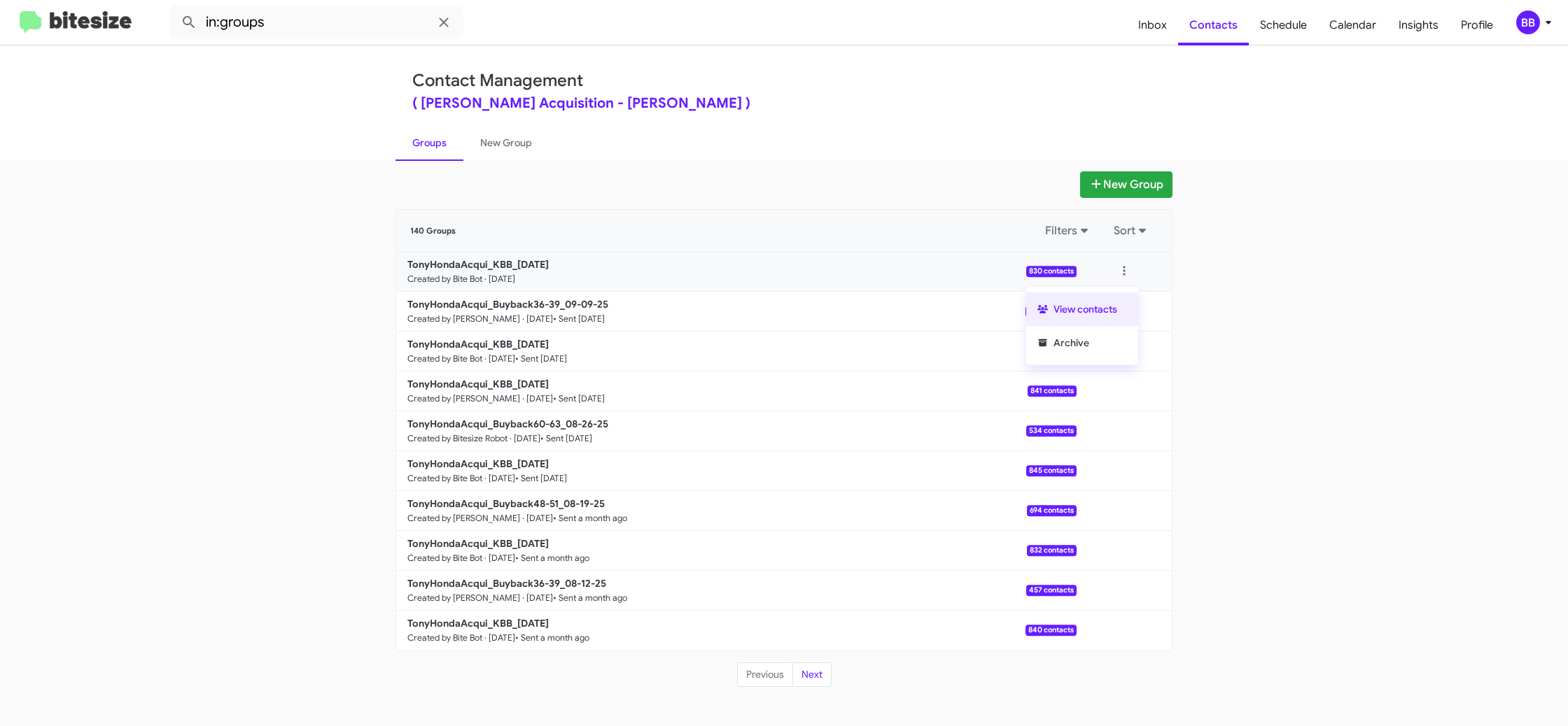
click at [1110, 306] on button "View contacts" at bounding box center [1081, 308] width 112 height 34
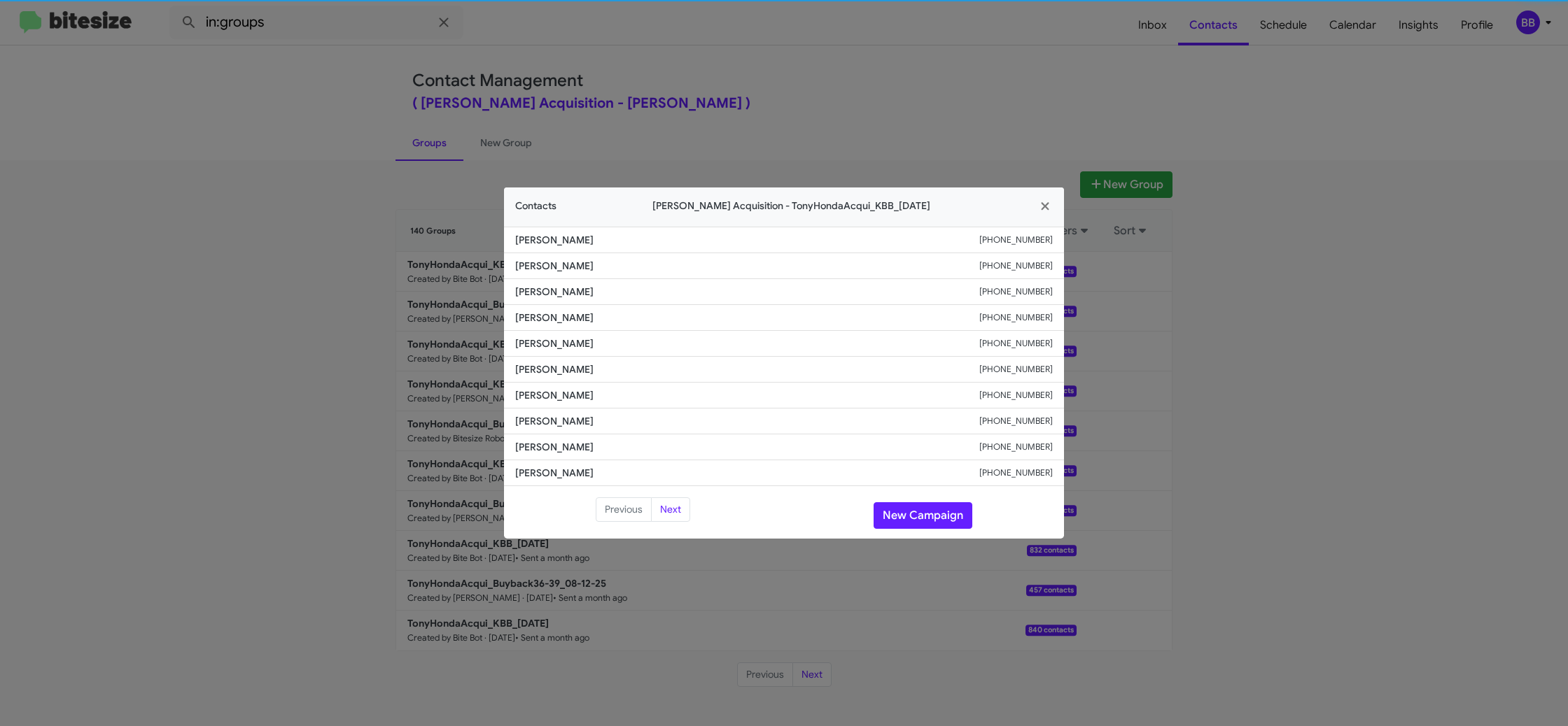
click at [555, 336] on span "Kathrene Ramos" at bounding box center [747, 343] width 464 height 14
click at [551, 340] on span "Kathrene Ramos" at bounding box center [747, 343] width 464 height 14
drag, startPoint x: 922, startPoint y: 516, endPoint x: 912, endPoint y: 515, distance: 10.0
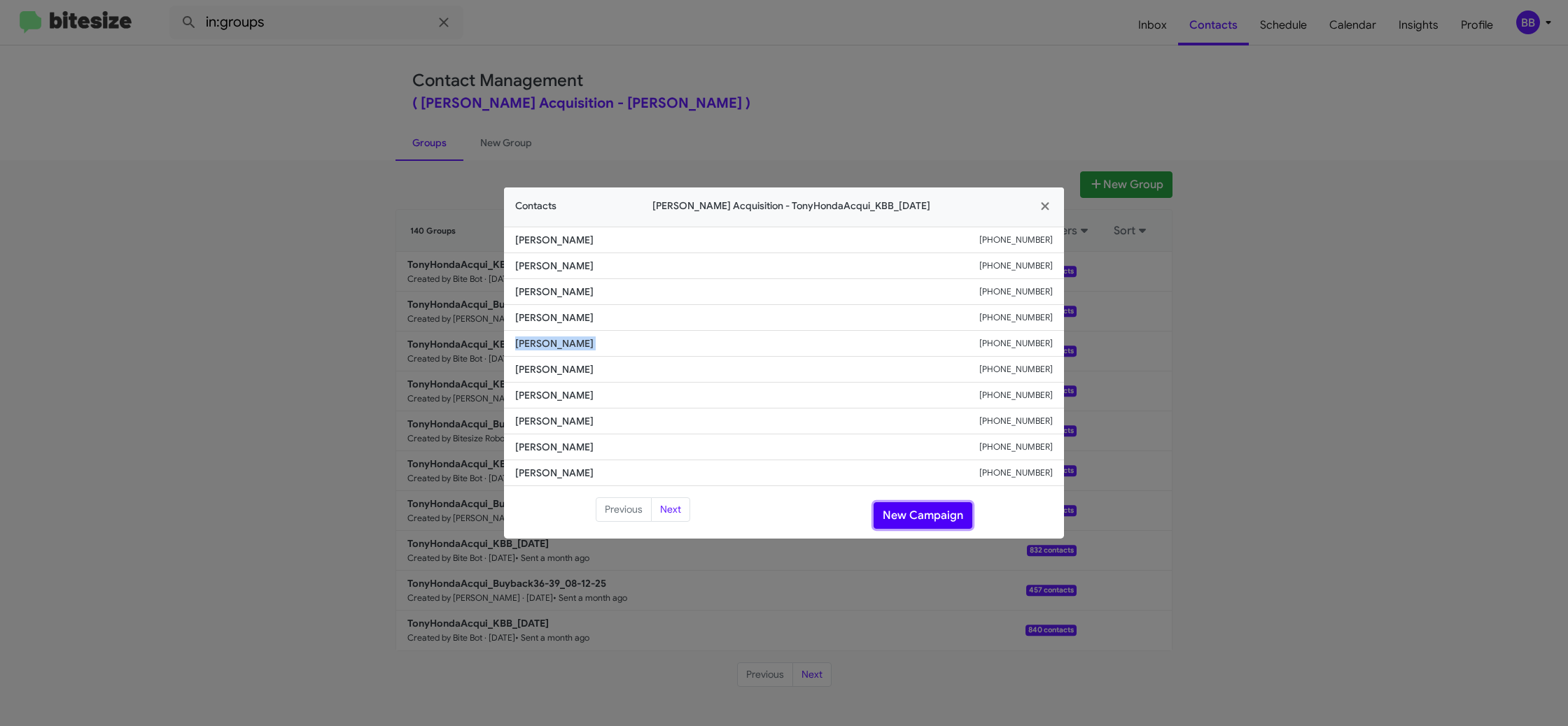
click at [920, 516] on button "New Campaign" at bounding box center [922, 516] width 99 height 27
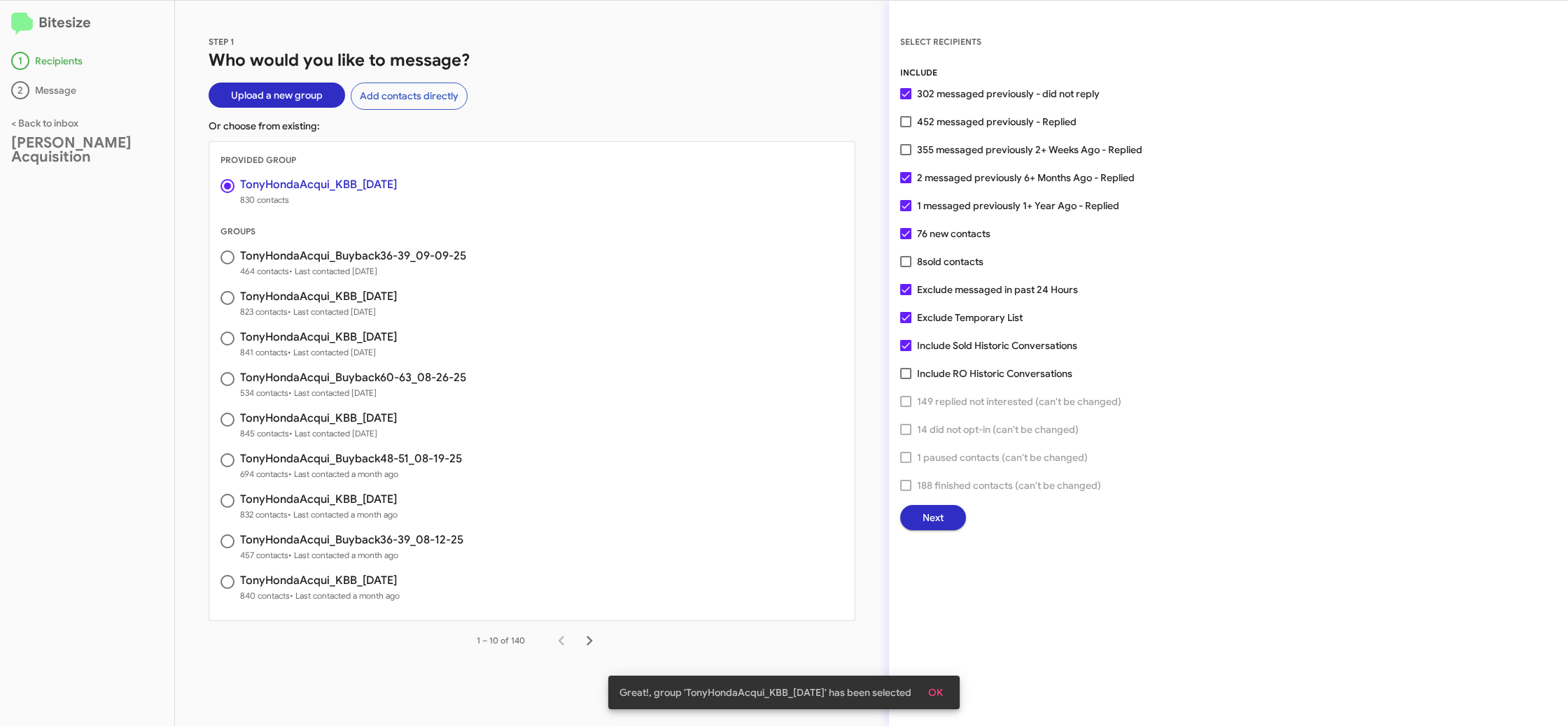
click at [951, 529] on div "SELECT RECIPIENTS INCLUDE 302 messaged previously - did not reply 452 messaged …" at bounding box center [1228, 364] width 679 height 726
click at [943, 519] on button "Next" at bounding box center [933, 518] width 66 height 25
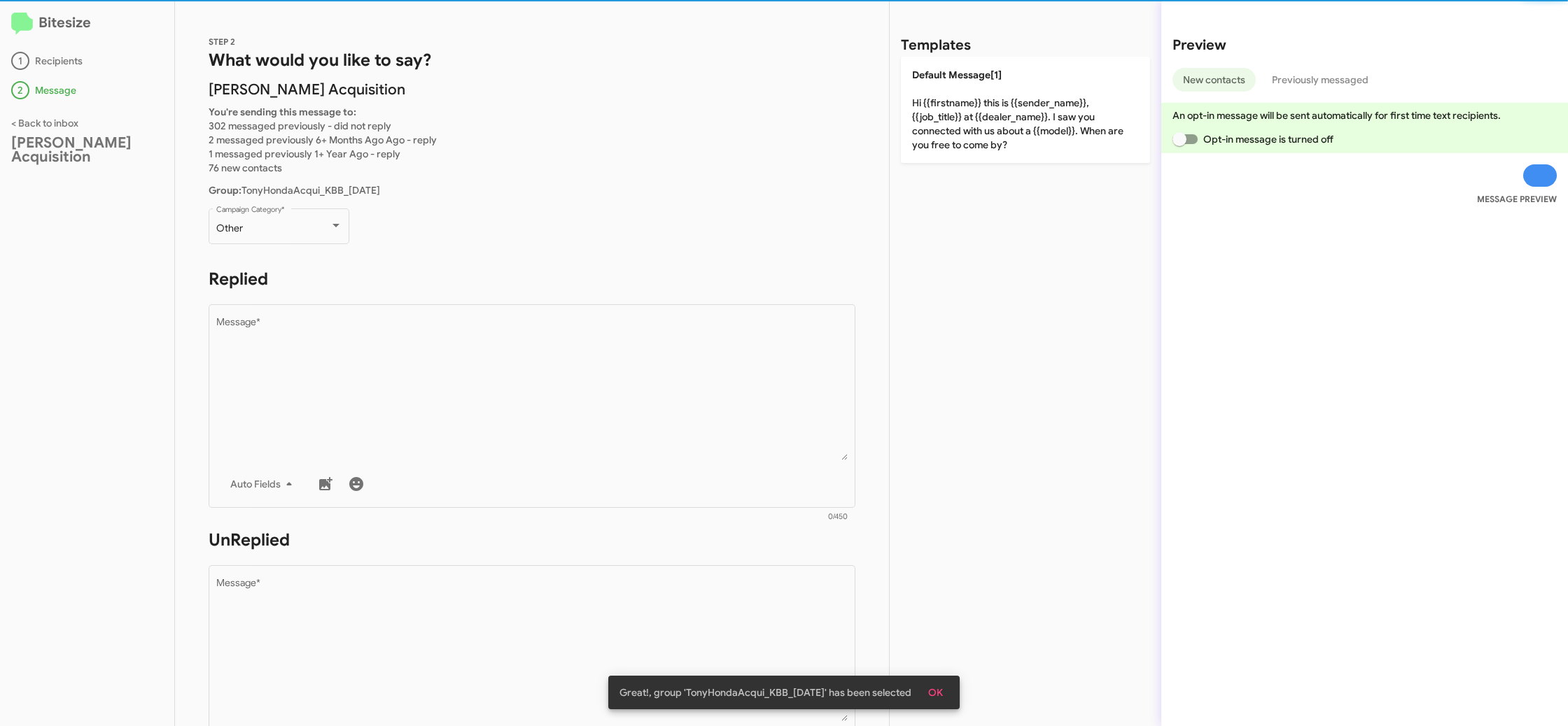
click at [352, 222] on p "Other Campaign Category *" at bounding box center [532, 233] width 647 height 54
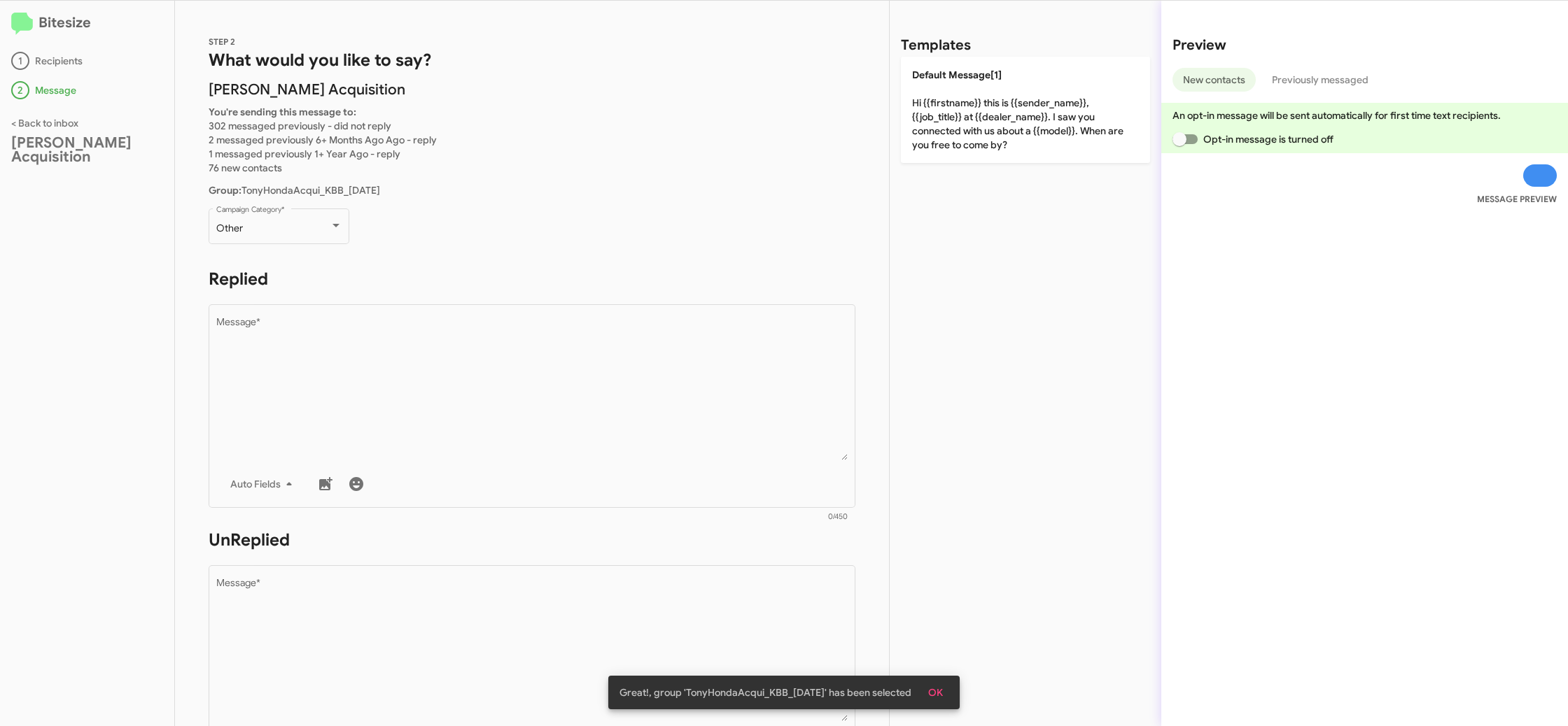
click at [290, 255] on div "Other Campaign Category *" at bounding box center [279, 233] width 141 height 49
click at [292, 241] on div "Other Campaign Category *" at bounding box center [280, 225] width 126 height 38
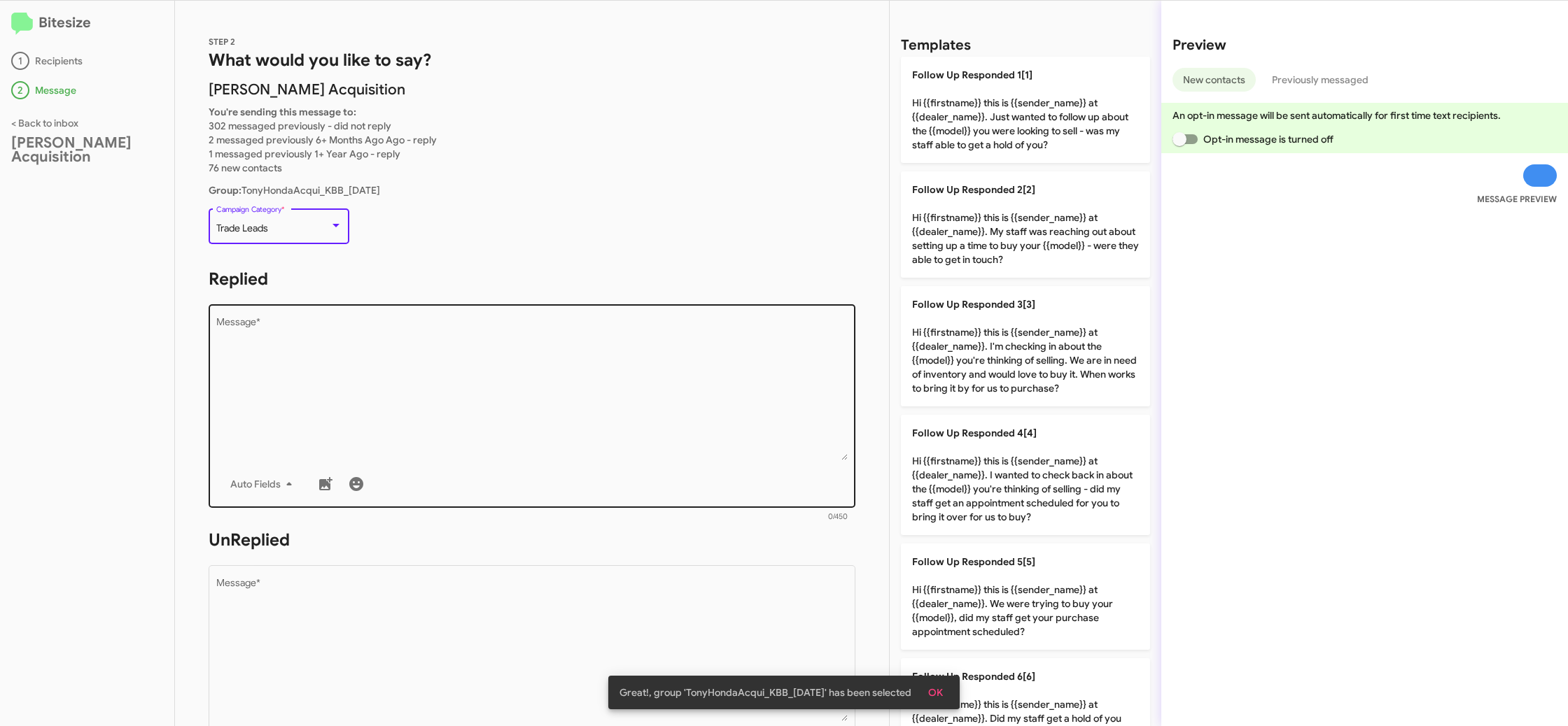
click at [453, 333] on textarea "Message *" at bounding box center [533, 389] width 632 height 143
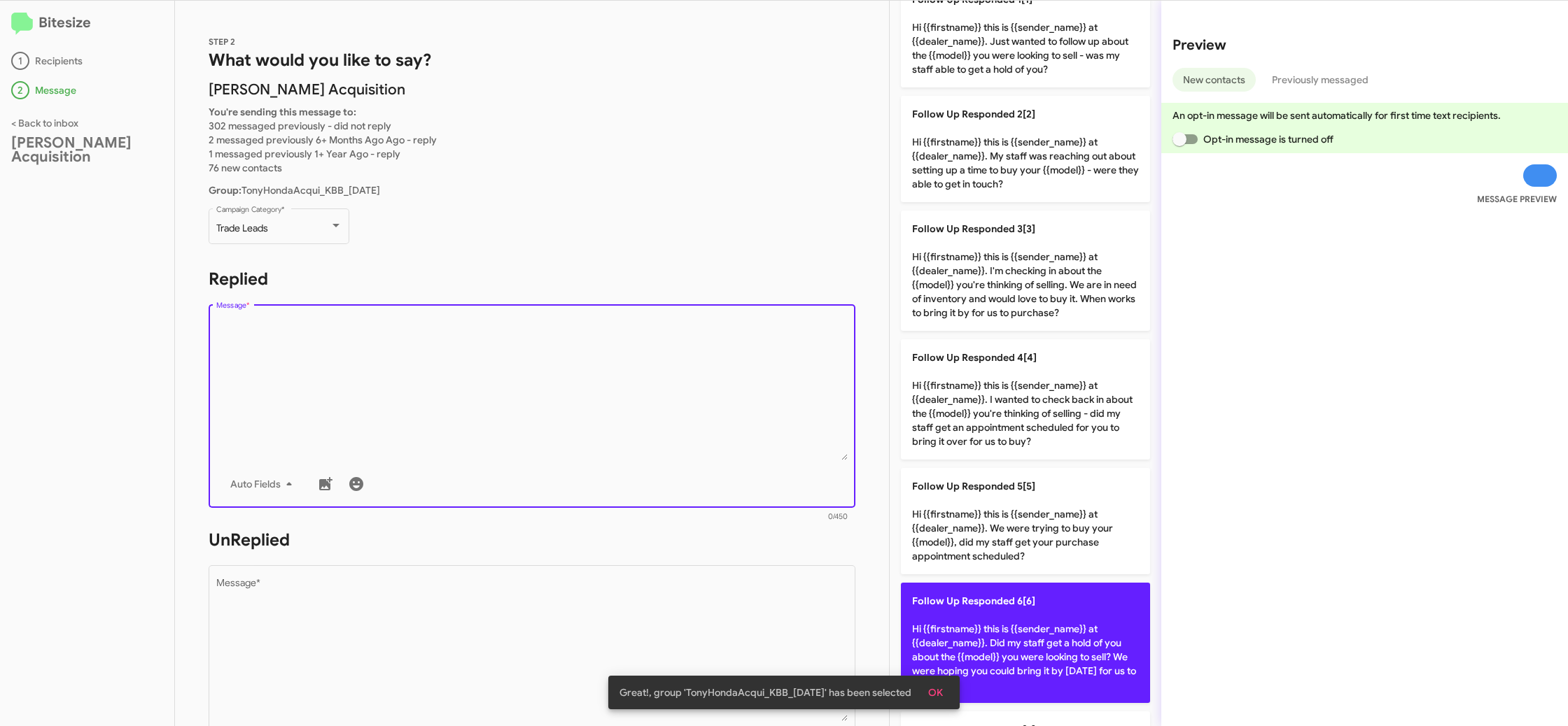
scroll to position [212, 0]
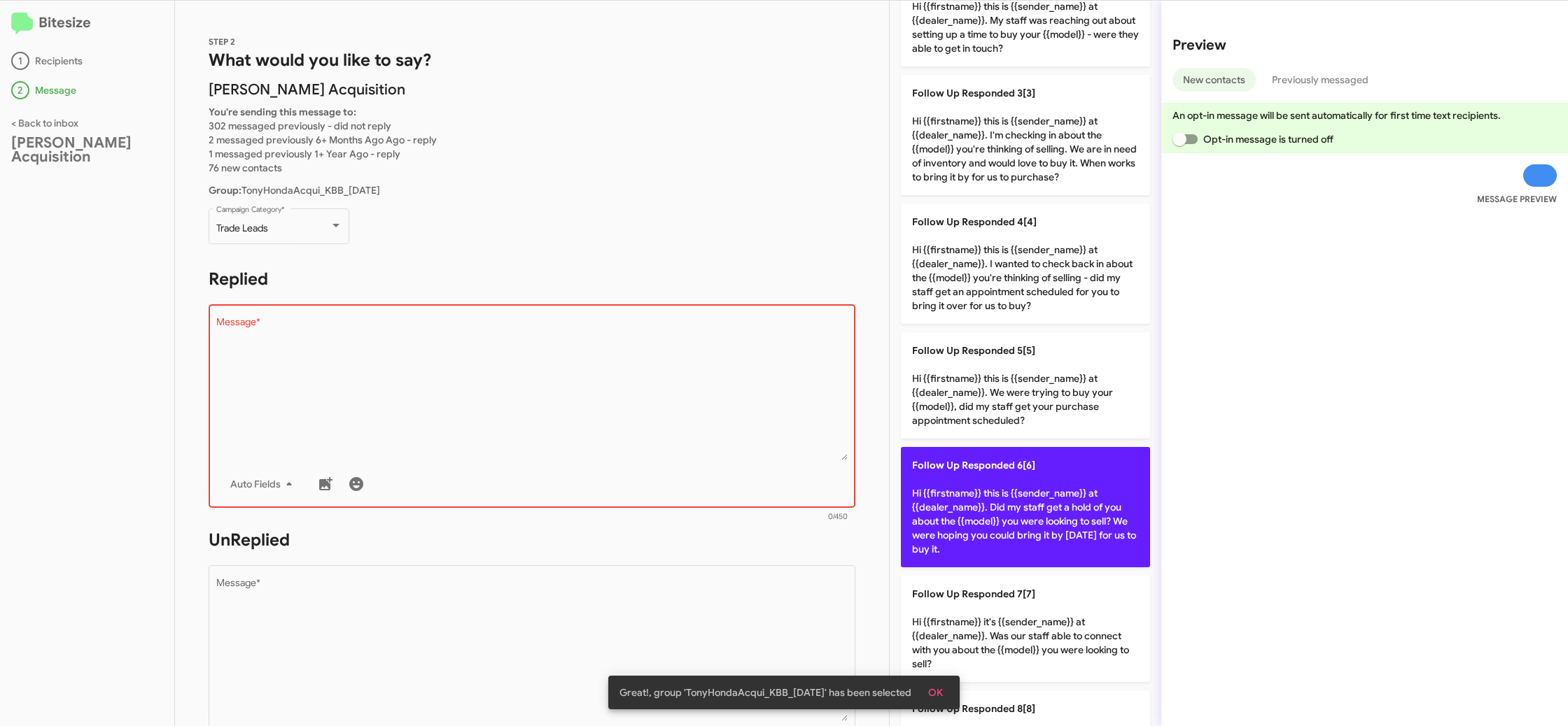
drag, startPoint x: 1004, startPoint y: 506, endPoint x: 765, endPoint y: 604, distance: 258.3
click at [946, 522] on p "Follow Up Responded 6[6] Hi {{firstname}} this is {{sender_name}} at {{dealer_n…" at bounding box center [1025, 508] width 249 height 121
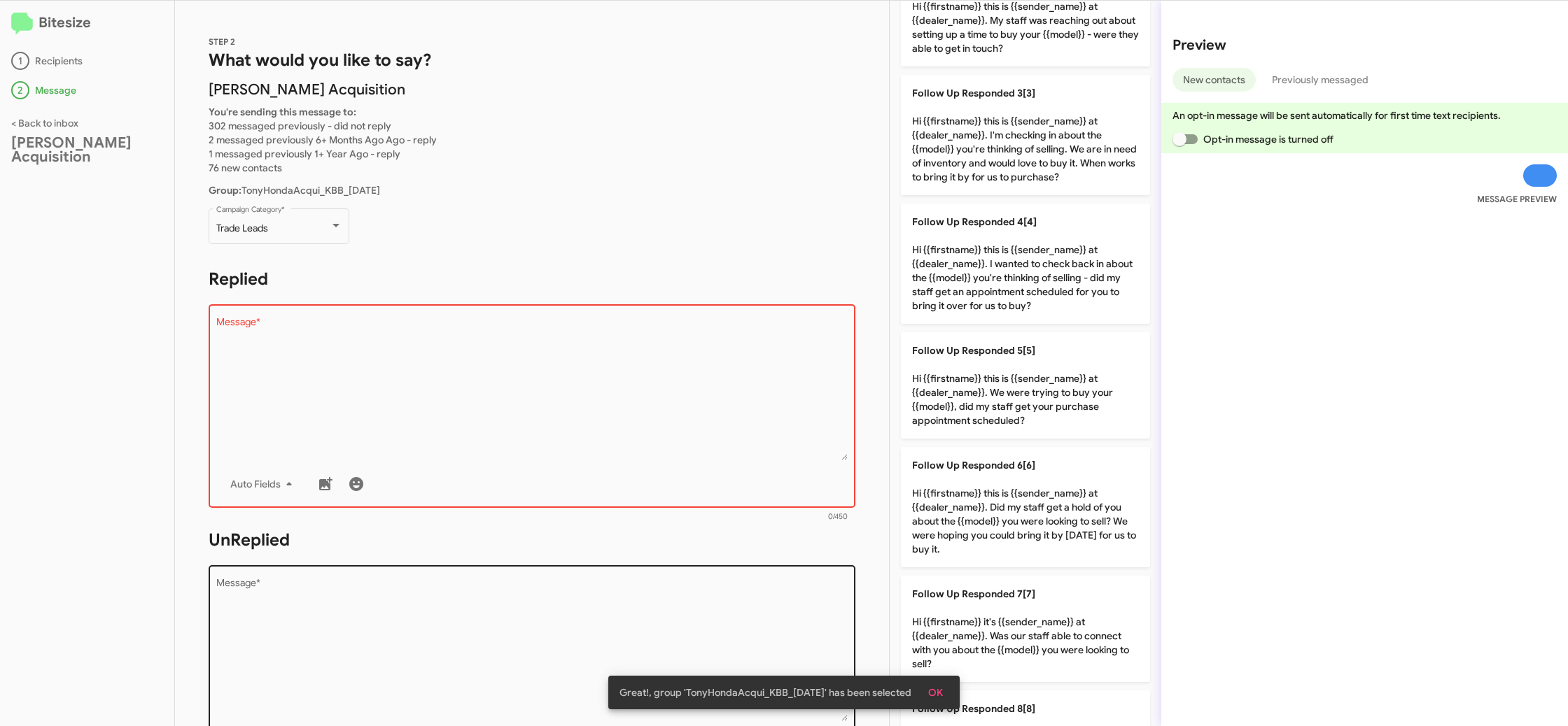
type textarea "Hi {{firstname}} this is {{sender_name}} at {{dealer_name}}. Did my staff get a…"
click at [767, 600] on textarea "Message *" at bounding box center [533, 649] width 632 height 143
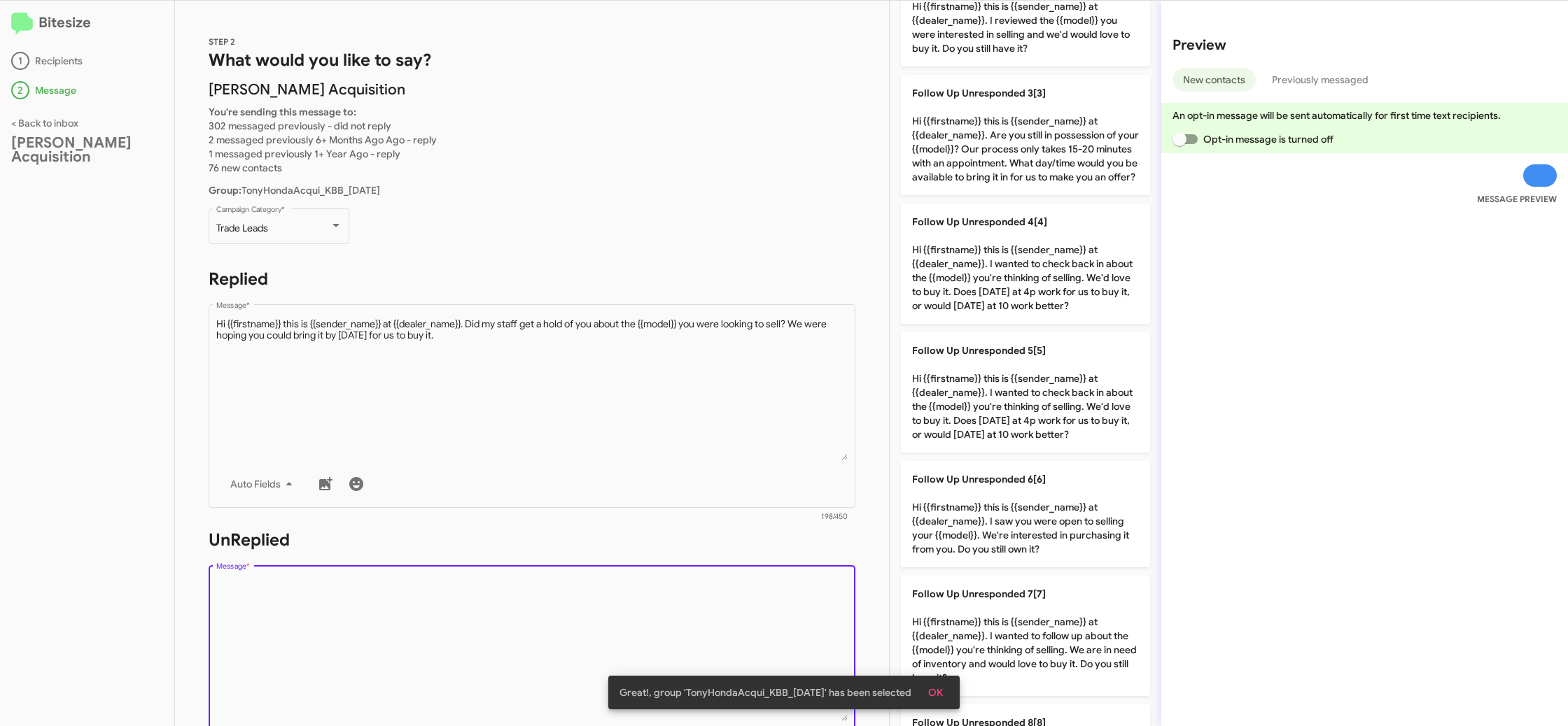
click at [767, 600] on textarea "Message *" at bounding box center [533, 649] width 632 height 143
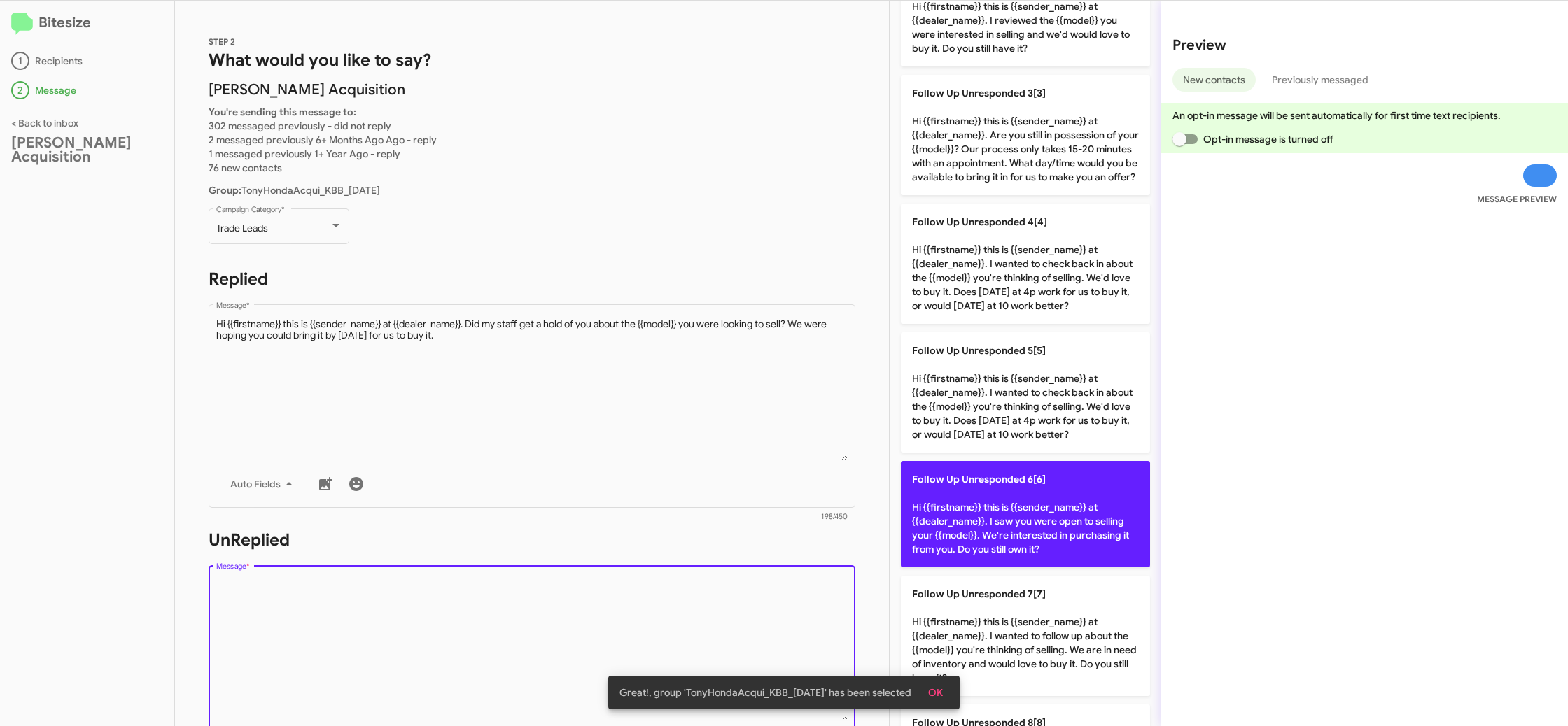
drag, startPoint x: 767, startPoint y: 600, endPoint x: 1046, endPoint y: 500, distance: 296.4
click at [791, 582] on textarea "Message *" at bounding box center [533, 649] width 632 height 143
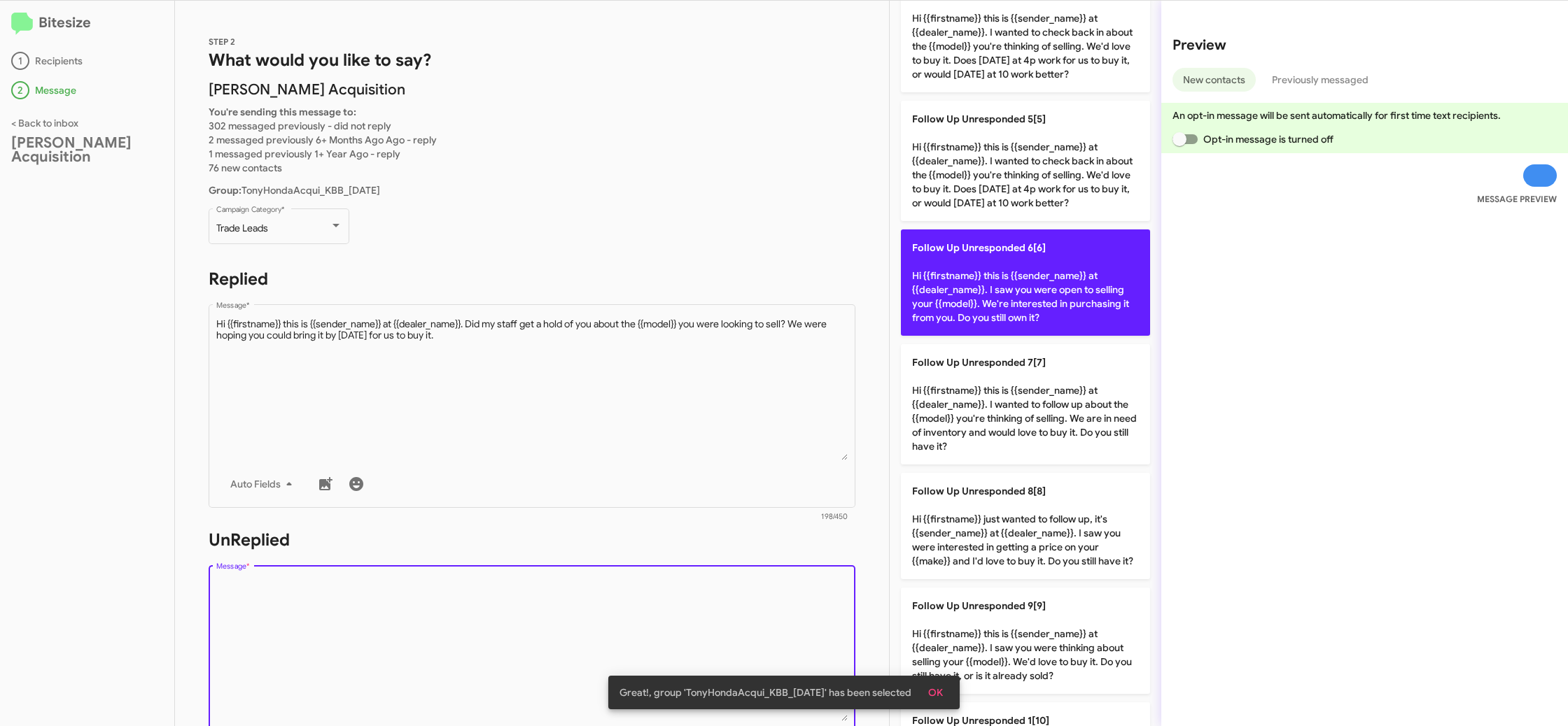
scroll to position [548, 0]
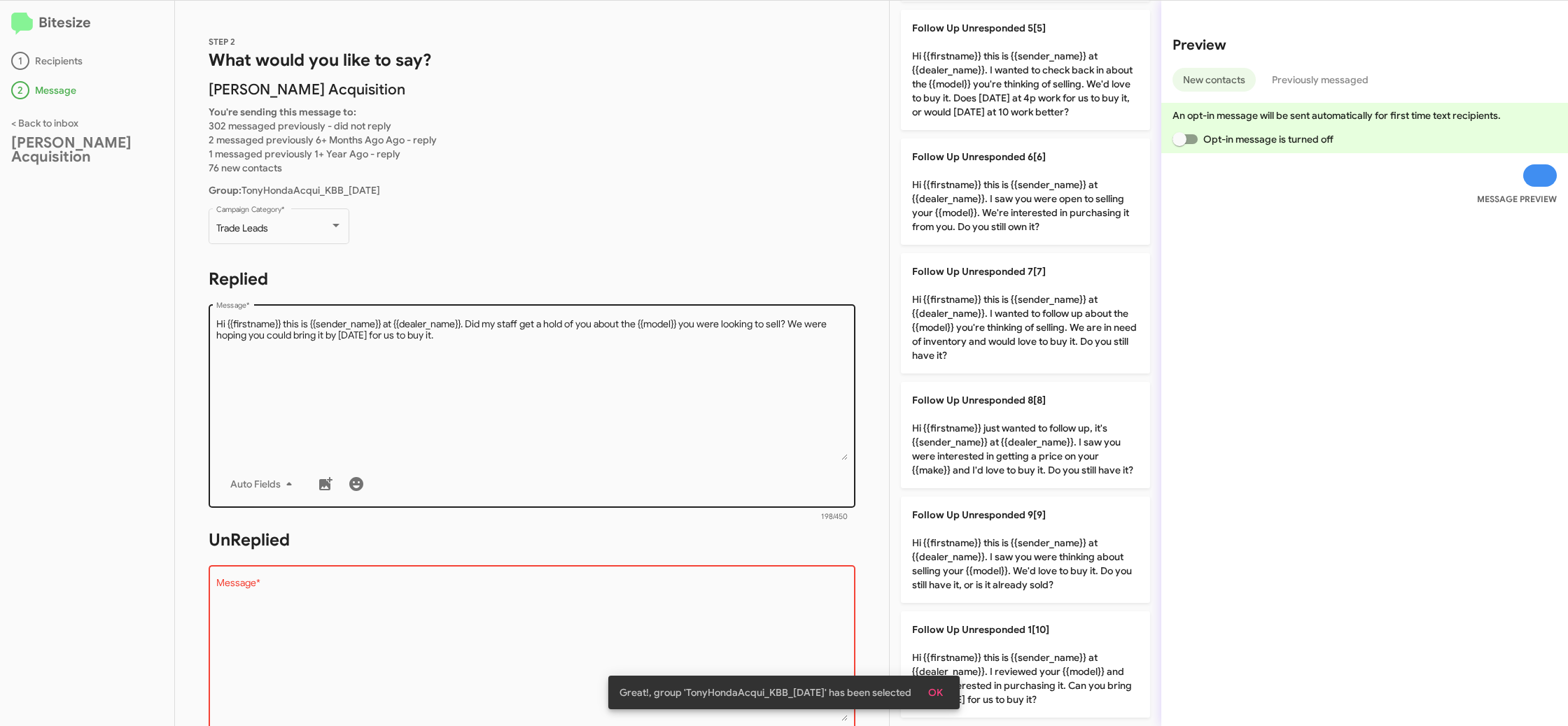
drag, startPoint x: 1036, startPoint y: 436, endPoint x: 834, endPoint y: 438, distance: 202.0
click at [1027, 436] on p "Follow Up Unresponded 8[8] Hi {{firstname}} just wanted to follow up, it's {{se…" at bounding box center [1025, 435] width 249 height 106
type textarea "Hi {{firstname}} just wanted to follow up, it's {{sender_name}} at {{dealer_nam…"
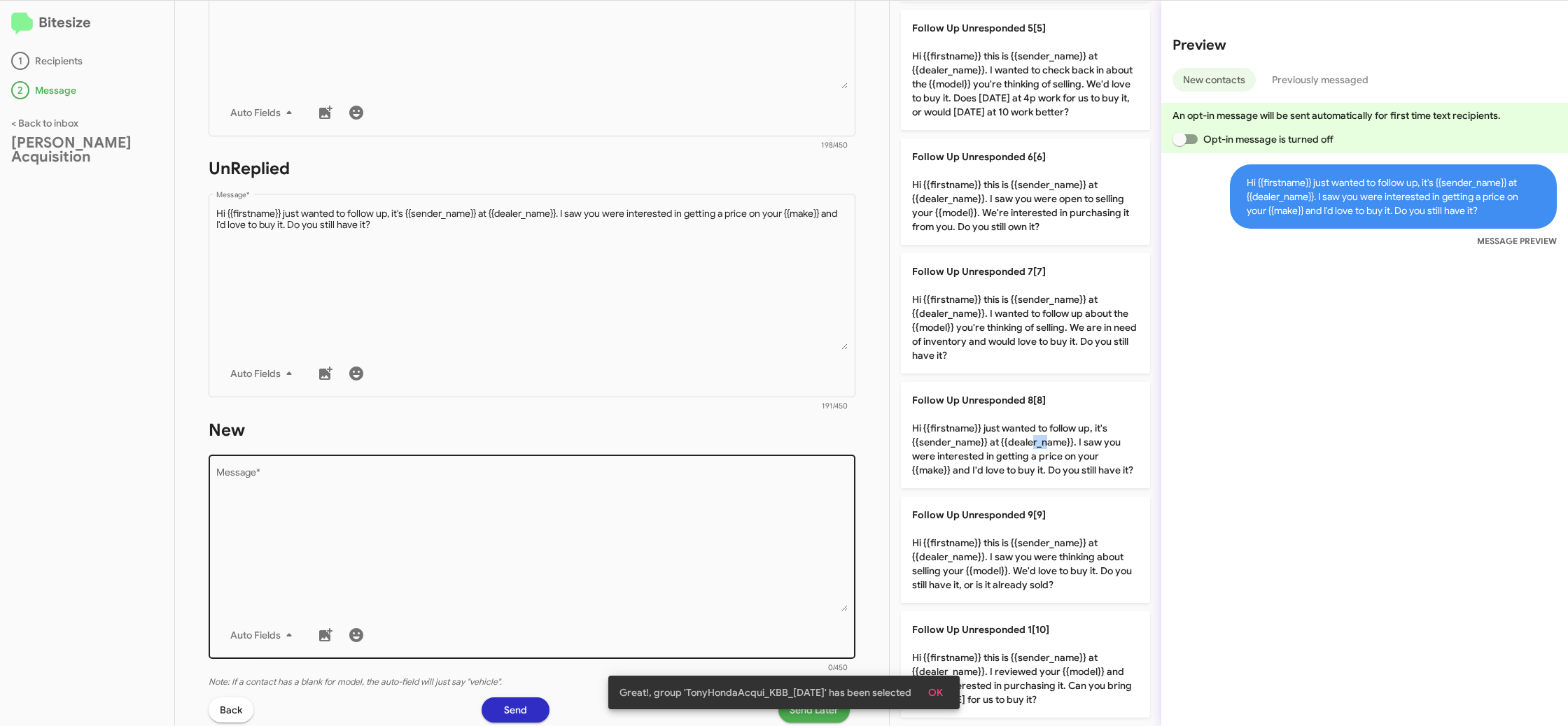
scroll to position [446, 0]
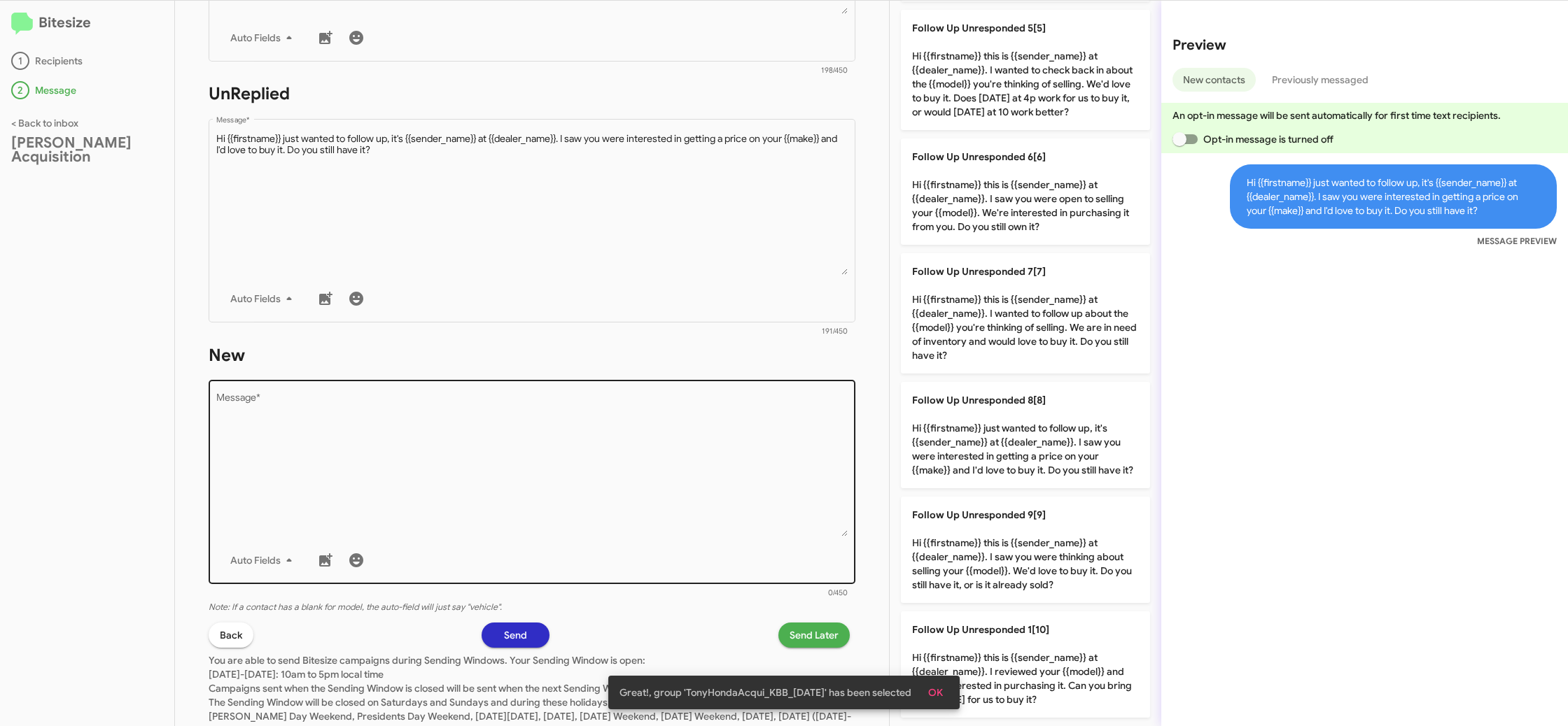
click at [672, 455] on textarea "Message *" at bounding box center [533, 465] width 632 height 143
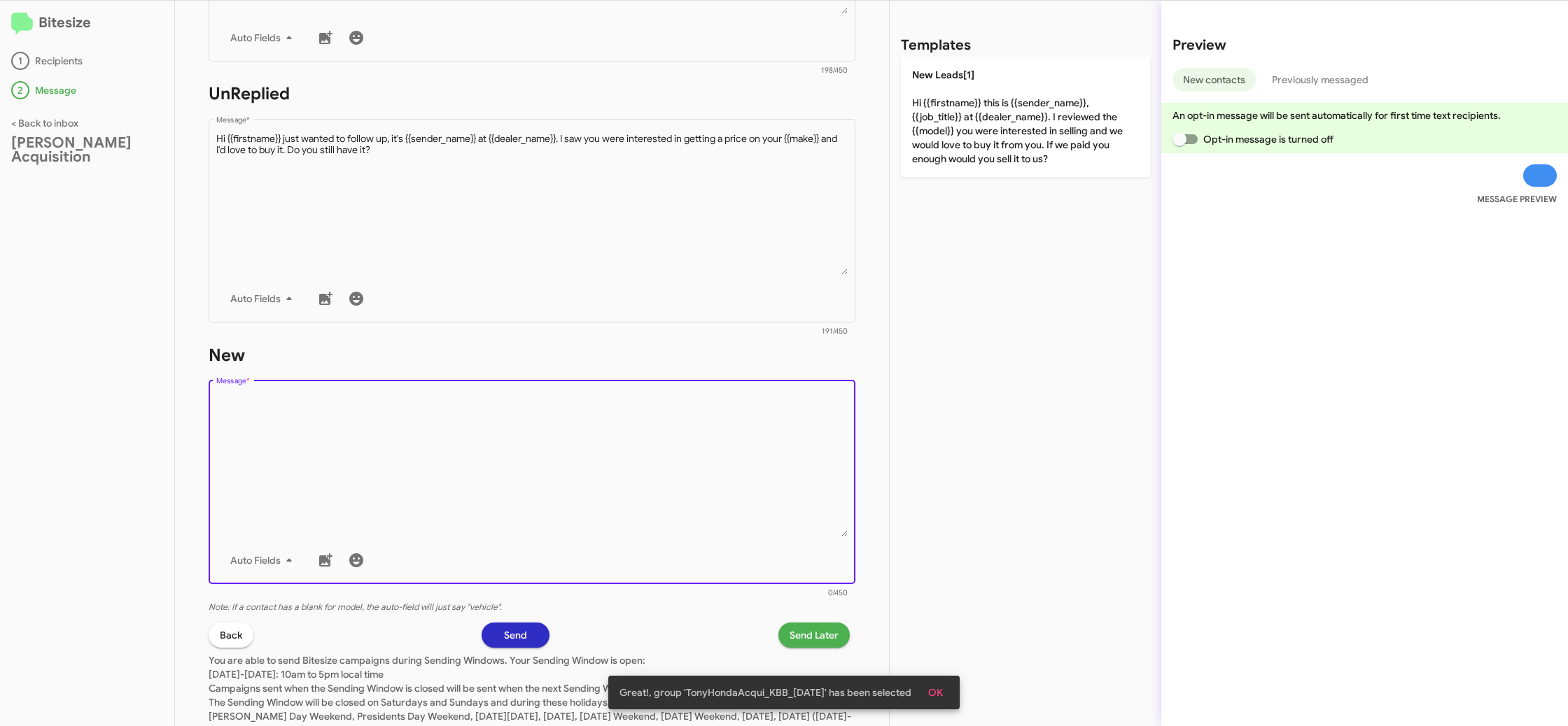
drag, startPoint x: 672, startPoint y: 455, endPoint x: 931, endPoint y: 194, distance: 367.7
click at [711, 412] on textarea "Message *" at bounding box center [533, 465] width 632 height 143
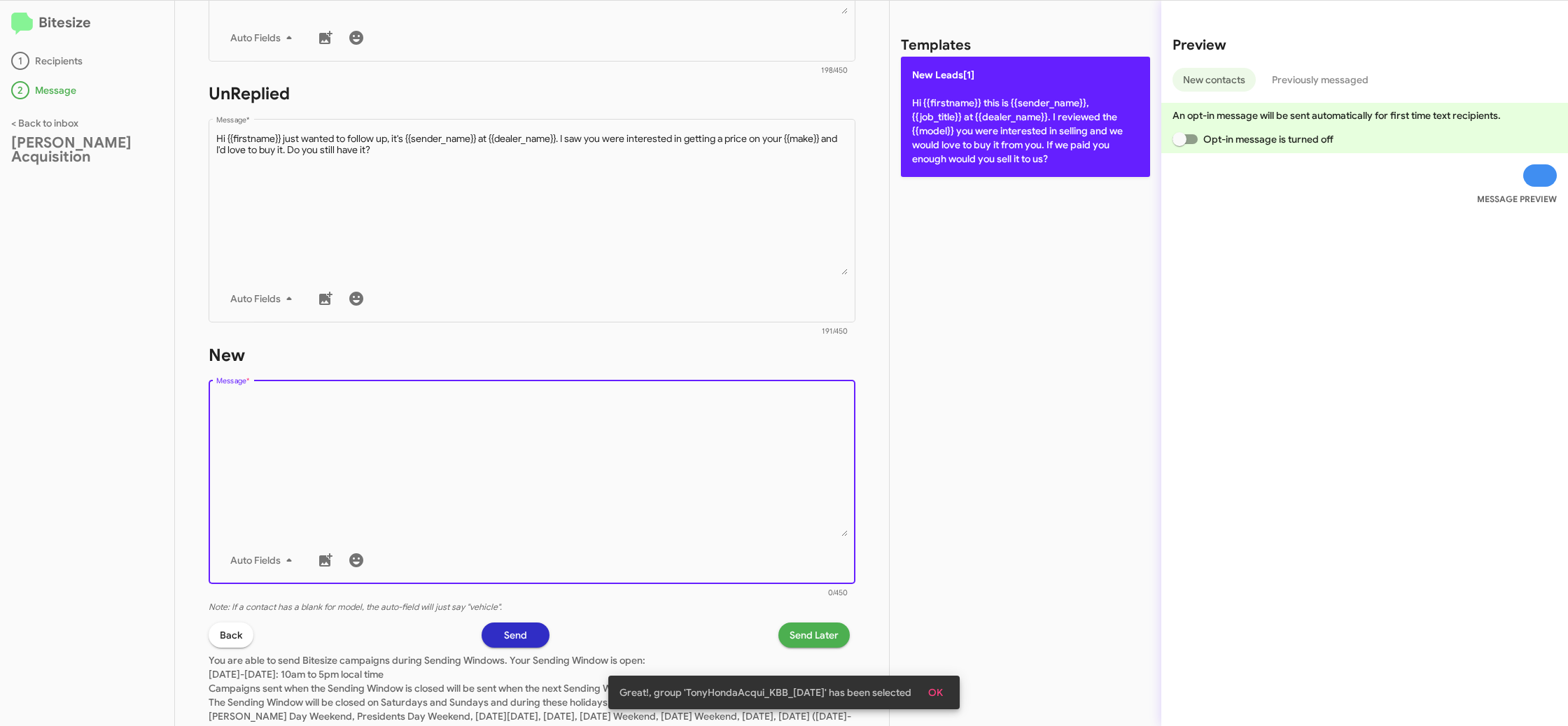
click at [970, 172] on p "New Leads[1] Hi {{firstname}} this is {{sender_name}}, {{job_title}} at {{deale…" at bounding box center [1025, 117] width 249 height 121
type textarea "Hi {{firstname}} this is {{sender_name}}, {{job_title}} at {{dealer_name}}. I r…"
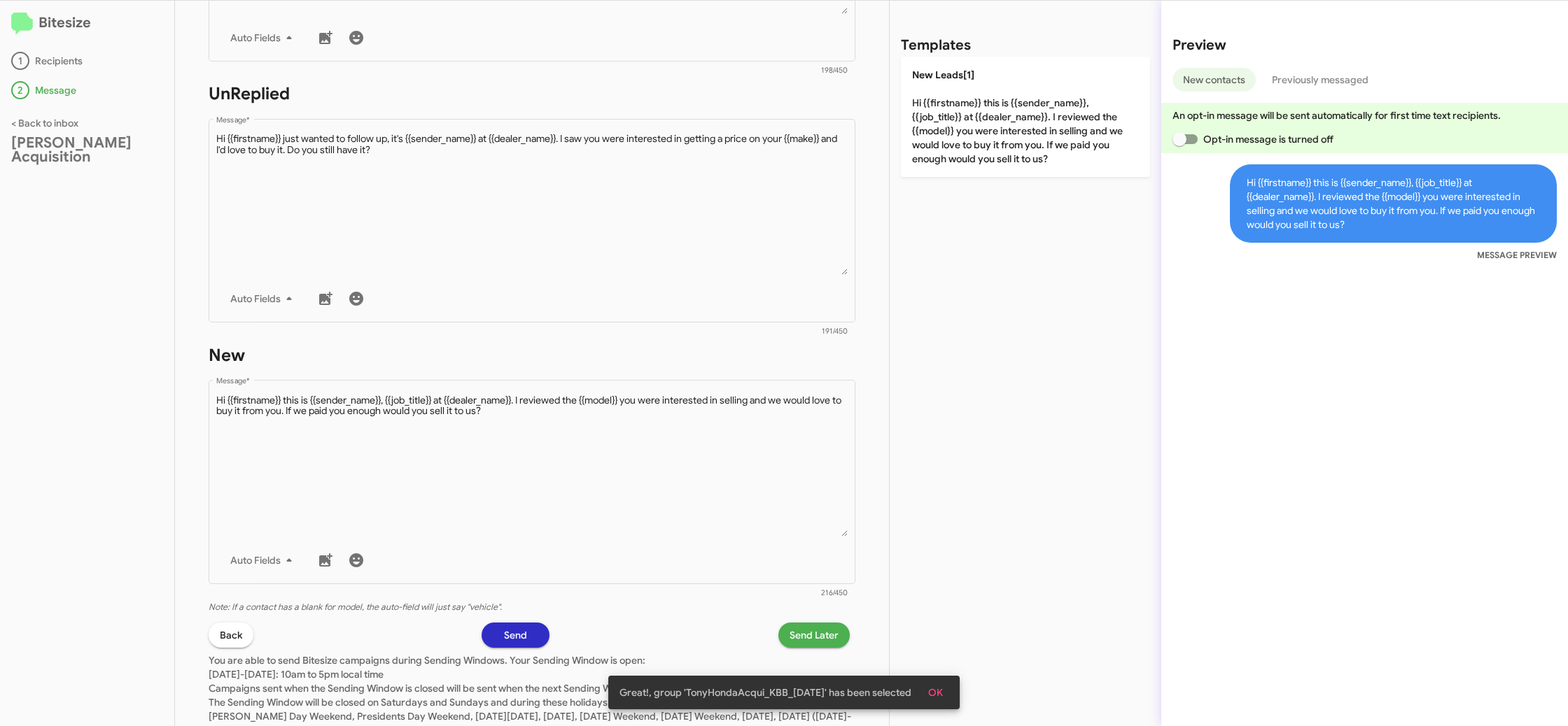
click at [818, 627] on span "Send Later" at bounding box center [813, 635] width 49 height 25
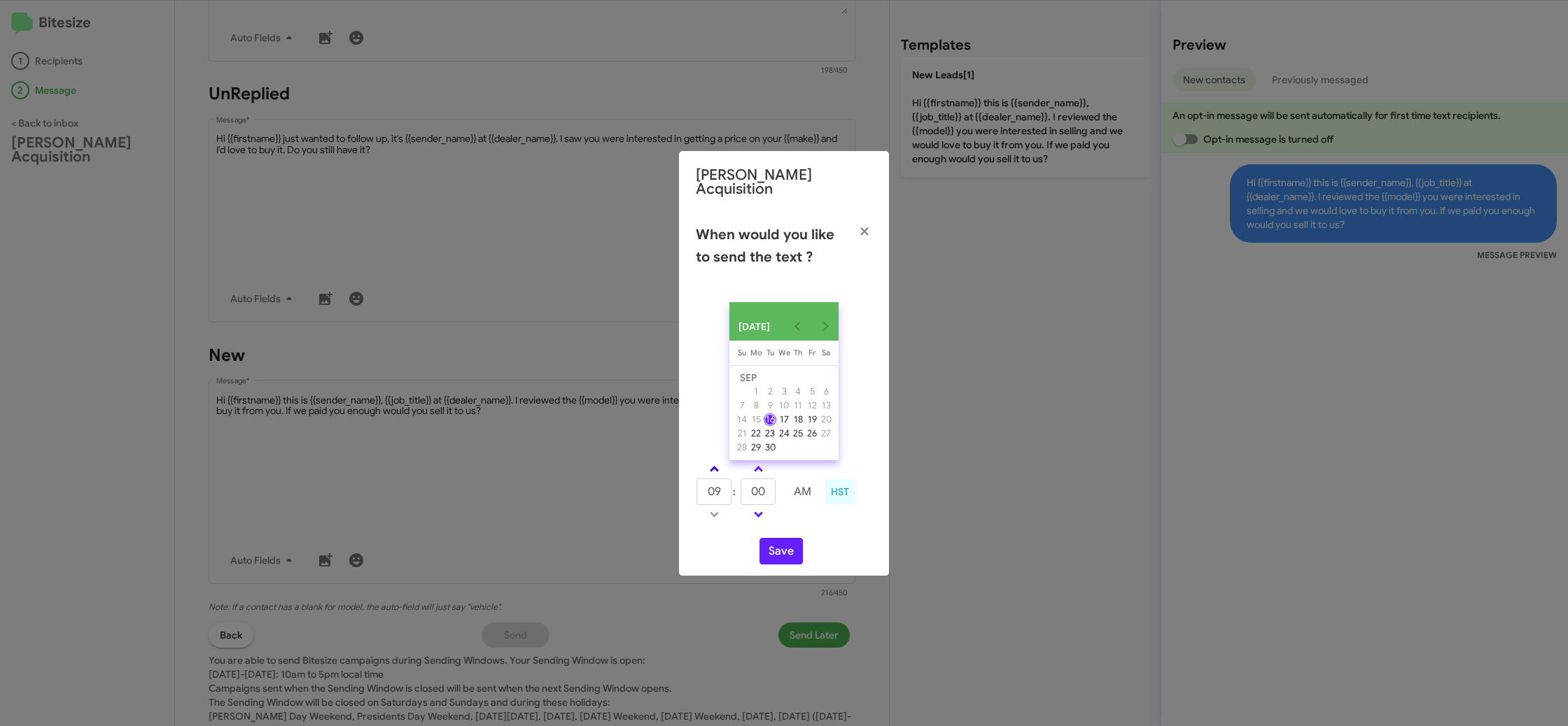
click at [716, 461] on link at bounding box center [715, 468] width 25 height 16
click at [723, 514] on link at bounding box center [715, 514] width 25 height 16
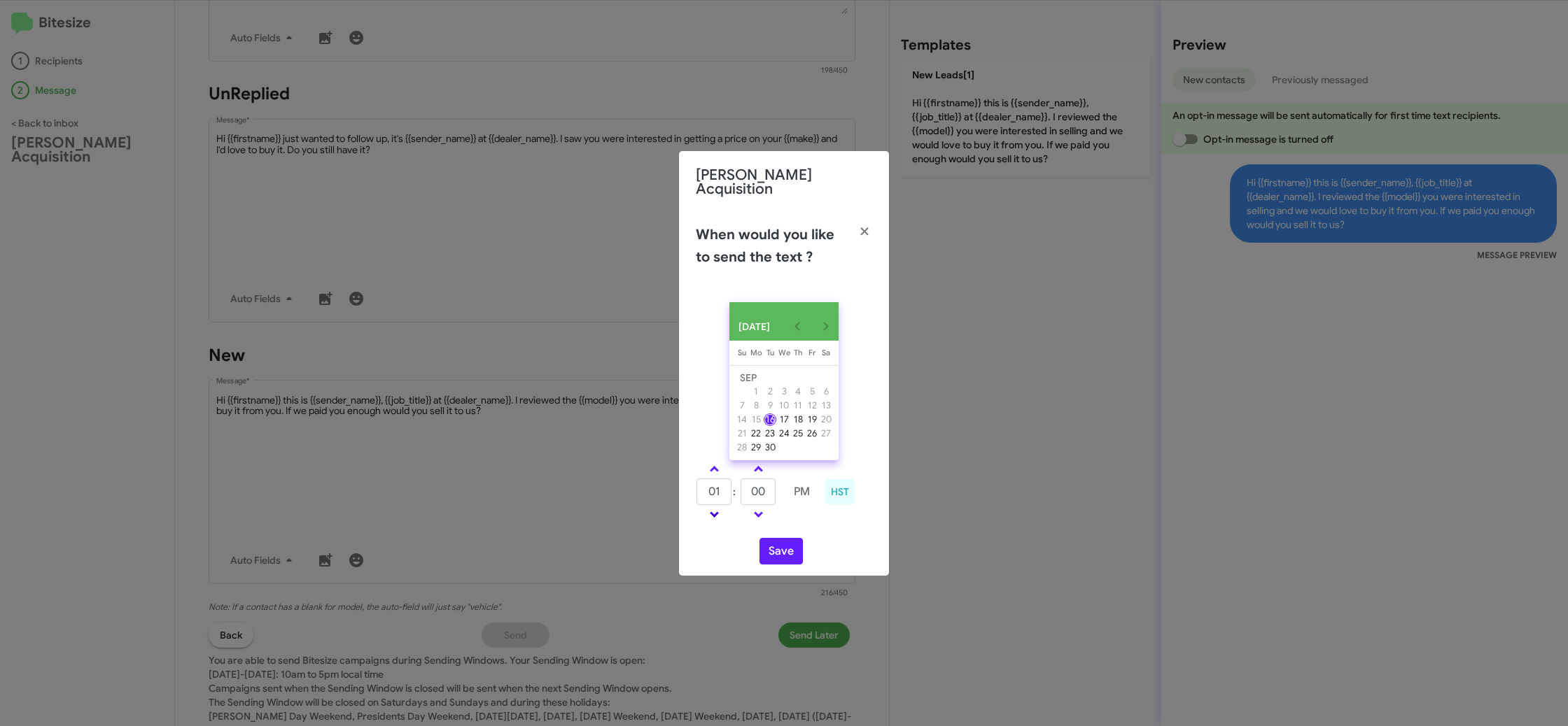
type input "12"
click at [754, 489] on input "00" at bounding box center [758, 492] width 35 height 27
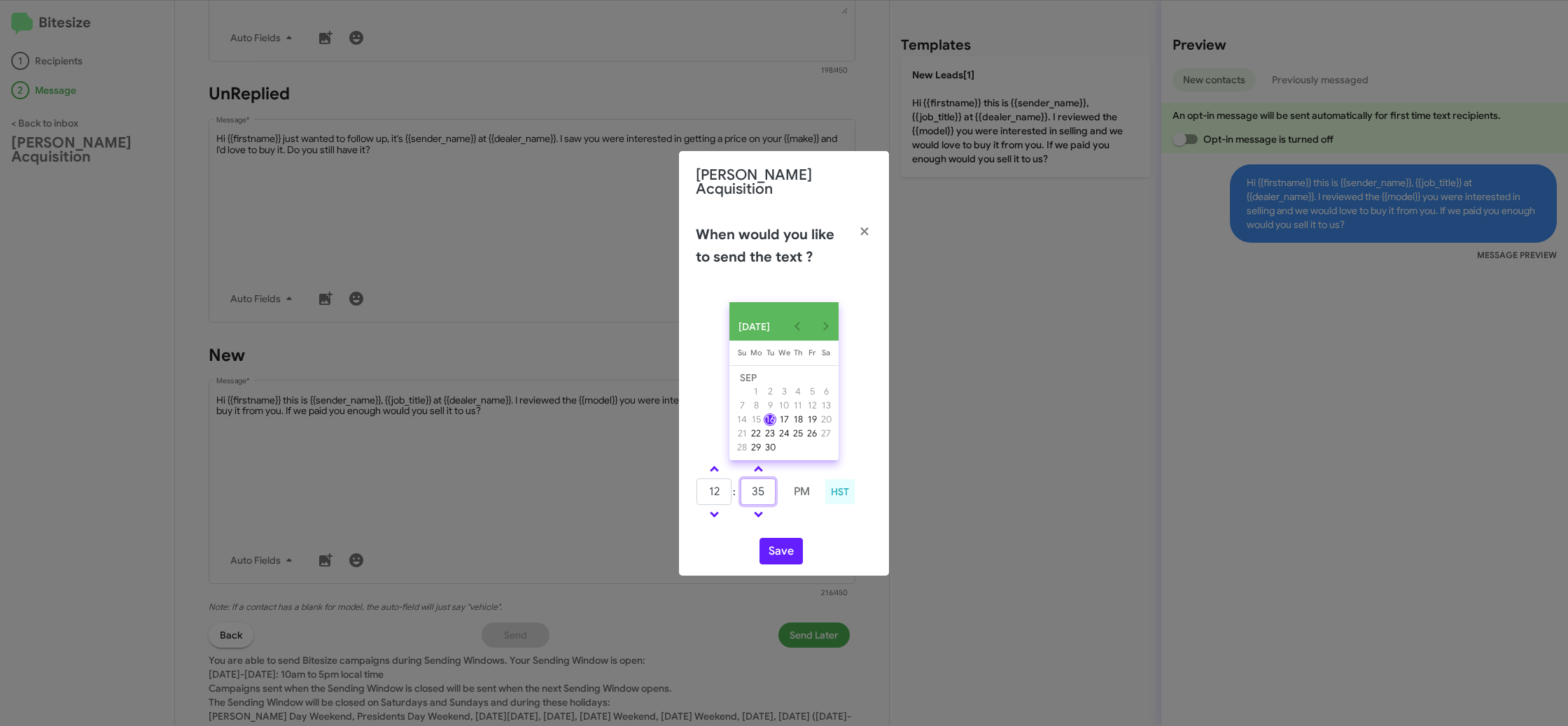
type input "35"
drag, startPoint x: 789, startPoint y: 525, endPoint x: 784, endPoint y: 539, distance: 14.9
click at [788, 525] on div "SEP 2025 Sunday Su Monday Mo Tuesday Tu Wednesday We Thursday Th Friday Fr Satu…" at bounding box center [784, 433] width 210 height 284
click at [784, 542] on button "Save" at bounding box center [781, 552] width 43 height 27
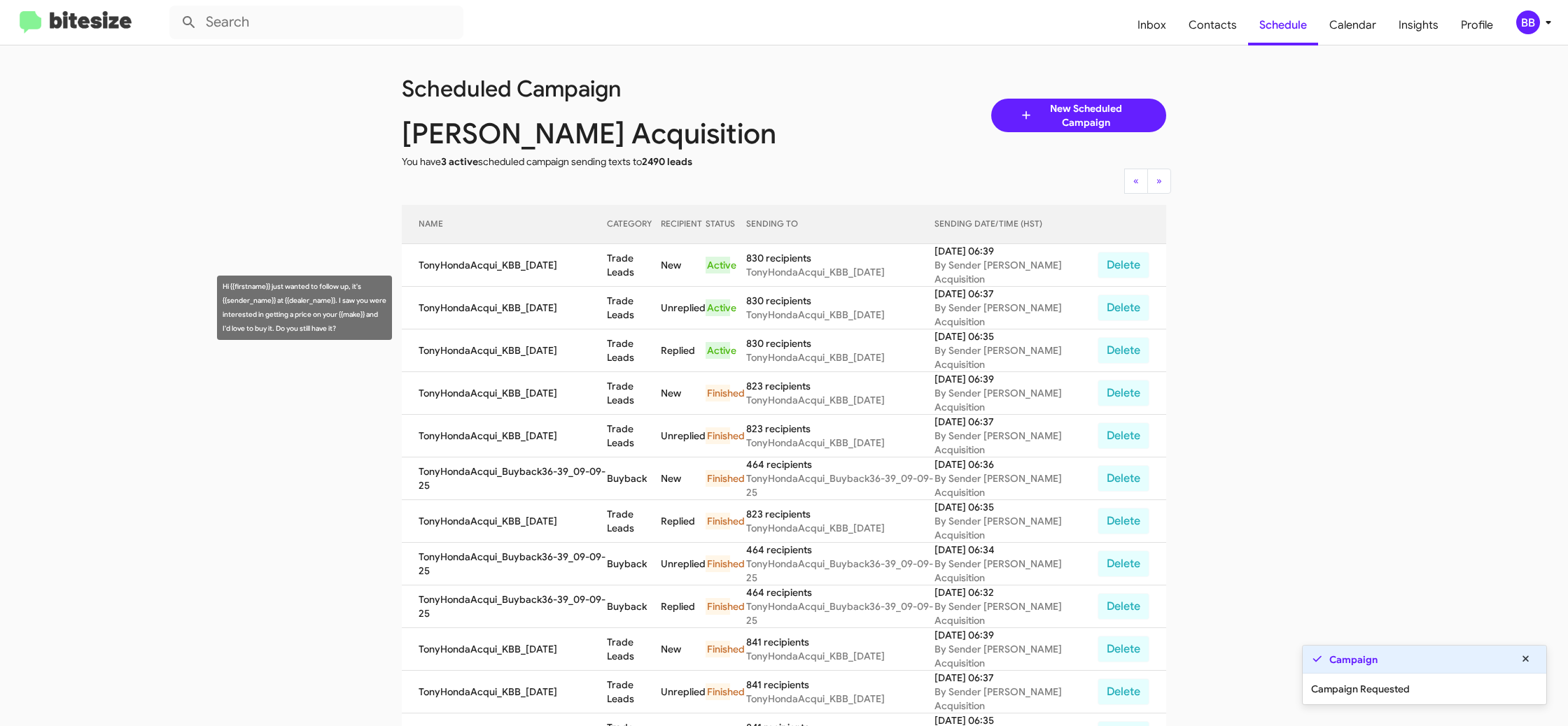
click at [614, 296] on td "Trade Leads" at bounding box center [633, 308] width 54 height 43
copy td "Trade Leads"
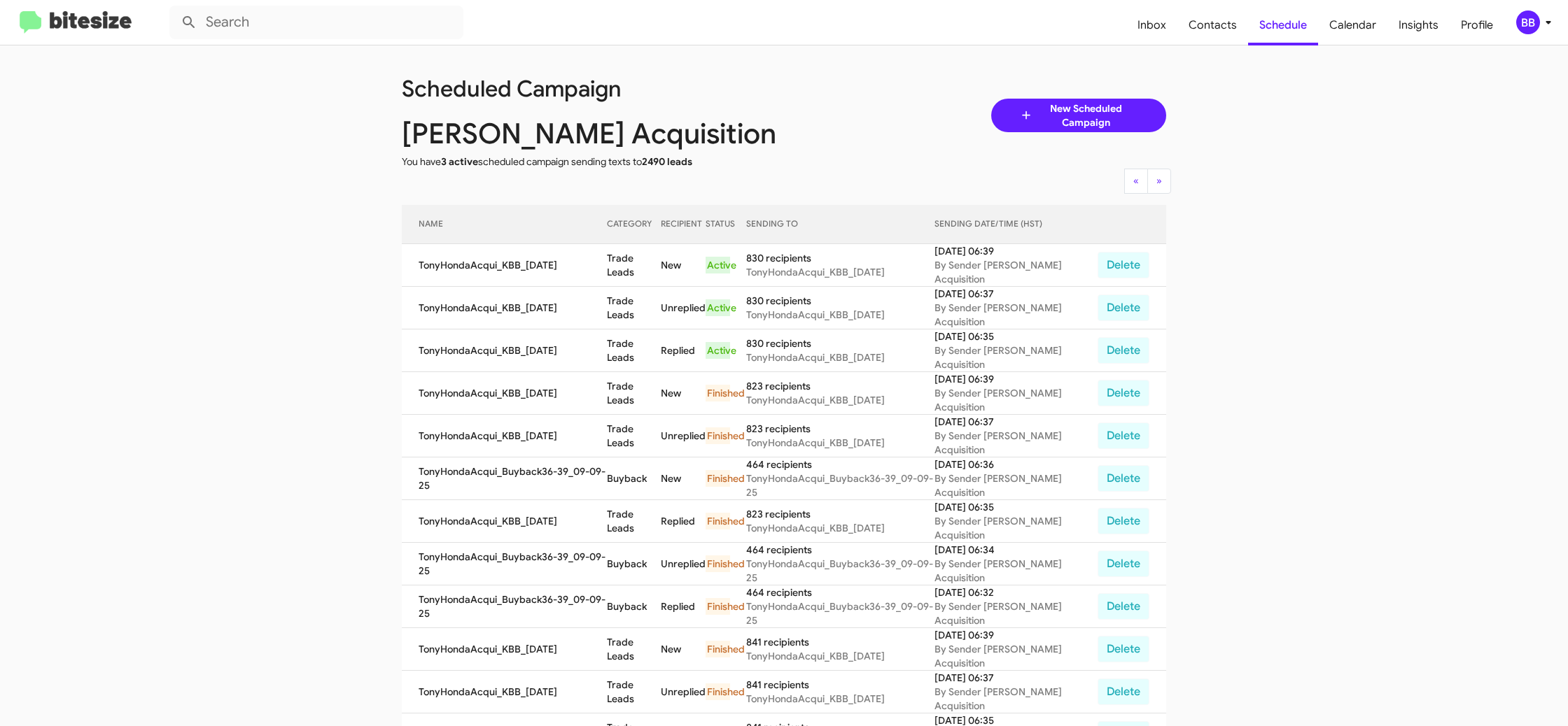
drag, startPoint x: 1532, startPoint y: 22, endPoint x: 1521, endPoint y: 33, distance: 15.6
click at [1531, 23] on div "BB" at bounding box center [1528, 22] width 24 height 24
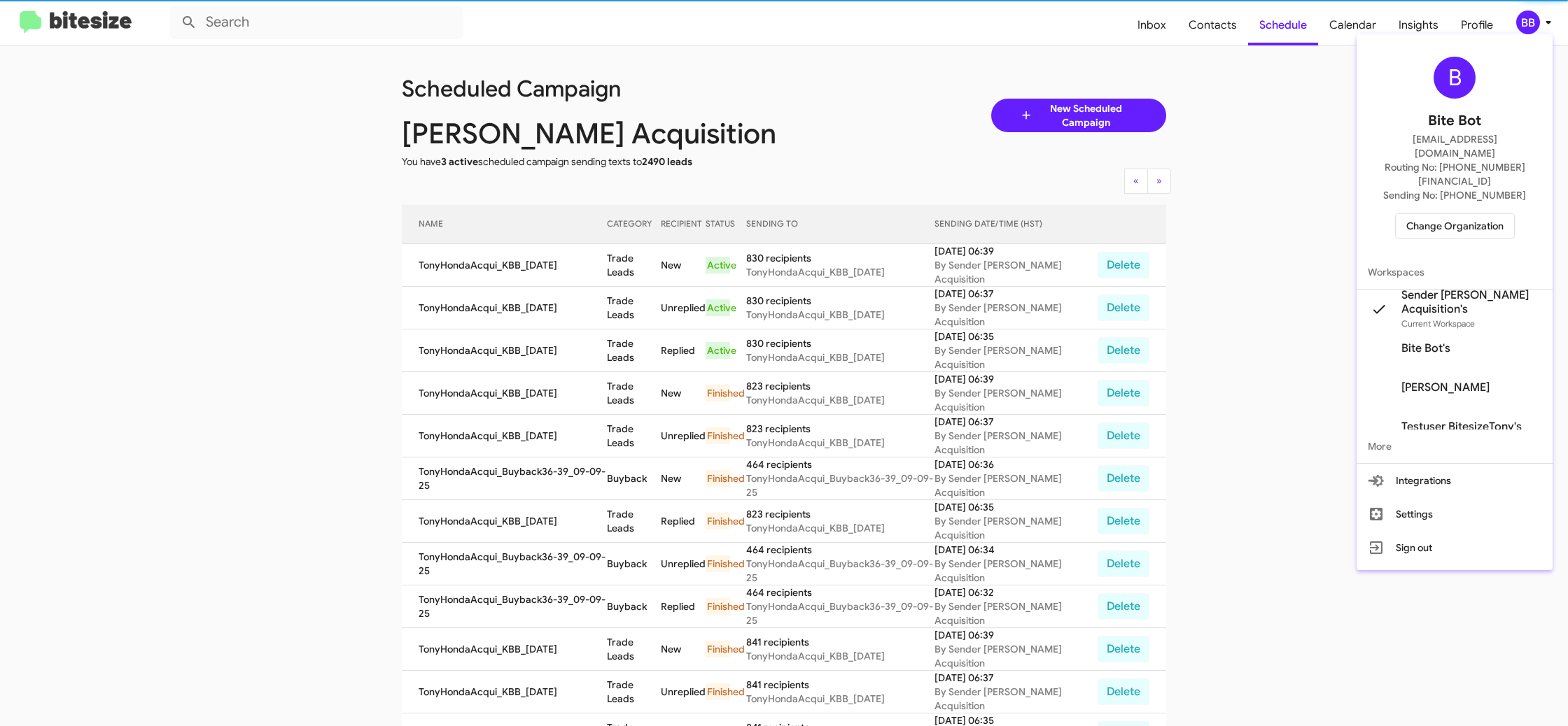
click at [1436, 215] on span "Change Organization" at bounding box center [1455, 226] width 98 height 24
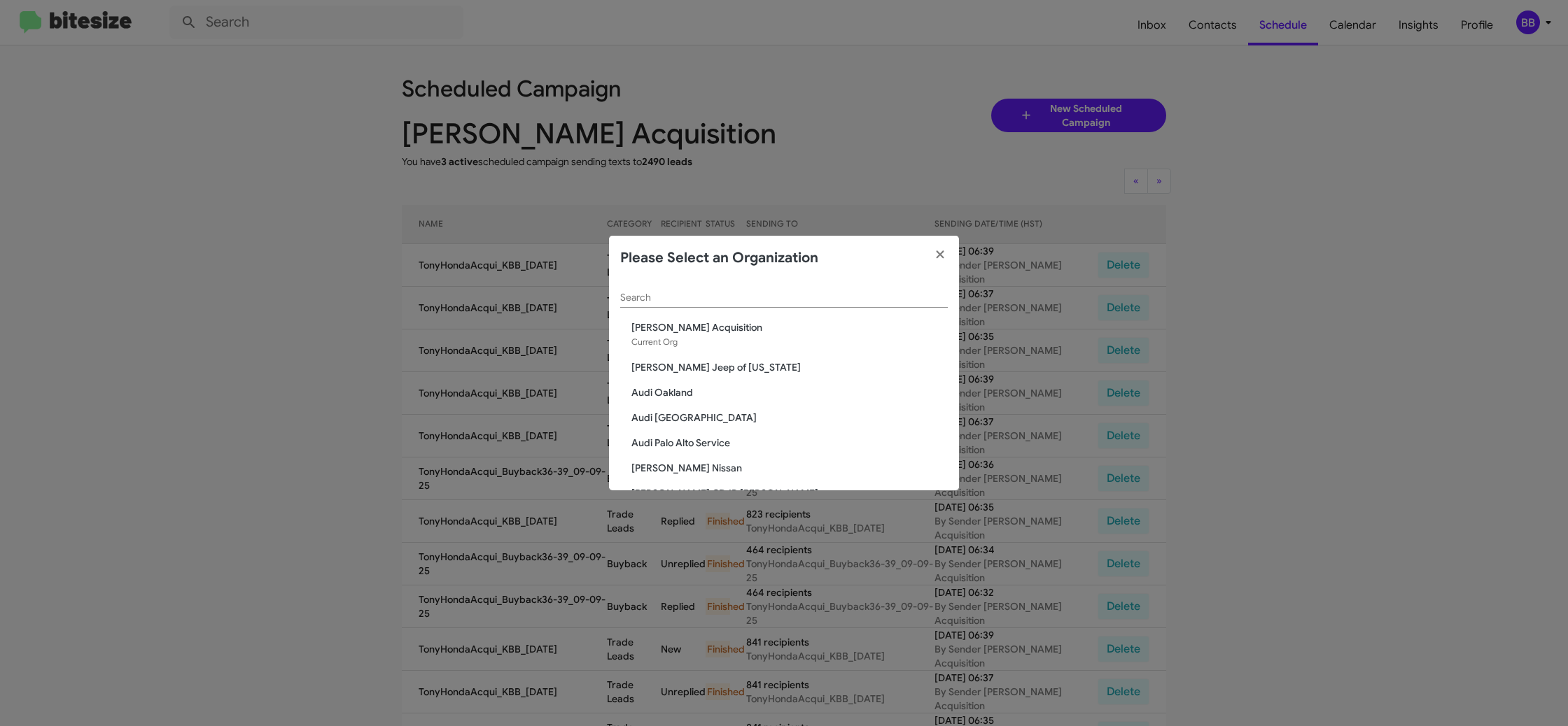
click at [679, 298] on input "Search" at bounding box center [784, 298] width 328 height 11
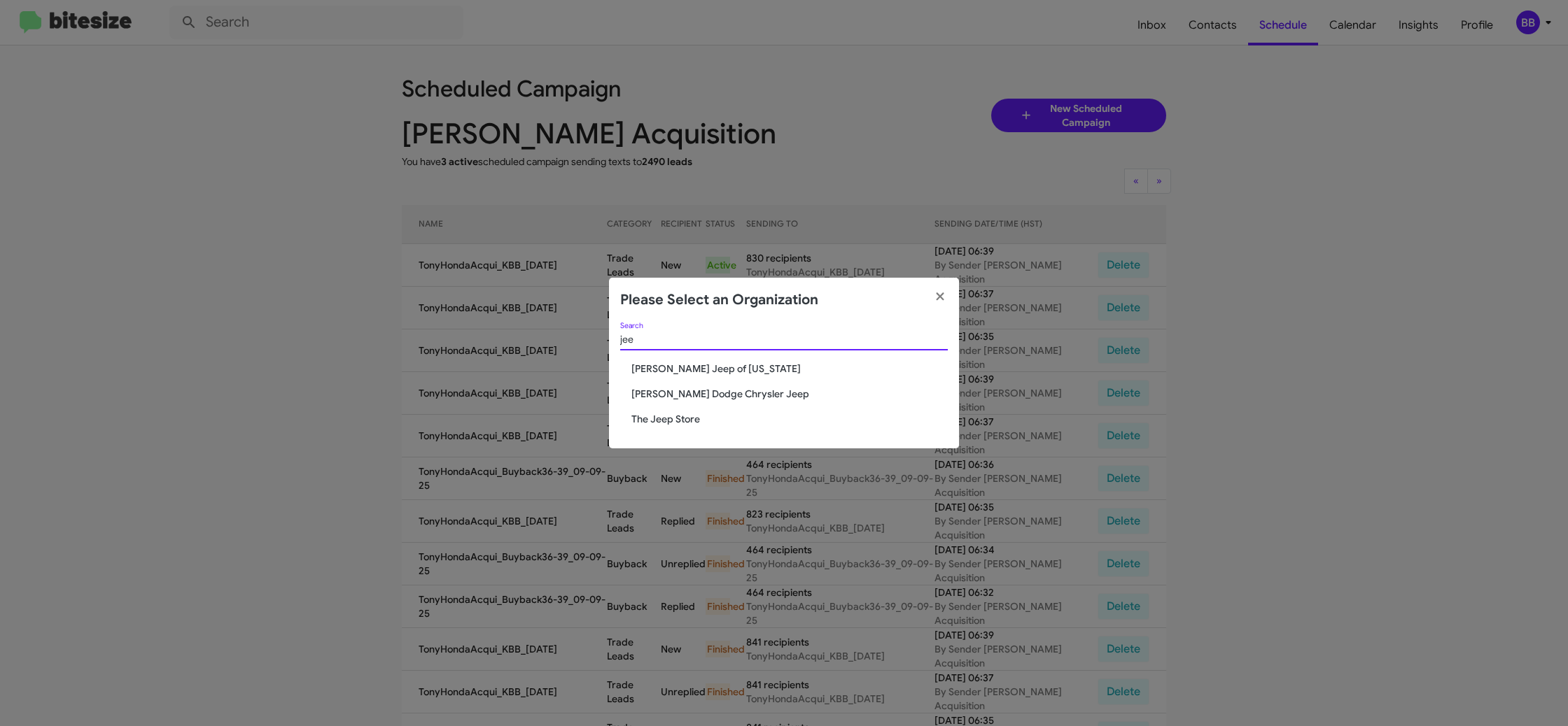
type input "jee"
click at [690, 418] on span "The Jeep Store" at bounding box center [789, 419] width 316 height 14
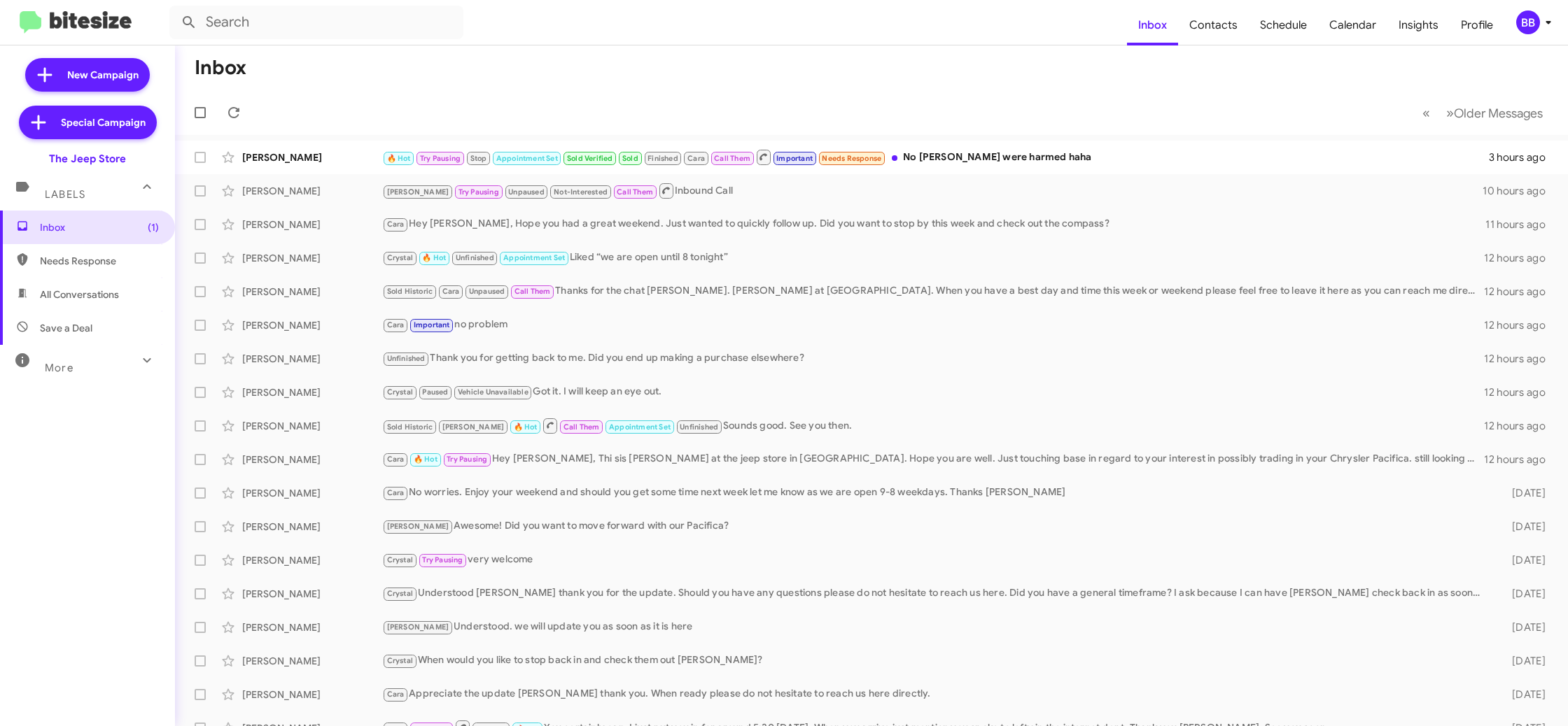
click at [1536, 25] on div "BB" at bounding box center [1528, 22] width 24 height 24
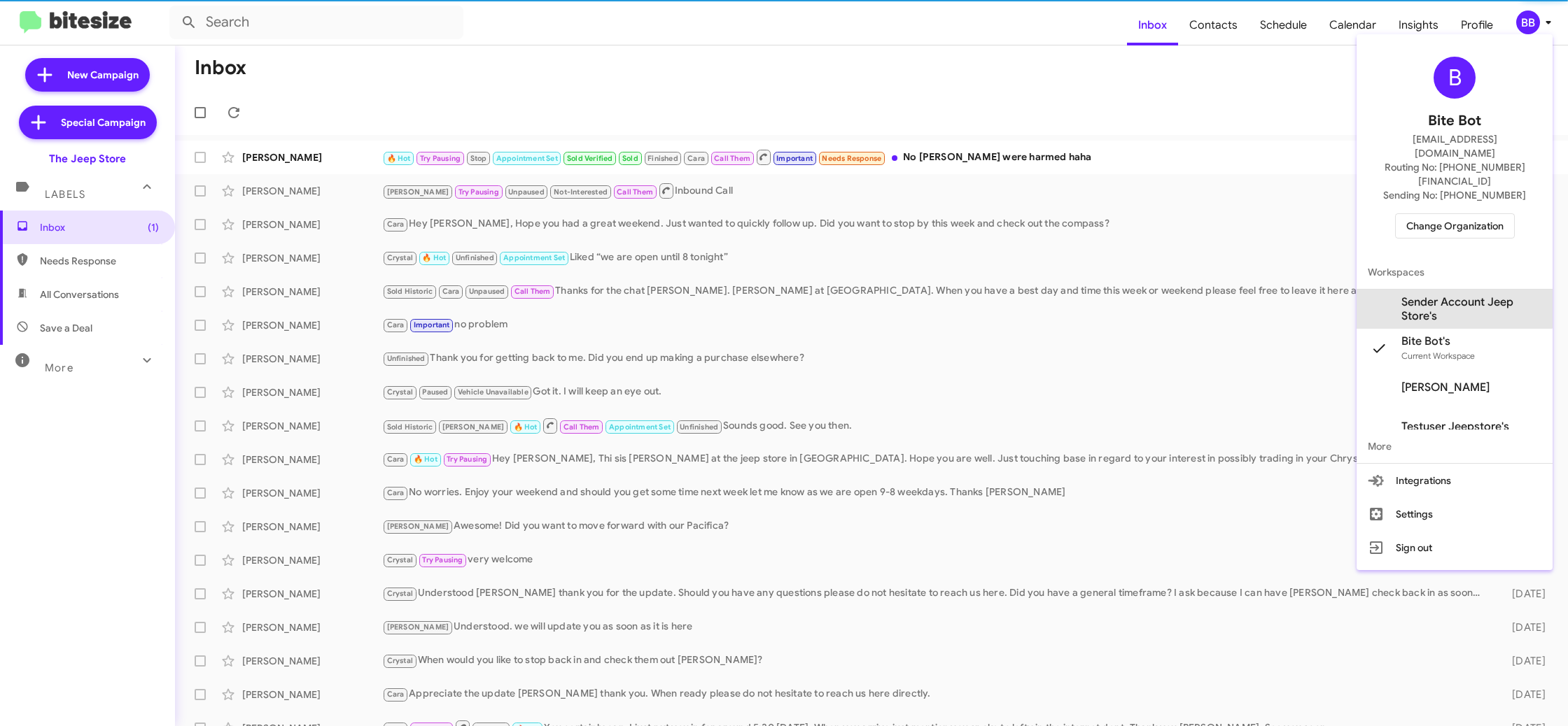
click at [1443, 295] on span "Sender Account Jeep Store's" at bounding box center [1471, 308] width 140 height 28
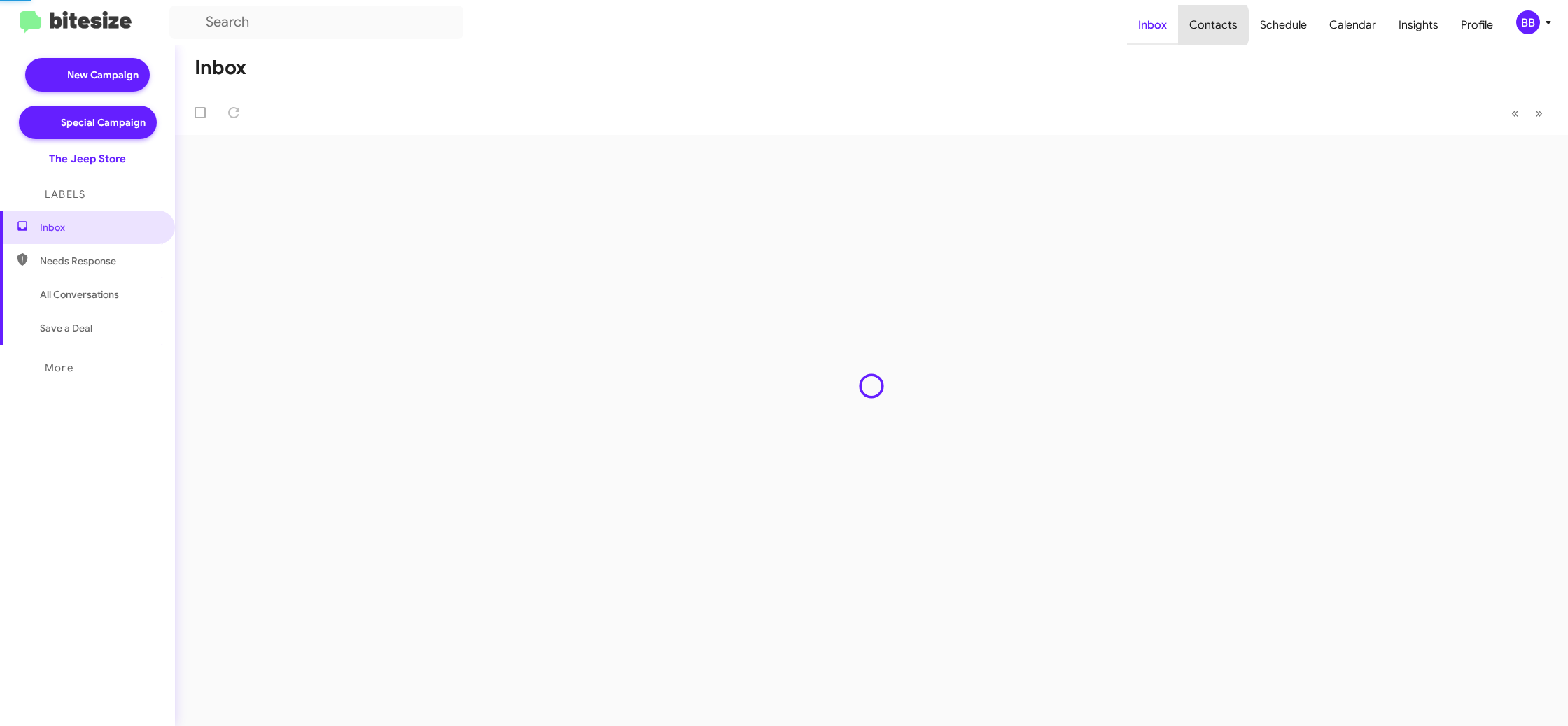
drag, startPoint x: 0, startPoint y: 0, endPoint x: 1139, endPoint y: 9, distance: 1139.0
click at [1172, 17] on mat-nav-list "Inbox Contacts Schedule Calendar Insights Profile" at bounding box center [1315, 22] width 377 height 46
type input "in:groups"
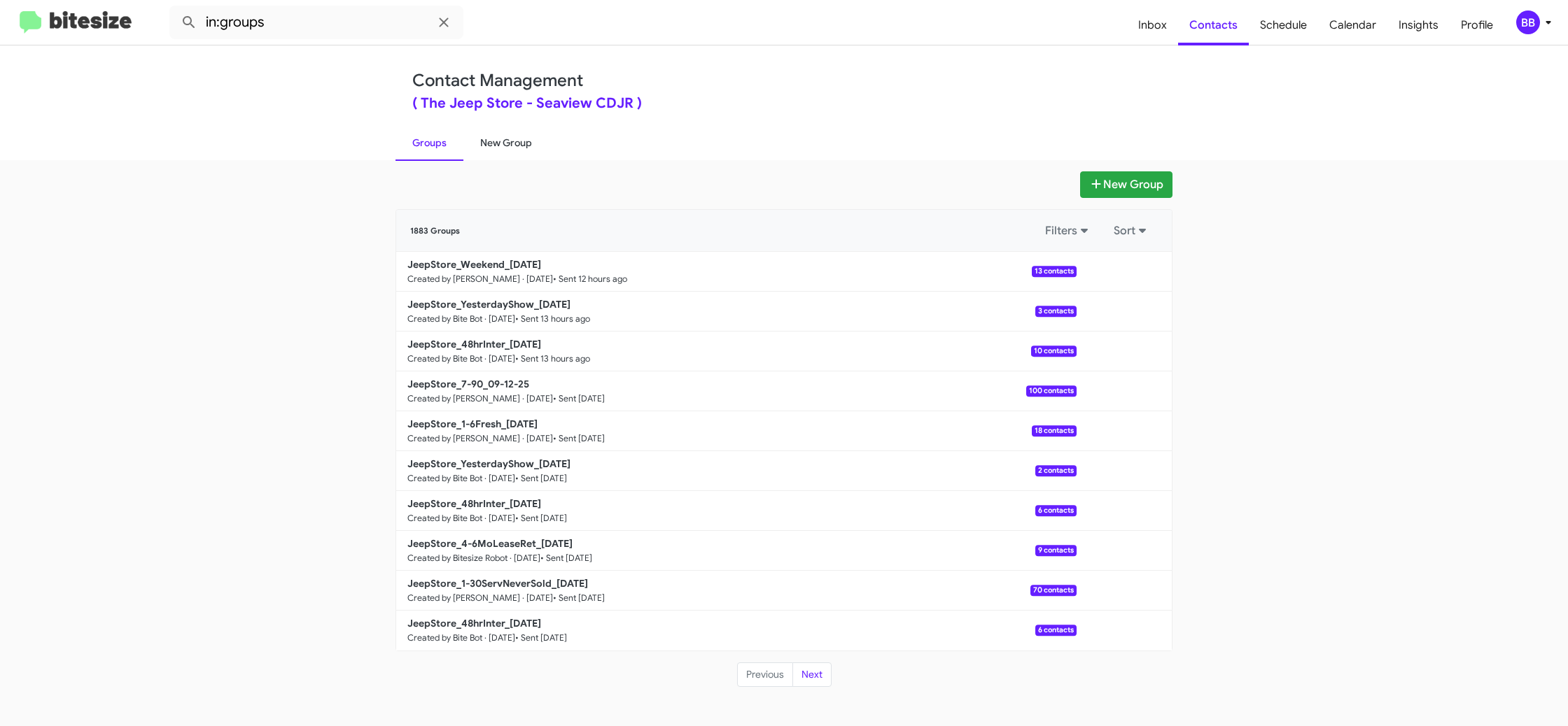
click at [518, 144] on link "New Group" at bounding box center [506, 143] width 85 height 36
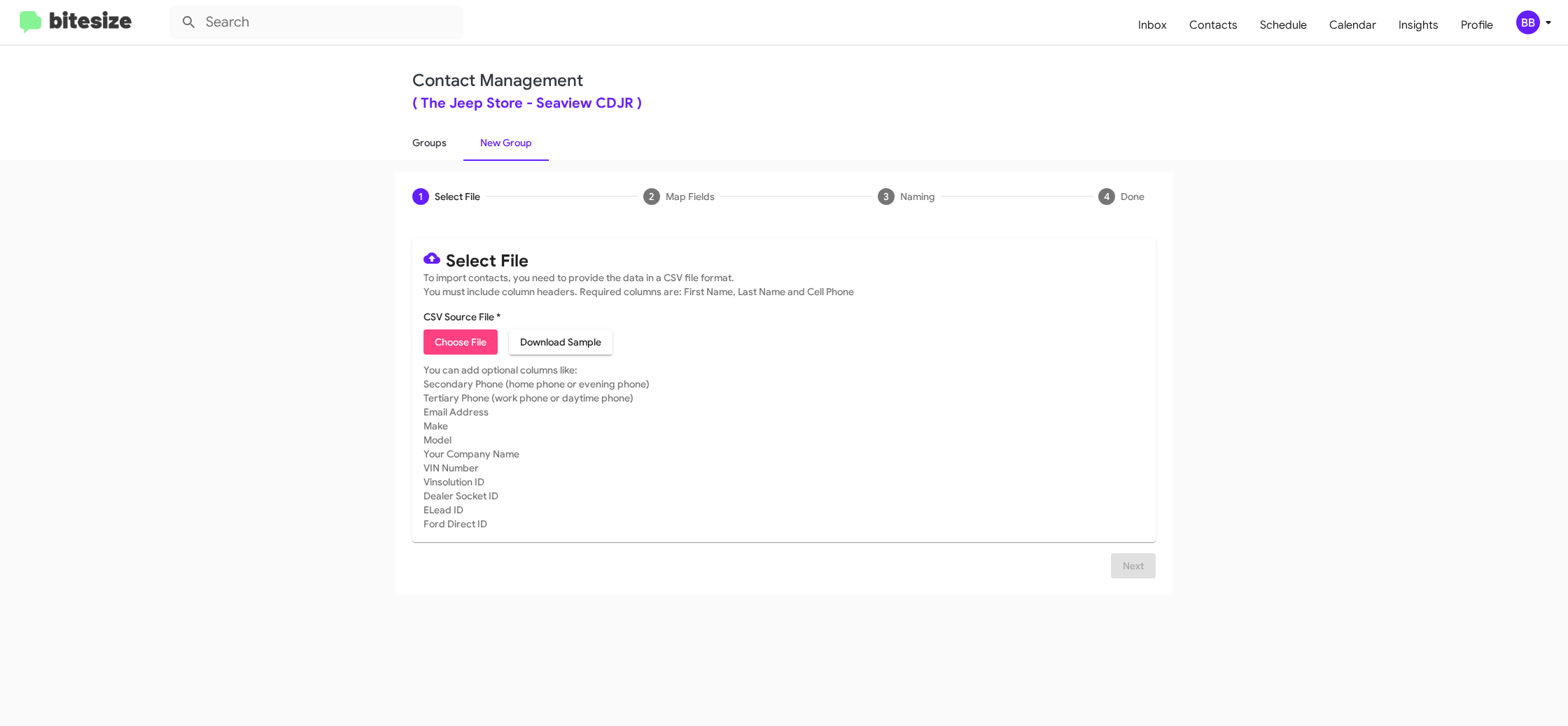
click at [427, 142] on link "Groups" at bounding box center [429, 143] width 68 height 36
type input "in:groups"
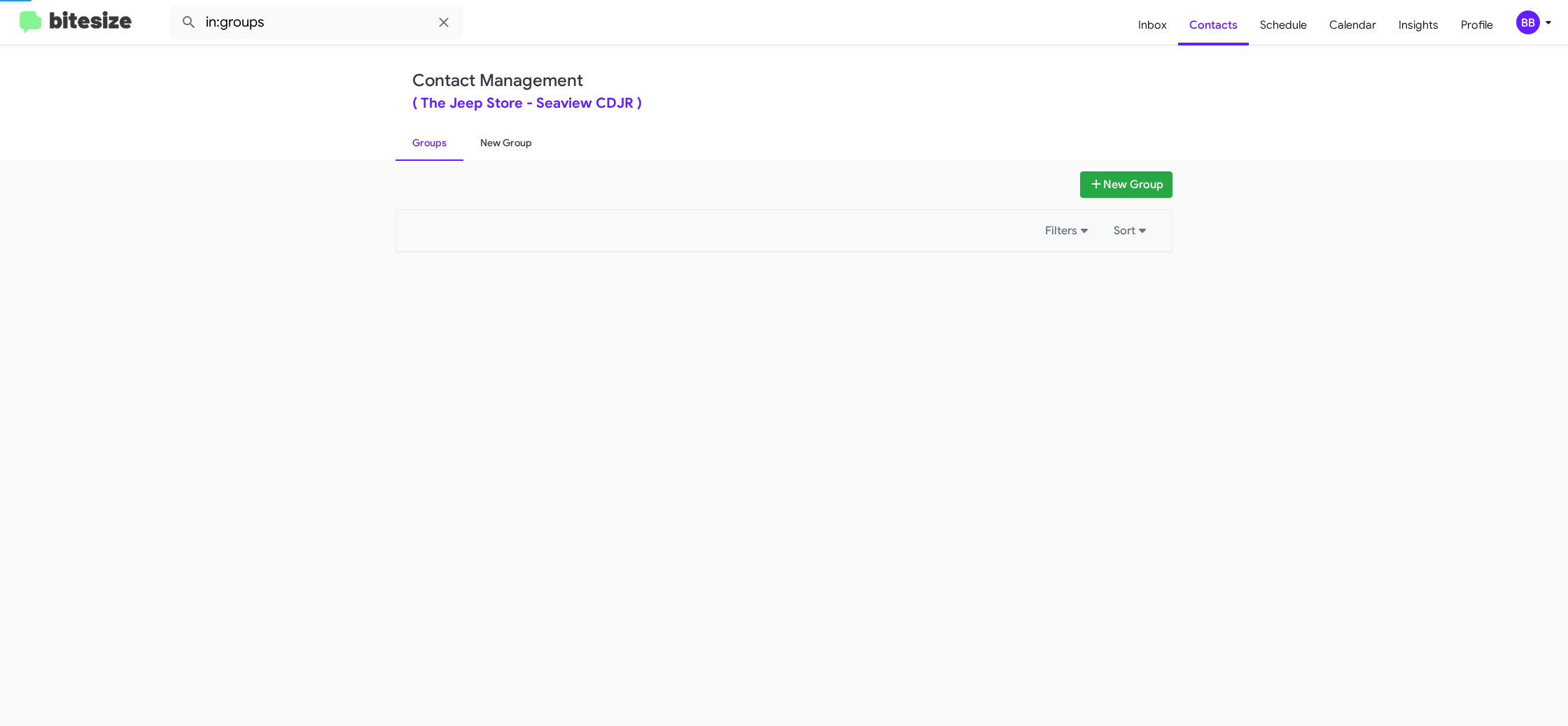
click at [517, 143] on link "New Group" at bounding box center [506, 143] width 85 height 36
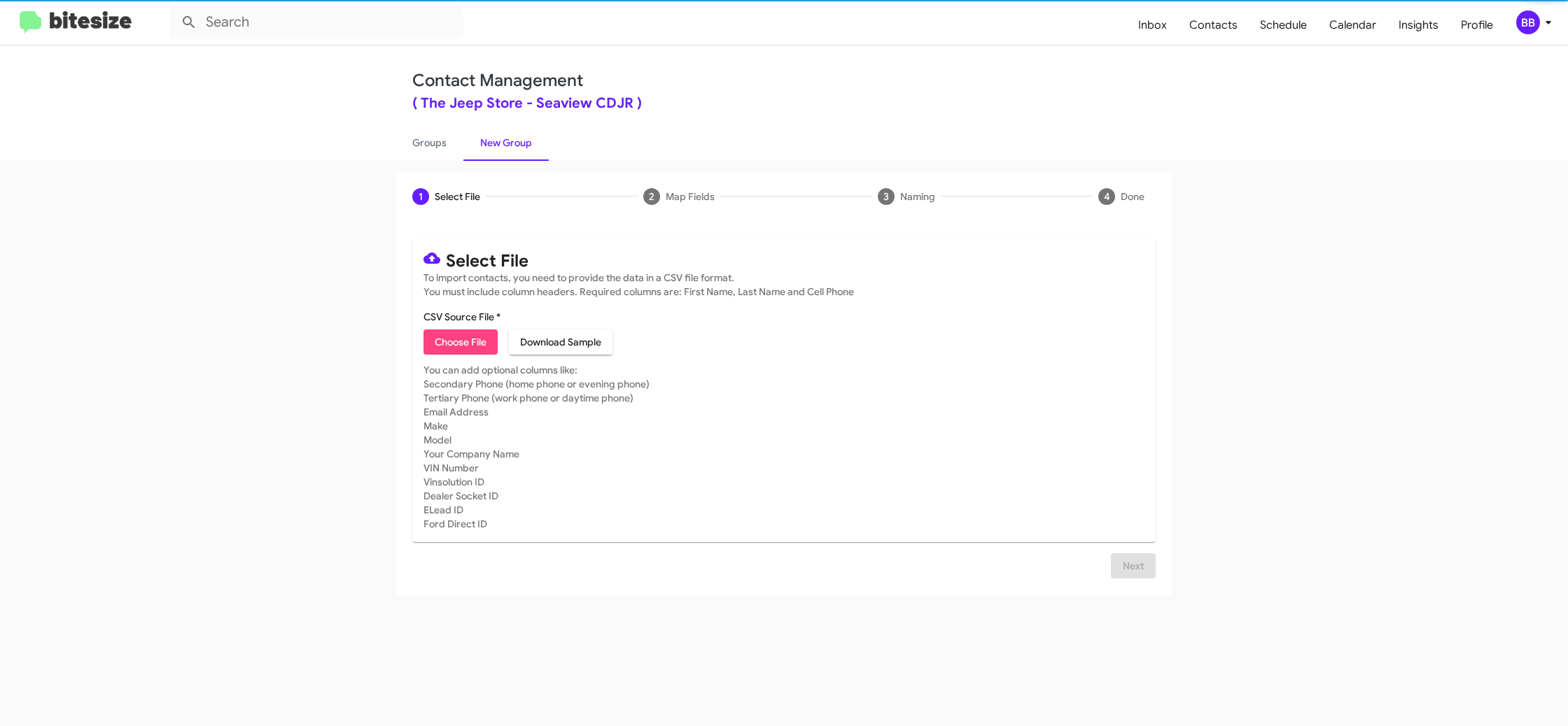
drag, startPoint x: 445, startPoint y: 336, endPoint x: 438, endPoint y: 334, distance: 7.3
click at [443, 336] on span "Choose File" at bounding box center [461, 342] width 52 height 25
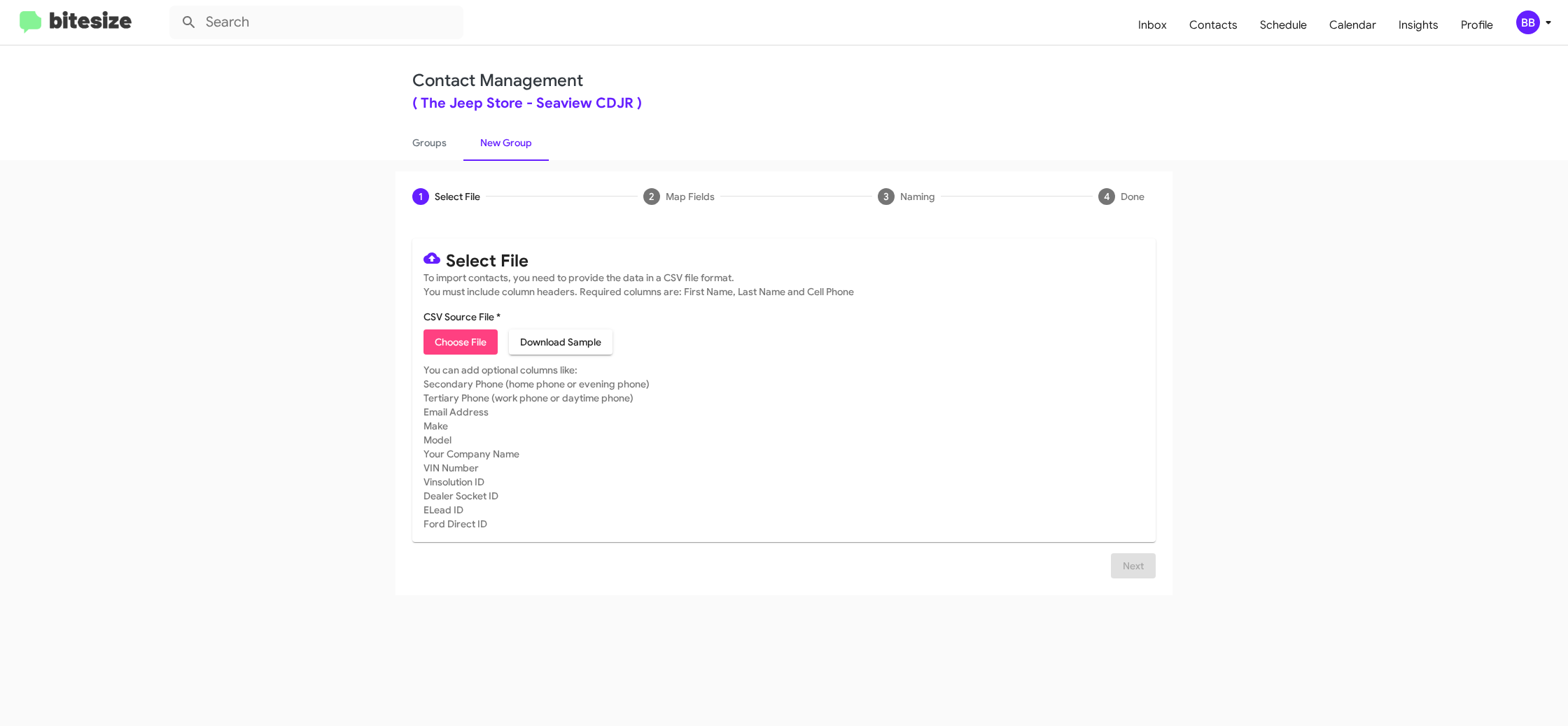
type input "JeepStore_48hrInter_[DATE]"
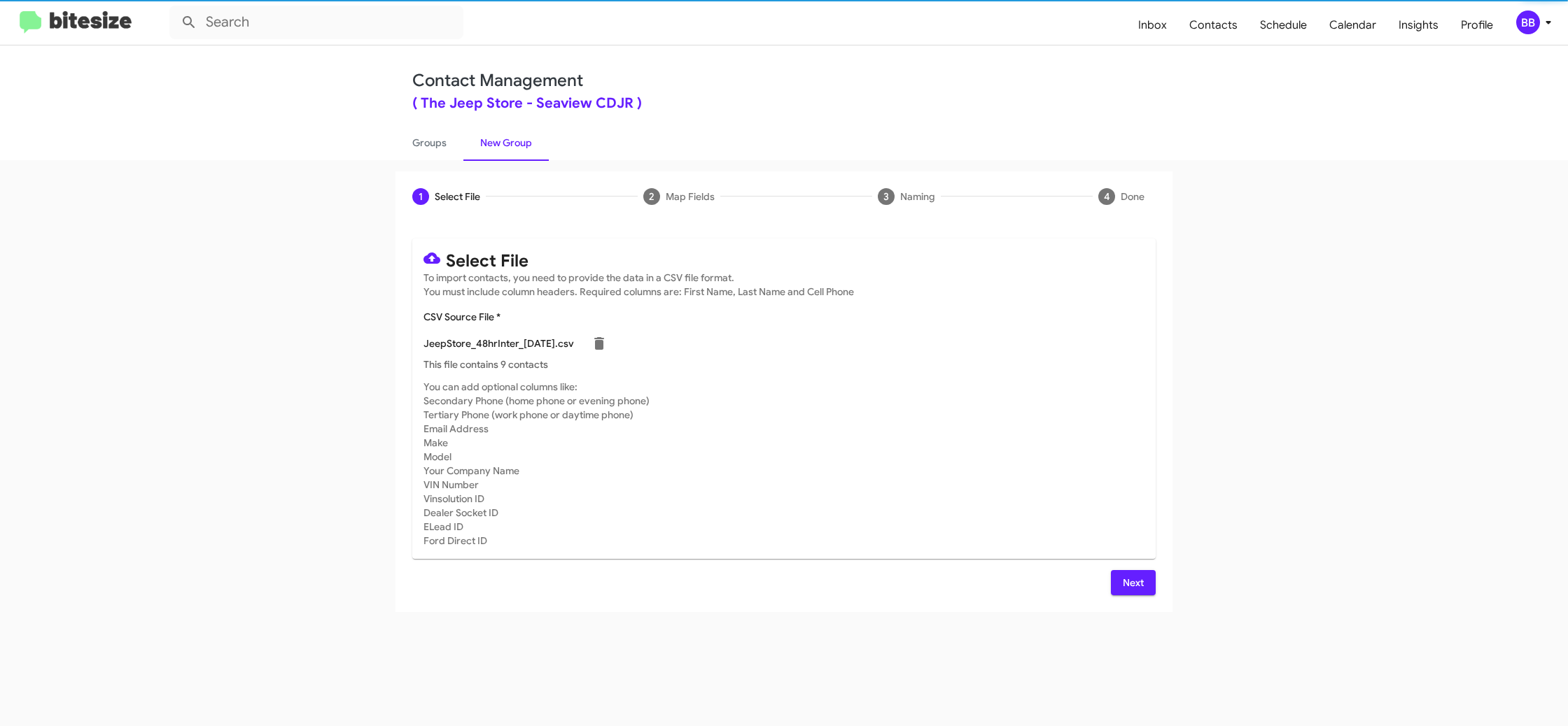
drag, startPoint x: 1050, startPoint y: 478, endPoint x: 1054, endPoint y: 488, distance: 10.8
click at [1050, 479] on mat-card-subtitle "You can add optional columns like: Secondary Phone (home phone or evening phone…" at bounding box center [784, 464] width 721 height 168
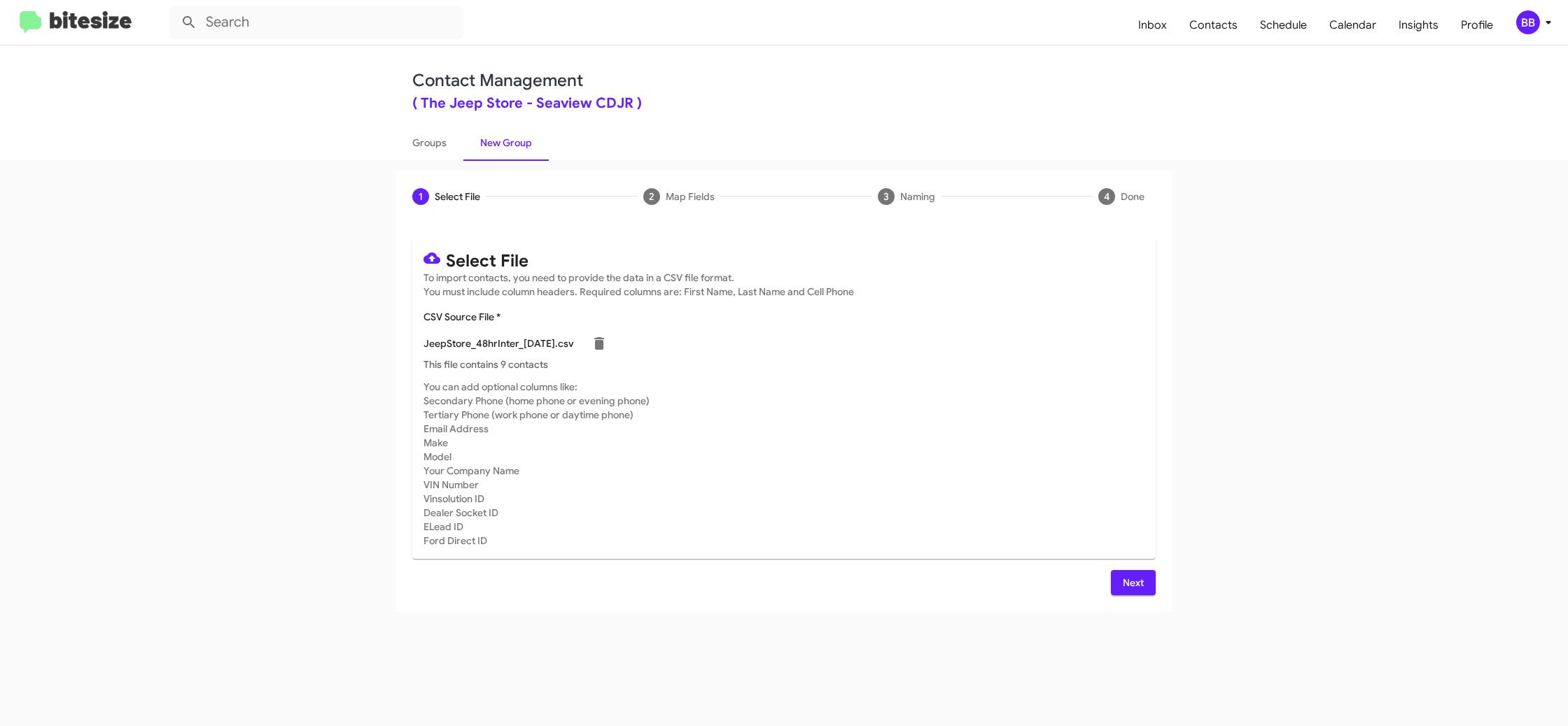
click at [1105, 580] on div "Next" at bounding box center [784, 582] width 743 height 25
drag, startPoint x: 1115, startPoint y: 578, endPoint x: 1105, endPoint y: 576, distance: 10.2
click at [1114, 578] on button "Next" at bounding box center [1132, 582] width 45 height 25
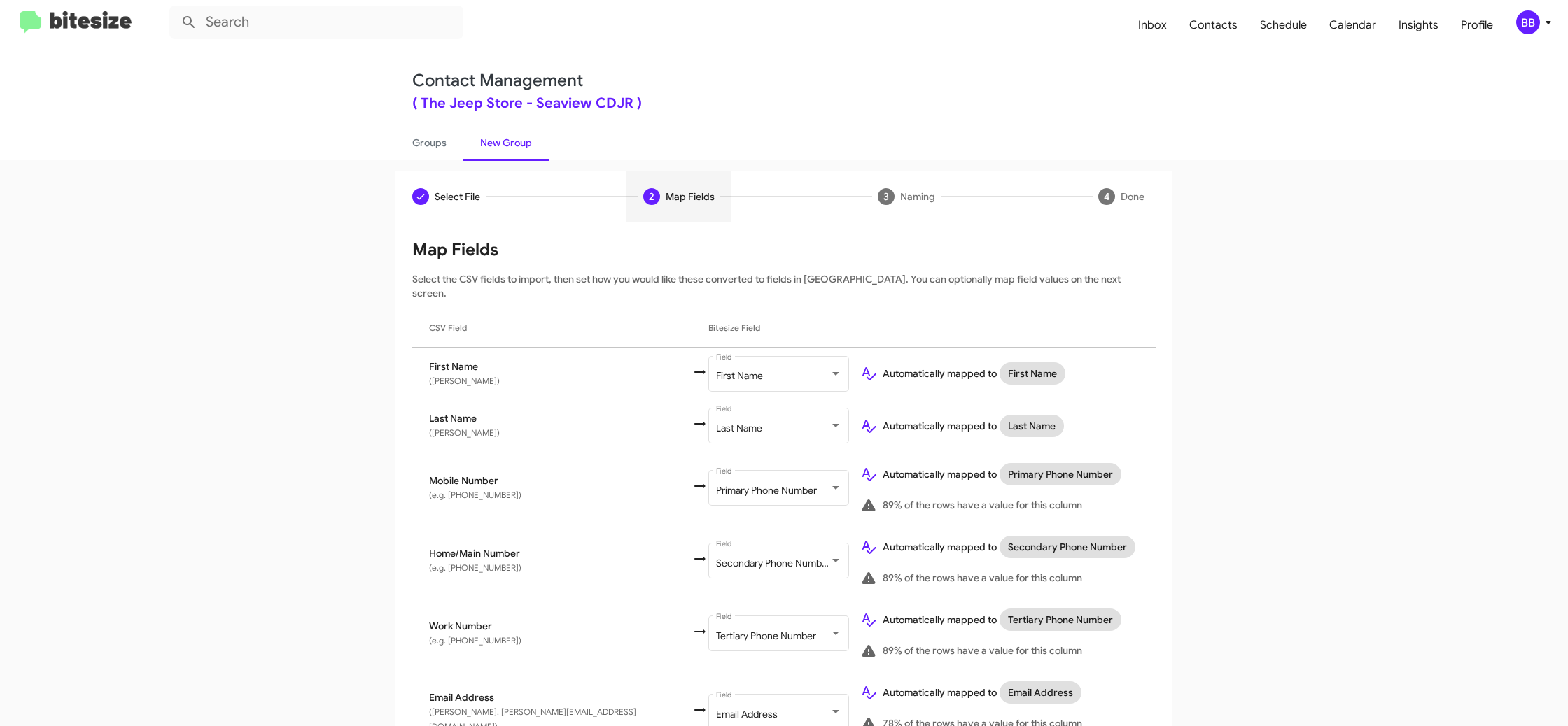
scroll to position [672, 0]
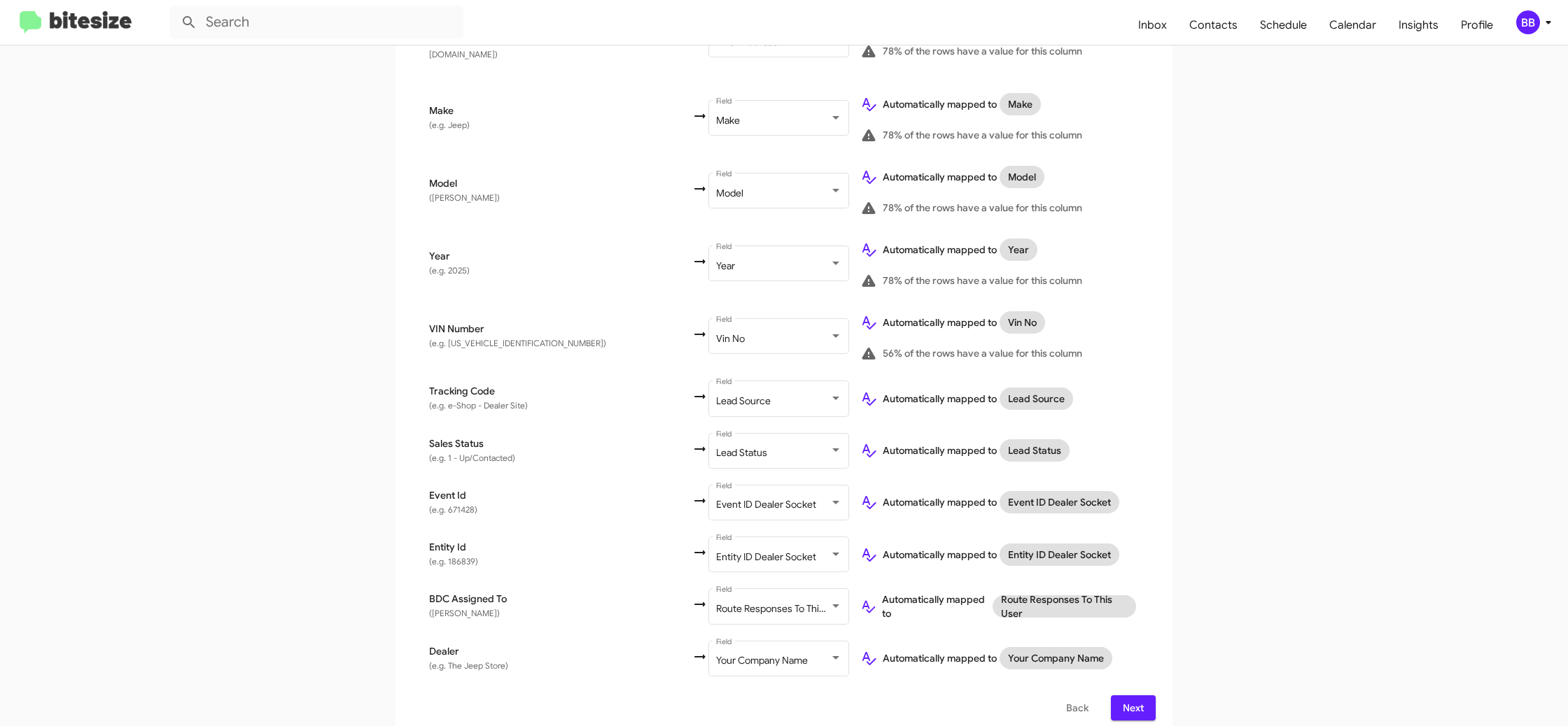
click at [1131, 695] on span "Next" at bounding box center [1132, 708] width 22 height 25
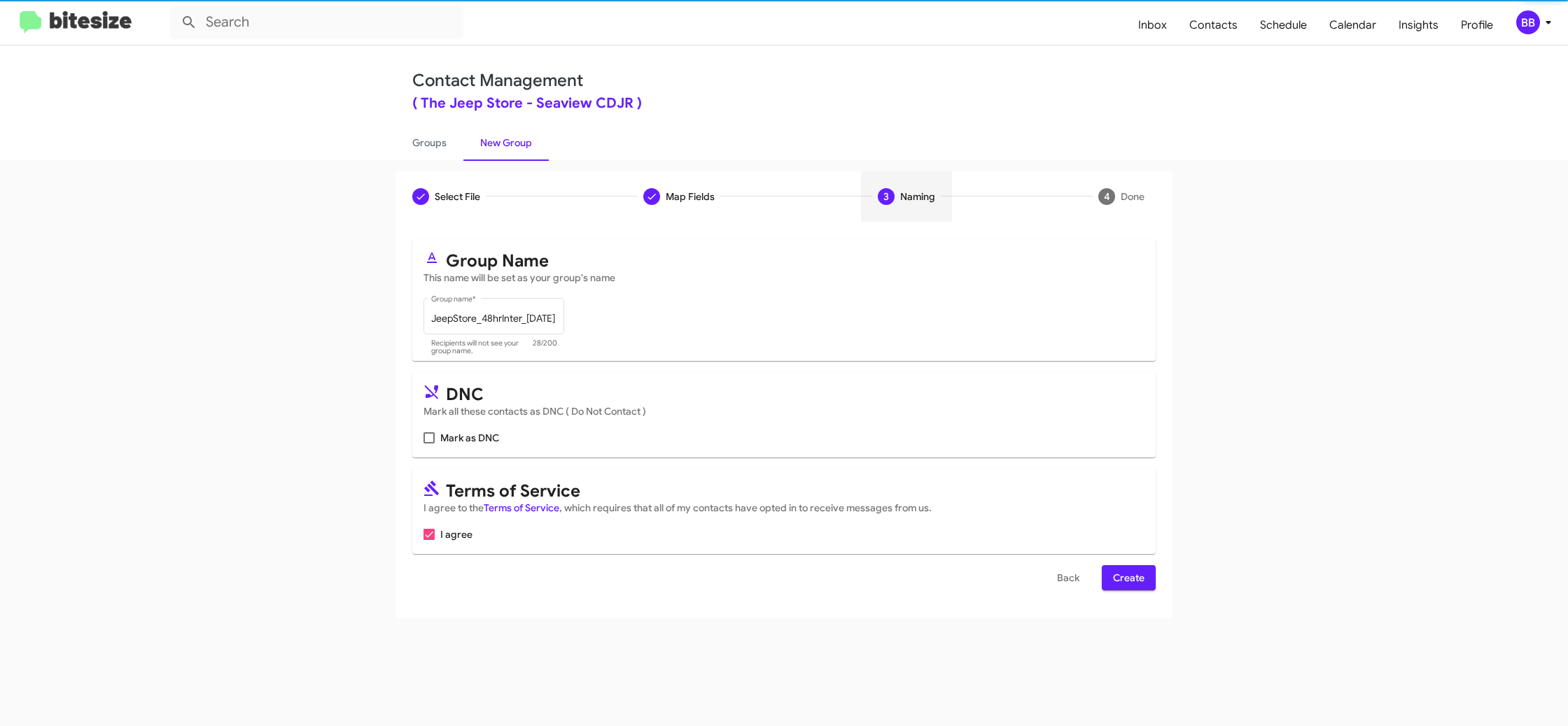
scroll to position [0, 0]
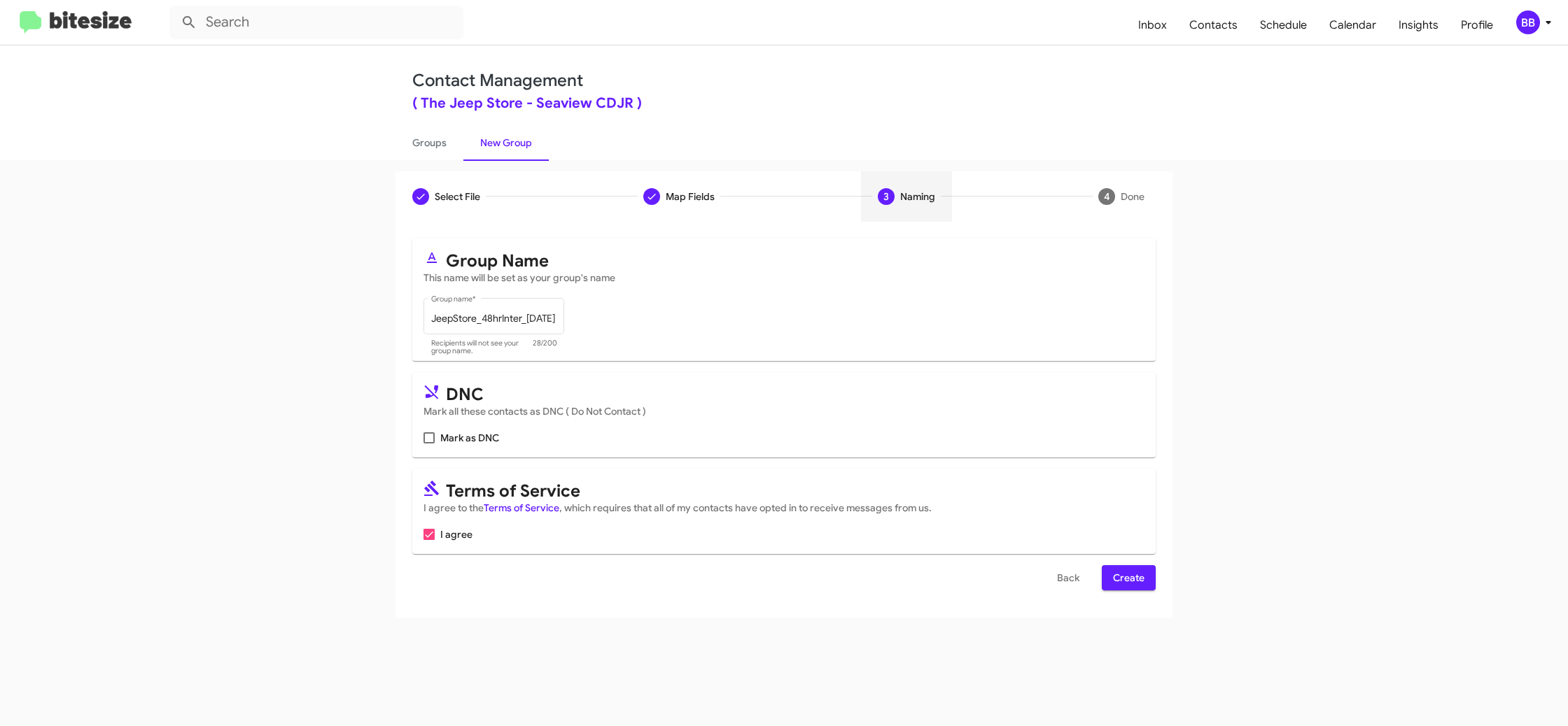
click at [1135, 578] on span "Create" at bounding box center [1128, 578] width 32 height 25
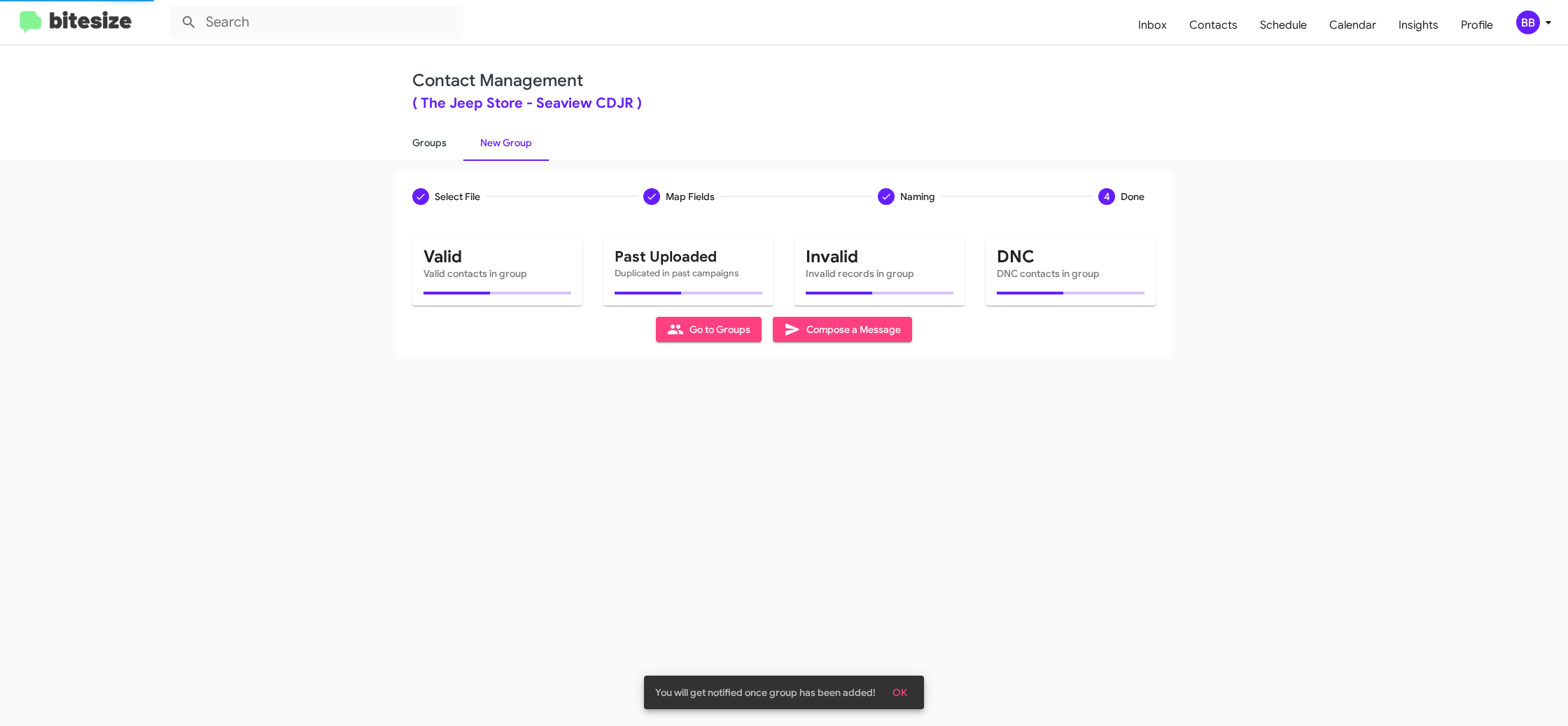
click at [454, 149] on link "Groups" at bounding box center [429, 143] width 68 height 36
type input "in:groups"
click at [454, 149] on link "Groups" at bounding box center [429, 143] width 68 height 36
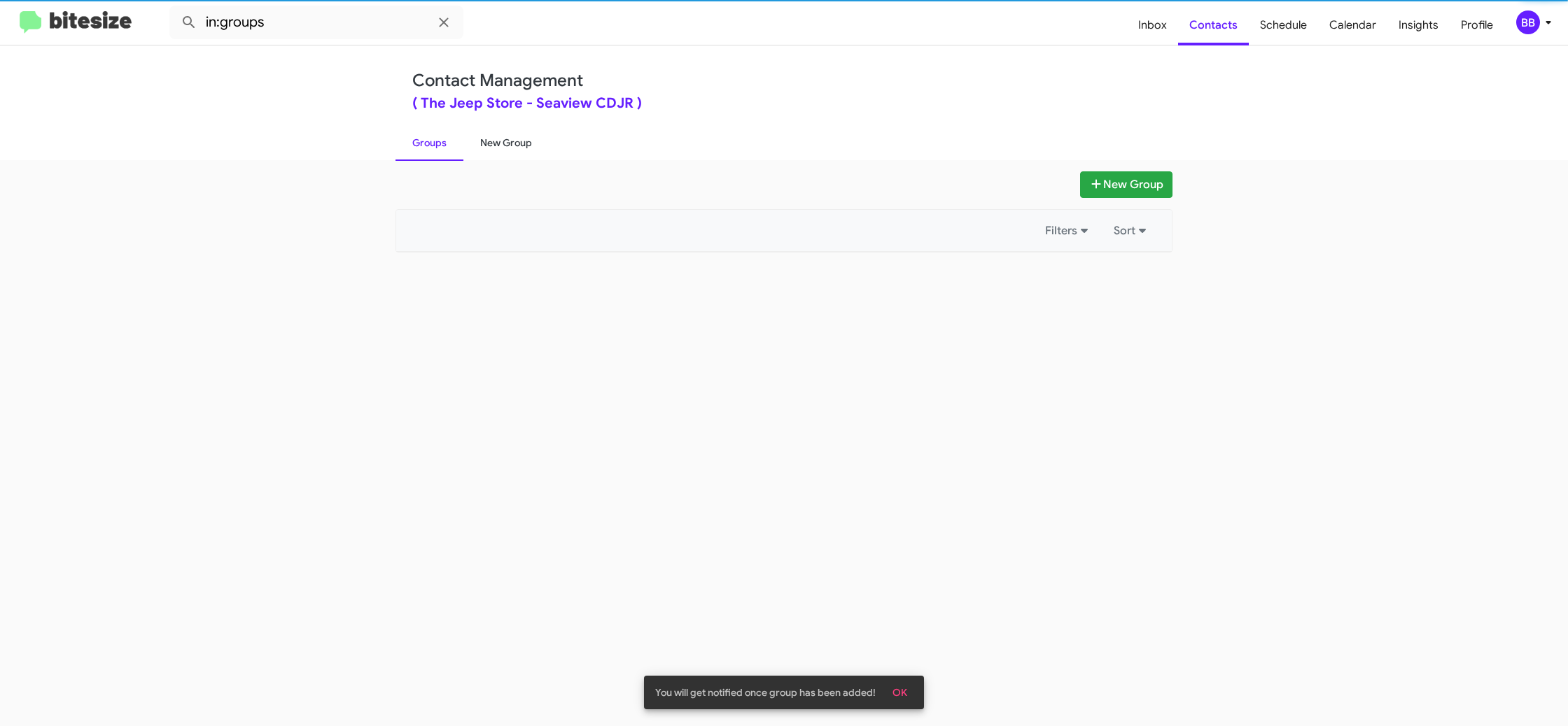
click at [477, 145] on link "New Group" at bounding box center [506, 143] width 85 height 36
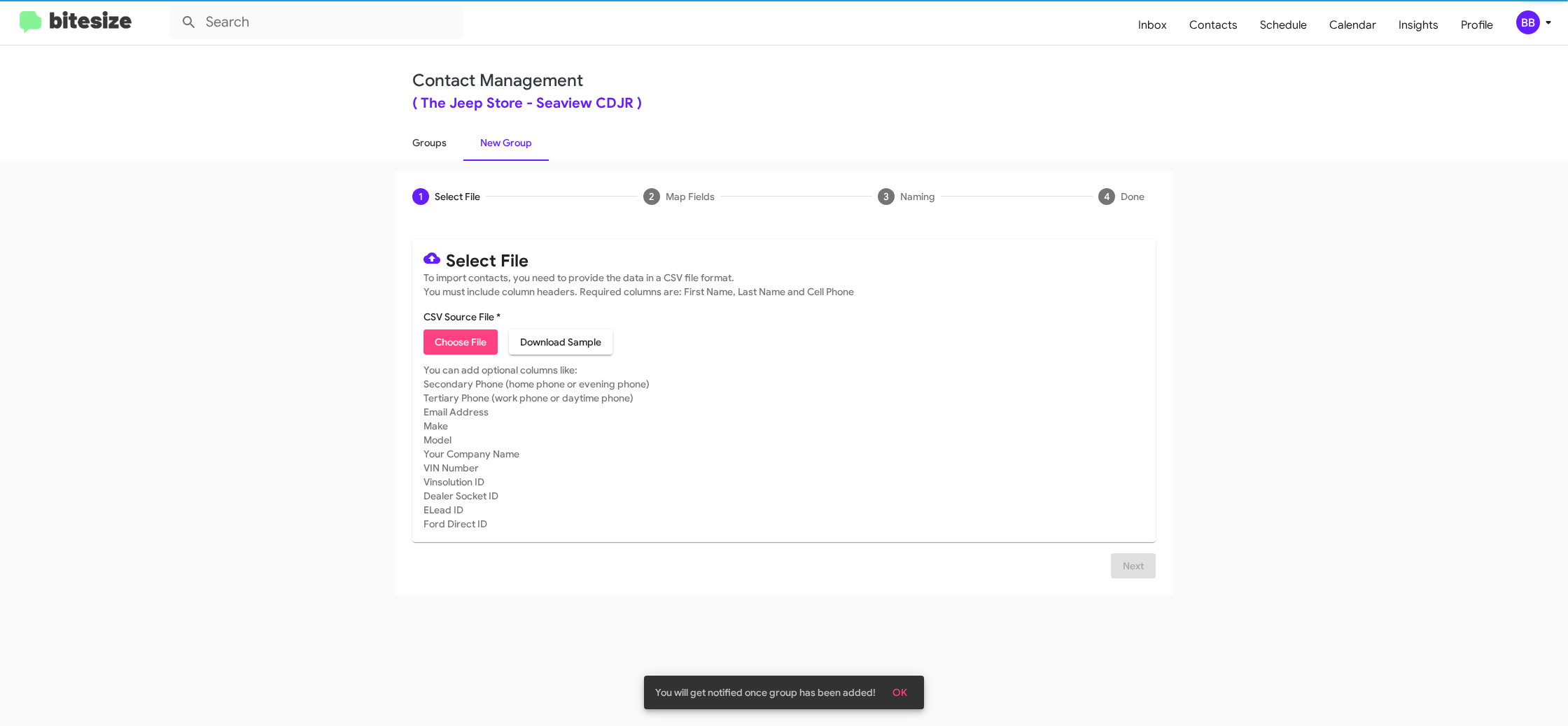
click at [442, 147] on link "Groups" at bounding box center [429, 143] width 68 height 36
type input "in:groups"
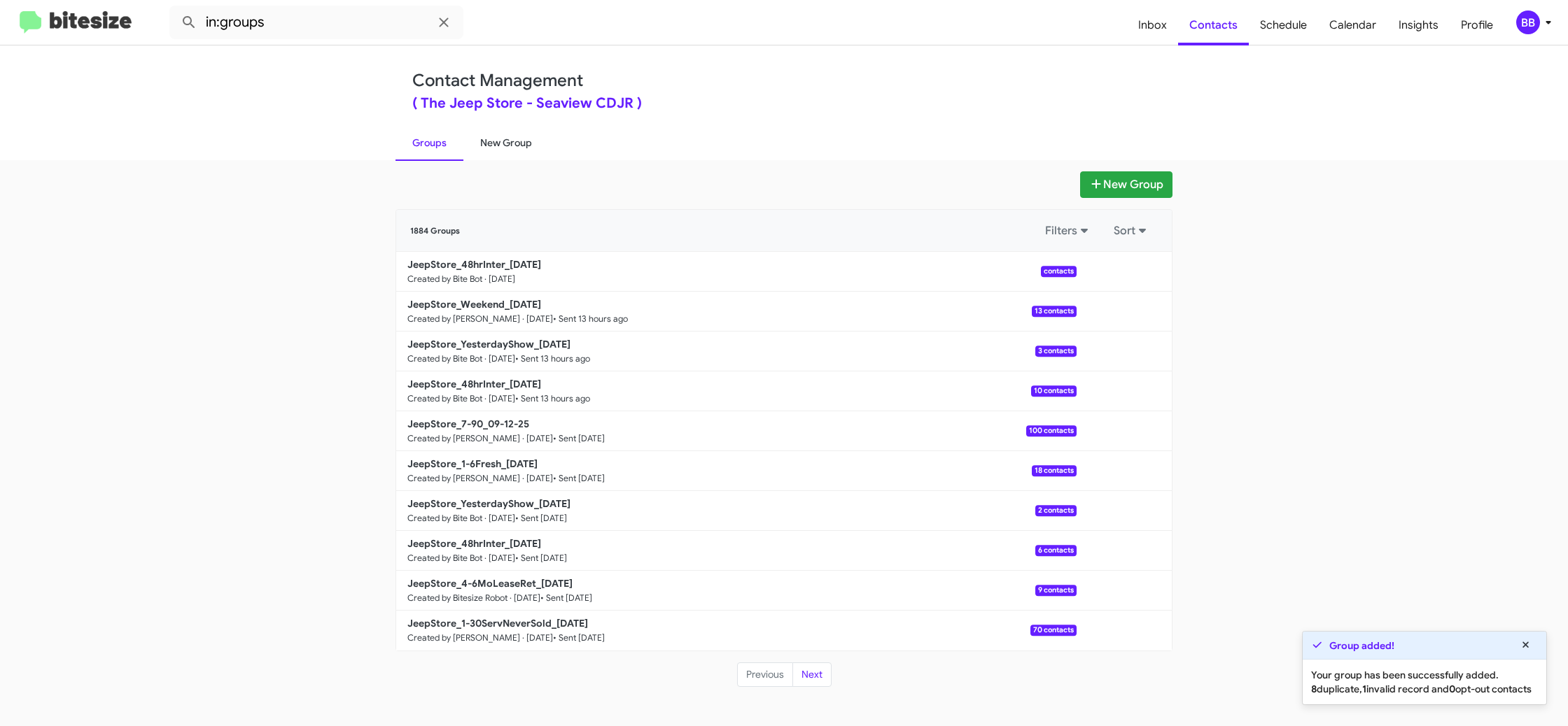
click at [497, 136] on link "New Group" at bounding box center [506, 143] width 85 height 36
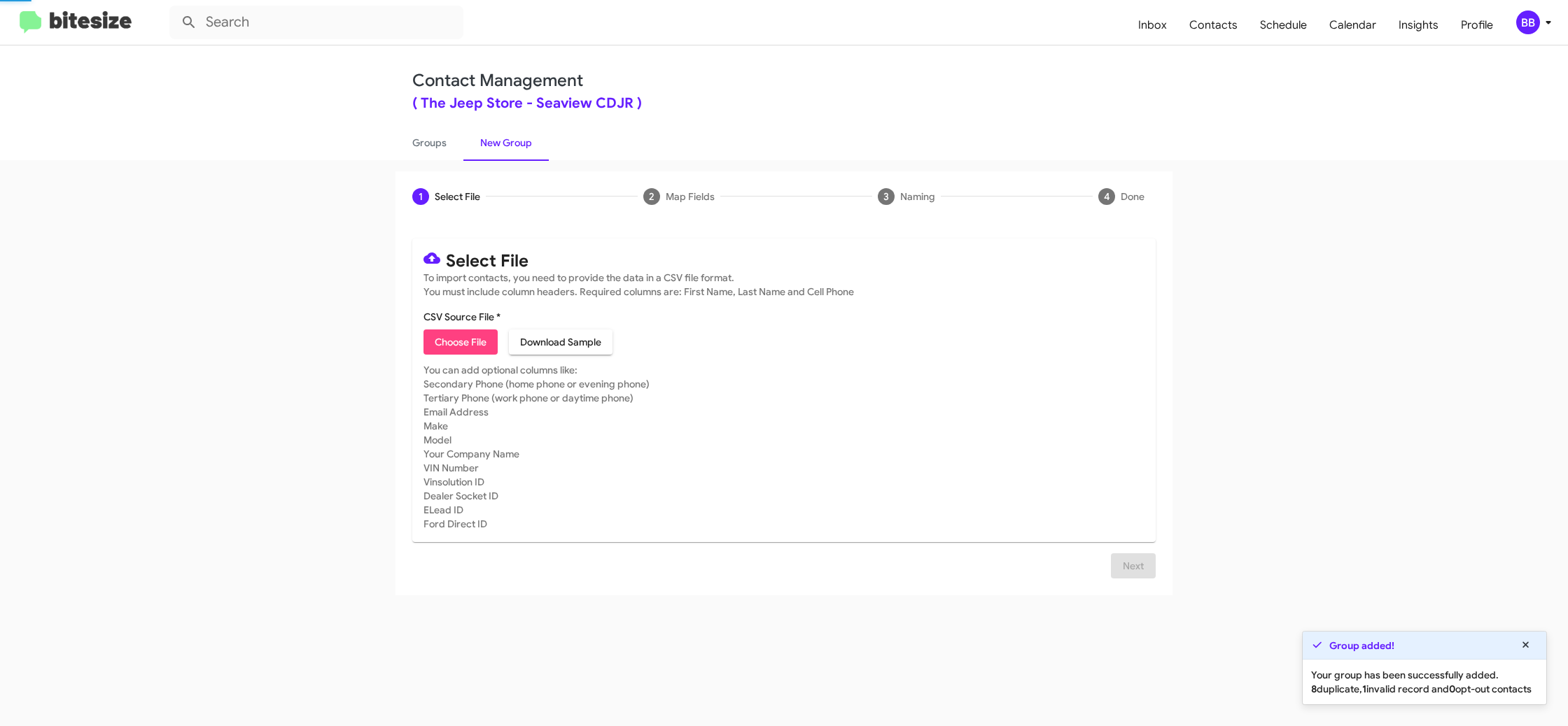
click at [497, 136] on link "New Group" at bounding box center [506, 143] width 85 height 36
click at [403, 136] on link "Groups" at bounding box center [429, 143] width 68 height 36
type input "in:groups"
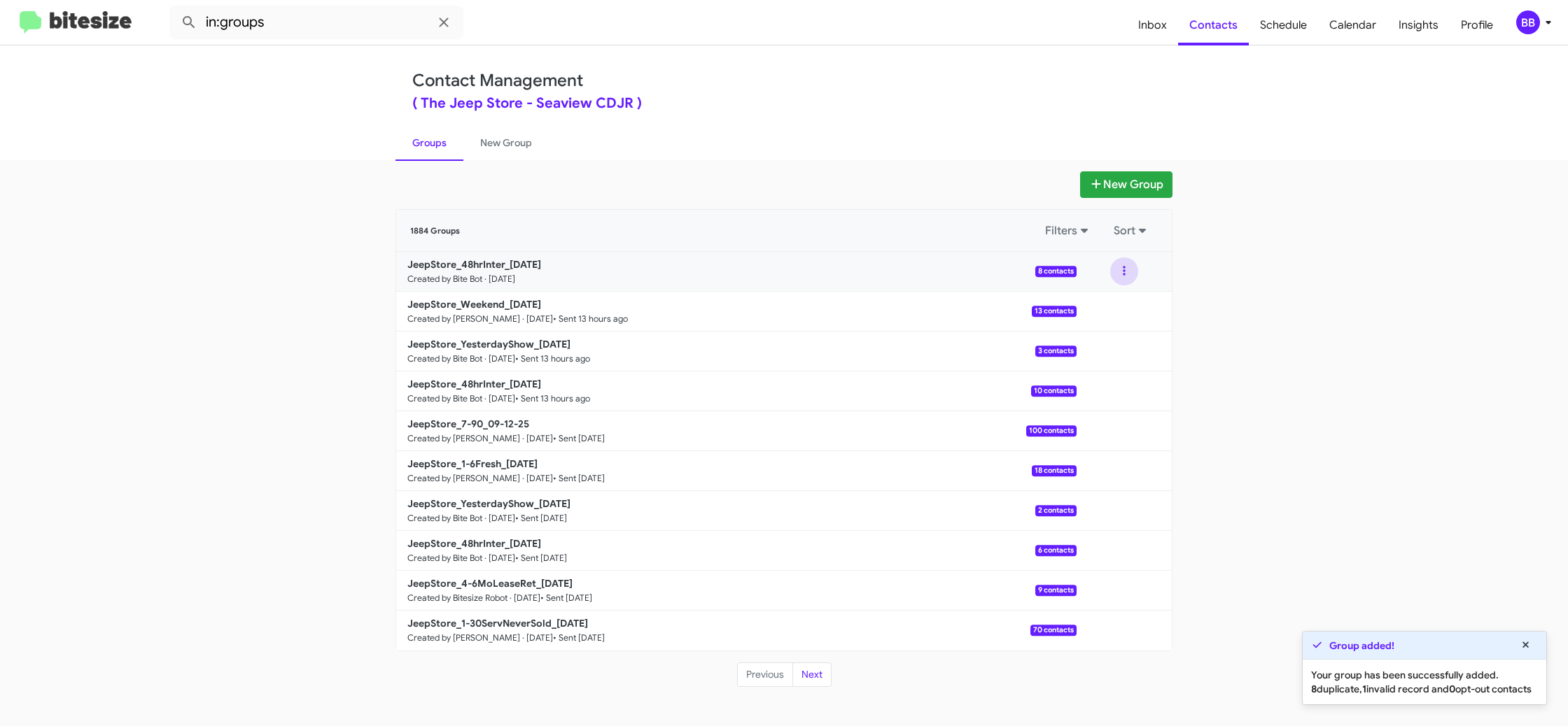
click at [1132, 277] on button at bounding box center [1124, 271] width 28 height 28
click at [1102, 306] on button "View contacts" at bounding box center [1081, 308] width 112 height 34
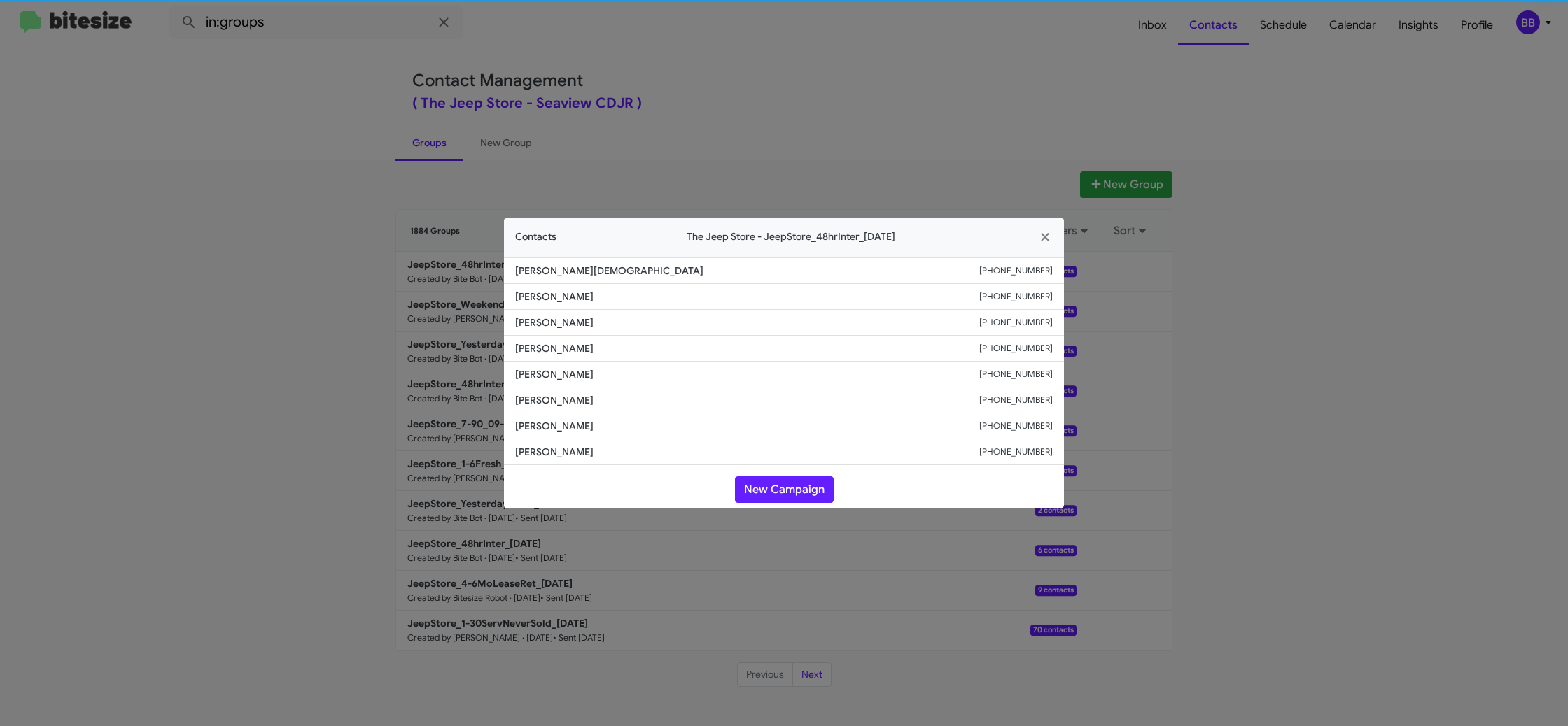
click at [543, 336] on li "[PERSON_NAME] [PHONE_NUMBER]" at bounding box center [784, 349] width 559 height 26
click at [770, 489] on button "New Campaign" at bounding box center [784, 490] width 99 height 27
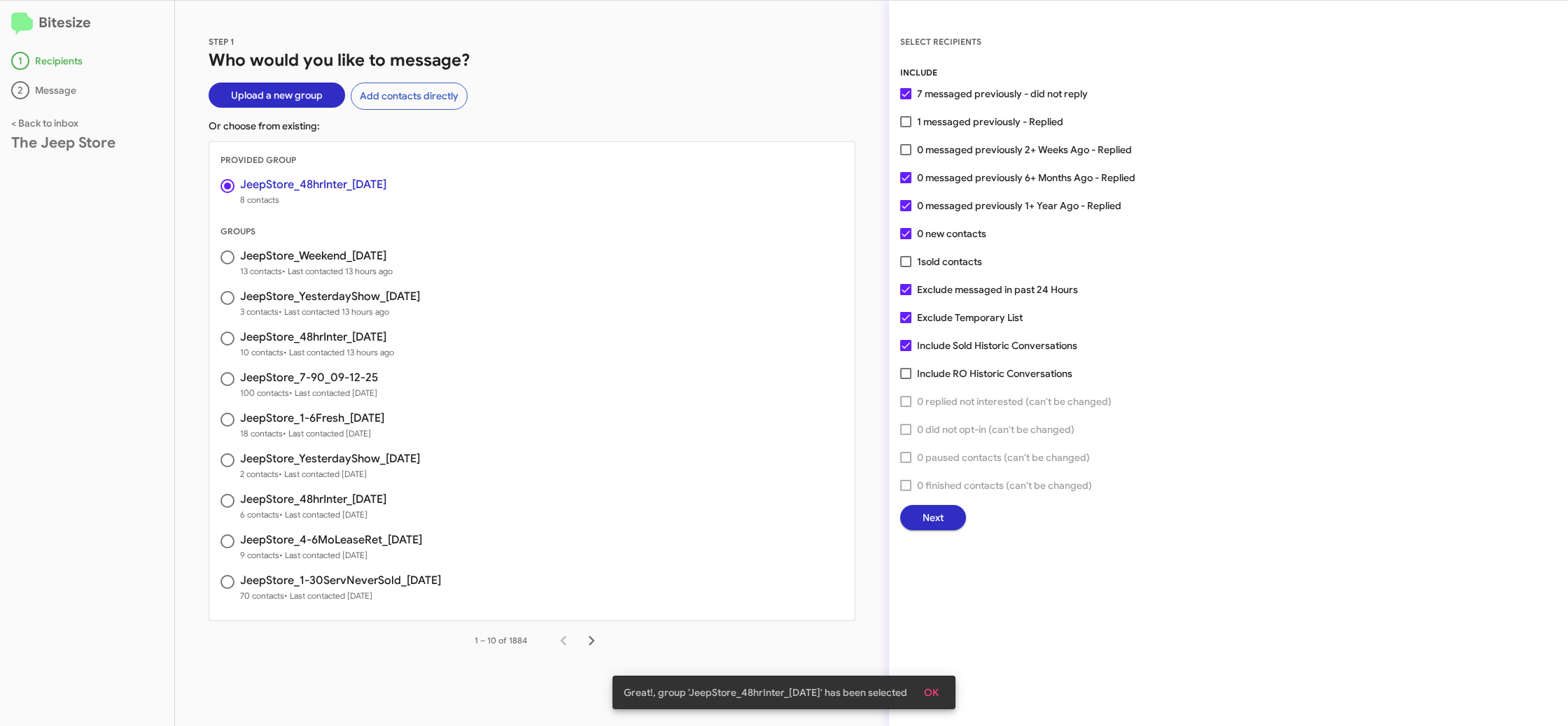
drag, startPoint x: 935, startPoint y: 201, endPoint x: 929, endPoint y: 178, distance: 23.8
click at [934, 201] on span "0 messaged previously 1+ Year Ago - Replied" at bounding box center [1018, 206] width 204 height 17
click at [905, 212] on input "0 messaged previously 1+ Year Ago - Replied" at bounding box center [905, 212] width 1 height 1
checkbox input "false"
drag, startPoint x: 929, startPoint y: 178, endPoint x: 943, endPoint y: 383, distance: 205.5
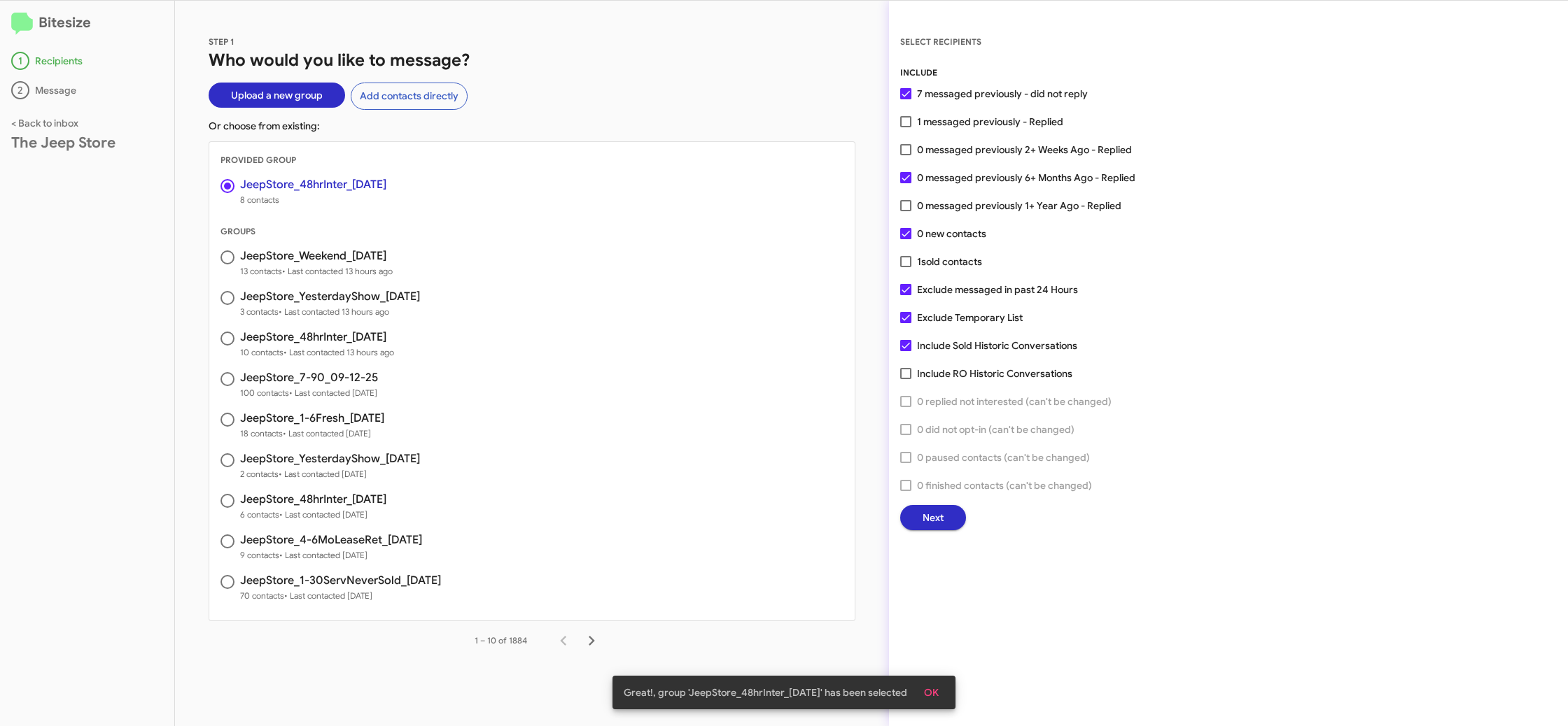
click at [929, 178] on span "0 messaged previously 6+ Months Ago - Replied" at bounding box center [1026, 178] width 218 height 17
click at [905, 183] on input "0 messaged previously 6+ Months Ago - Replied" at bounding box center [905, 183] width 1 height 1
checkbox input "false"
click at [942, 517] on span "Next" at bounding box center [933, 518] width 21 height 25
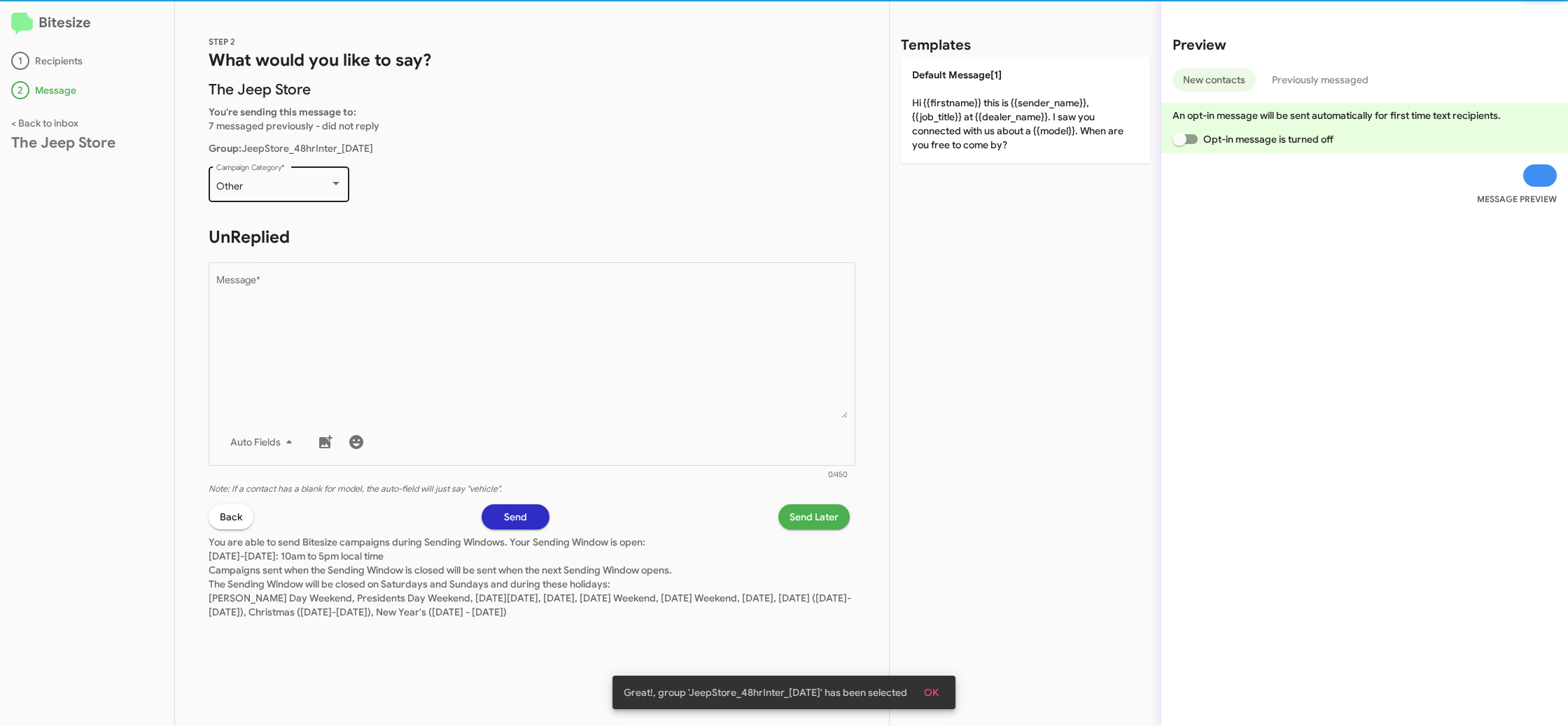
click at [297, 183] on div "Other" at bounding box center [273, 187] width 113 height 11
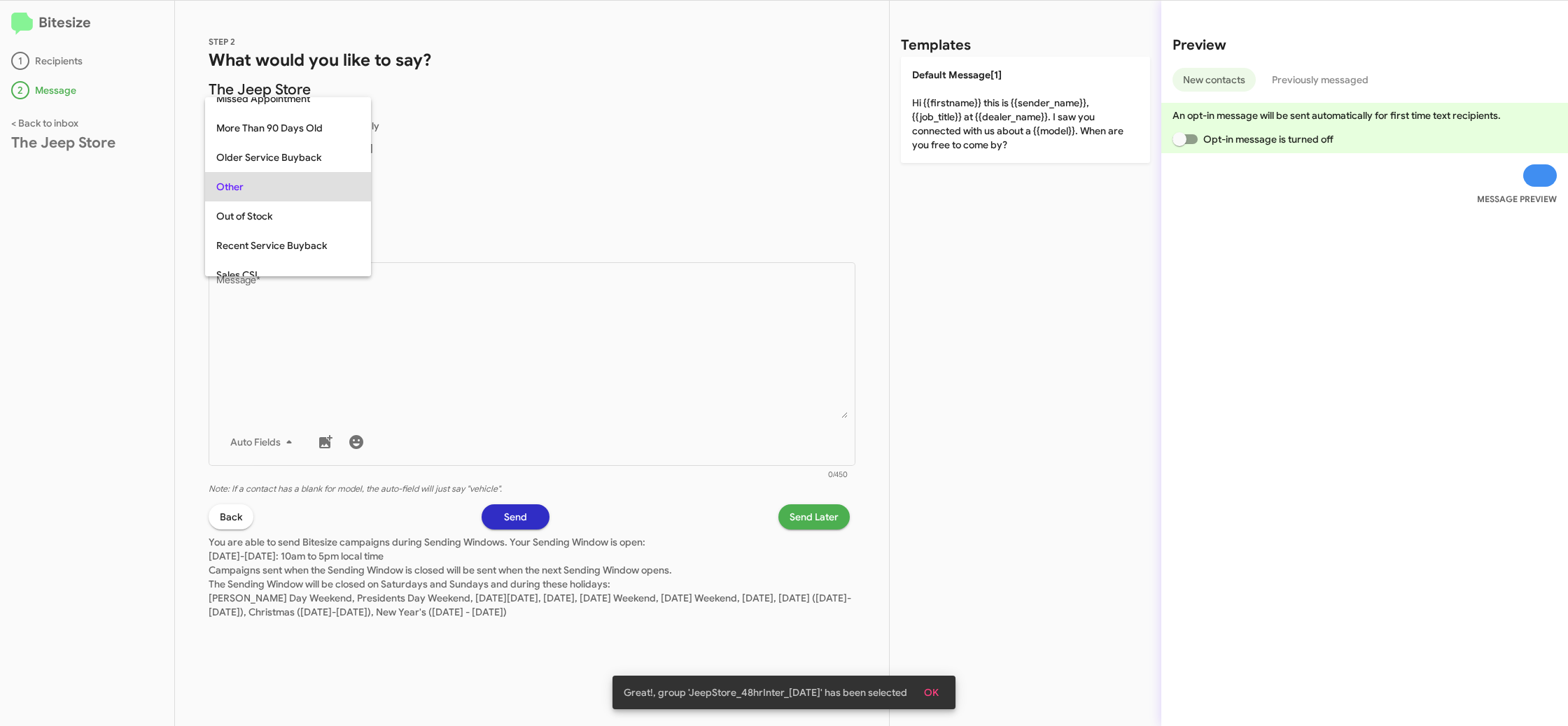
scroll to position [526, 0]
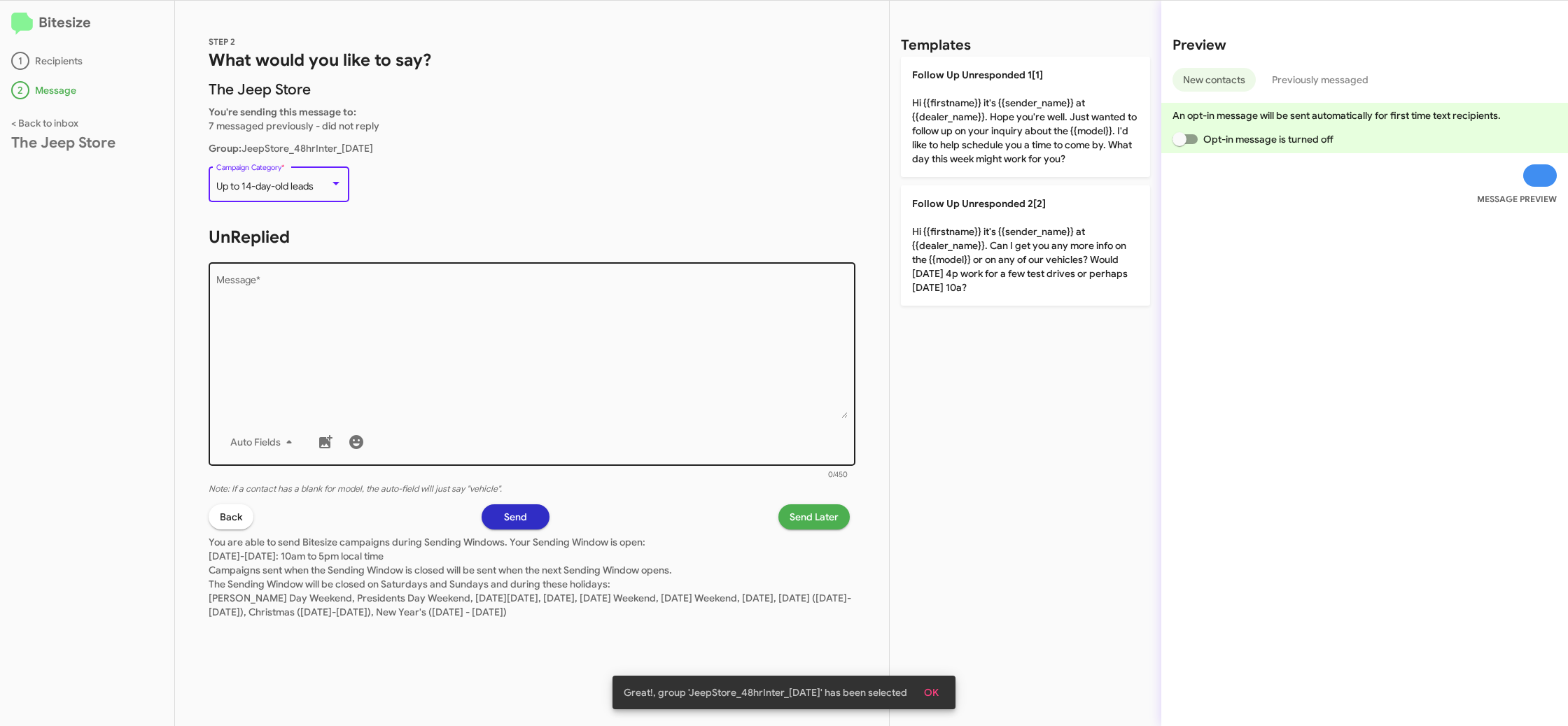
click at [434, 336] on textarea "Message *" at bounding box center [533, 347] width 632 height 143
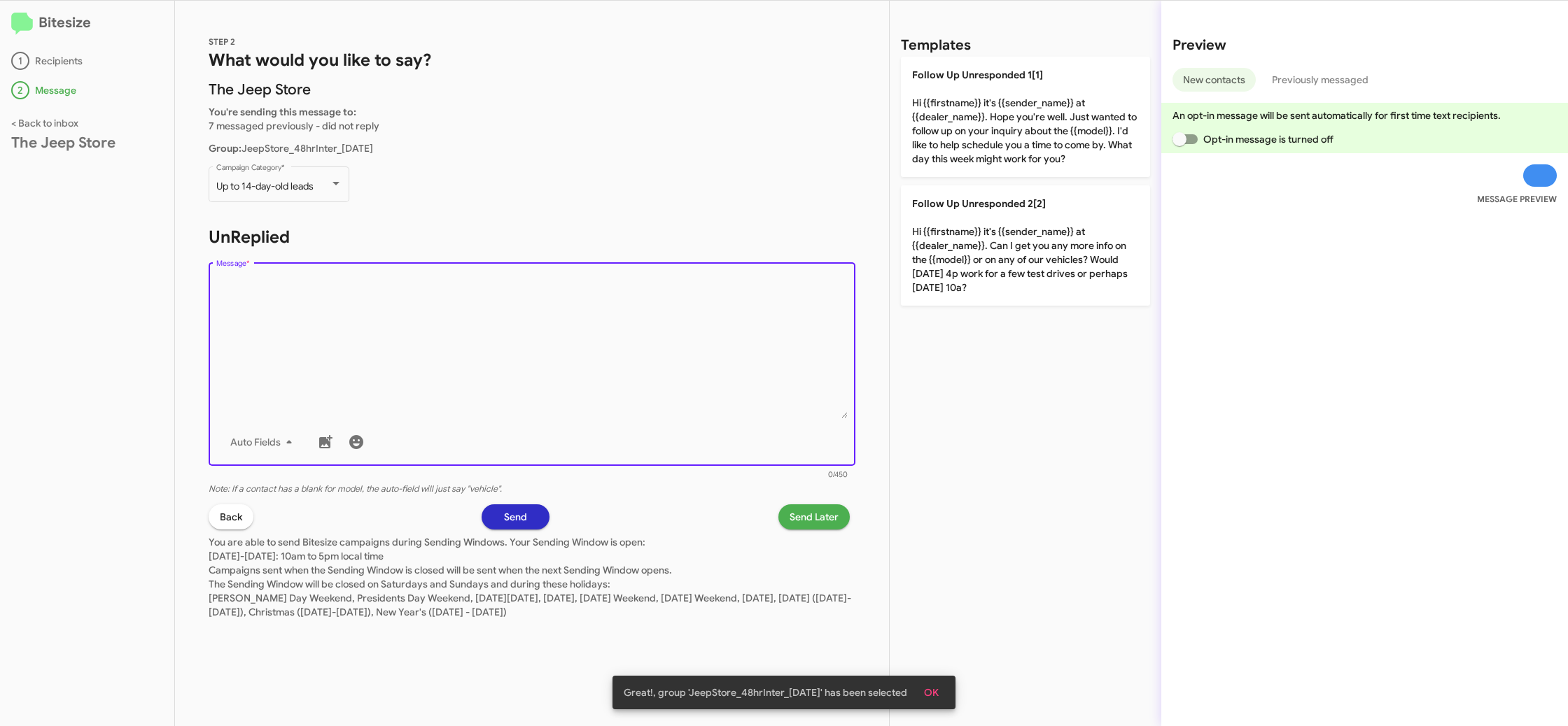
paste textarea ""Hi {{firstname}} this is {{sender_name}}, {{job_title}} at {{dealer_name}}. Ho…"
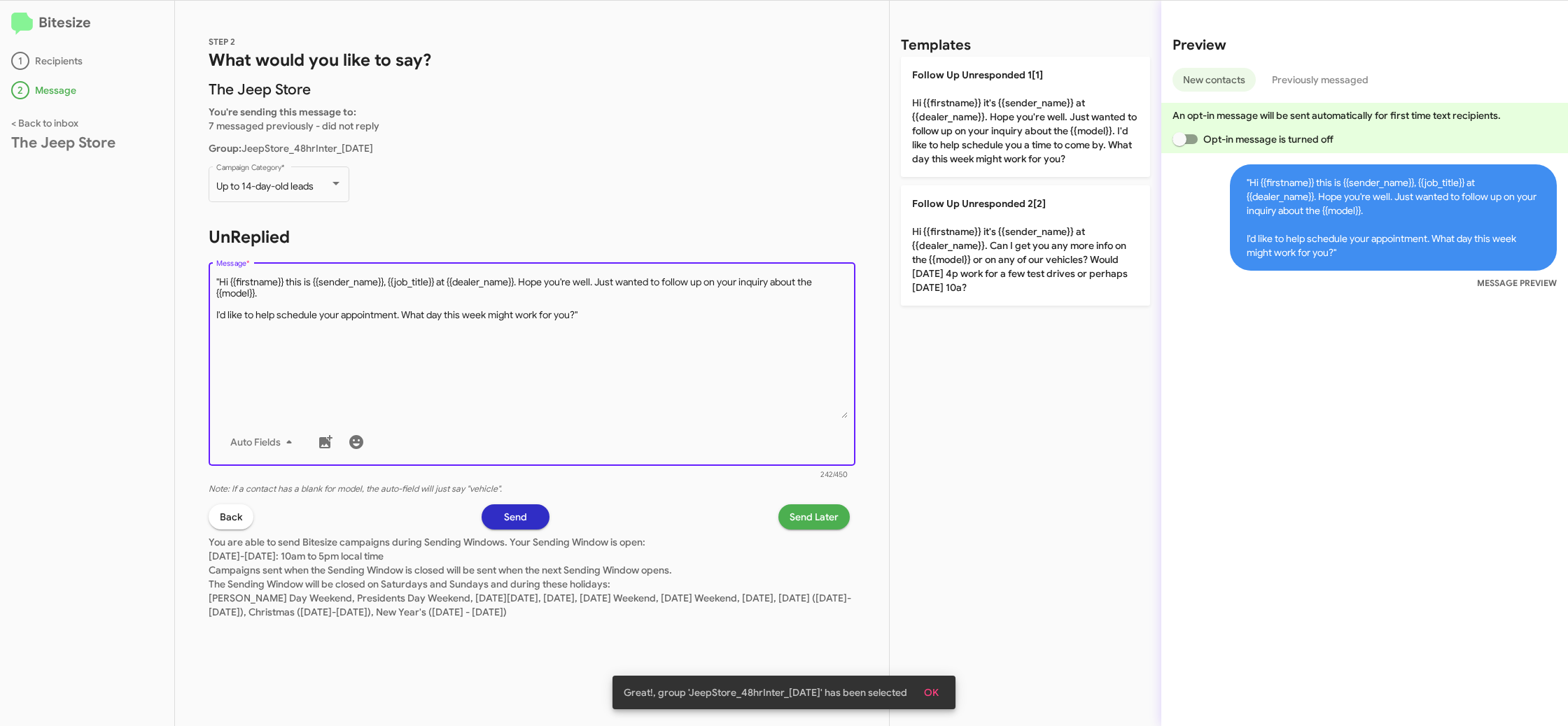
type textarea ""Hi {{firstname}} this is {{sender_name}}, {{job_title}} at {{dealer_name}}. Ho…"
click at [408, 335] on textarea "Message *" at bounding box center [533, 347] width 632 height 143
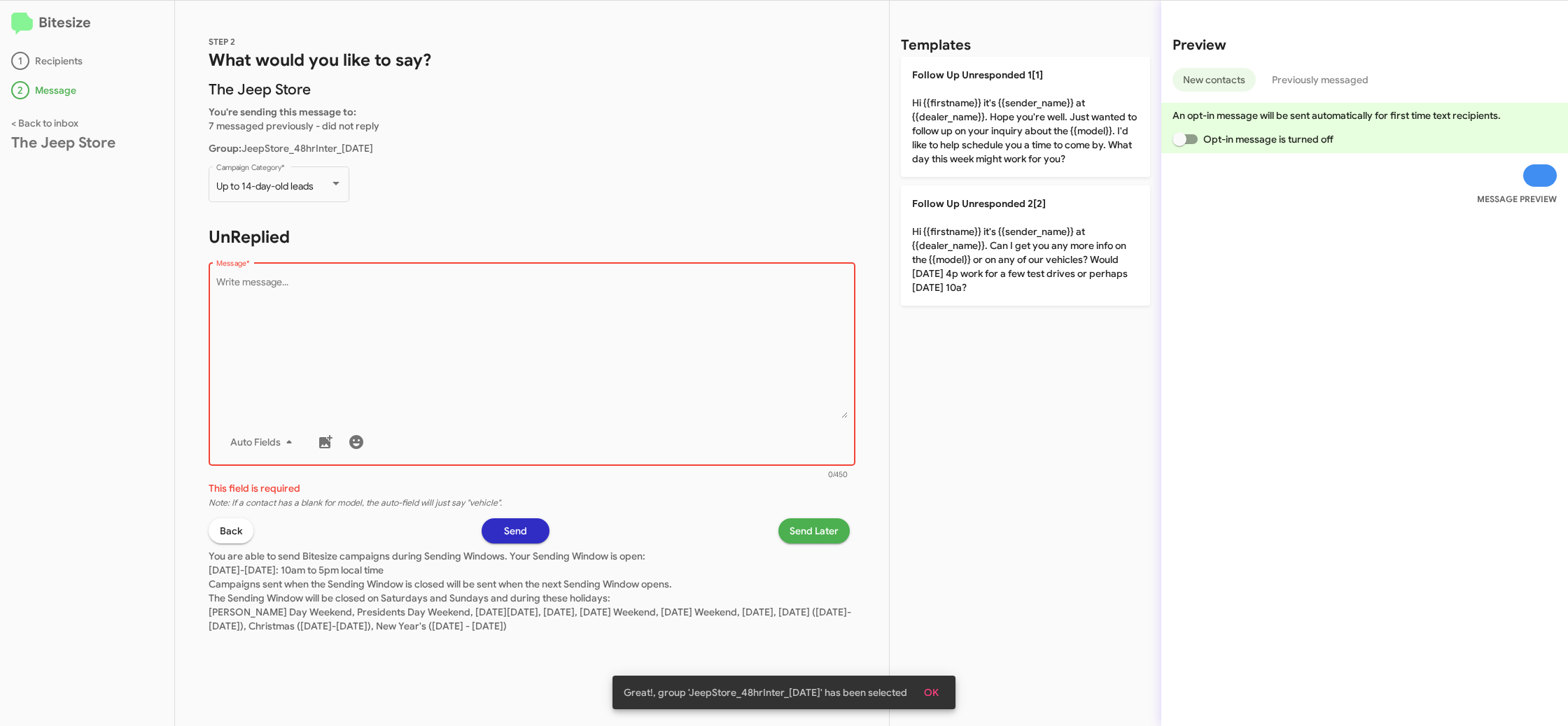
paste textarea ""Hi {{firstname}} this is {{sender_name}}, {{job_title}} at {{dealer_name}}. Ho…"
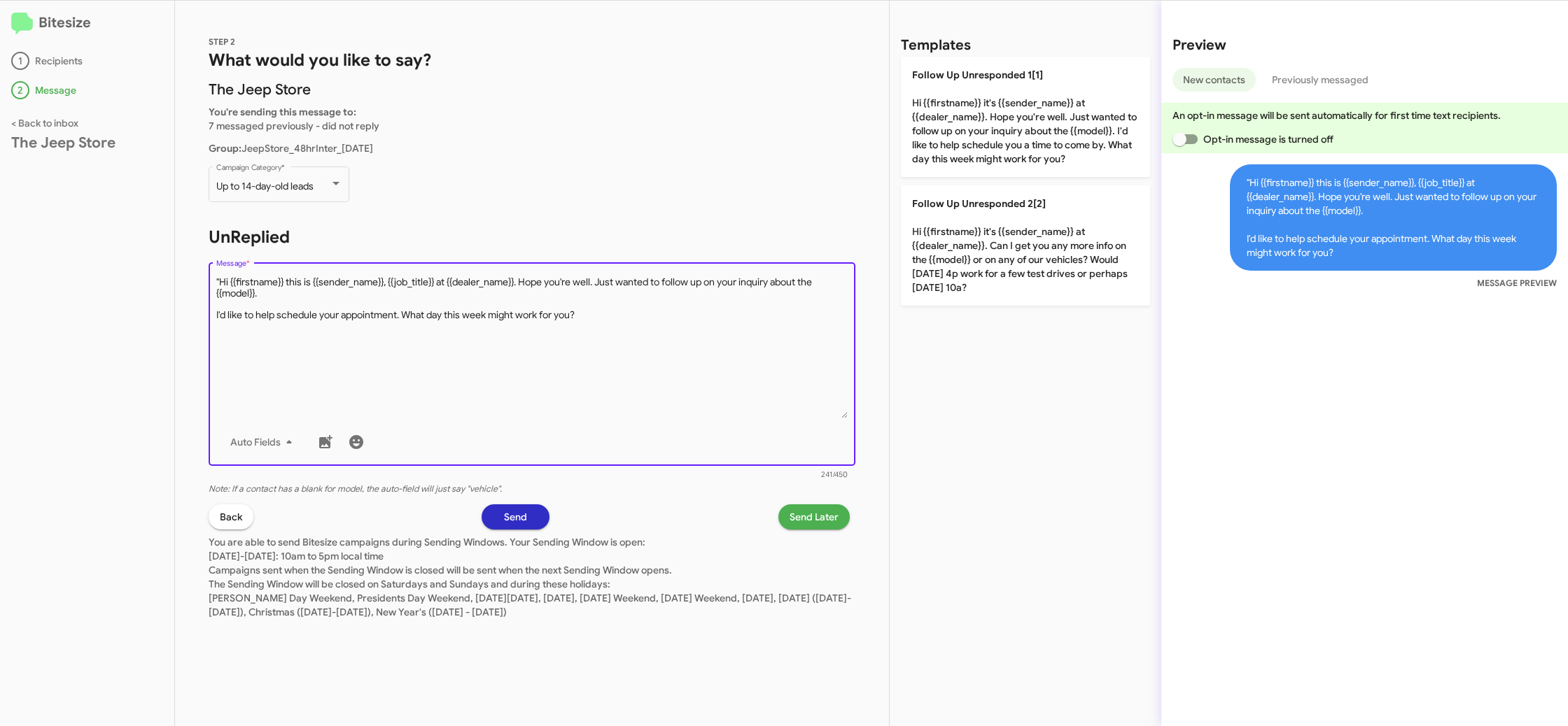
click at [224, 282] on textarea "Message *" at bounding box center [533, 347] width 632 height 143
click at [219, 283] on textarea "Message *" at bounding box center [533, 347] width 632 height 143
type textarea "Hi {{firstname}} this is {{sender_name}}, {{job_title}} at {{dealer_name}}. Hop…"
click at [814, 521] on span "Send Later" at bounding box center [813, 517] width 49 height 25
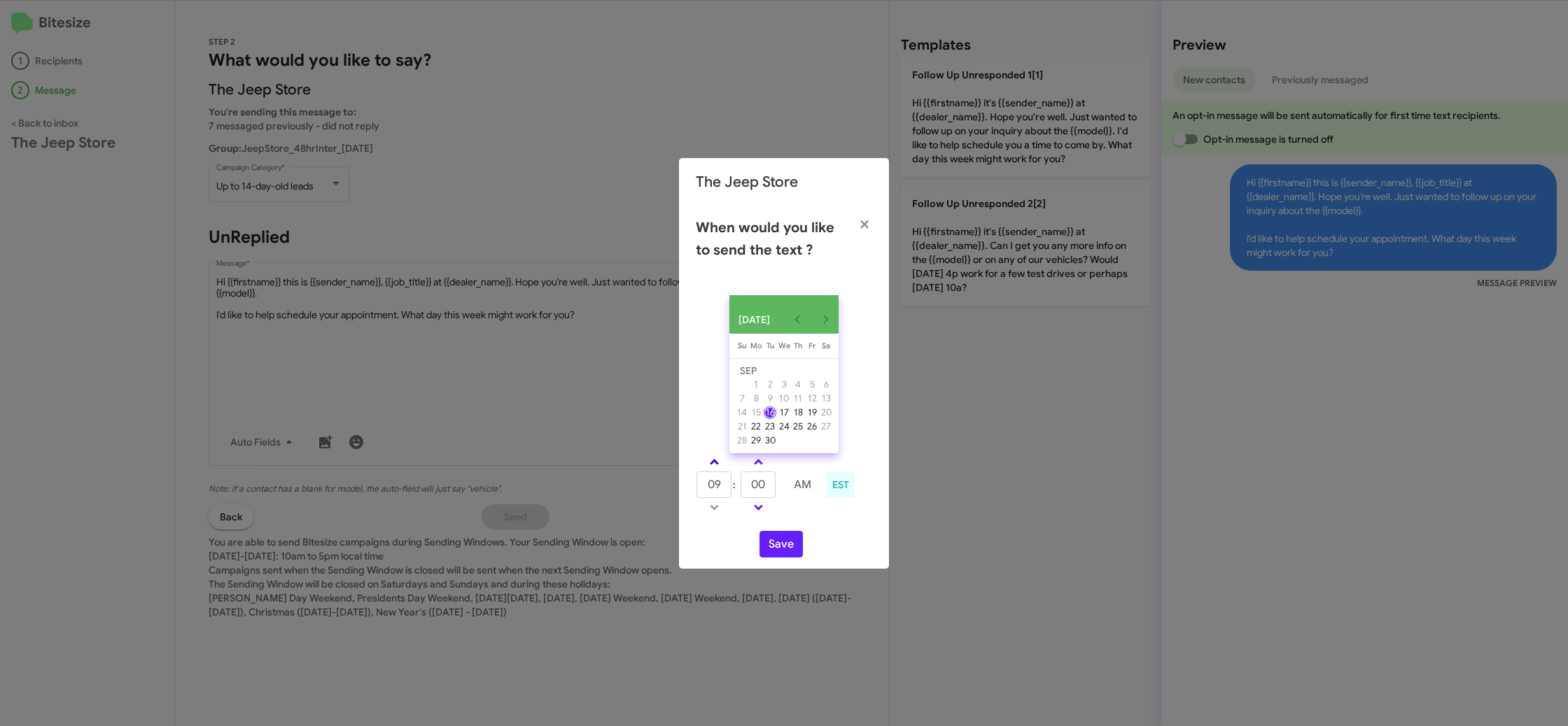
drag, startPoint x: 712, startPoint y: 466, endPoint x: 721, endPoint y: 471, distance: 10.3
click at [712, 466] on span at bounding box center [714, 463] width 9 height 9
type input "10"
click at [783, 548] on button "Save" at bounding box center [781, 545] width 43 height 27
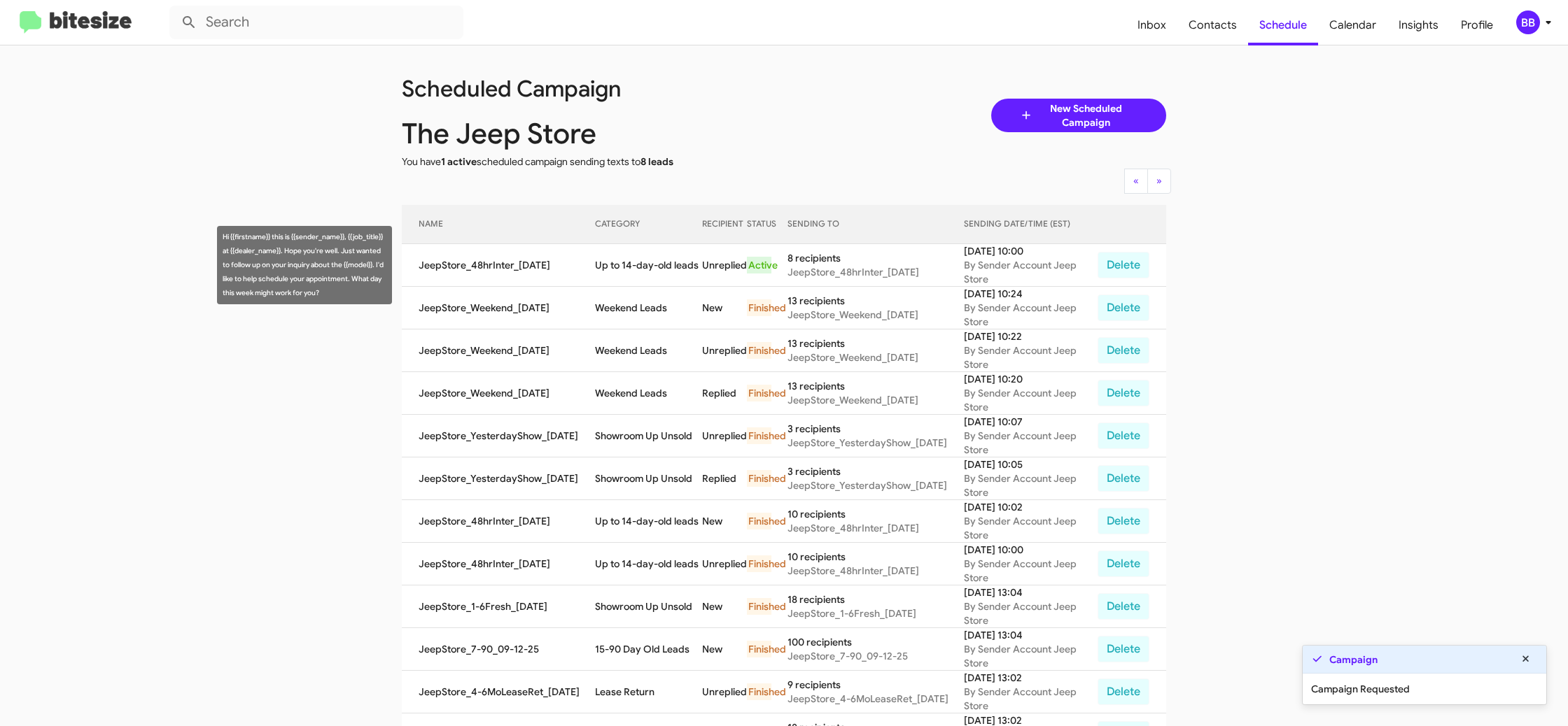
click at [648, 262] on td "Up to 14-day-old leads" at bounding box center [648, 265] width 107 height 43
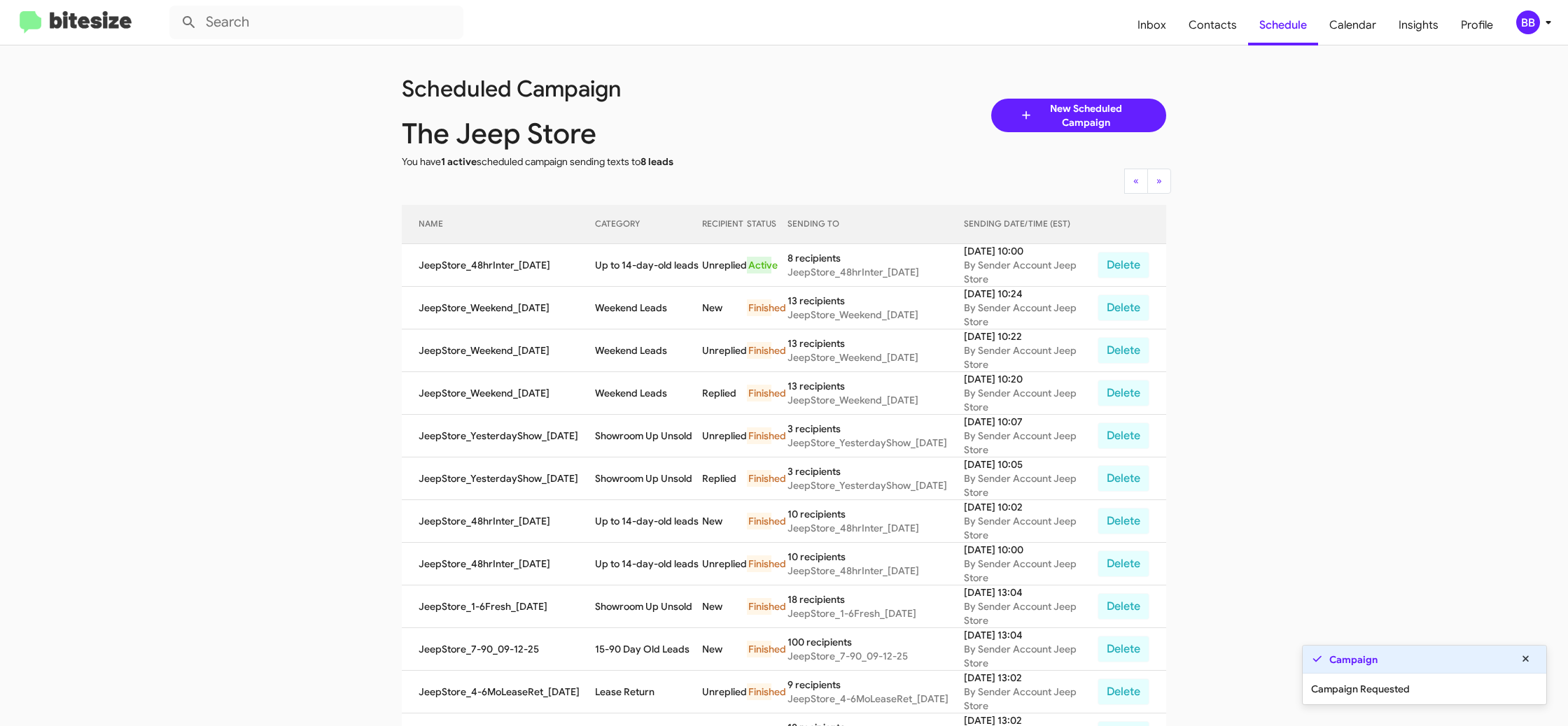
click at [648, 262] on td "Up to 14-day-old leads" at bounding box center [648, 265] width 107 height 43
click at [648, 262] on td "Up to 14-day-old leads" at bounding box center [648, 265] width 107 height 43
copy td "Up to 14-day-old leads"
